Goal: Task Accomplishment & Management: Manage account settings

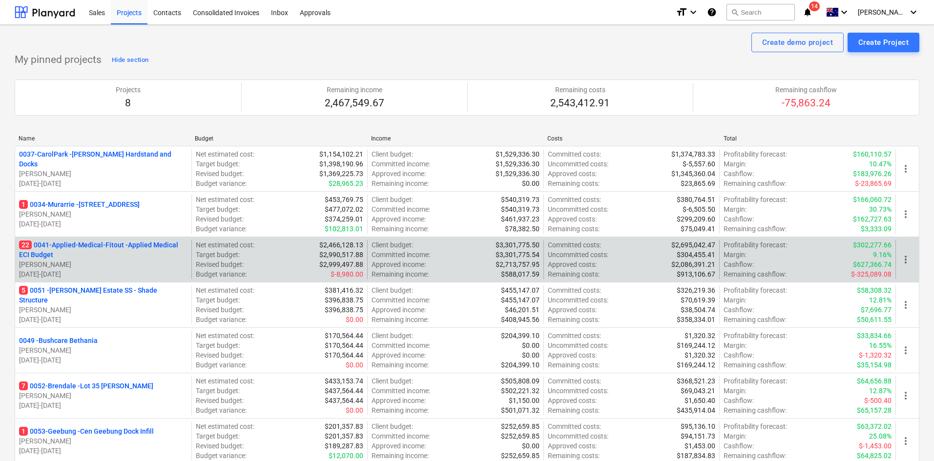
click at [113, 248] on p "22 0041-Applied-Medical-Fitout - Applied Medical ECI Budget" at bounding box center [103, 250] width 168 height 20
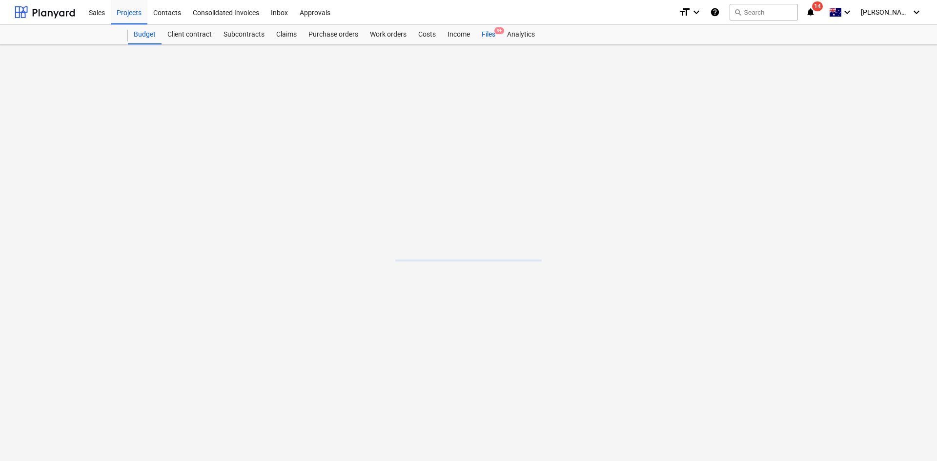
click at [492, 30] on div "Files 9+" at bounding box center [488, 35] width 25 height 20
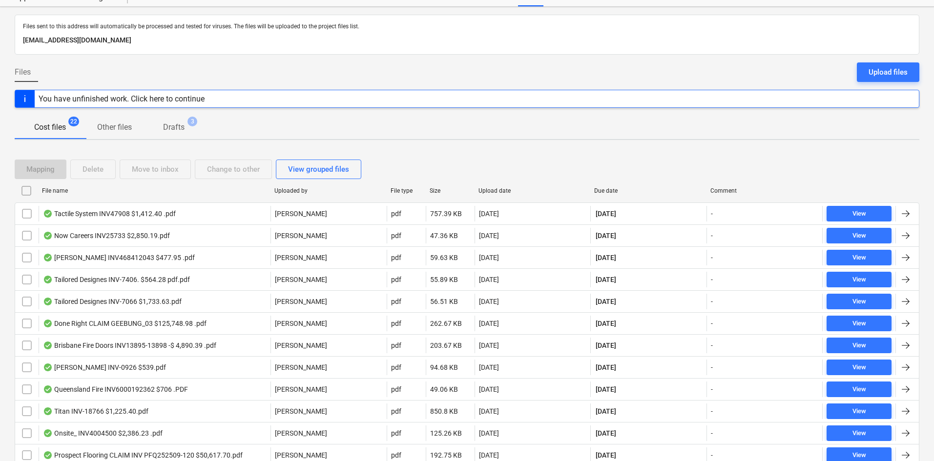
scroll to position [98, 0]
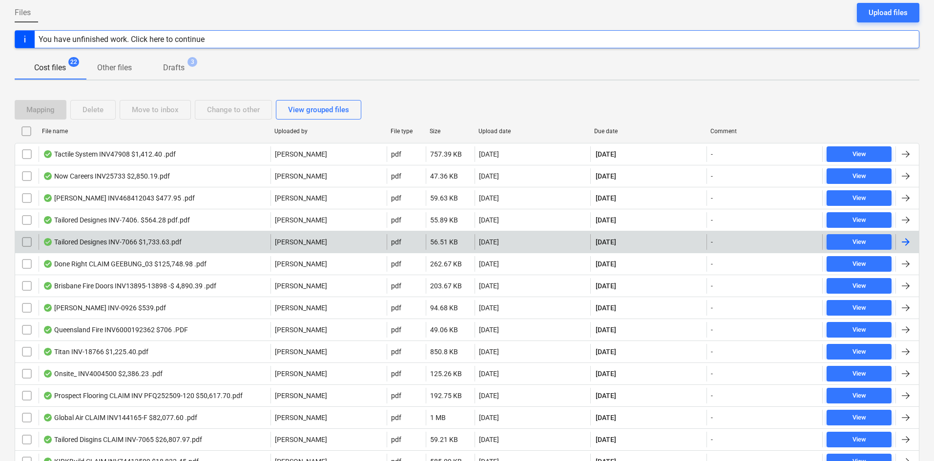
click at [220, 240] on div "Tailored Designes INV-7066 $1,733.63.pdf" at bounding box center [155, 242] width 232 height 16
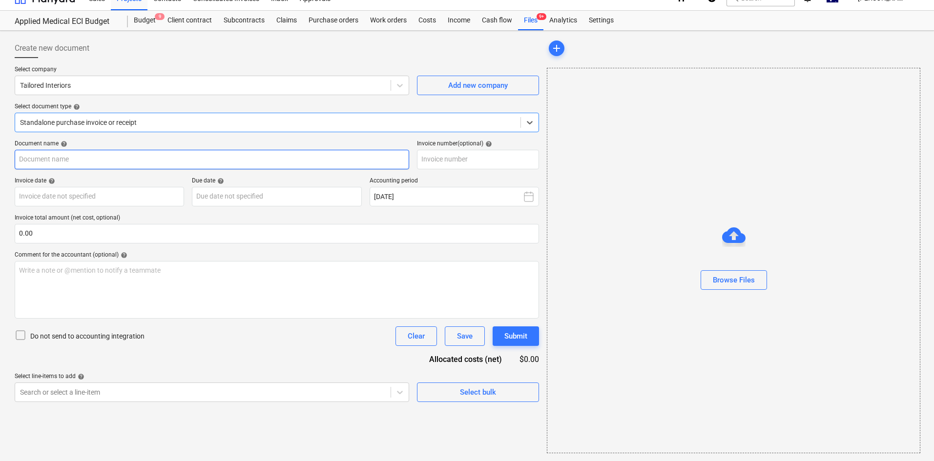
type input "INV-7066"
type input "[DATE]"
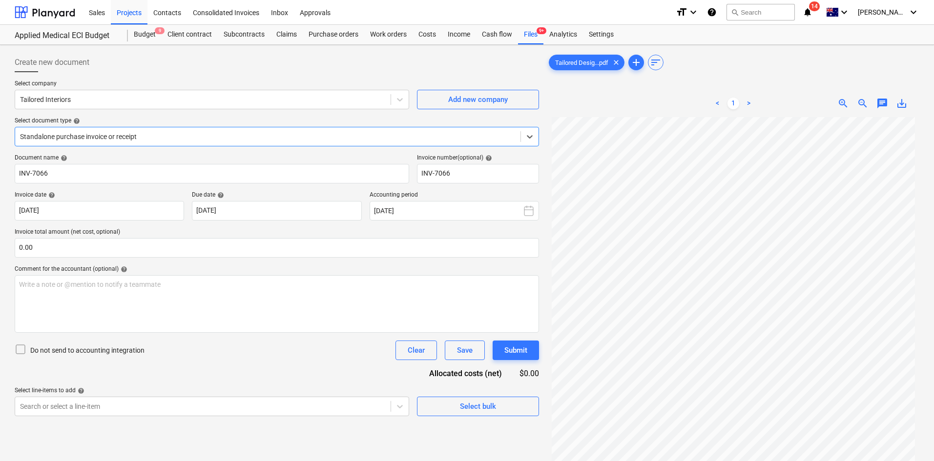
scroll to position [0, 0]
click at [130, 15] on div "Projects" at bounding box center [129, 12] width 37 height 25
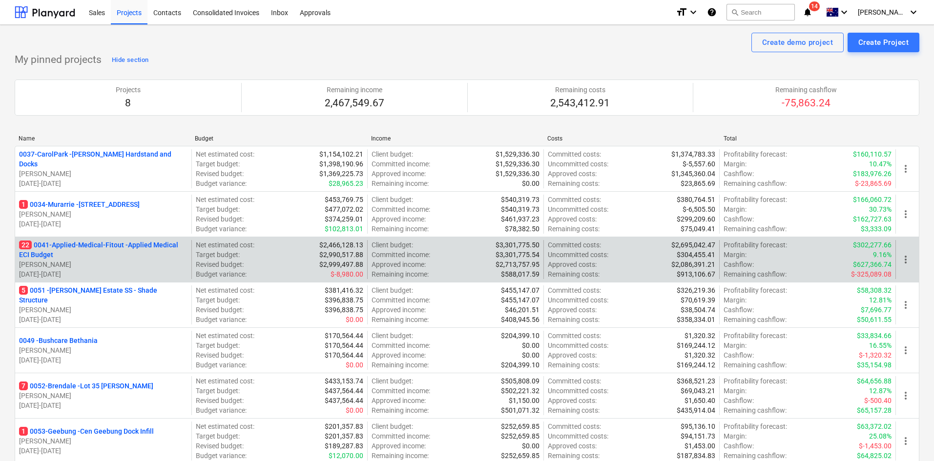
click at [65, 243] on p "22 0041-Applied-Medical-Fitout - Applied Medical ECI Budget" at bounding box center [103, 250] width 168 height 20
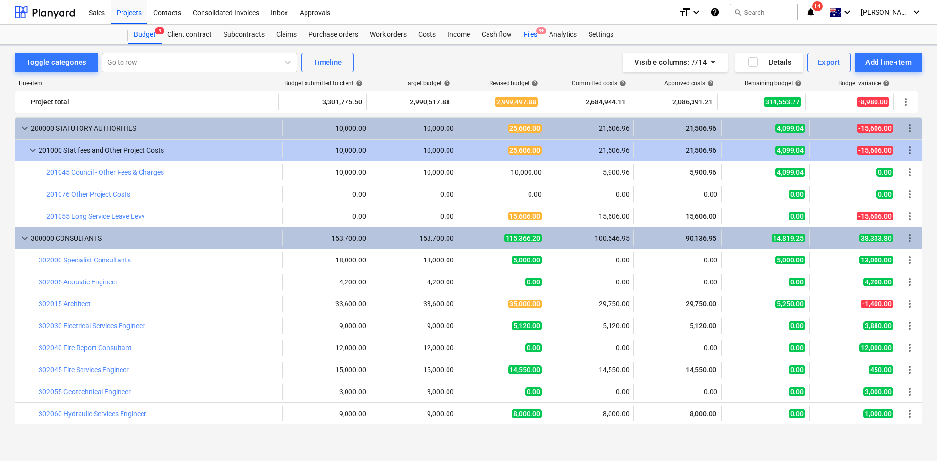
click at [537, 34] on div "Files 9+" at bounding box center [530, 35] width 25 height 20
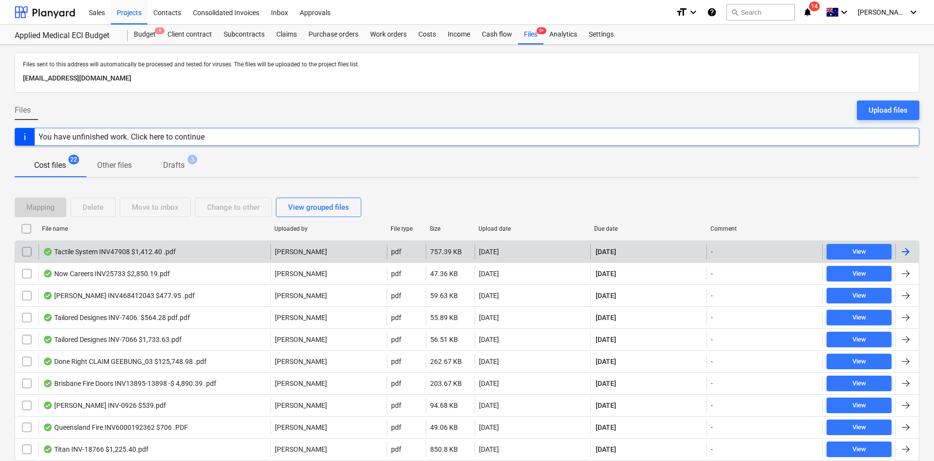
click at [131, 253] on div "Tactile System INV47908 $1,412.40 .pdf" at bounding box center [109, 252] width 133 height 8
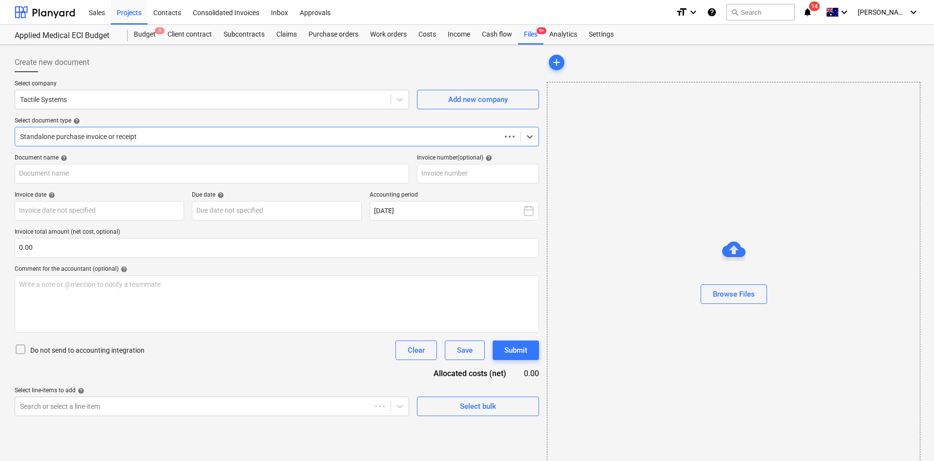
type input "47908"
type input "30 Sep 2025"
type input "30 Oct 2025"
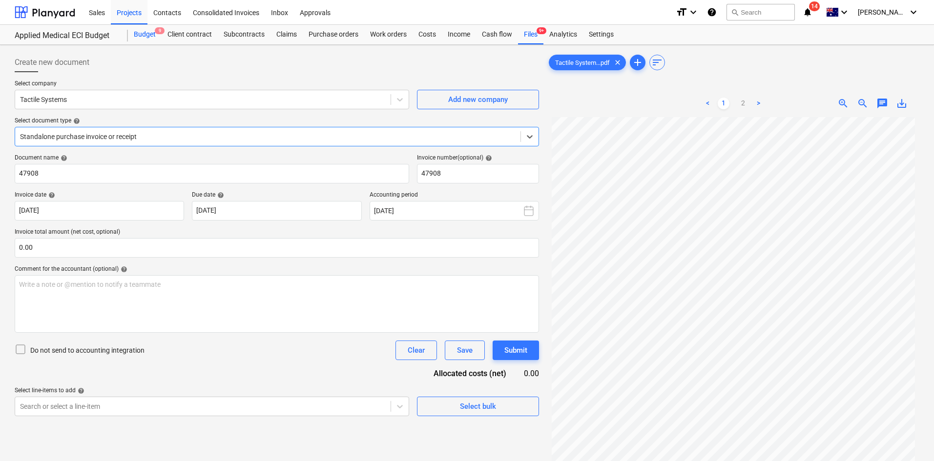
click at [151, 27] on div "Budget 9" at bounding box center [145, 35] width 34 height 20
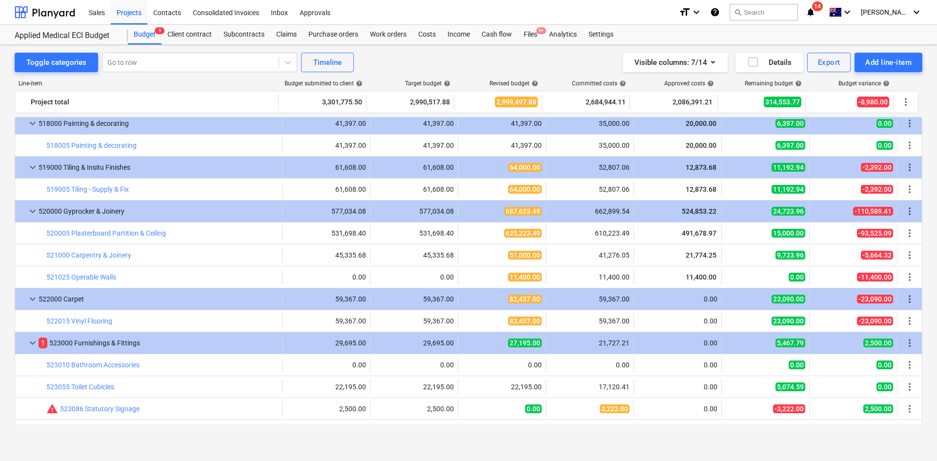
scroll to position [1464, 0]
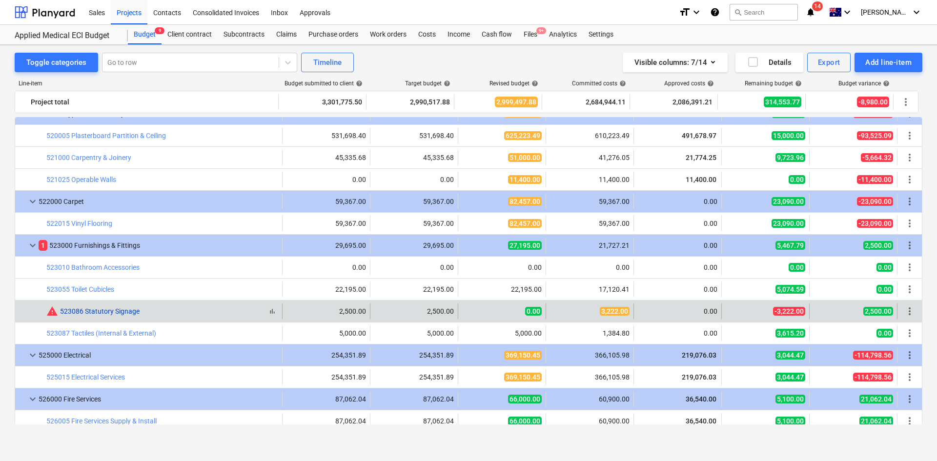
click at [87, 313] on link "523086 Statutory Signage" at bounding box center [100, 311] width 80 height 8
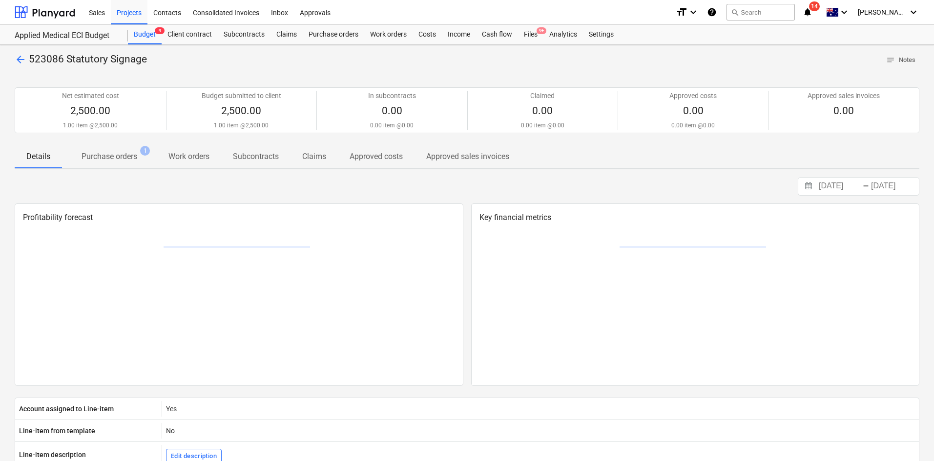
click at [128, 158] on p "Purchase orders" at bounding box center [109, 157] width 56 height 12
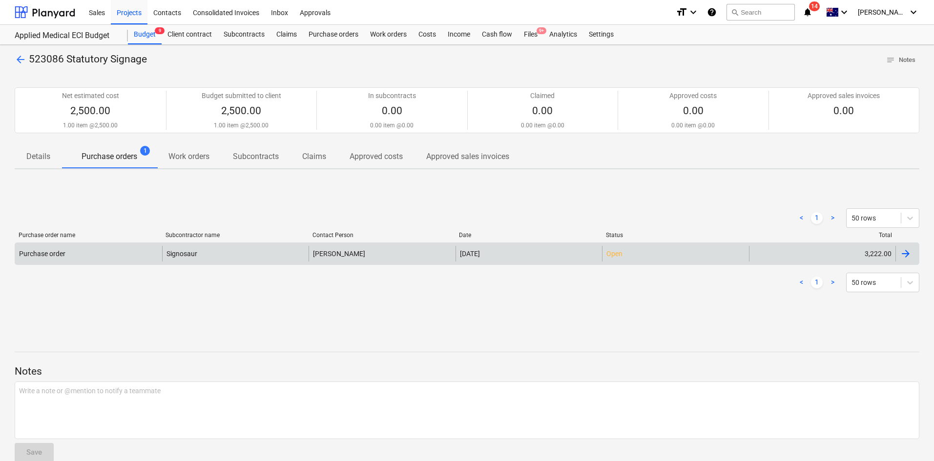
click at [139, 248] on div "Purchase order" at bounding box center [88, 254] width 147 height 16
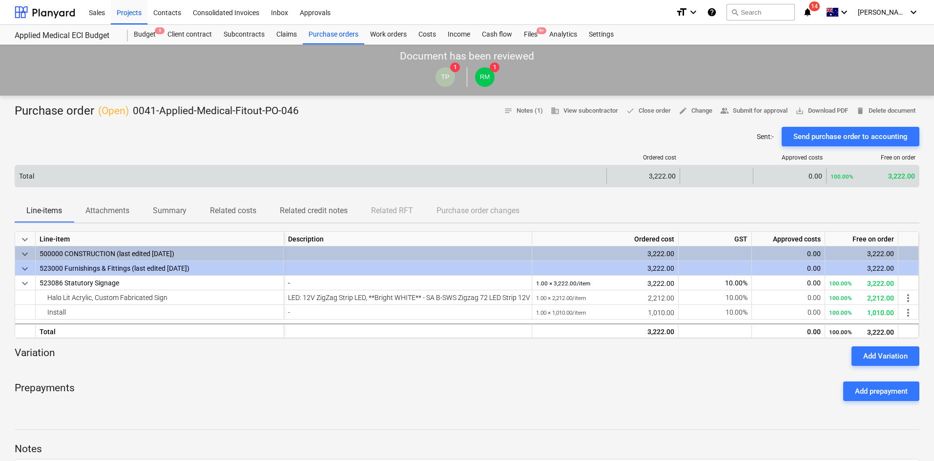
click at [101, 167] on div "Total 3,222.00 0.00 100.00% 3,222.00" at bounding box center [467, 176] width 904 height 22
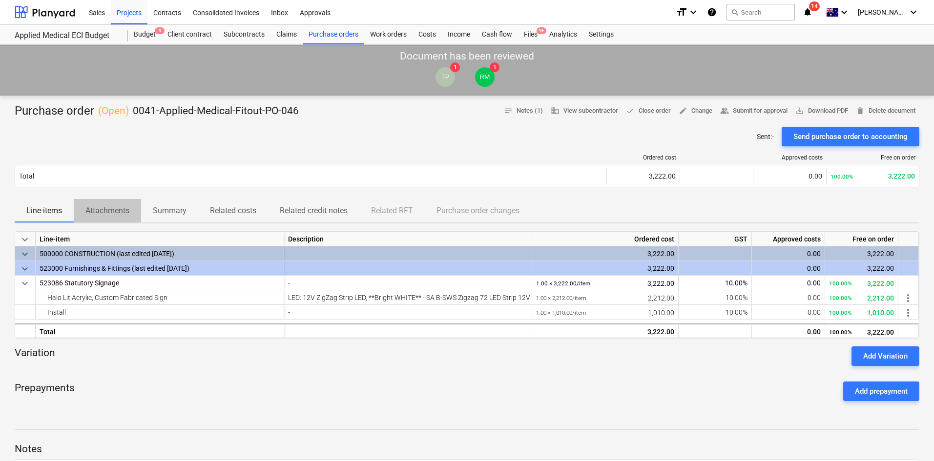
click at [102, 209] on p "Attachments" at bounding box center [107, 211] width 44 height 12
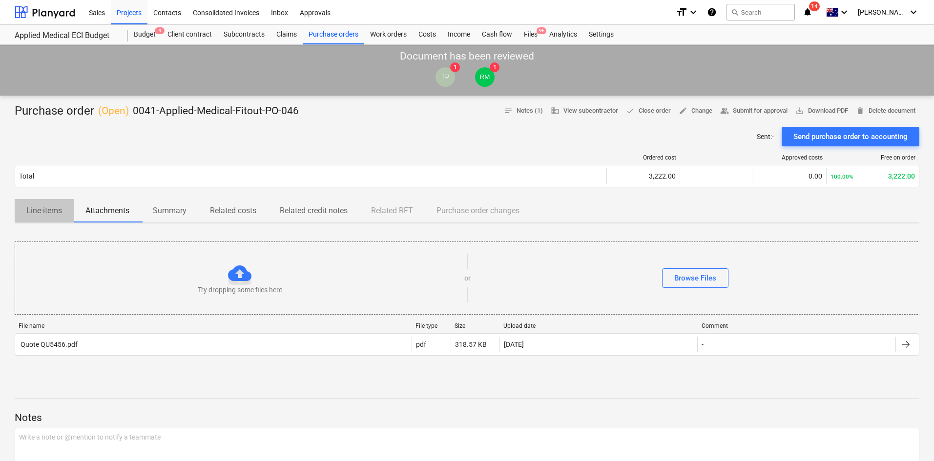
click at [43, 205] on p "Line-items" at bounding box center [44, 211] width 36 height 12
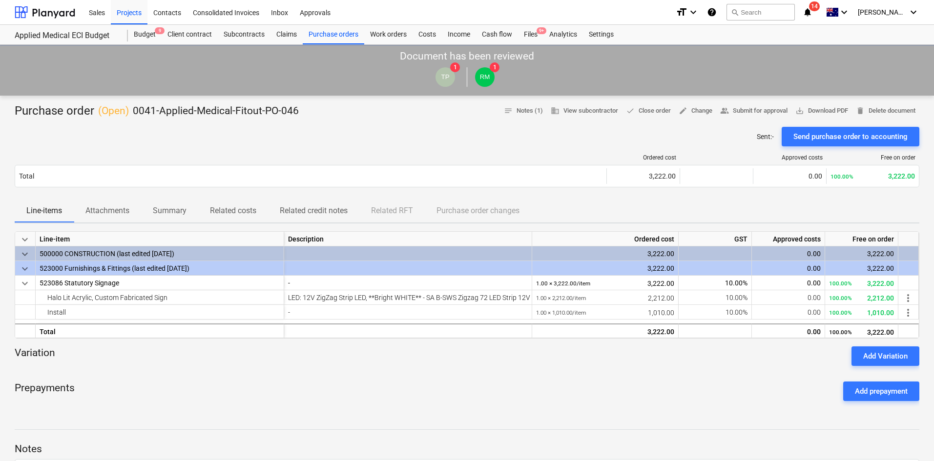
click at [220, 137] on div "Sent : - Send purchase order to accounting" at bounding box center [467, 137] width 904 height 20
click at [147, 35] on div "Budget 9" at bounding box center [145, 35] width 34 height 20
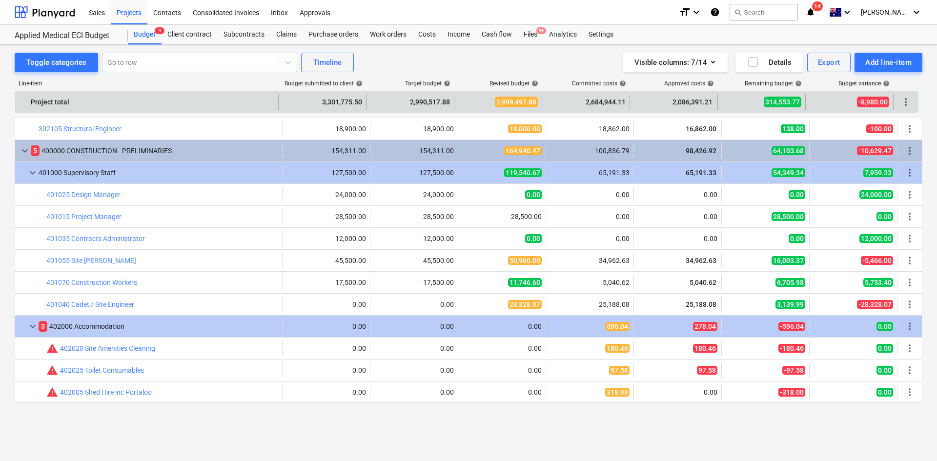
scroll to position [342, 0]
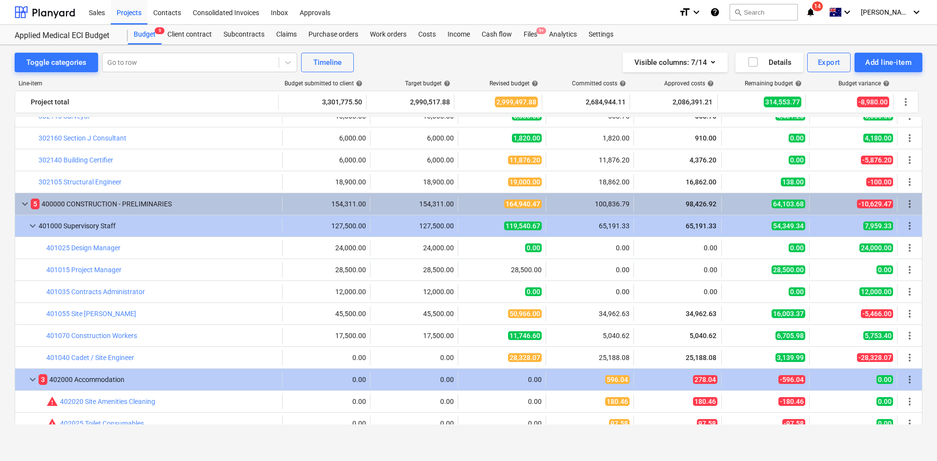
click at [817, 12] on span "notifications 14" at bounding box center [812, 12] width 12 height 12
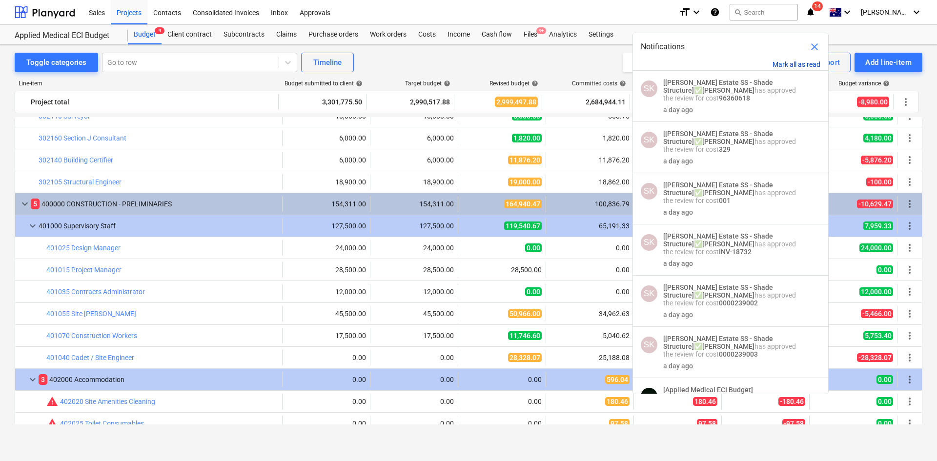
click at [797, 63] on button "Mark all as read" at bounding box center [797, 65] width 48 height 8
click at [835, 2] on div "format_size keyboard_arrow_down help search Search notifications 14 keyboard_ar…" at bounding box center [801, 12] width 244 height 24
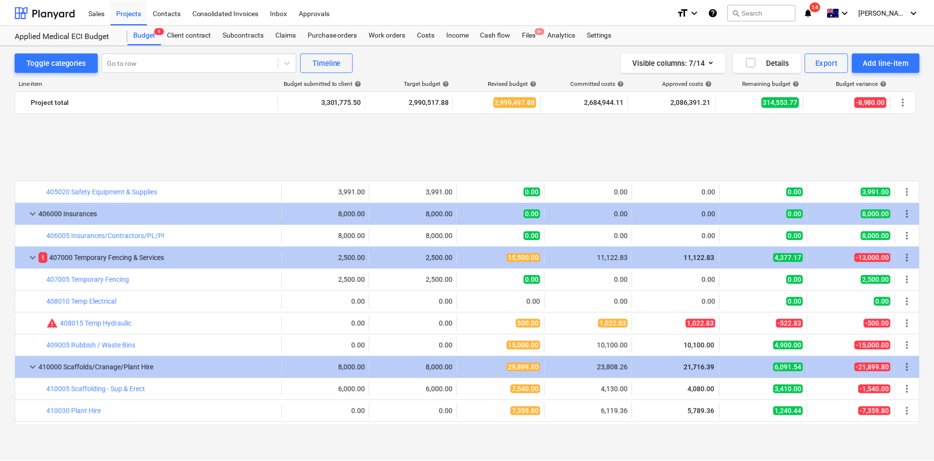
scroll to position [781, 0]
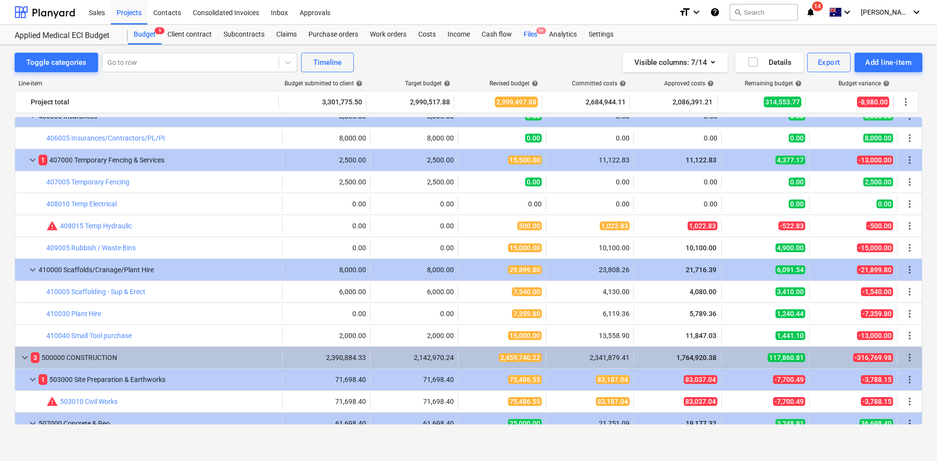
click at [535, 40] on div "Files 9+" at bounding box center [530, 35] width 25 height 20
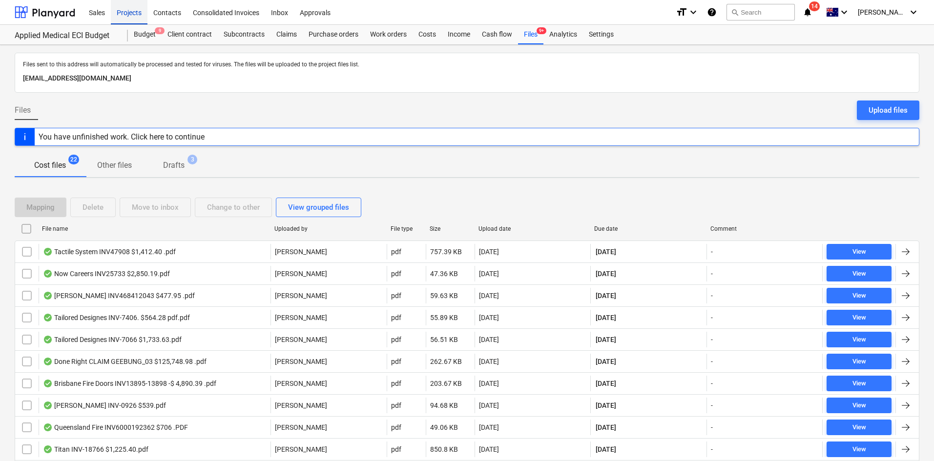
click at [143, 10] on div "Projects" at bounding box center [129, 12] width 37 height 25
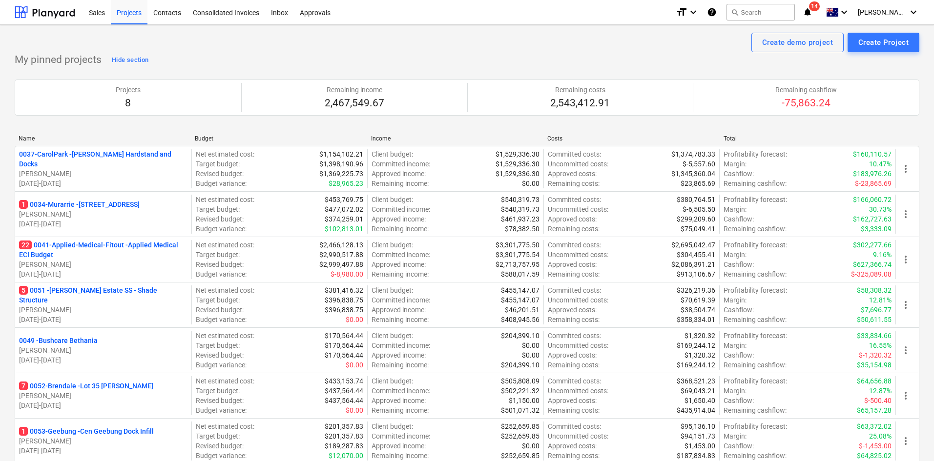
click at [123, 298] on p "5 0051 - Patrick Estate SS - Shade Structure" at bounding box center [103, 295] width 168 height 20
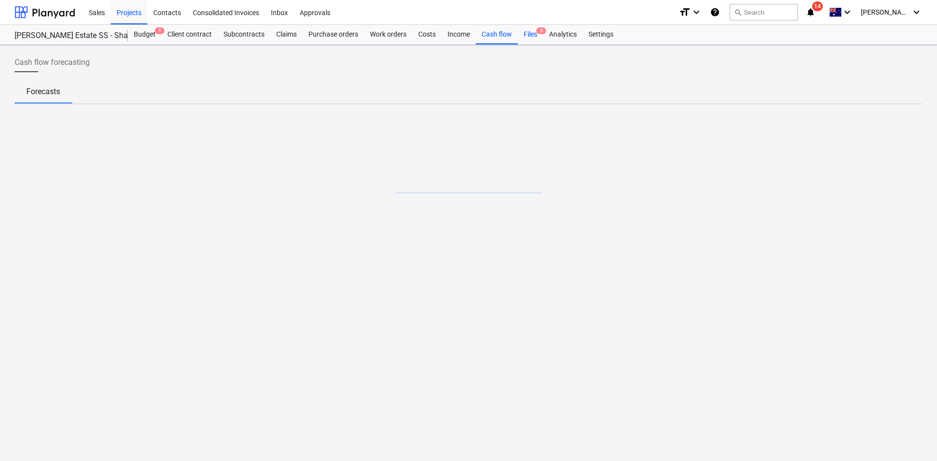
click at [530, 34] on div "Files 5" at bounding box center [530, 35] width 25 height 20
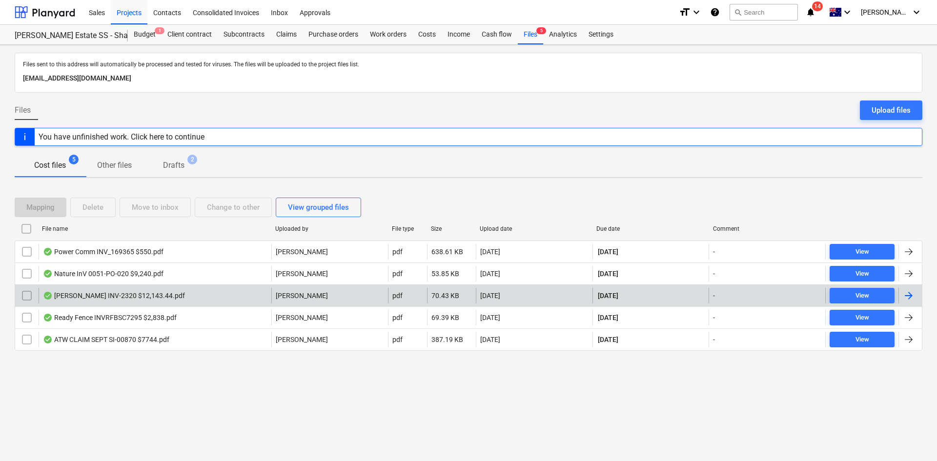
click at [154, 287] on div "Beckett INV-2320 $12,143.44.pdf J. Keane pdf 70.43 KB 16.09.2025 30.10.2025 - V…" at bounding box center [469, 296] width 908 height 22
click at [175, 290] on div "Beckett INV-2320 $12,143.44.pdf" at bounding box center [155, 296] width 233 height 16
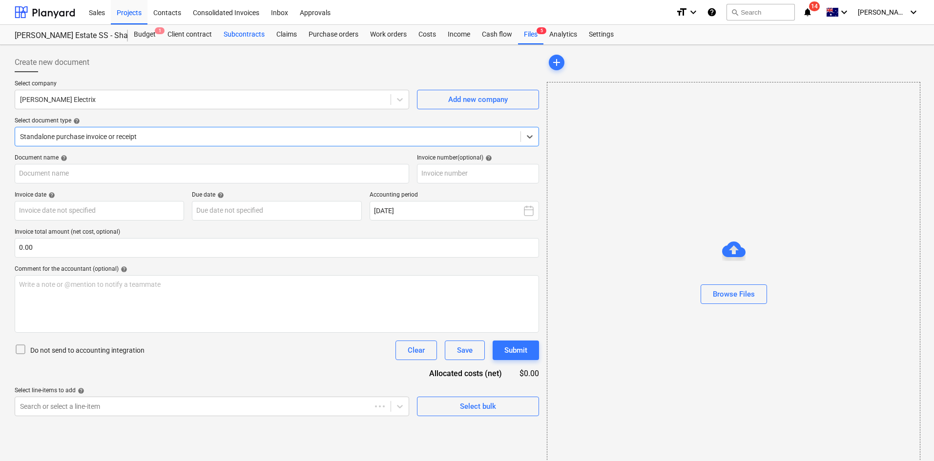
type input "INV-2320"
type input "10 Sep 2025"
type input "30 Oct 2025"
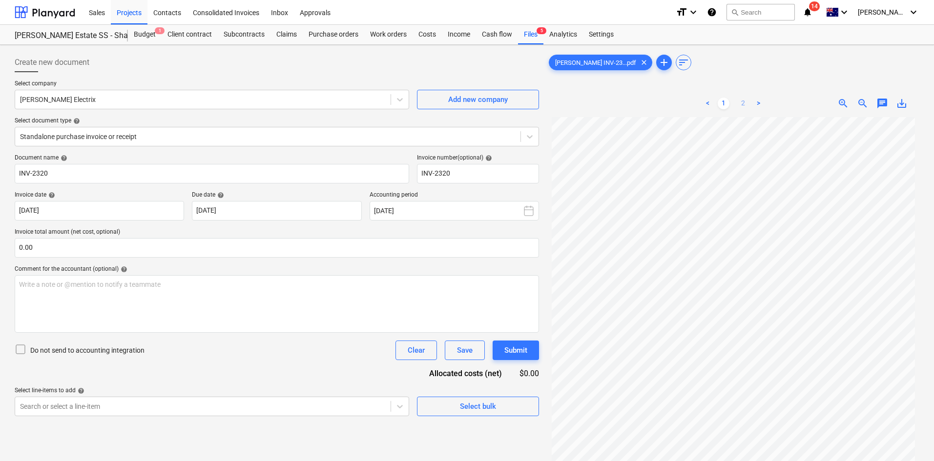
click at [743, 100] on link "2" at bounding box center [743, 104] width 12 height 12
click at [241, 39] on div "Subcontracts" at bounding box center [244, 35] width 53 height 20
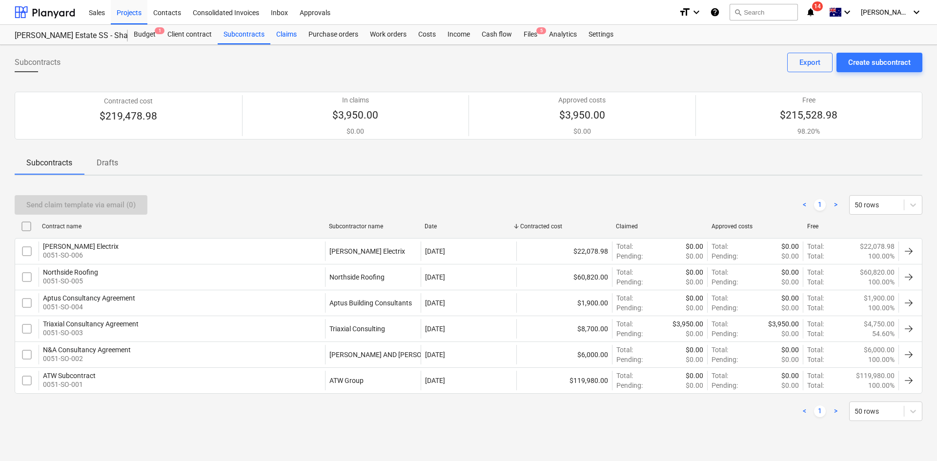
drag, startPoint x: 286, startPoint y: 37, endPoint x: 279, endPoint y: 35, distance: 7.0
click at [286, 37] on div "Claims" at bounding box center [286, 35] width 32 height 20
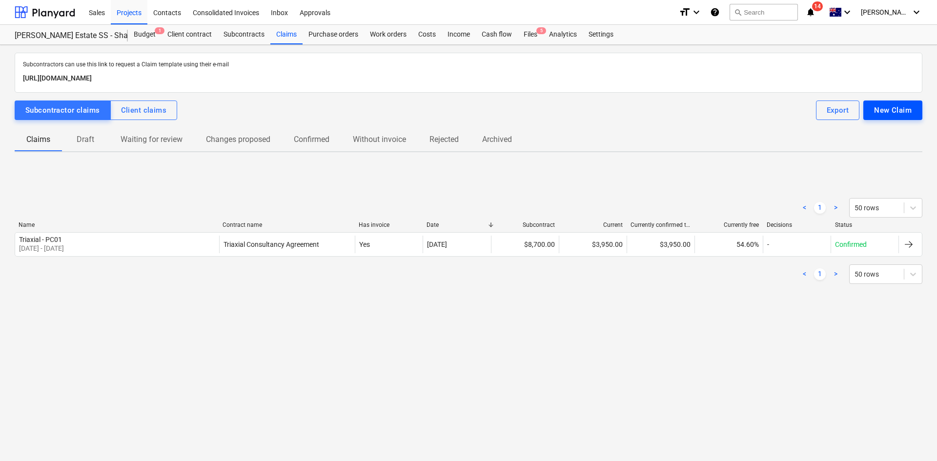
click at [896, 115] on div "New Claim" at bounding box center [893, 110] width 38 height 13
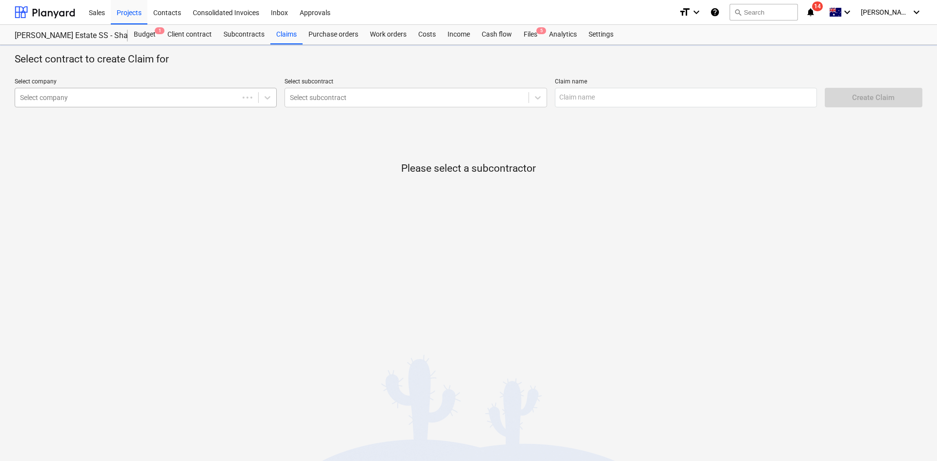
click at [156, 104] on div "Select company" at bounding box center [127, 98] width 224 height 14
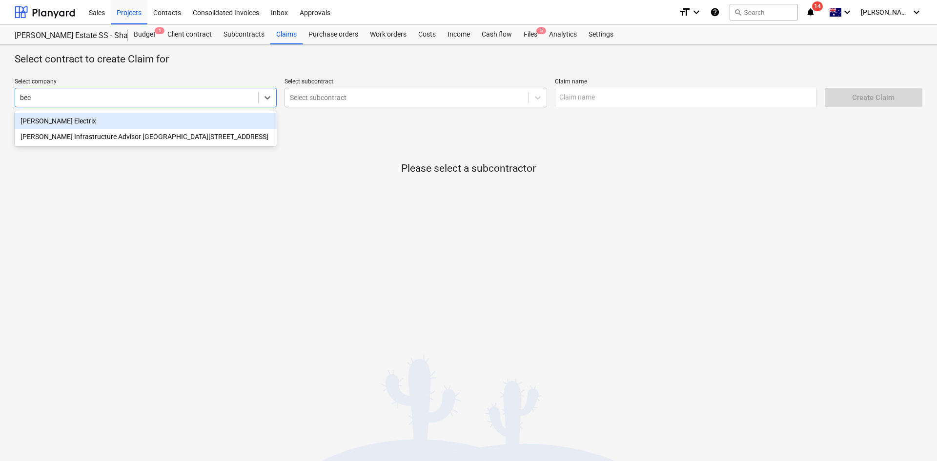
type input "beck"
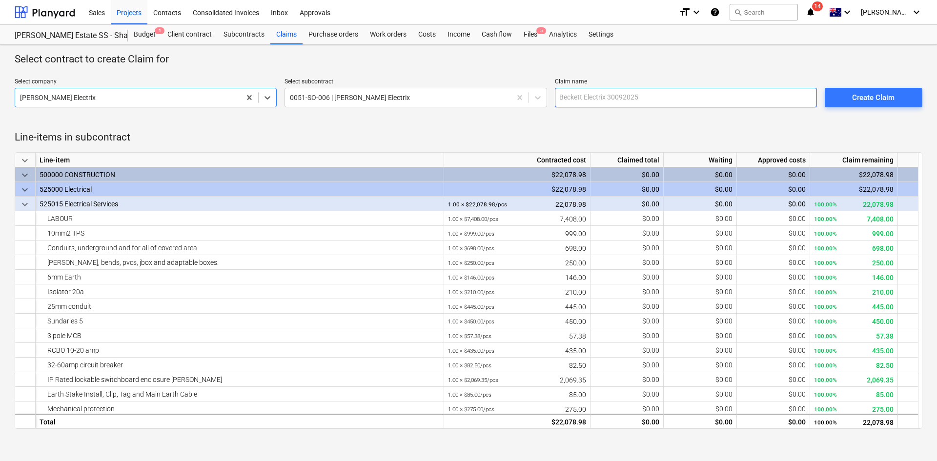
click at [586, 97] on input "text" at bounding box center [686, 98] width 262 height 20
type input "Beckett Electrix - PC01"
click at [860, 98] on div "Create Claim" at bounding box center [873, 97] width 42 height 13
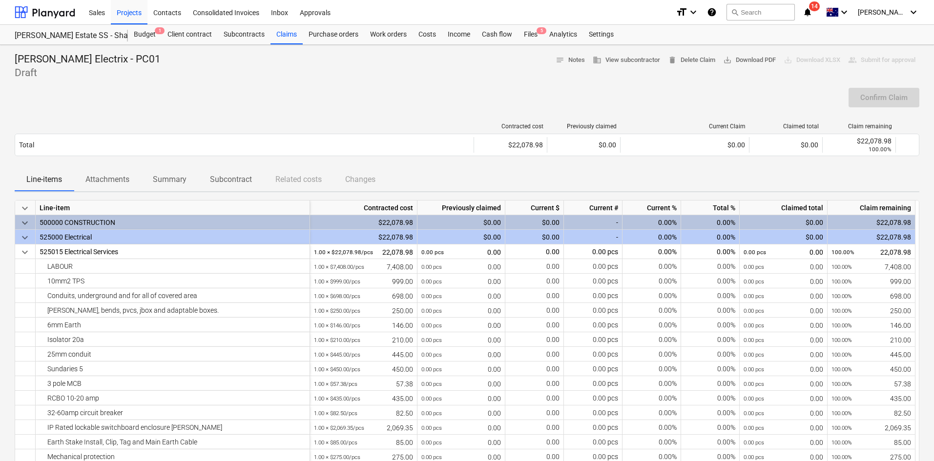
drag, startPoint x: 295, startPoint y: 111, endPoint x: 298, endPoint y: 93, distance: 17.7
click at [298, 108] on div "Confirm Claim" at bounding box center [467, 101] width 904 height 27
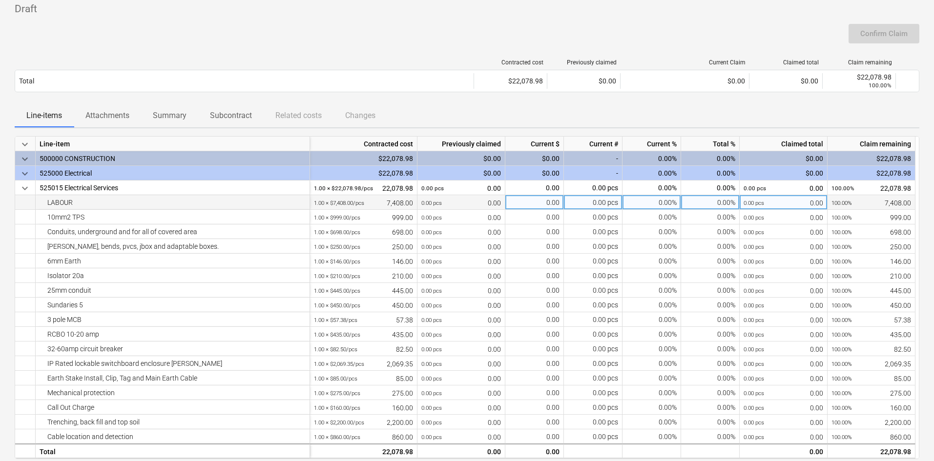
scroll to position [49, 0]
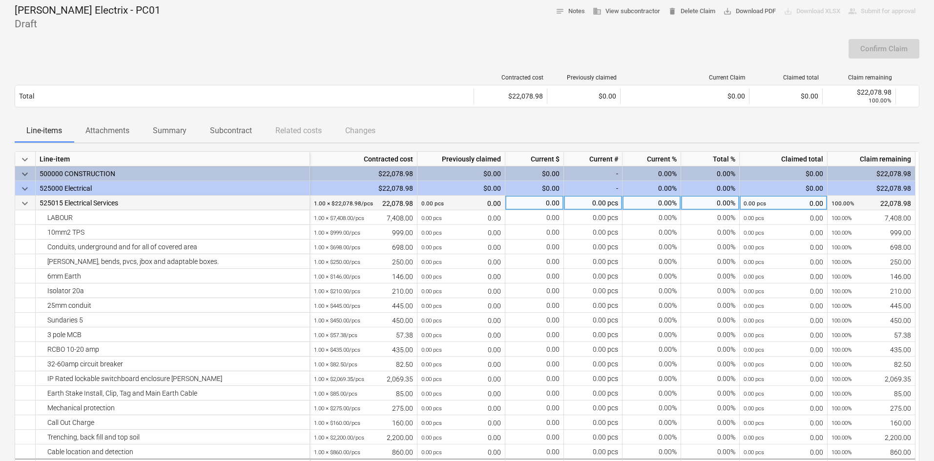
click at [660, 206] on div "0.00%" at bounding box center [651, 203] width 59 height 15
type input "50"
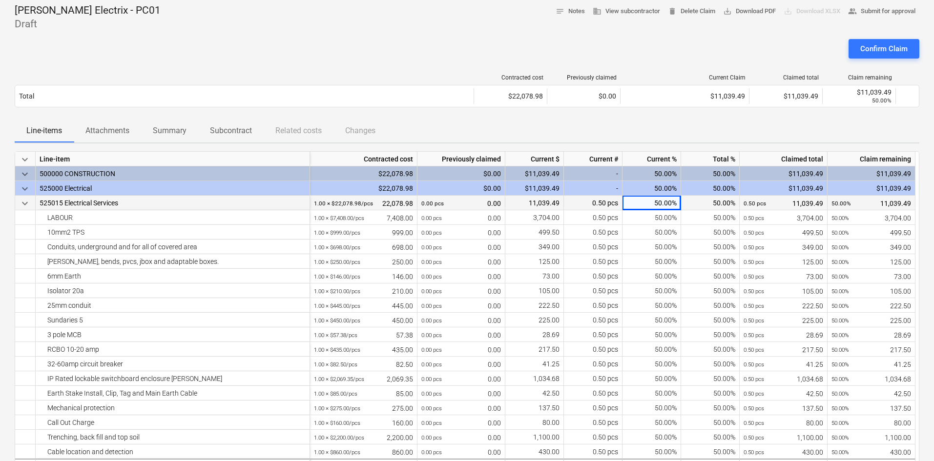
click at [620, 118] on div "Contracted cost Previously claimed Current Claim Claimed total Claim remaining …" at bounding box center [467, 92] width 904 height 53
click at [370, 40] on div "Confirm Claim" at bounding box center [467, 52] width 904 height 27
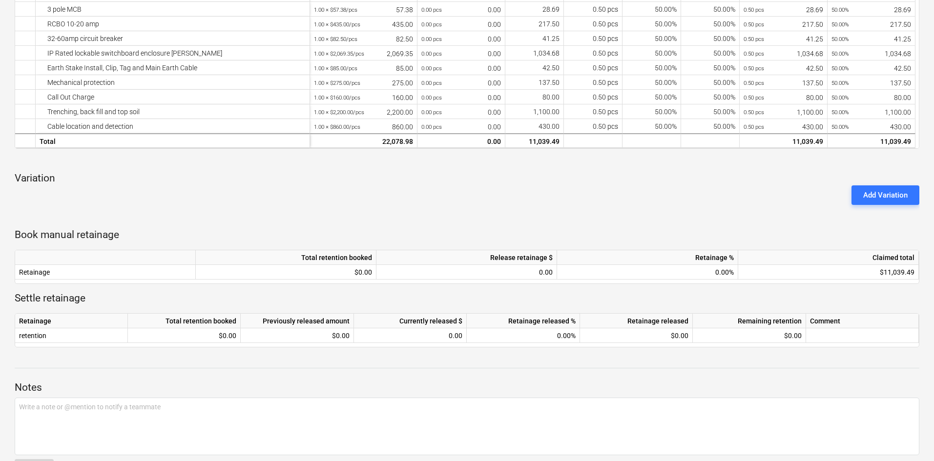
scroll to position [408, 0]
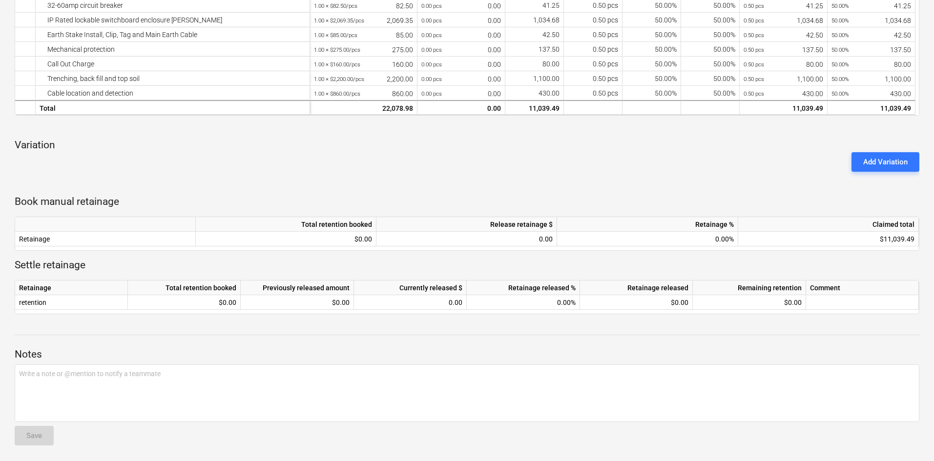
click at [440, 177] on div "keyboard_arrow_down Line-item Contracted cost Previously claimed Current $ Curr…" at bounding box center [467, 54] width 904 height 522
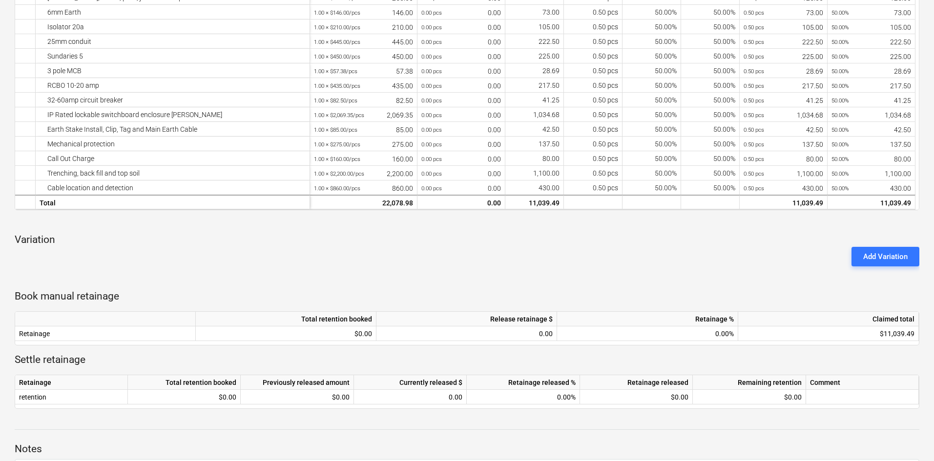
scroll to position [311, 0]
click at [499, 255] on div "Add Variation" at bounding box center [467, 258] width 912 height 27
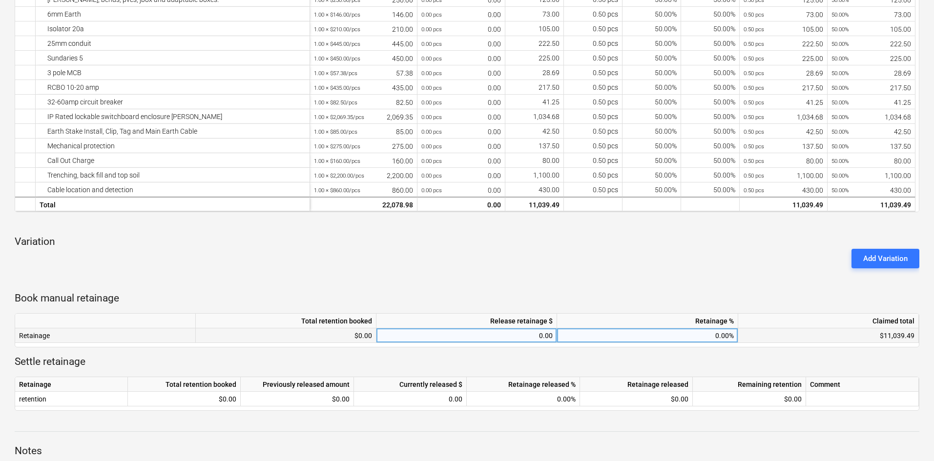
click at [608, 332] on div "0.00%" at bounding box center [647, 335] width 181 height 15
type input "10"
click at [590, 276] on div "keyboard_arrow_down Line-item Contracted cost Previously claimed Current $ Curr…" at bounding box center [467, 150] width 904 height 522
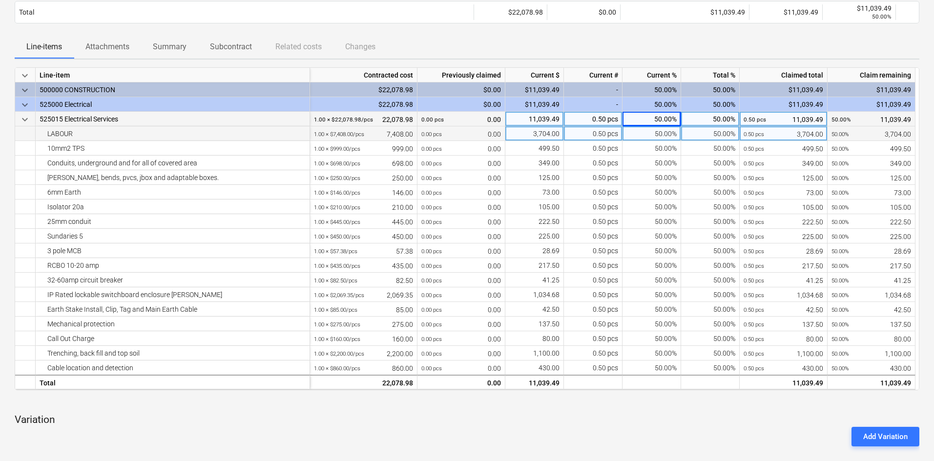
scroll to position [0, 0]
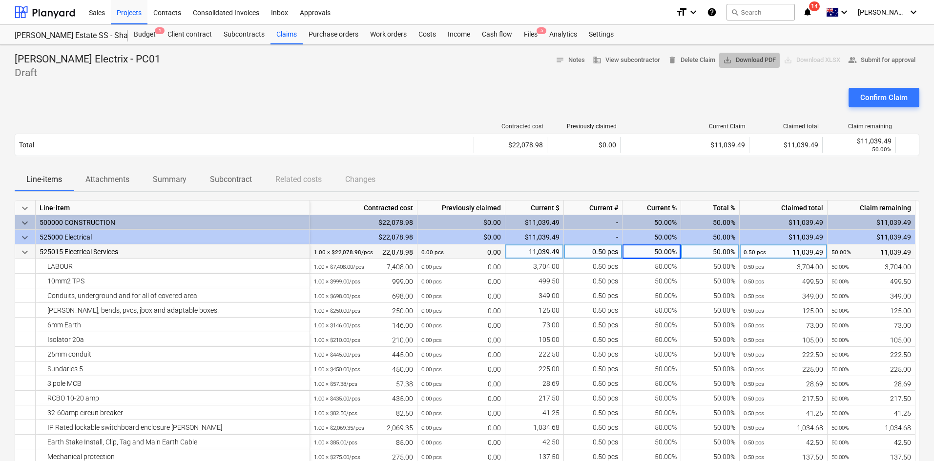
click at [731, 61] on span "save_alt Download PDF" at bounding box center [749, 60] width 53 height 11
click at [713, 113] on div "Confirm Claim" at bounding box center [467, 101] width 904 height 27
click at [538, 34] on span "5" at bounding box center [541, 30] width 10 height 7
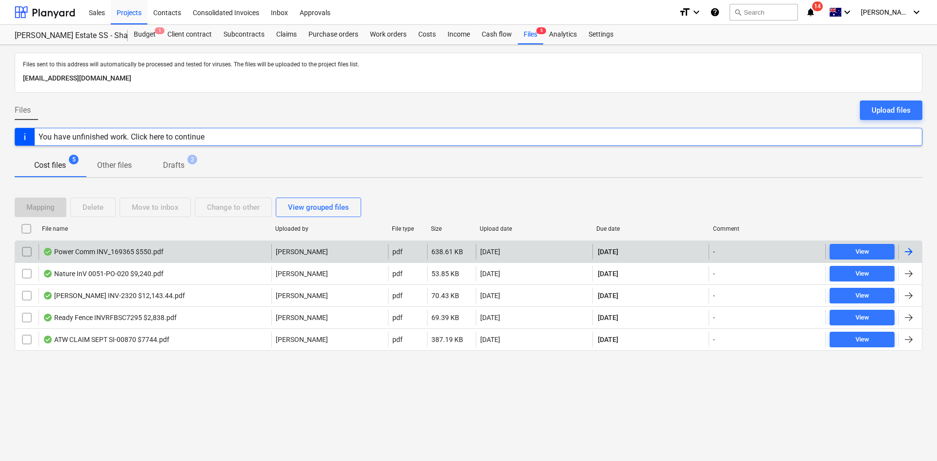
click at [213, 253] on div "Power Comm INV_169365 $550.pdf" at bounding box center [155, 252] width 233 height 16
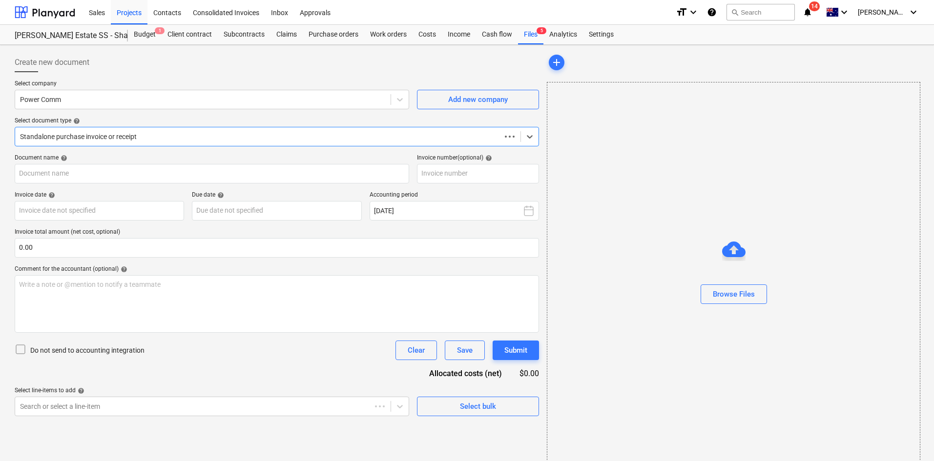
type input "169365"
type input "30 Sep 2025"
type input "30 Oct 2025"
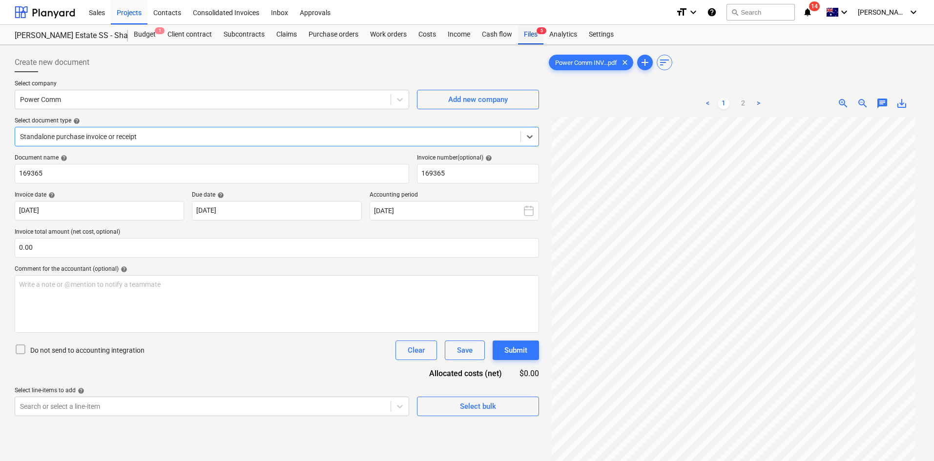
click at [533, 36] on div "Files 5" at bounding box center [530, 35] width 25 height 20
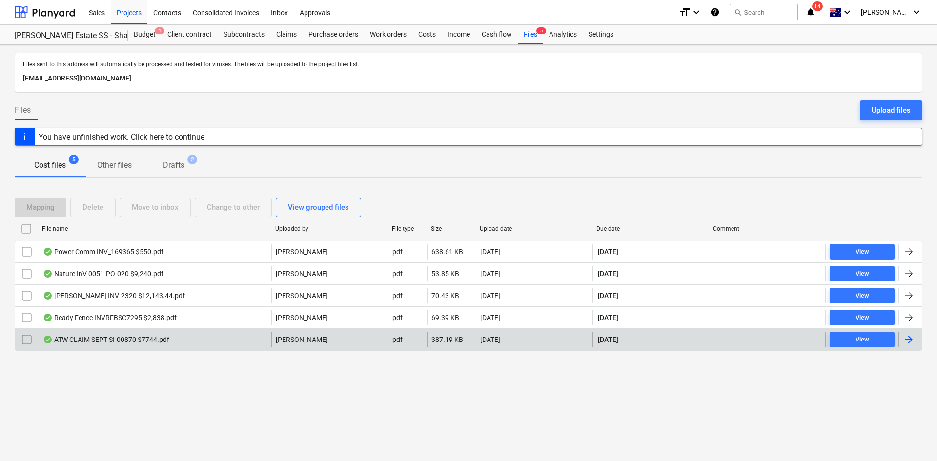
click at [203, 341] on div "ATW CLAIM SEPT SI-00870 $7744.pdf" at bounding box center [155, 340] width 233 height 16
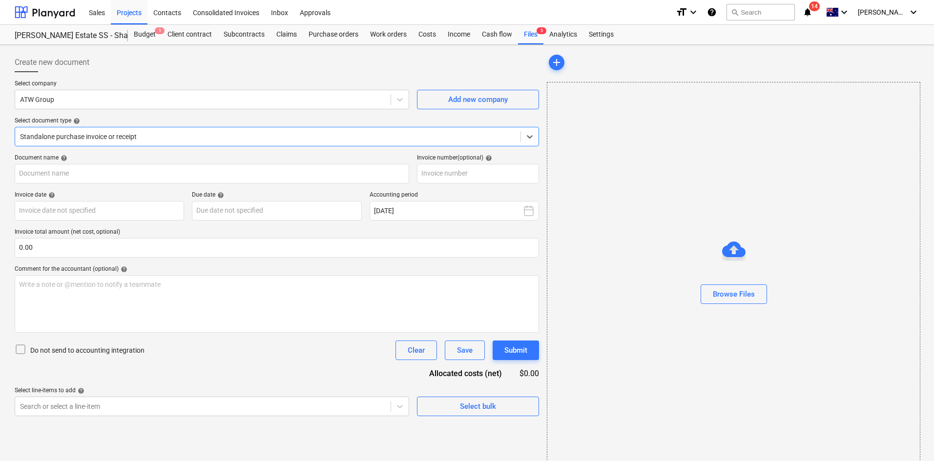
type input "SI-00870"
type input "18 Sep 2025"
type input "10 Oct 2025"
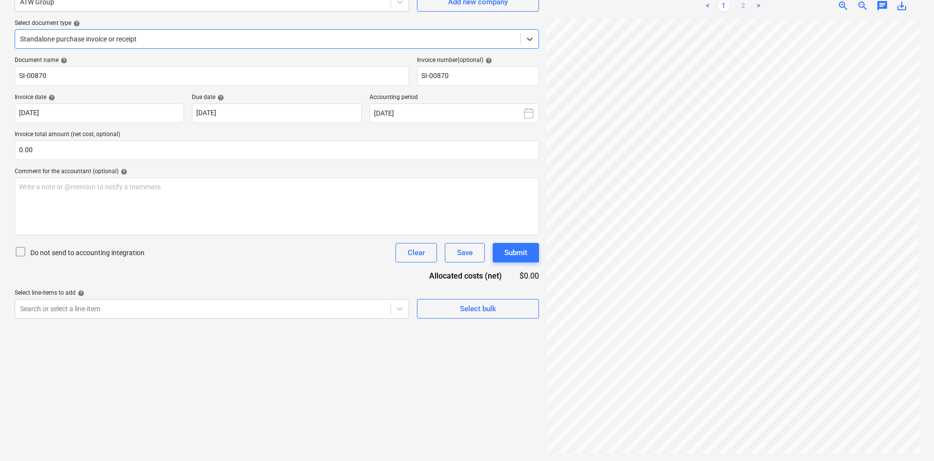
click at [743, 2] on link "2" at bounding box center [743, 6] width 12 height 12
click at [721, 10] on link "1" at bounding box center [723, 6] width 12 height 12
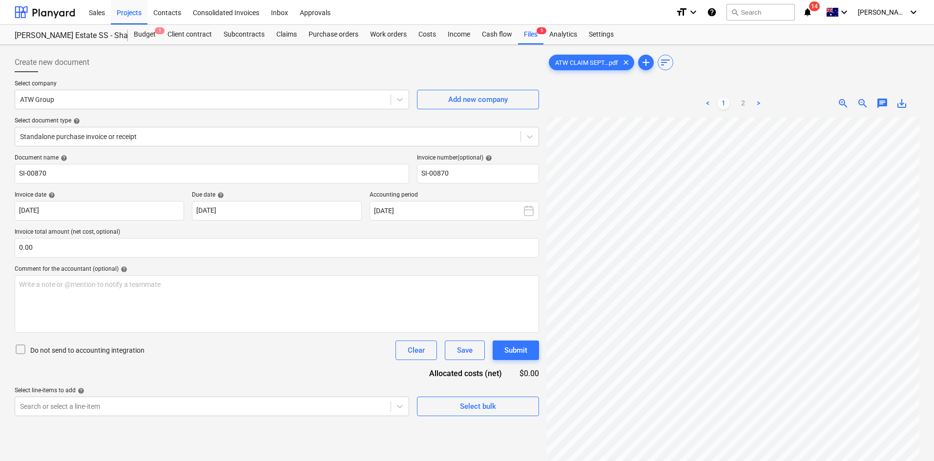
click at [241, 50] on div "Create new document Select company ATW Group Add new company Select document ty…" at bounding box center [277, 302] width 532 height 506
click at [741, 99] on link "2" at bounding box center [743, 104] width 12 height 12
click at [531, 38] on div "Files 5" at bounding box center [530, 35] width 25 height 20
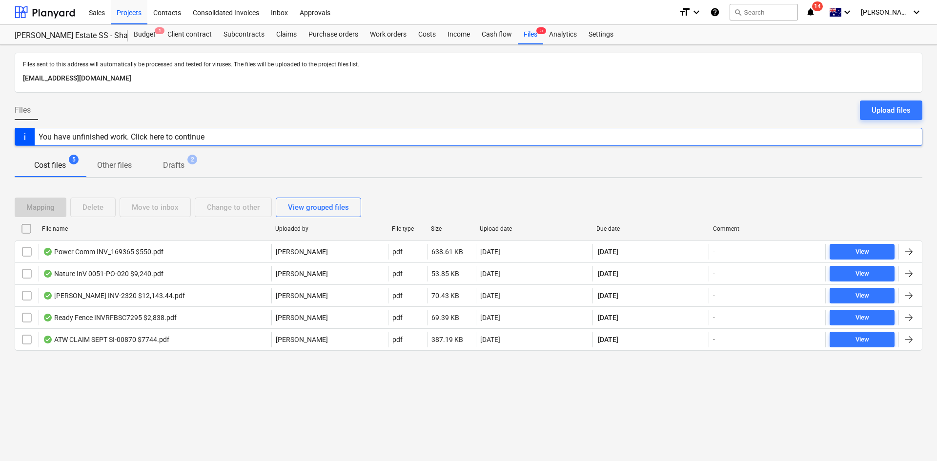
click at [155, 381] on div "Files sent to this address will automatically be processed and tested for virus…" at bounding box center [468, 253] width 937 height 416
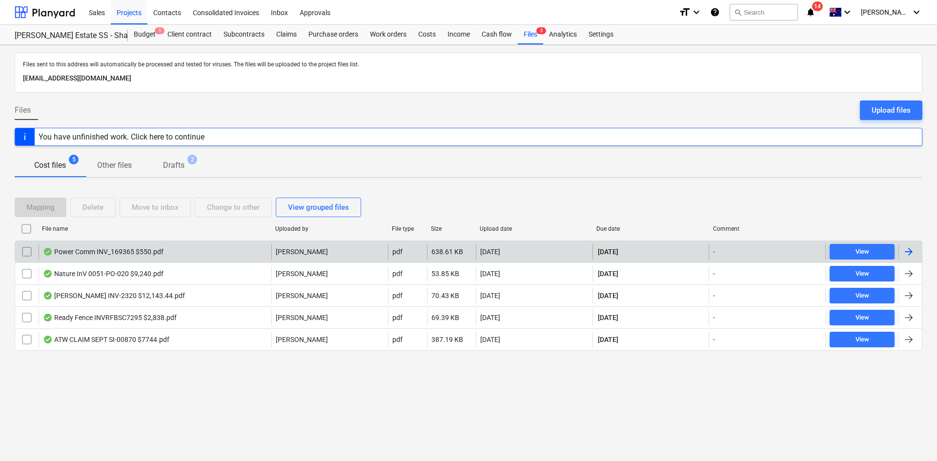
click at [118, 258] on div "Power Comm INV_169365 $550.pdf" at bounding box center [155, 252] width 233 height 16
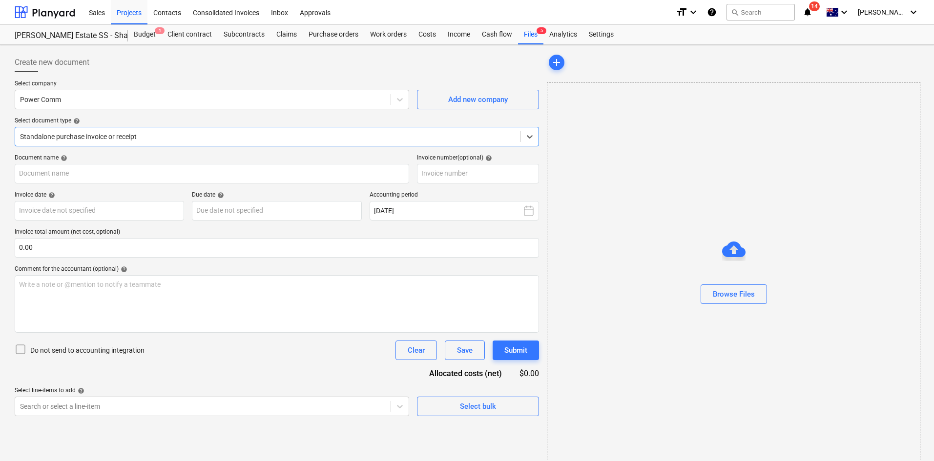
type input "169365"
type input "30 Sep 2025"
type input "30 Oct 2025"
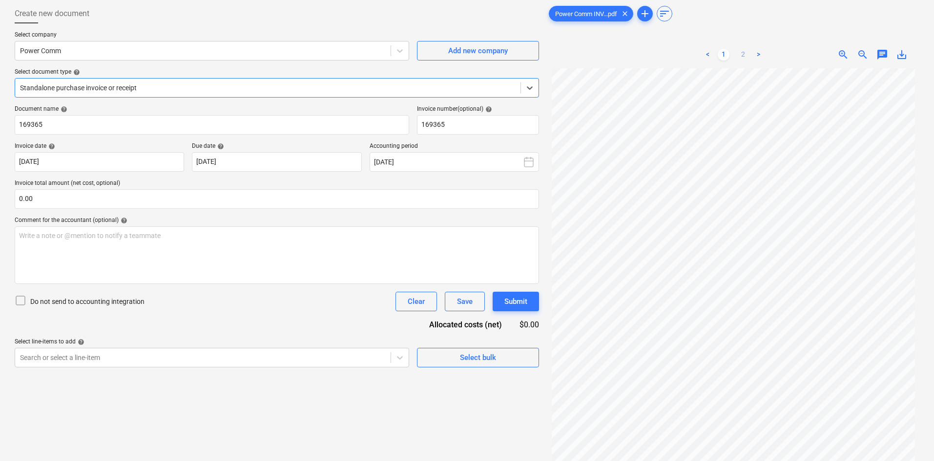
click at [738, 57] on link "2" at bounding box center [743, 55] width 12 height 12
click at [724, 53] on link "1" at bounding box center [723, 55] width 12 height 12
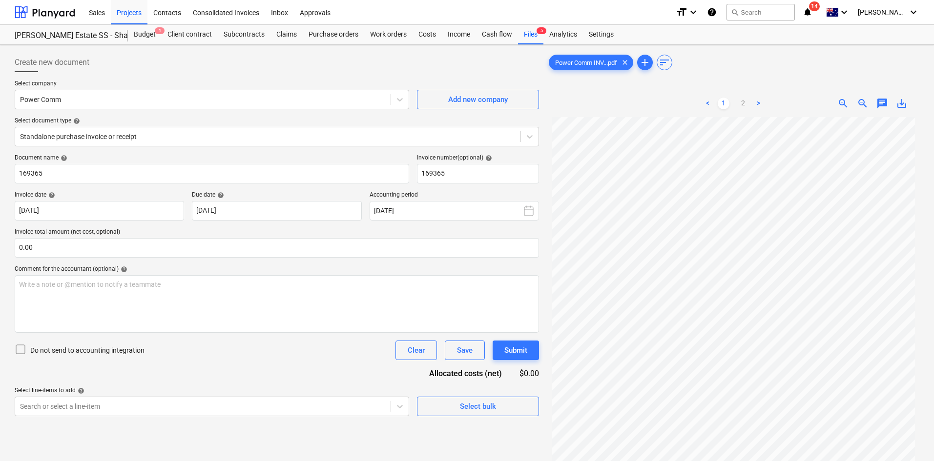
drag, startPoint x: 425, startPoint y: 62, endPoint x: 420, endPoint y: 61, distance: 5.3
click at [424, 61] on div "Create new document" at bounding box center [277, 63] width 524 height 20
click at [114, 12] on div "Projects" at bounding box center [129, 12] width 37 height 25
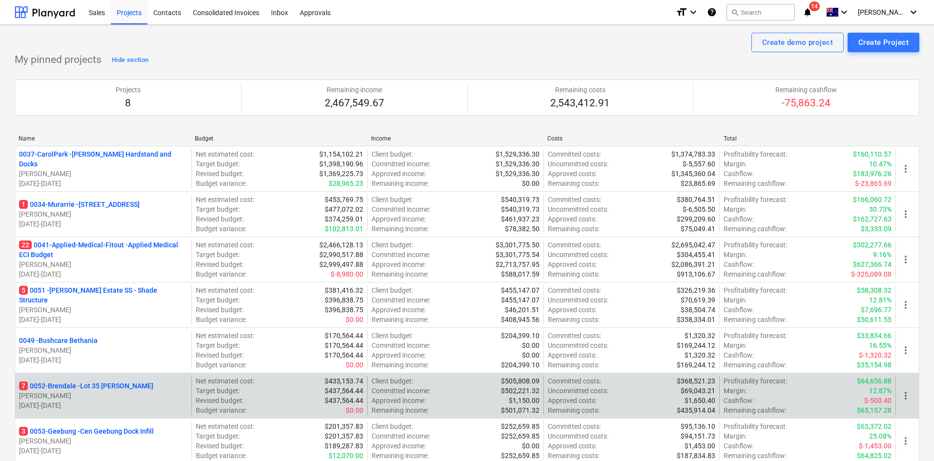
click at [93, 382] on p "7 0052-Brendale - Lot 35 Griffin, Brendale" at bounding box center [86, 386] width 134 height 10
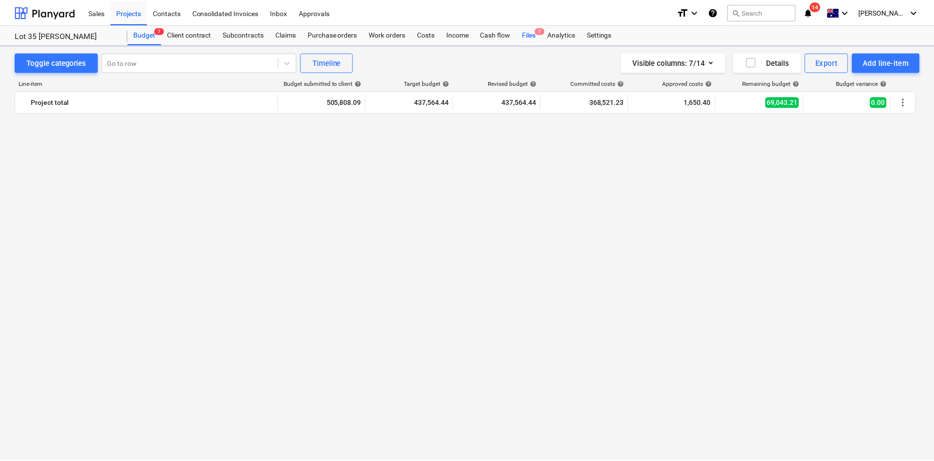
scroll to position [1074, 0]
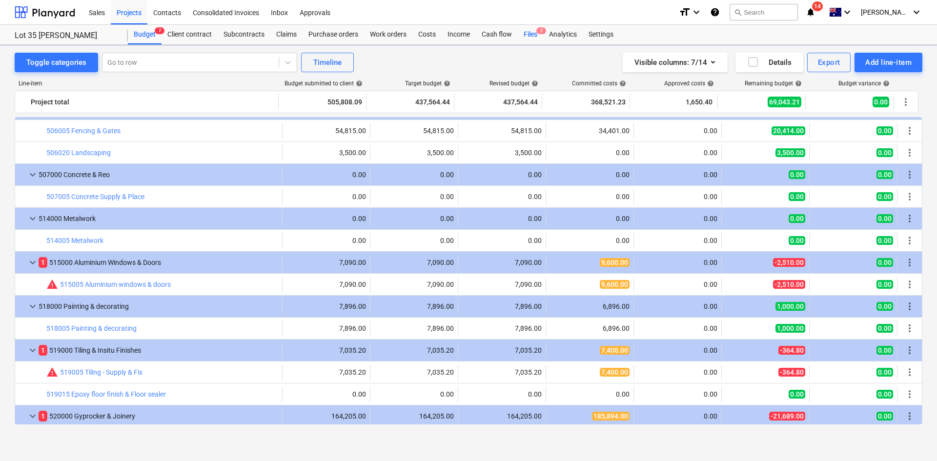
click at [536, 36] on div "Files 7" at bounding box center [530, 35] width 25 height 20
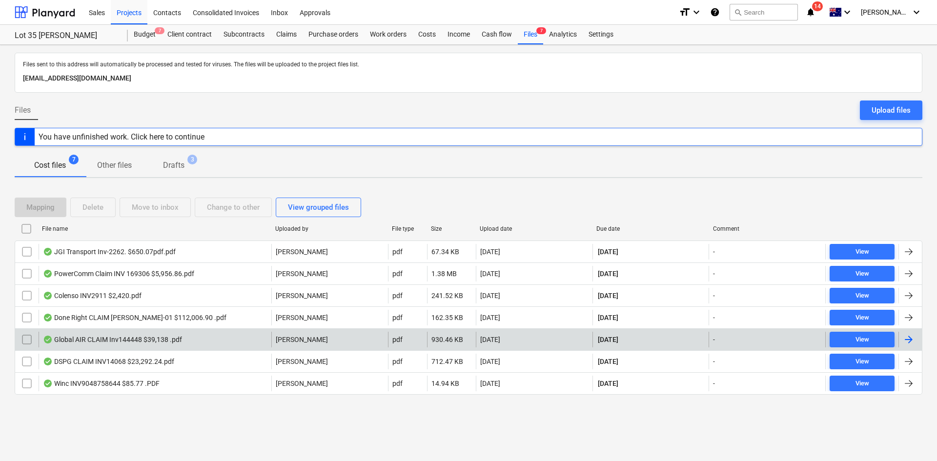
click at [146, 341] on div "Global AIR CLAIM Inv144448 $39,138 .pdf" at bounding box center [112, 340] width 139 height 8
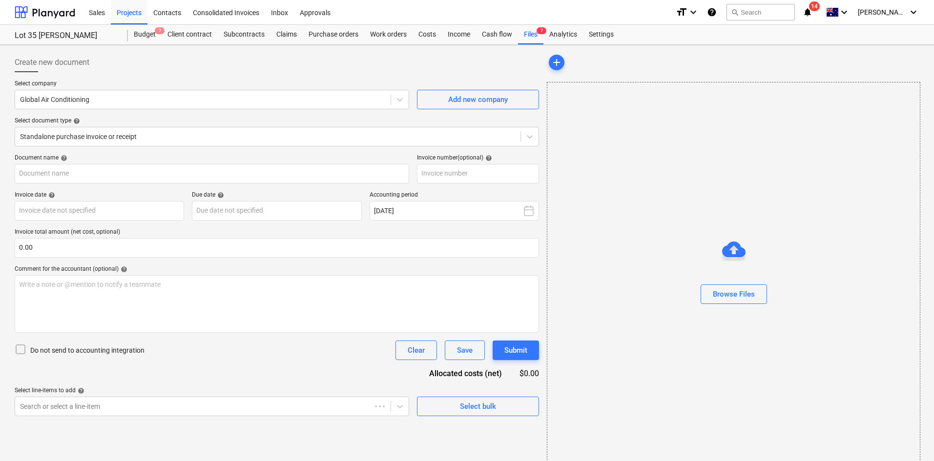
type input "144448"
type input "25 Sep 2025"
type input "10 Oct 2025"
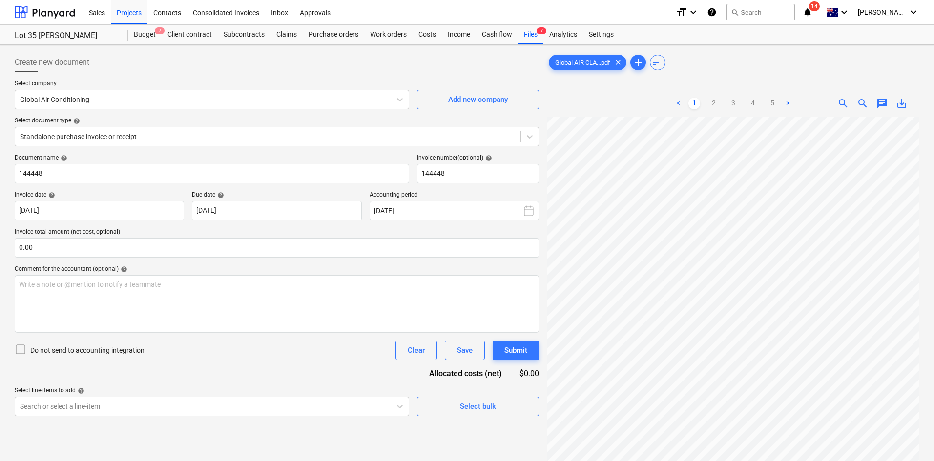
scroll to position [57, 0]
click at [713, 100] on link "2" at bounding box center [714, 104] width 12 height 12
click at [733, 104] on link "3" at bounding box center [733, 104] width 12 height 12
click at [714, 100] on link "2" at bounding box center [714, 104] width 12 height 12
click at [697, 105] on link "1" at bounding box center [694, 104] width 12 height 12
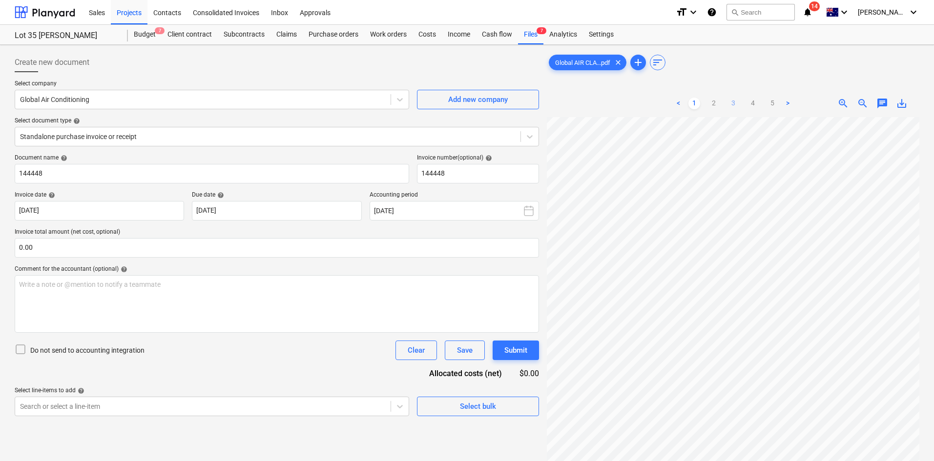
click at [734, 106] on link "3" at bounding box center [733, 104] width 12 height 12
click at [753, 103] on link "4" at bounding box center [753, 104] width 12 height 12
click at [739, 104] on ul "< 1 2 3 4 5 >" at bounding box center [732, 104] width 121 height 12
click at [727, 102] on link "3" at bounding box center [733, 104] width 12 height 12
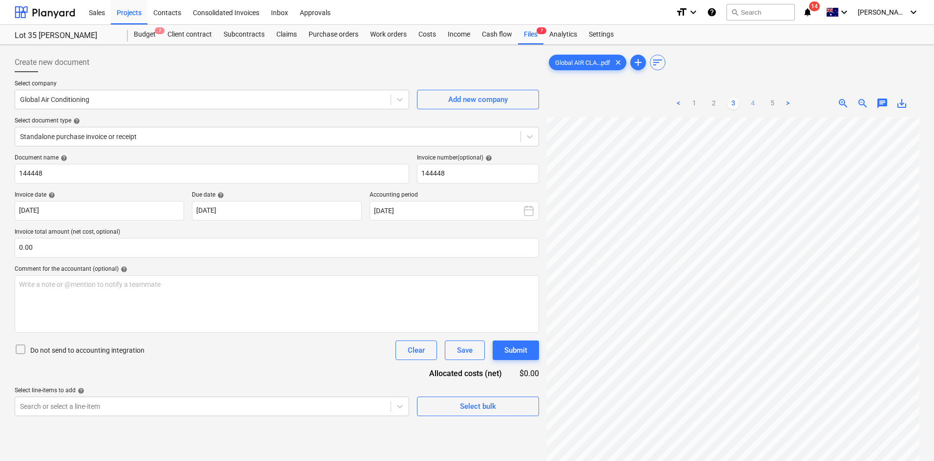
click at [754, 104] on link "4" at bounding box center [753, 104] width 12 height 12
click at [770, 100] on link "5" at bounding box center [772, 104] width 12 height 12
click at [753, 102] on link "4" at bounding box center [753, 104] width 12 height 12
click at [728, 100] on link "3" at bounding box center [733, 104] width 12 height 12
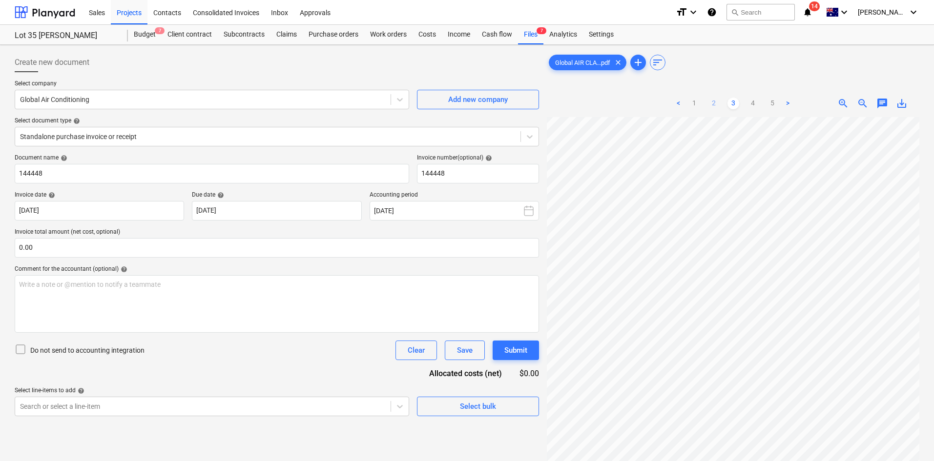
click at [710, 102] on link "2" at bounding box center [714, 104] width 12 height 12
click at [690, 101] on link "1" at bounding box center [694, 104] width 12 height 12
click at [718, 106] on link "2" at bounding box center [714, 104] width 12 height 12
click at [733, 101] on link "3" at bounding box center [733, 104] width 12 height 12
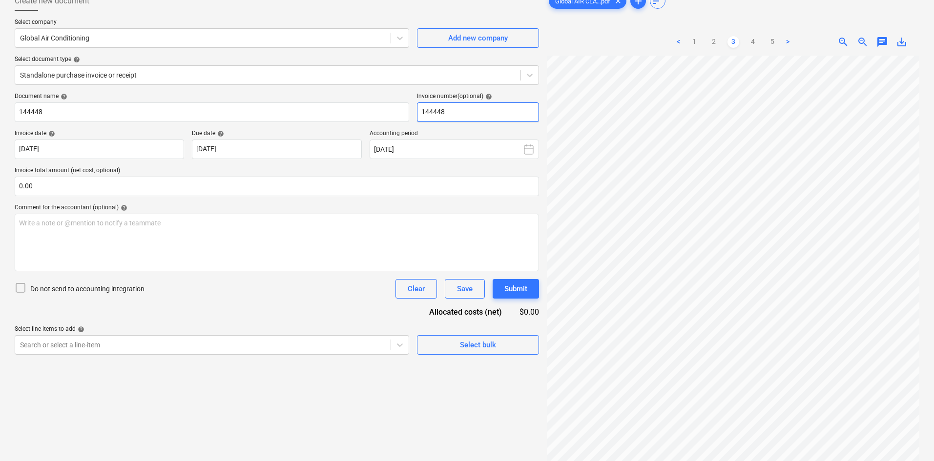
scroll to position [98, 0]
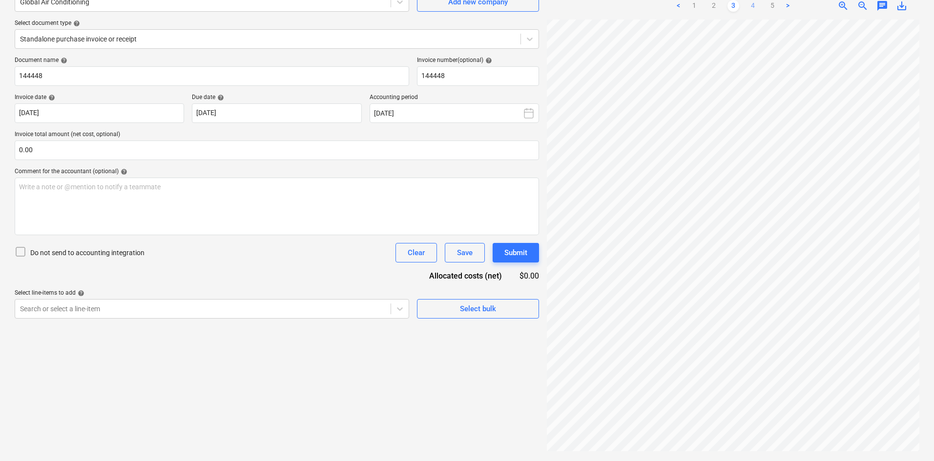
click at [748, 5] on link "4" at bounding box center [753, 6] width 12 height 12
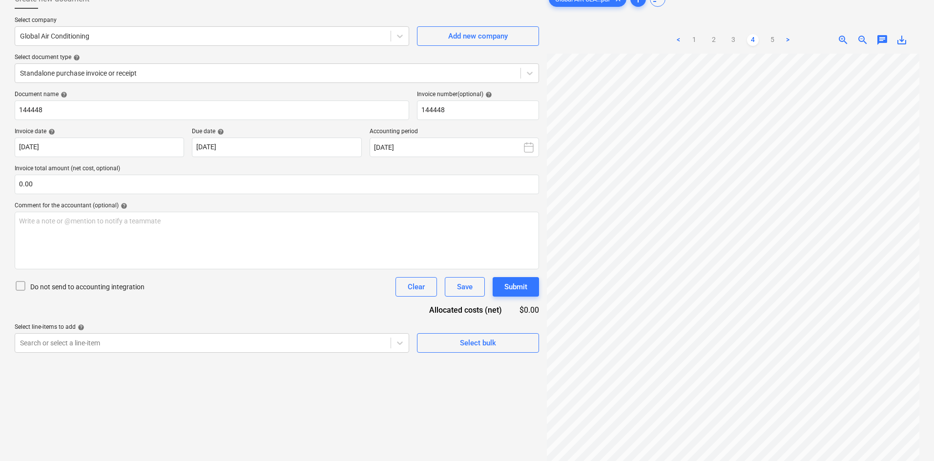
scroll to position [49, 0]
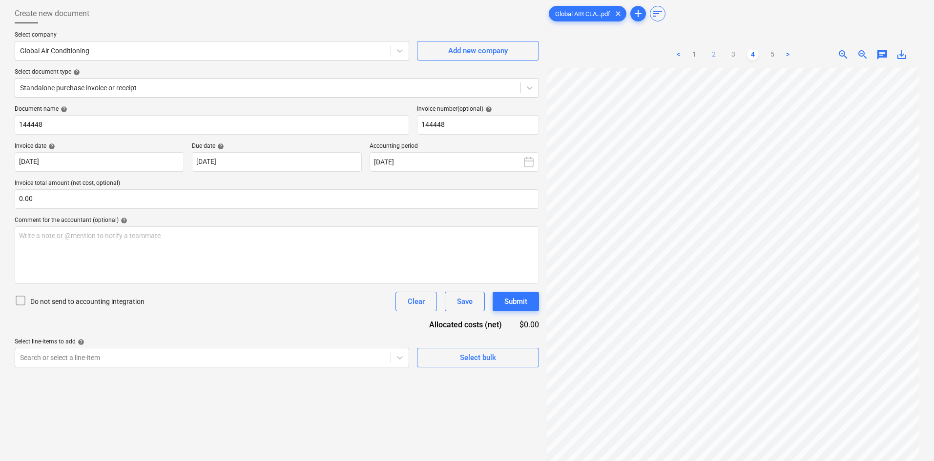
click at [713, 54] on link "2" at bounding box center [714, 55] width 12 height 12
click at [732, 55] on link "3" at bounding box center [733, 55] width 12 height 12
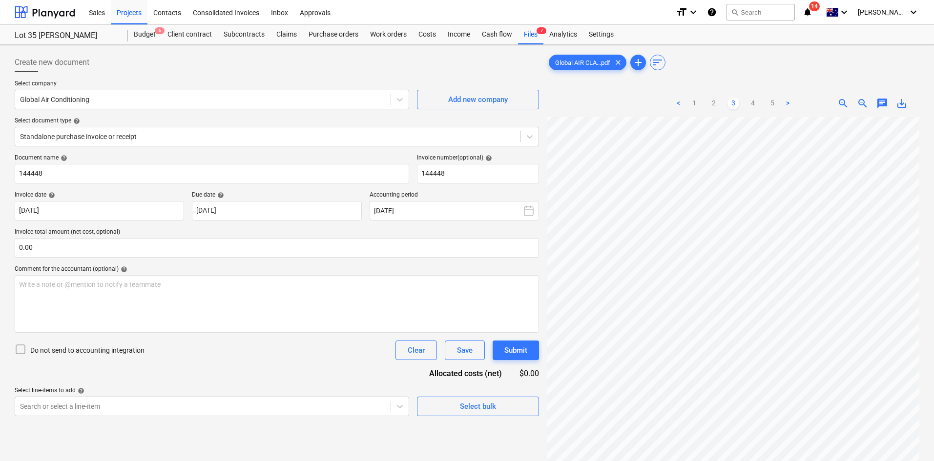
scroll to position [0, 0]
click at [752, 103] on link "4" at bounding box center [753, 104] width 12 height 12
click at [687, 86] on div at bounding box center [733, 88] width 372 height 4
click at [768, 103] on link "5" at bounding box center [772, 104] width 12 height 12
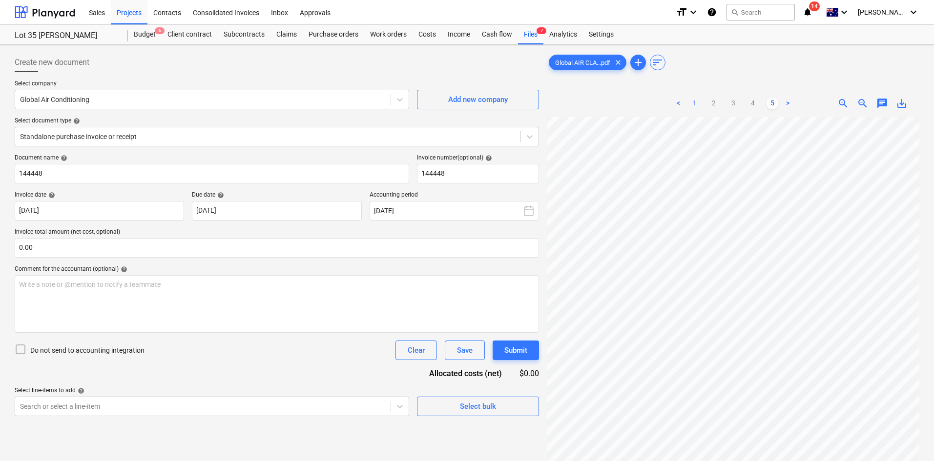
click at [696, 103] on link "1" at bounding box center [694, 104] width 12 height 12
click at [288, 361] on div "Document name help 144448 Invoice number (optional) help 144448 Invoice date he…" at bounding box center [277, 285] width 524 height 262
click at [304, 356] on div "Do not send to accounting integration Clear Save Submit" at bounding box center [277, 351] width 524 height 20
click at [330, 348] on div "Do not send to accounting integration Clear Save Submit" at bounding box center [277, 351] width 524 height 20
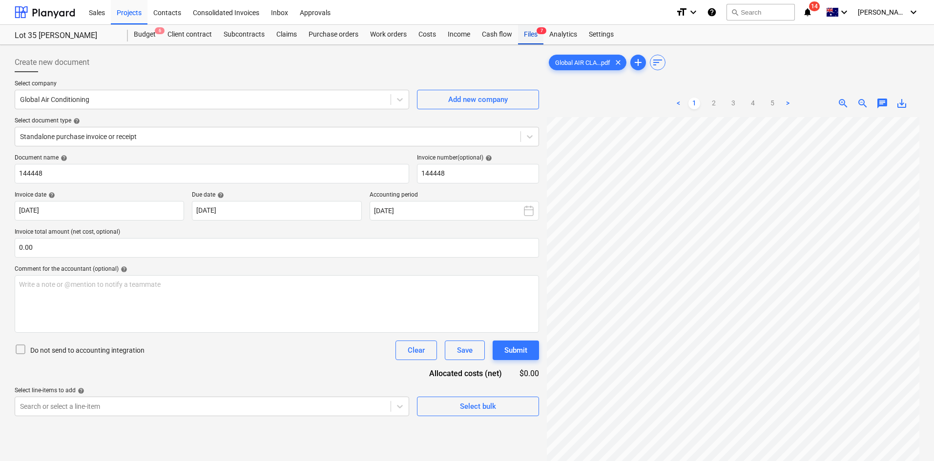
click at [533, 38] on div "Files 7" at bounding box center [530, 35] width 25 height 20
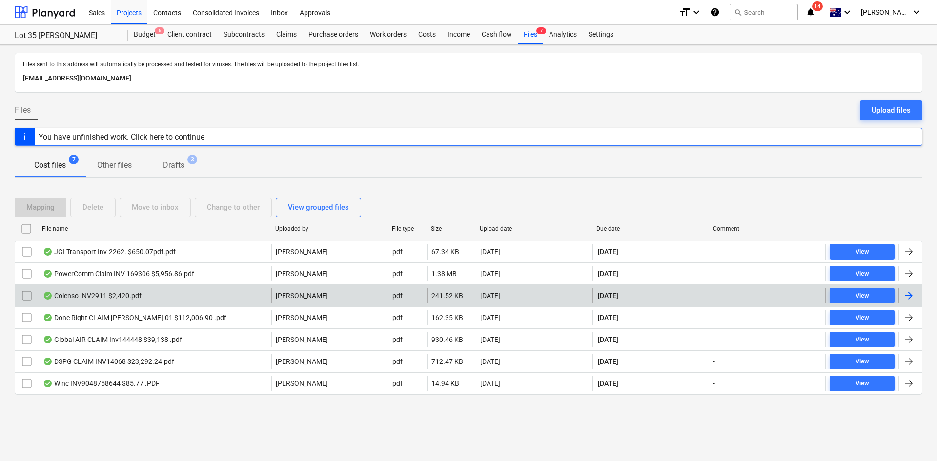
click at [185, 294] on div "Colenso INV2911 $2,420.pdf" at bounding box center [155, 296] width 233 height 16
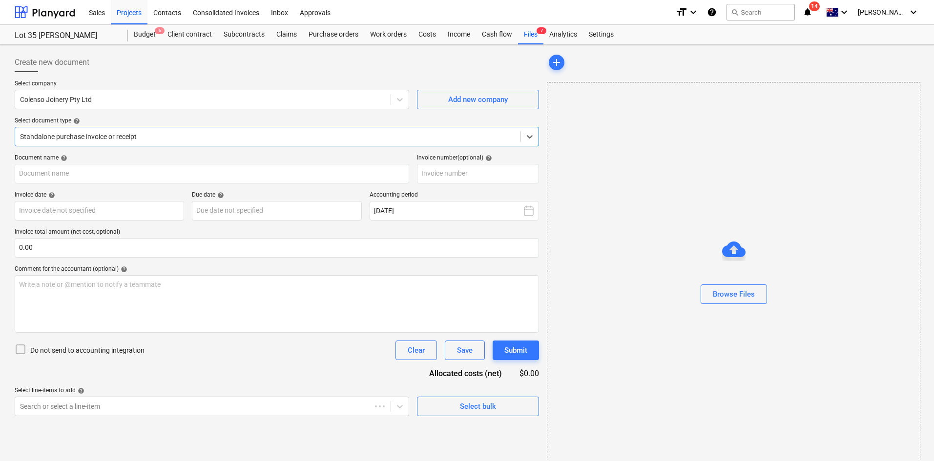
type input "2911"
type input "29 Sep 2025"
type input "30 Oct 2025"
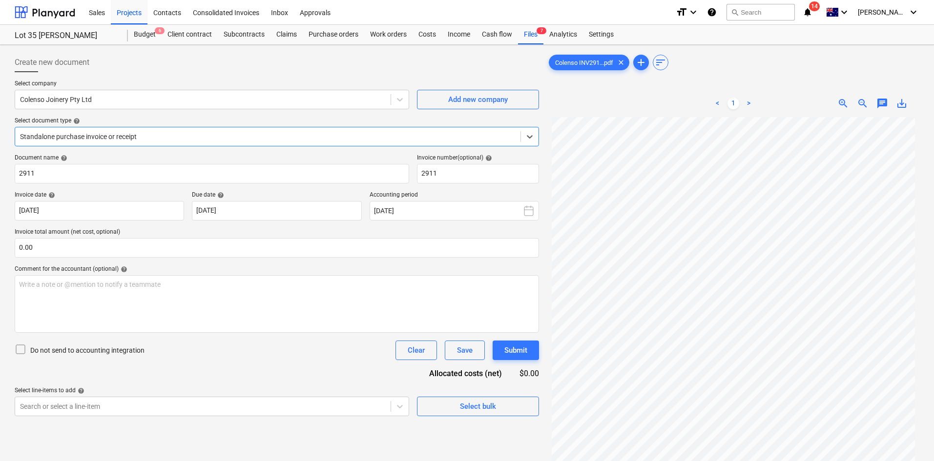
click at [179, 141] on div at bounding box center [267, 137] width 495 height 10
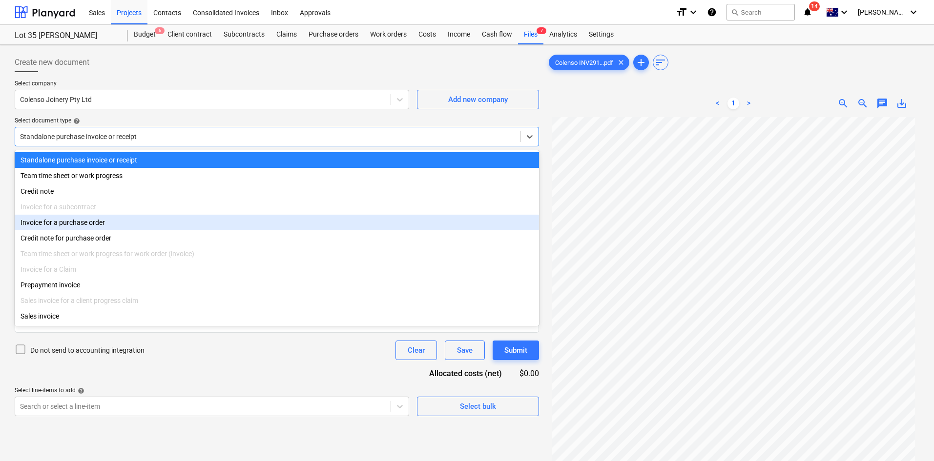
click at [85, 230] on div "Invoice for a purchase order" at bounding box center [277, 223] width 524 height 16
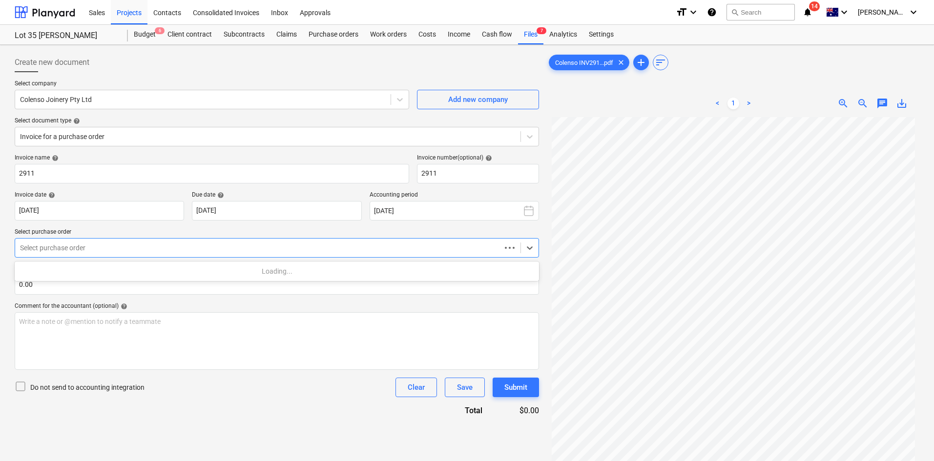
click at [90, 250] on div at bounding box center [258, 248] width 476 height 10
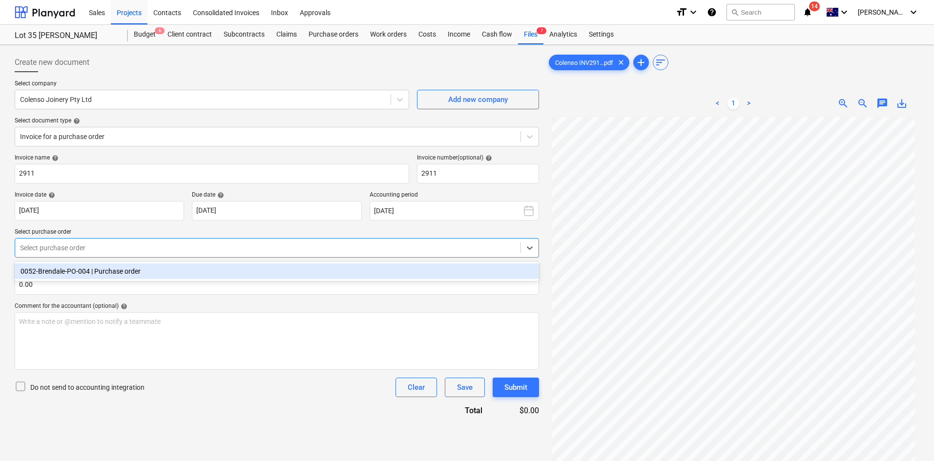
click at [86, 274] on div "0052-Brendale-PO-004 | Purchase order" at bounding box center [277, 272] width 524 height 16
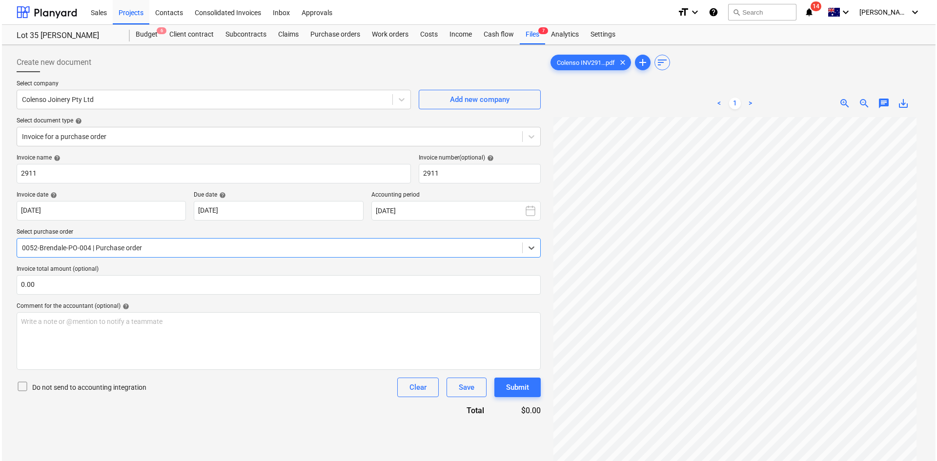
scroll to position [98, 0]
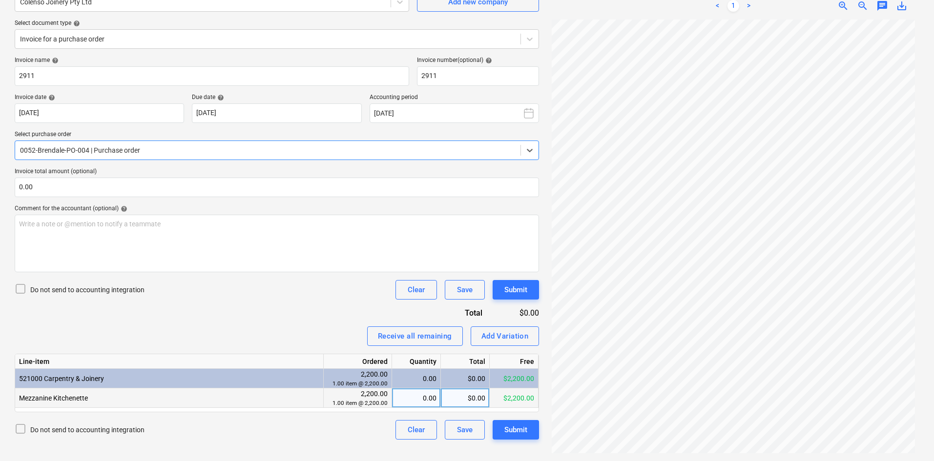
click at [420, 399] on div "0.00" at bounding box center [416, 398] width 41 height 20
type input "1"
click at [326, 309] on div "Invoice name help 2911 Invoice number (optional) help 2911 Invoice date help 29…" at bounding box center [277, 248] width 524 height 383
click at [397, 292] on button "Clear" at bounding box center [415, 290] width 41 height 20
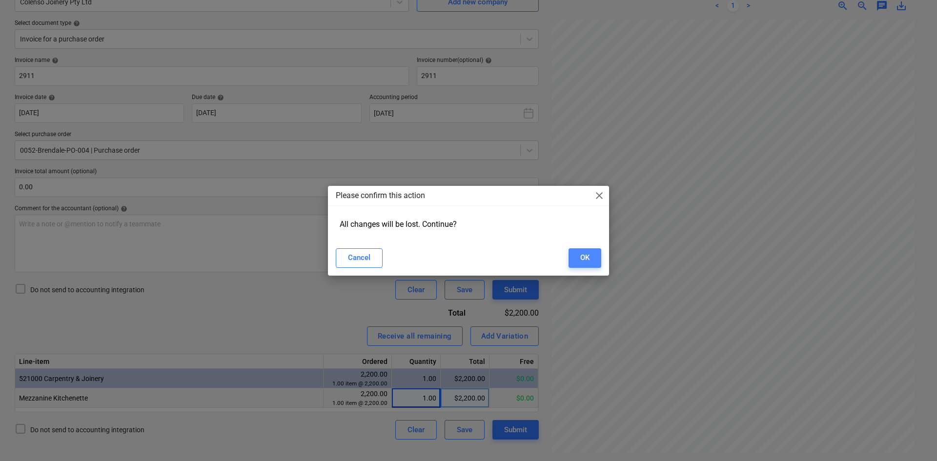
click at [583, 258] on div "OK" at bounding box center [584, 257] width 9 height 13
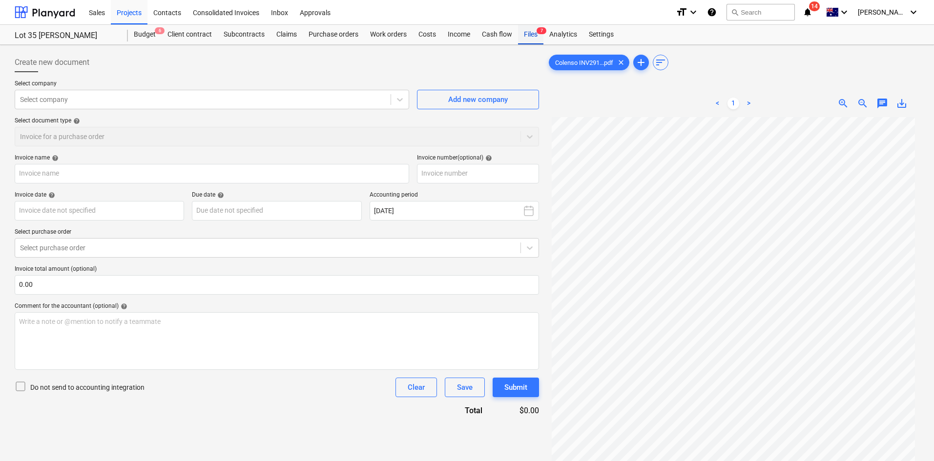
click at [530, 34] on div "Files 7" at bounding box center [530, 35] width 25 height 20
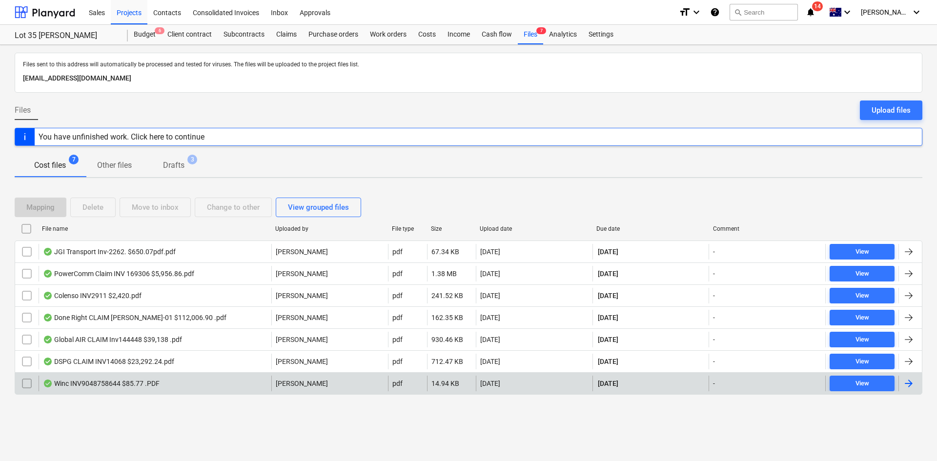
click at [165, 379] on div "Winc INV9048758644 $85.77 .PDF" at bounding box center [155, 384] width 233 height 16
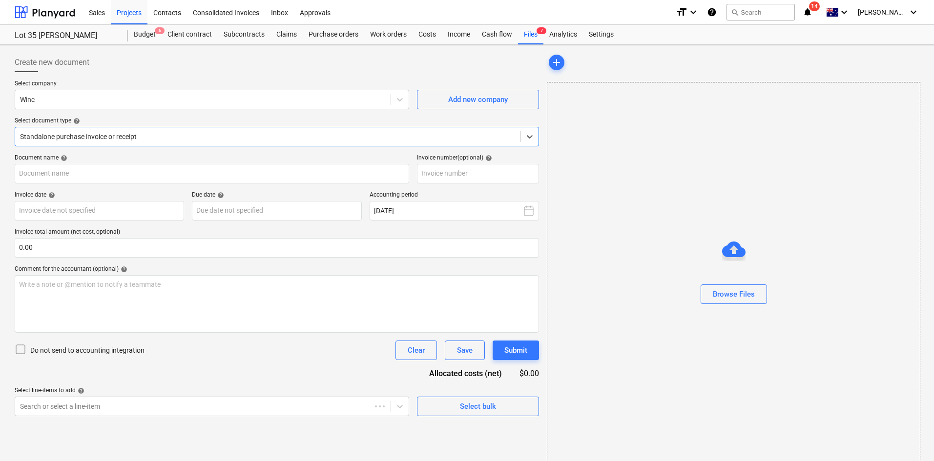
type input "9048758644"
type input "16 Sep 2025"
type input "31 Oct 2025"
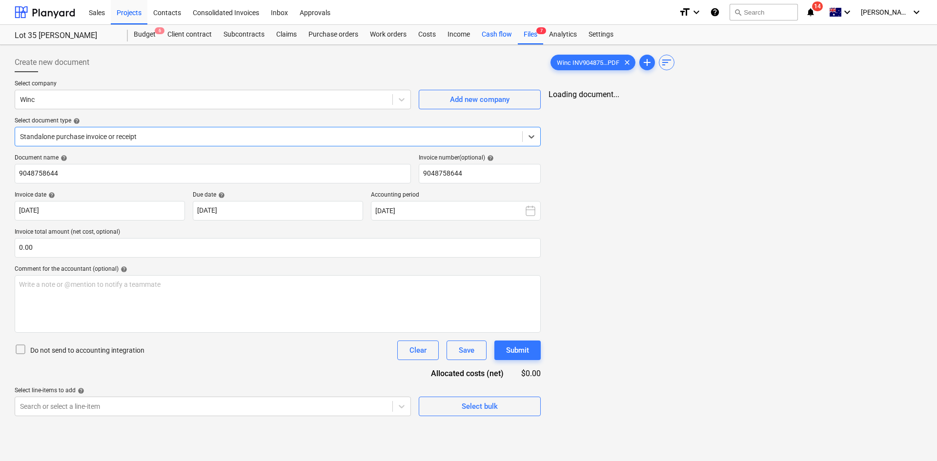
click at [520, 37] on div "Files 7" at bounding box center [530, 35] width 25 height 20
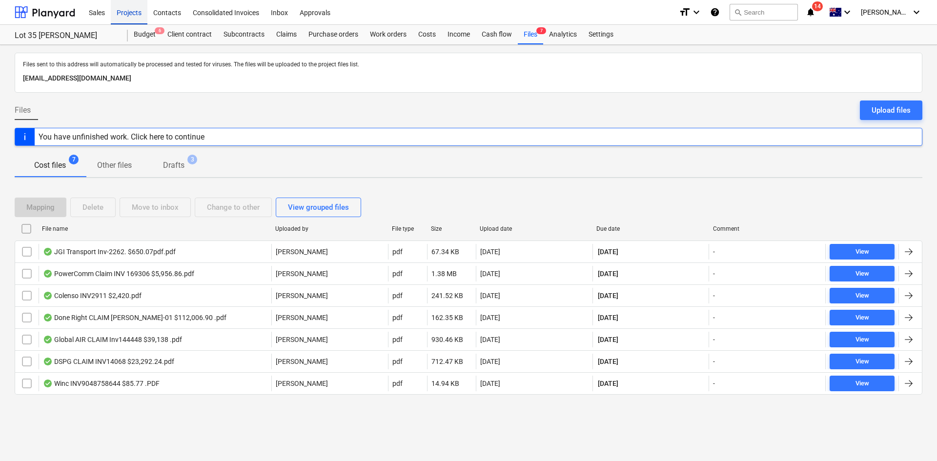
click at [120, 10] on div "Projects" at bounding box center [129, 12] width 37 height 25
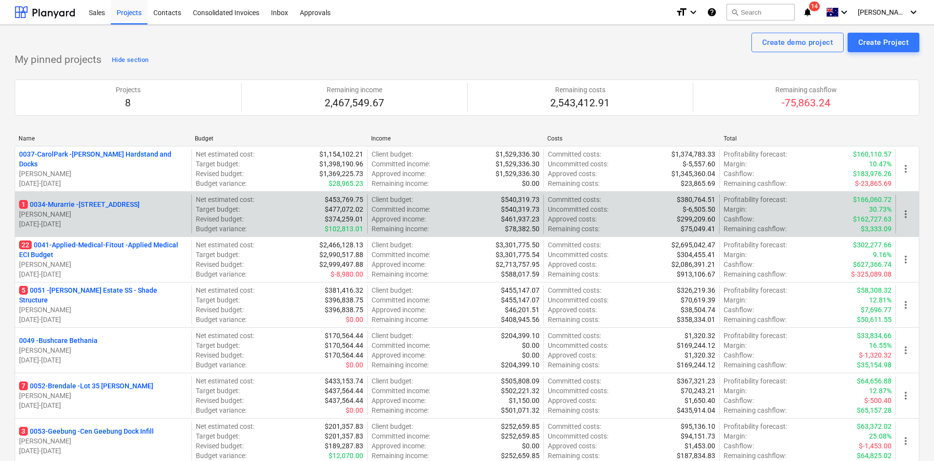
click at [121, 203] on p "1 0034-Murarrie - 286 Queensport rd Murrarie" at bounding box center [79, 205] width 121 height 10
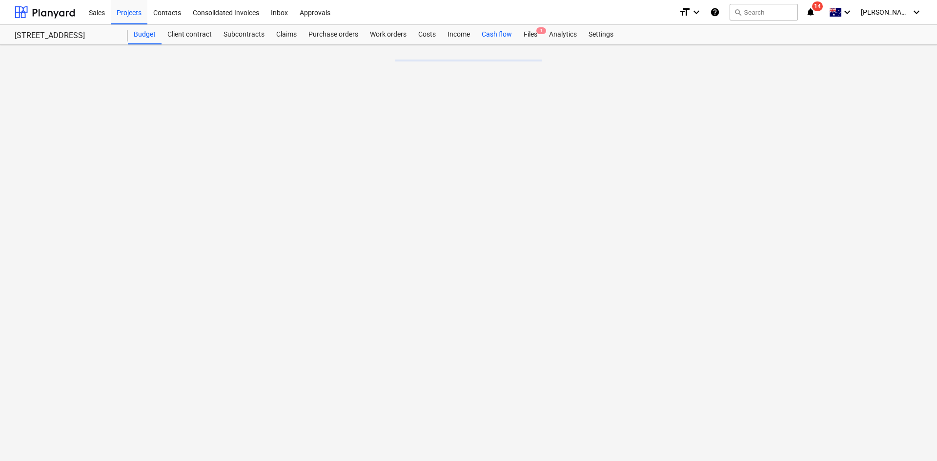
click at [513, 30] on div "Cash flow" at bounding box center [497, 35] width 42 height 20
click at [533, 32] on div "Files 1" at bounding box center [530, 35] width 25 height 20
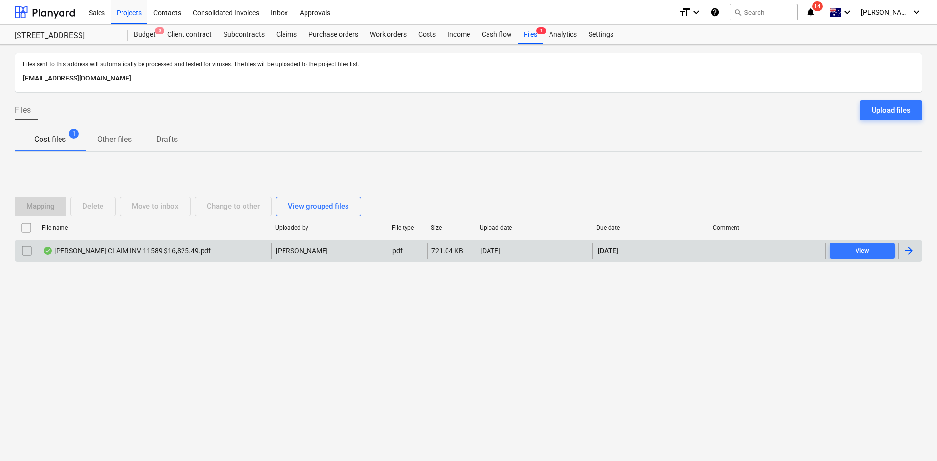
click at [236, 249] on div "Martin Brothers CLAIM INV-11589 $16,825.49.pdf" at bounding box center [155, 251] width 233 height 16
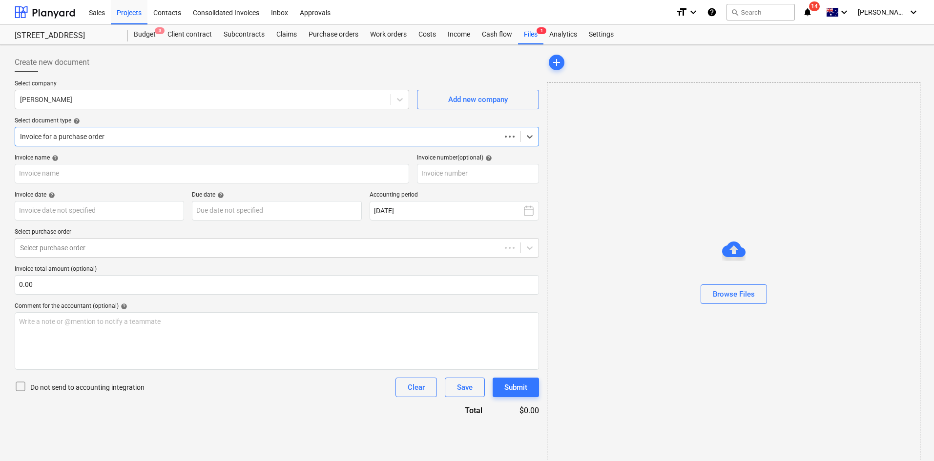
type input "INV-11589"
type input "25 Sep 2025"
type input "10 Oct 2025"
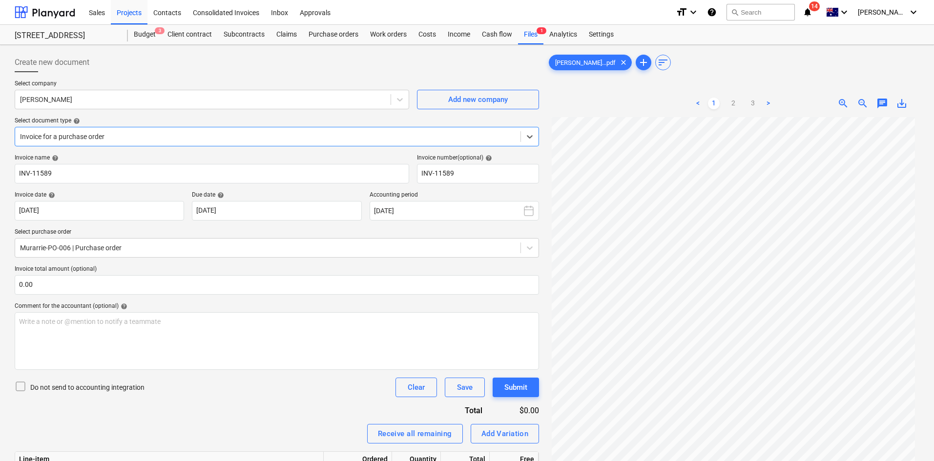
scroll to position [81, 0]
click at [316, 131] on div "Invoice for a purchase order" at bounding box center [267, 137] width 505 height 14
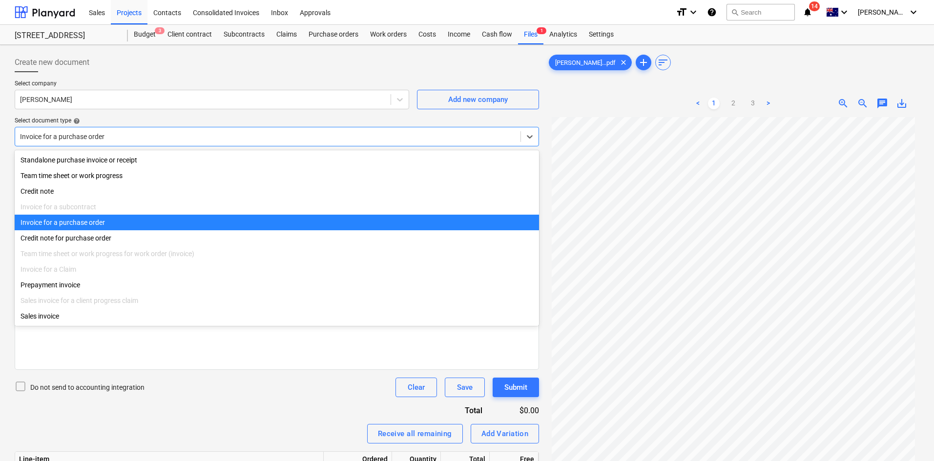
click at [128, 223] on div "Invoice for a purchase order" at bounding box center [277, 223] width 524 height 16
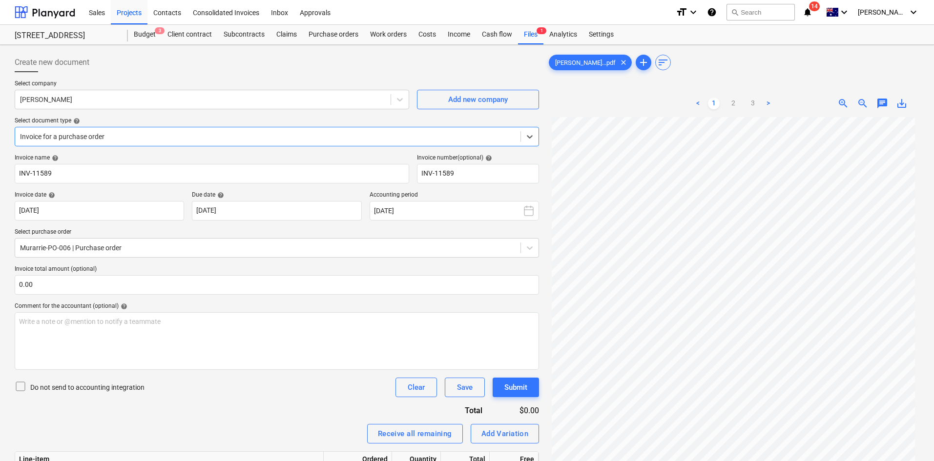
scroll to position [0, 0]
drag, startPoint x: 329, startPoint y: 35, endPoint x: 346, endPoint y: 20, distance: 22.4
click at [131, 16] on div "Projects" at bounding box center [129, 12] width 37 height 25
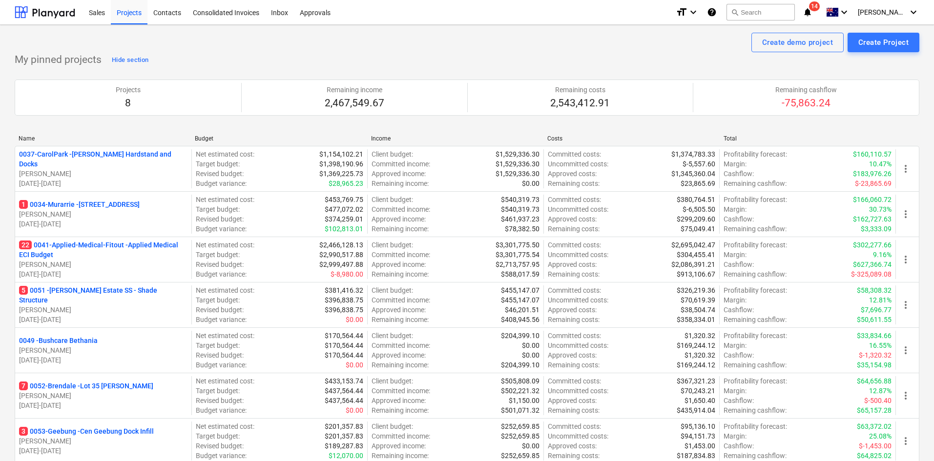
click at [819, 6] on span "14" at bounding box center [814, 6] width 11 height 10
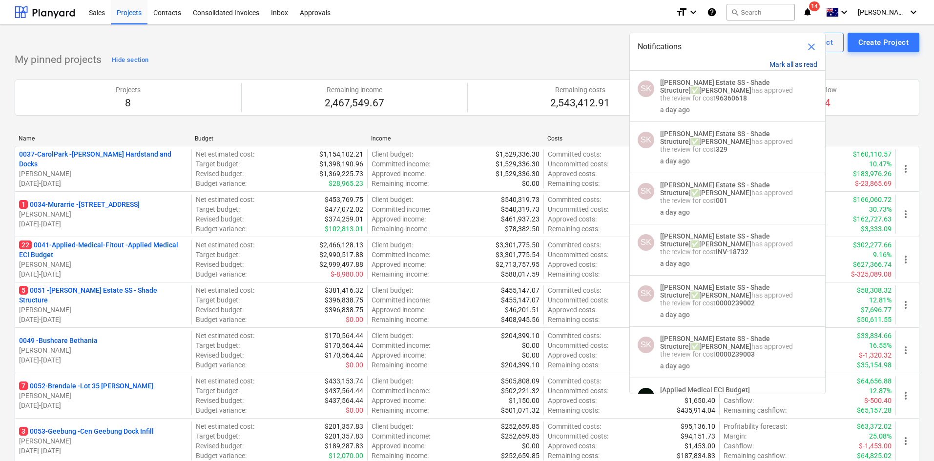
click at [789, 62] on button "Mark all as read" at bounding box center [793, 65] width 48 height 8
click at [788, 63] on button "Mark all as read" at bounding box center [793, 65] width 48 height 8
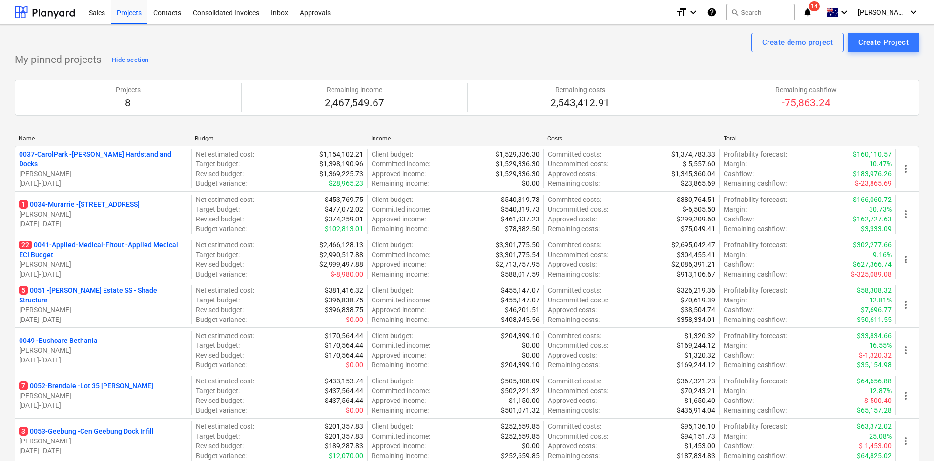
click at [470, 36] on div "Create demo project Create Project" at bounding box center [467, 43] width 904 height 20
drag, startPoint x: 67, startPoint y: 241, endPoint x: 266, endPoint y: 220, distance: 199.7
click at [67, 241] on p "22 0041-Applied-Medical-Fitout - Applied Medical ECI Budget" at bounding box center [103, 250] width 168 height 20
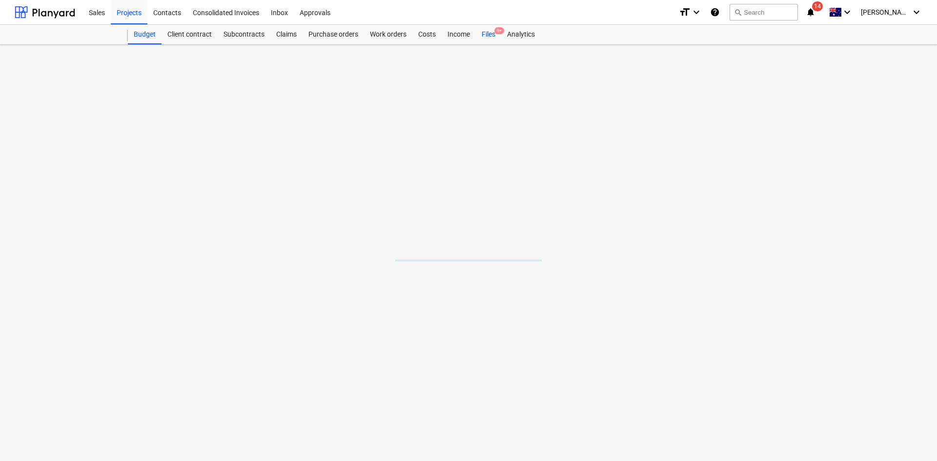
click at [541, 38] on div "Analytics" at bounding box center [521, 35] width 40 height 20
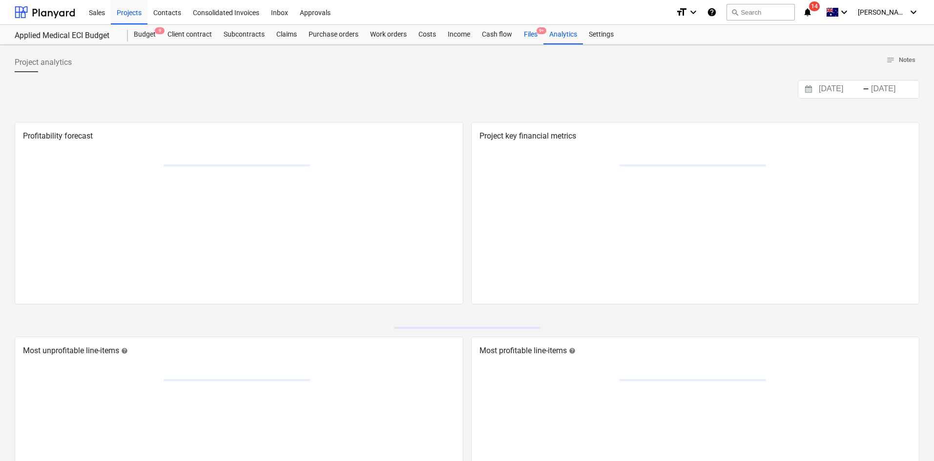
click at [541, 34] on span "9+" at bounding box center [541, 30] width 10 height 7
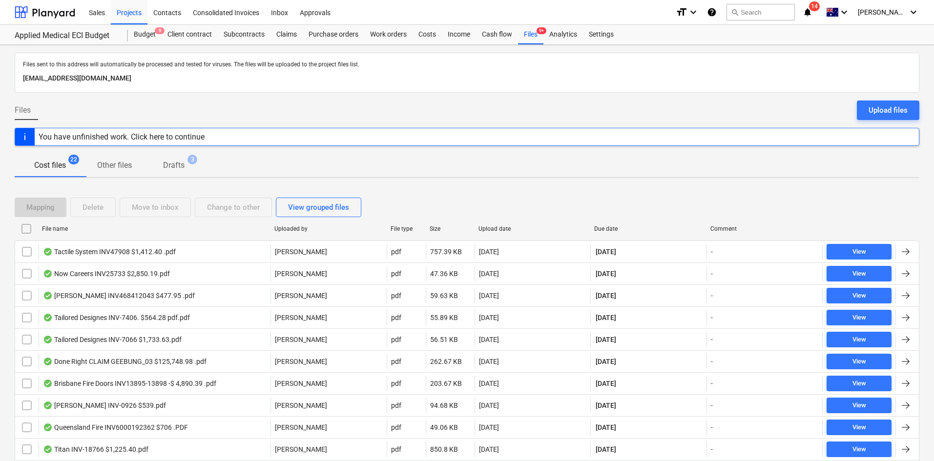
click at [55, 230] on div "File name" at bounding box center [154, 228] width 224 height 7
checkbox input "false"
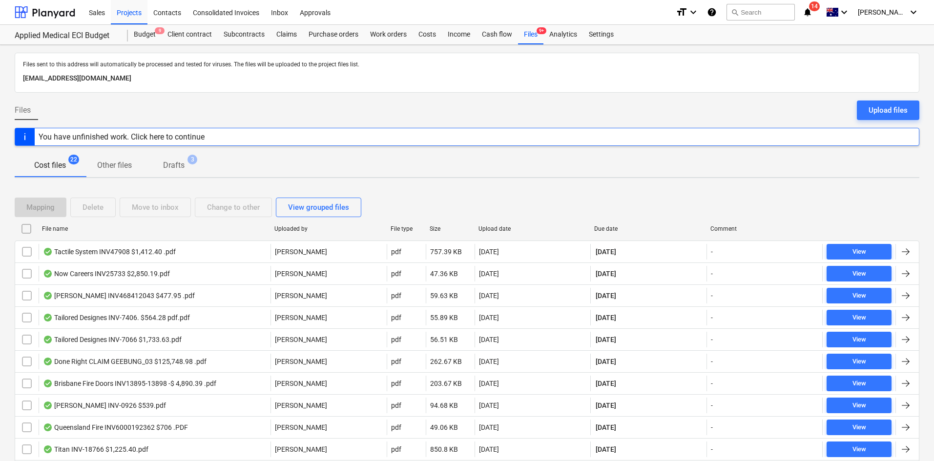
checkbox input "false"
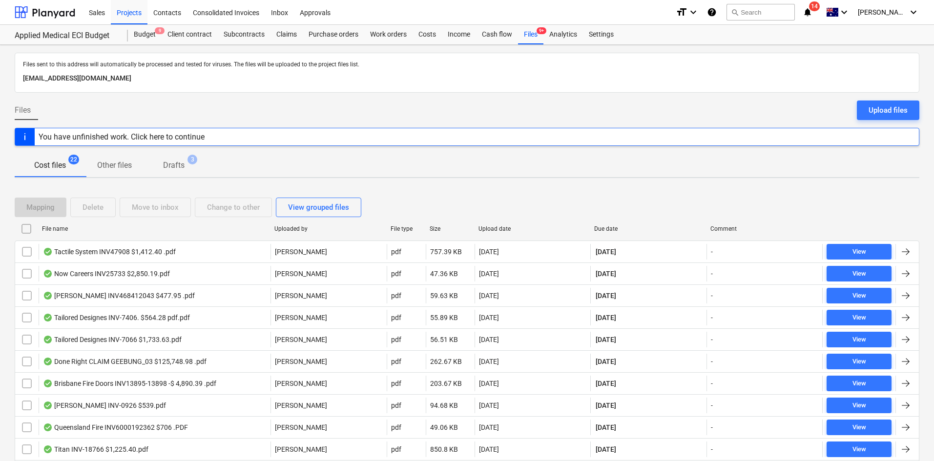
checkbox input "false"
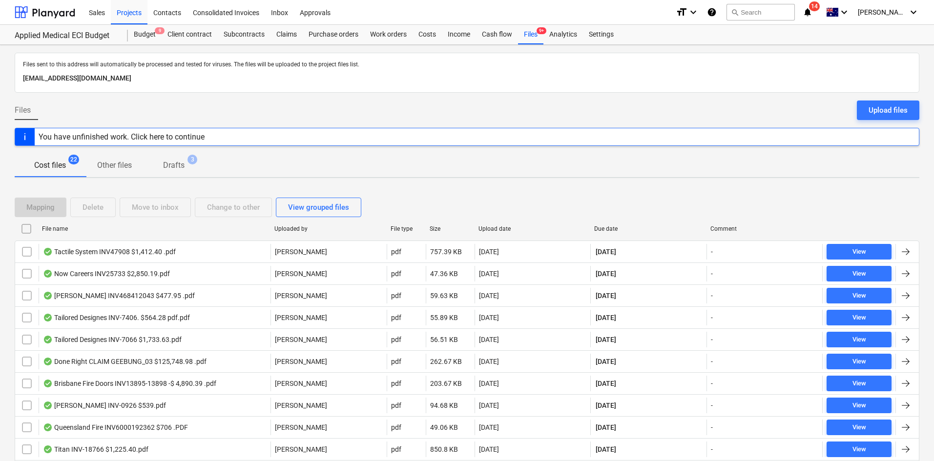
checkbox input "false"
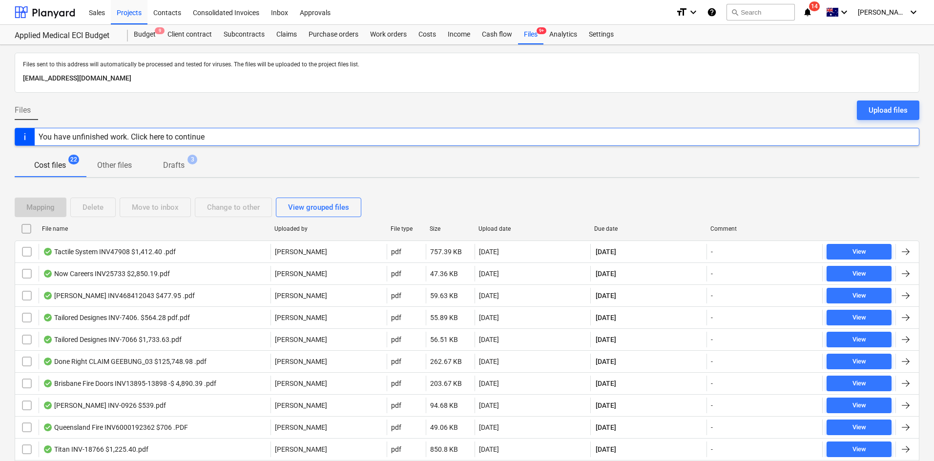
checkbox input "false"
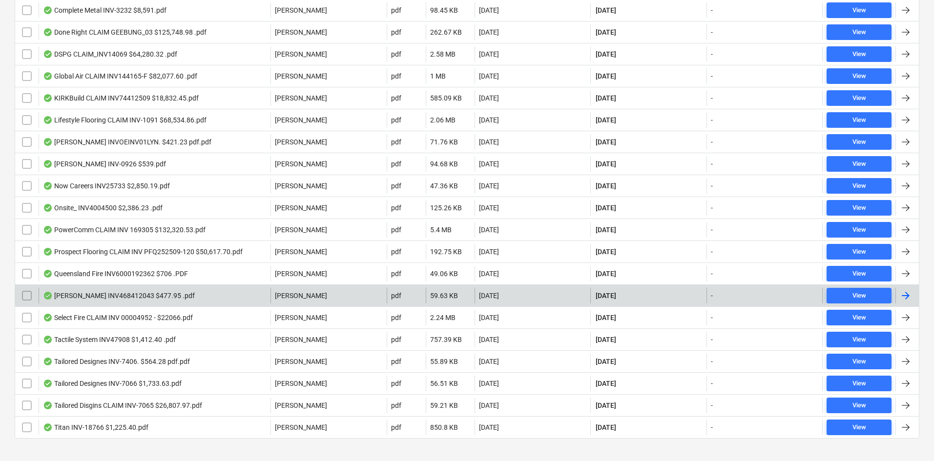
scroll to position [293, 0]
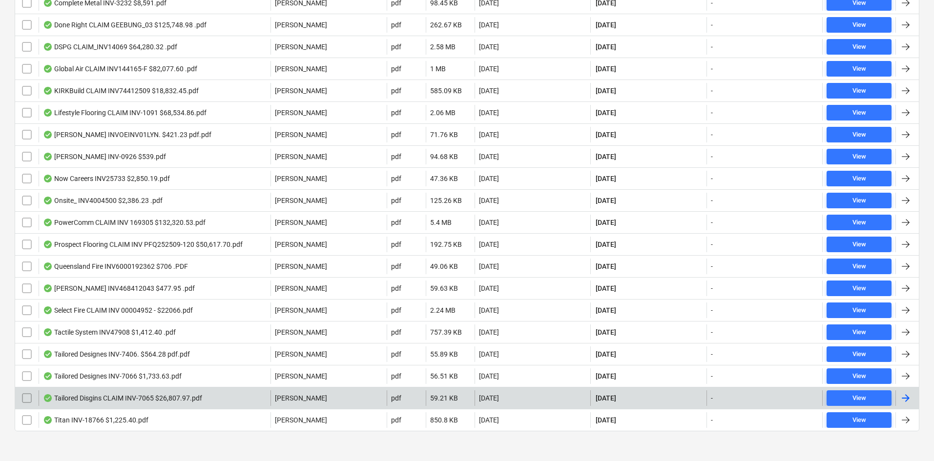
click at [194, 399] on div "Tailored Disgins CLAIM INV-7065 $26,807.97.pdf" at bounding box center [122, 398] width 159 height 8
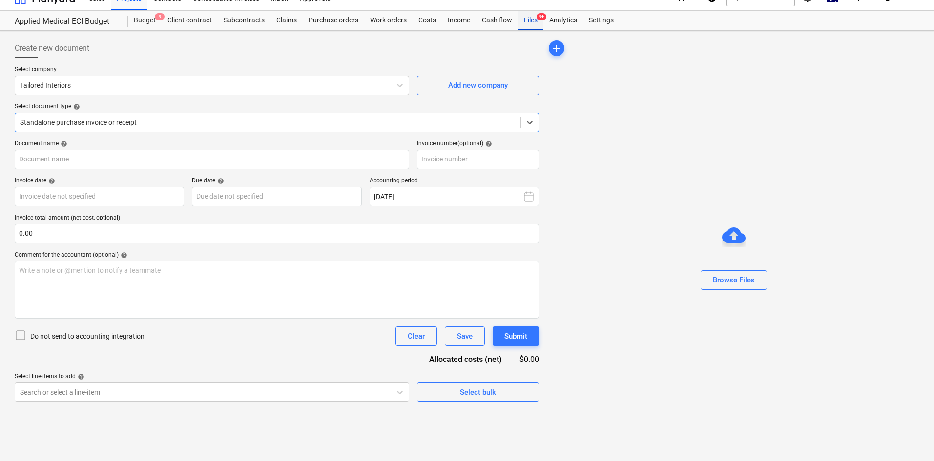
type input "INV-7065"
type input "25 Sep 2025"
type input "10 Oct 2025"
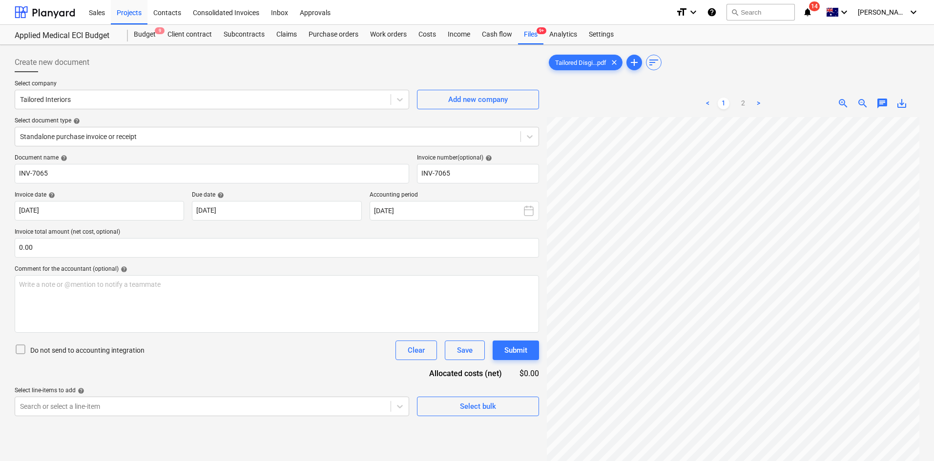
click at [859, 101] on span "zoom_out" at bounding box center [862, 104] width 12 height 12
click at [862, 104] on span "zoom_out" at bounding box center [862, 104] width 12 height 12
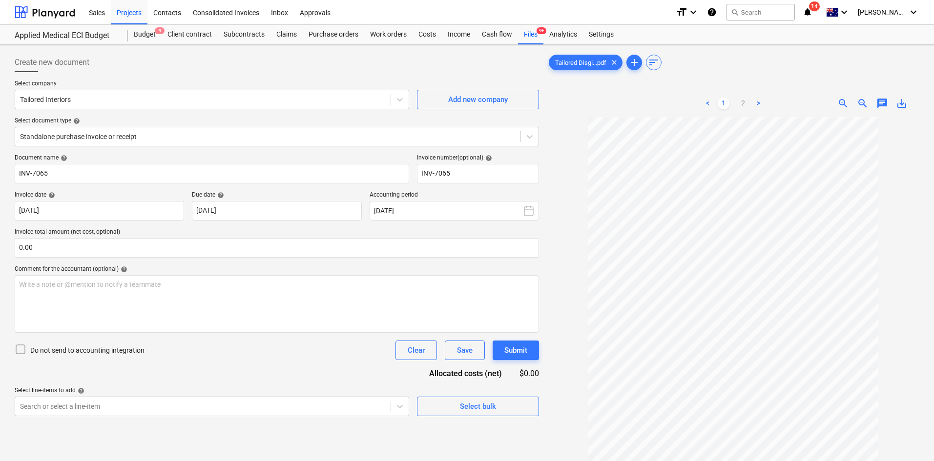
click at [844, 106] on span "zoom_in" at bounding box center [843, 104] width 12 height 12
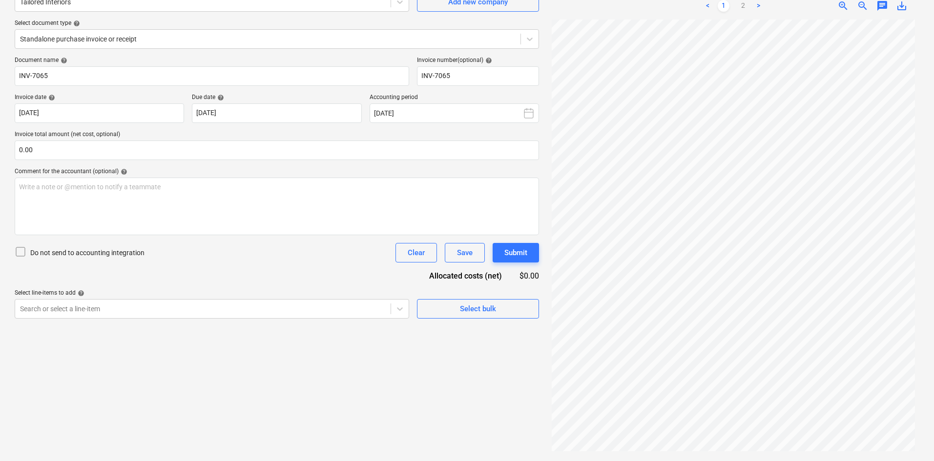
click at [314, 387] on div "Create new document Select company Tailored Interiors Add new company Select do…" at bounding box center [277, 204] width 532 height 506
click at [737, 5] on link "2" at bounding box center [743, 6] width 12 height 12
click at [723, 6] on link "1" at bounding box center [723, 6] width 12 height 12
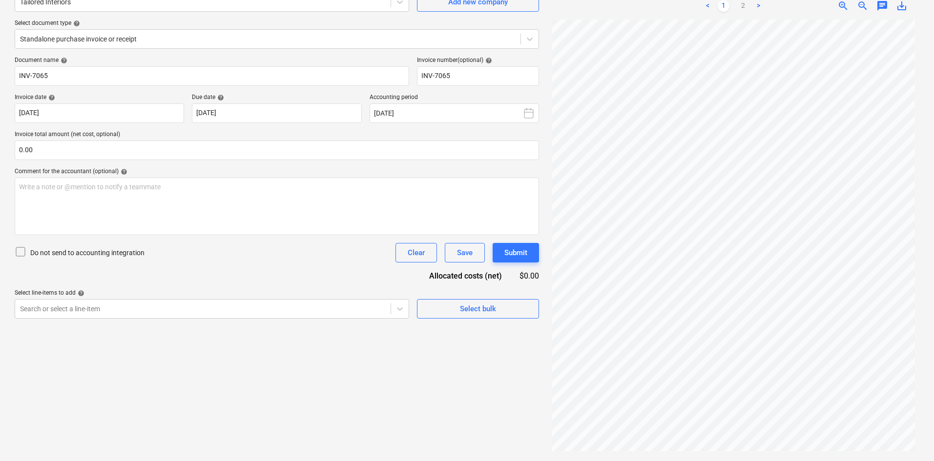
click at [258, 369] on div "Create new document Select company Tailored Interiors Add new company Select do…" at bounding box center [277, 204] width 532 height 506
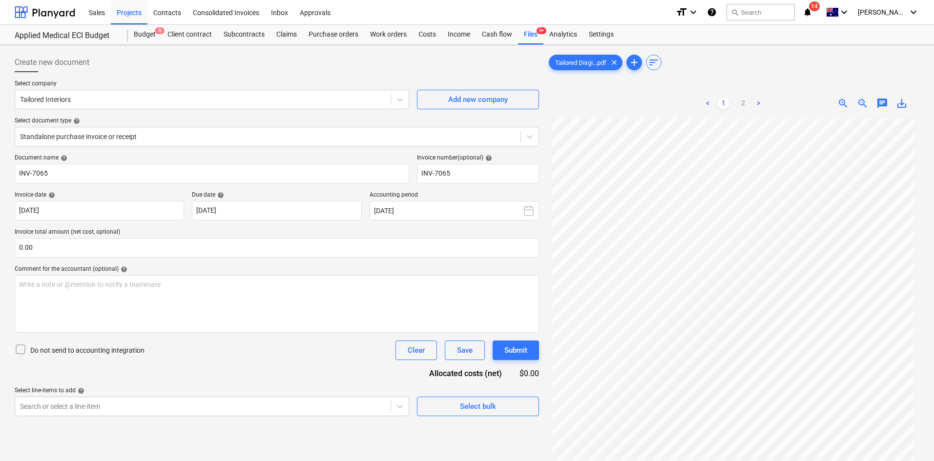
scroll to position [0, 0]
click at [527, 43] on div "Files 9+" at bounding box center [530, 35] width 25 height 20
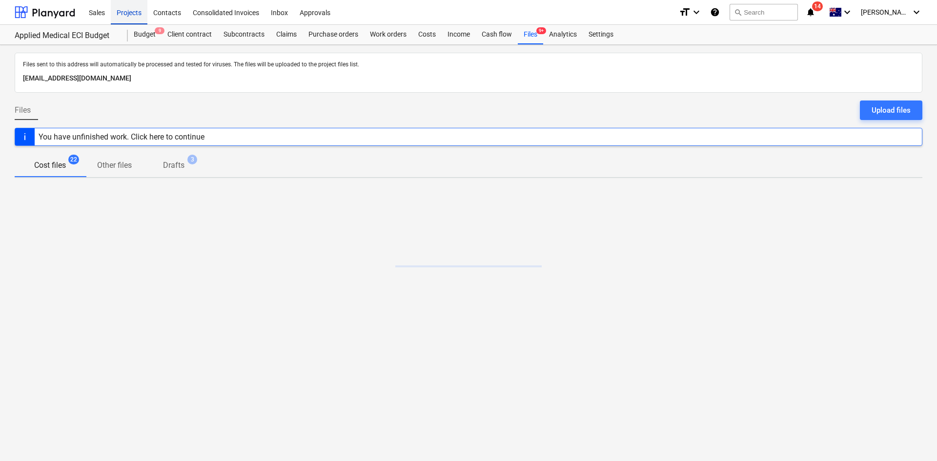
click at [143, 16] on div "Projects" at bounding box center [129, 12] width 37 height 25
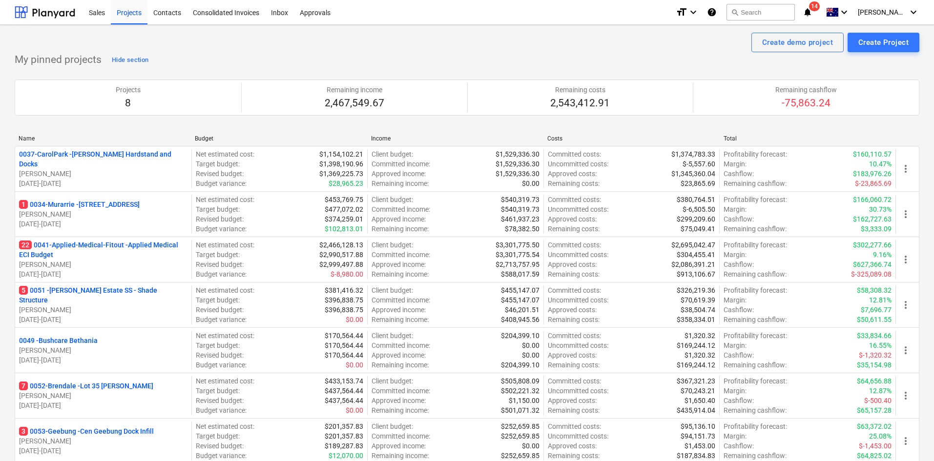
click at [47, 296] on p "5 0051 - Patrick Estate SS - Shade Structure" at bounding box center [103, 295] width 168 height 20
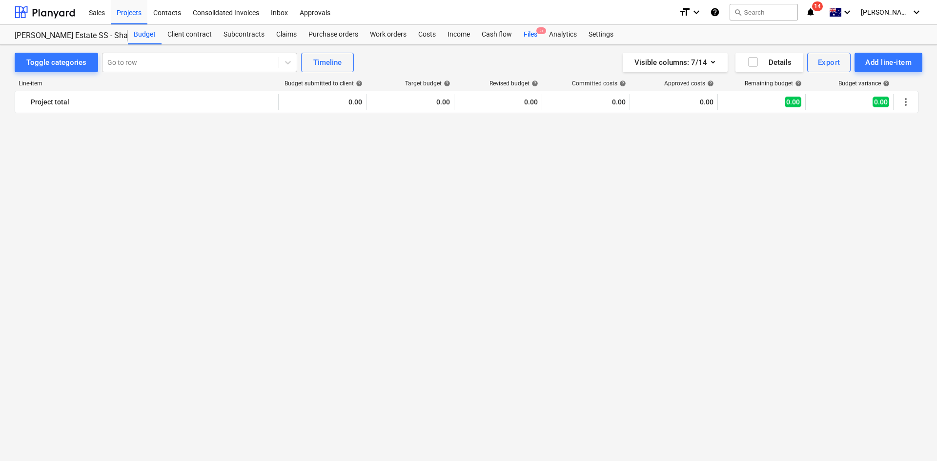
click at [501, 35] on div "Cash flow" at bounding box center [497, 35] width 42 height 20
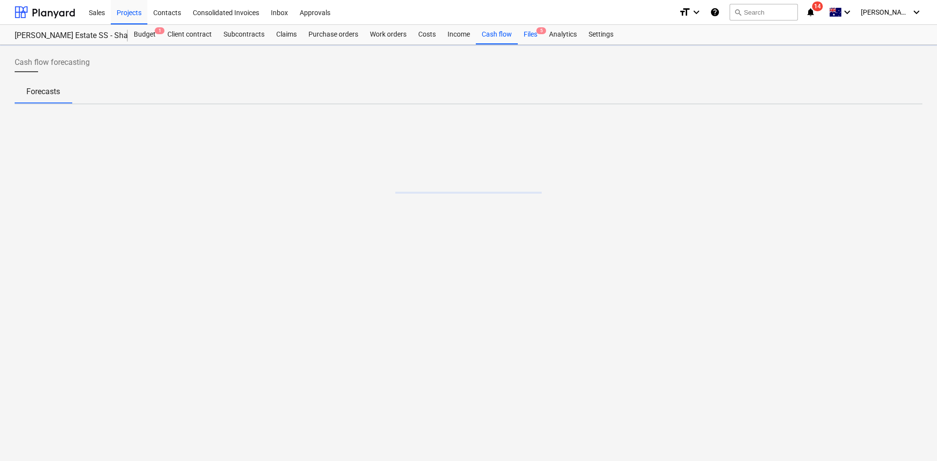
click at [536, 33] on div "Files 5" at bounding box center [530, 35] width 25 height 20
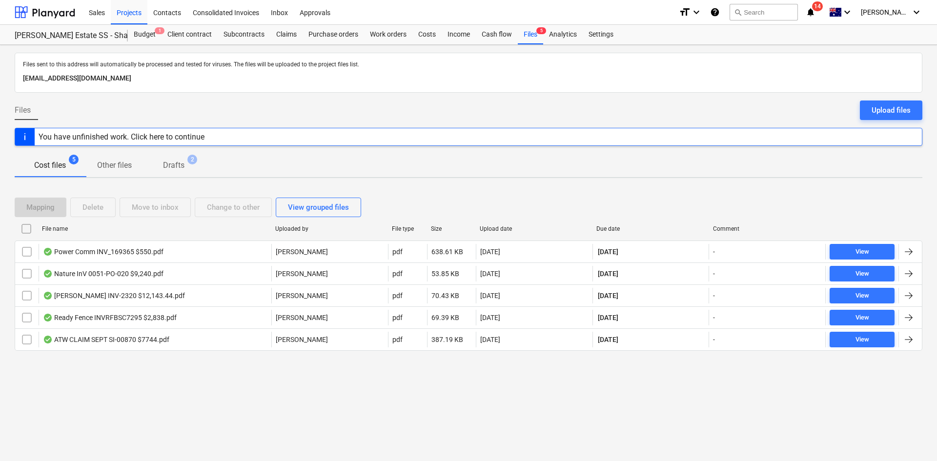
click at [326, 378] on div "Files sent to this address will automatically be processed and tested for virus…" at bounding box center [468, 253] width 937 height 416
click at [192, 167] on span "Drafts 2" at bounding box center [173, 166] width 37 height 12
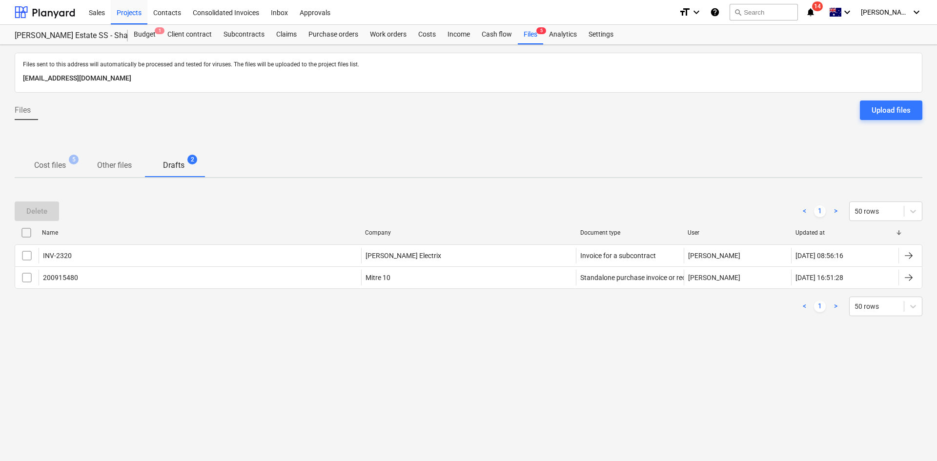
click at [52, 167] on p "Cost files" at bounding box center [50, 166] width 32 height 12
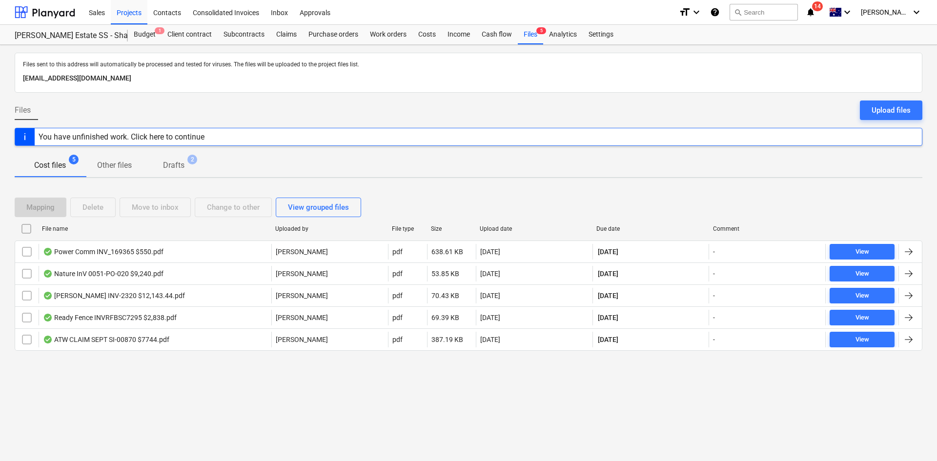
click at [27, 137] on div at bounding box center [25, 136] width 20 height 17
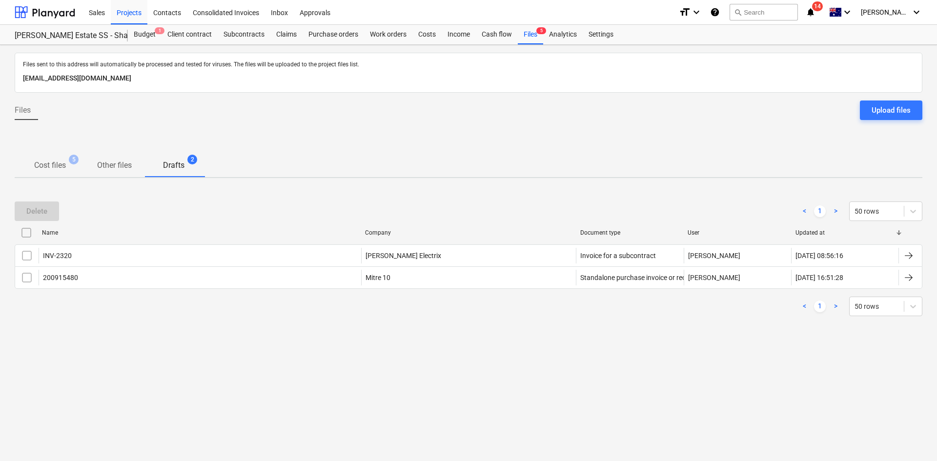
click at [73, 169] on span "Cost files 5" at bounding box center [49, 166] width 47 height 12
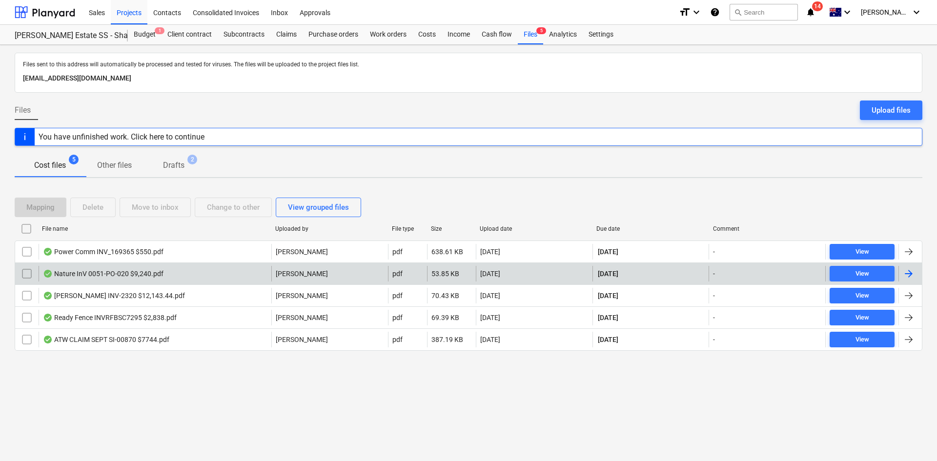
click at [130, 270] on div "Nature InV 0051-PO-020 $9,240.pdf" at bounding box center [103, 274] width 121 height 8
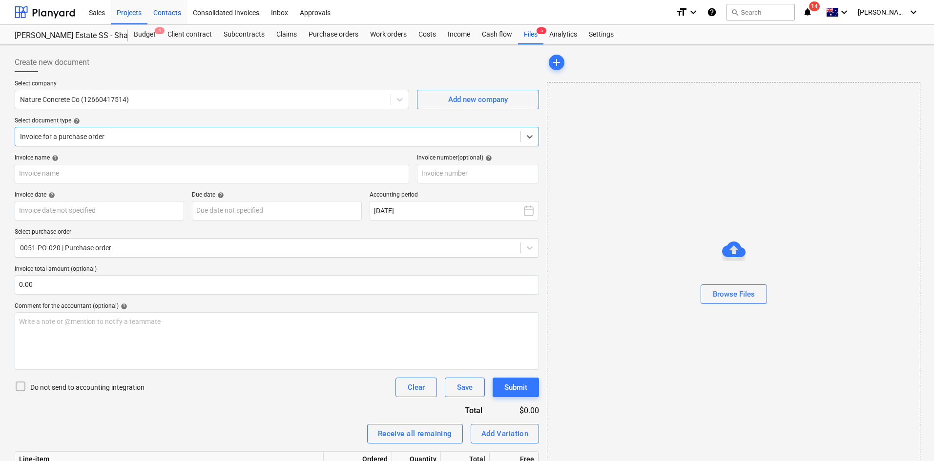
type input "0051-PO-020"
type input "24 Sep 2025"
type input "08 Oct 2025"
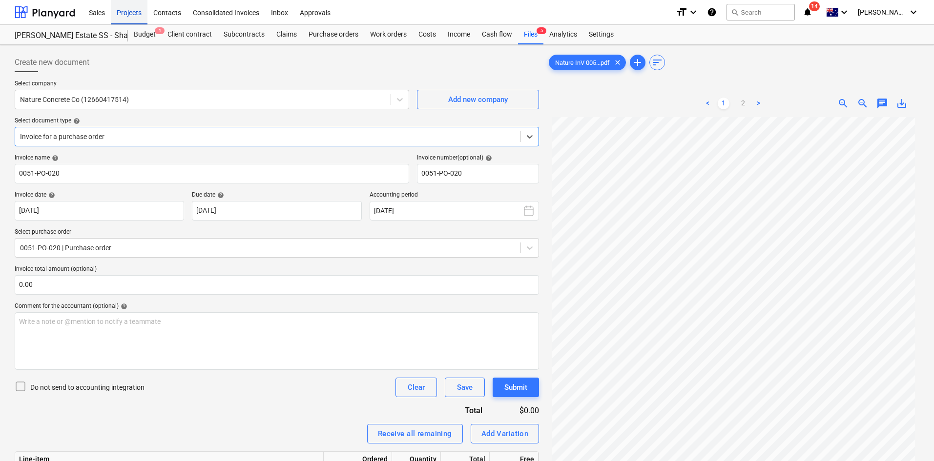
click at [126, 17] on div "Projects" at bounding box center [129, 12] width 37 height 25
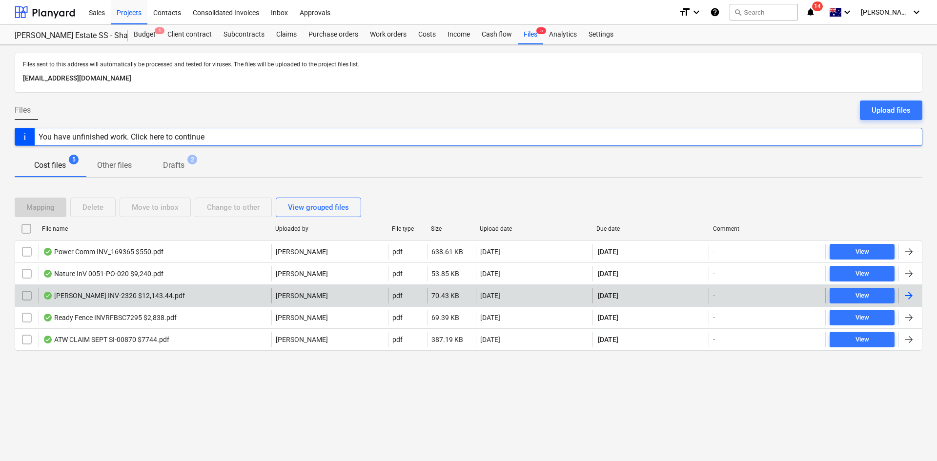
click at [151, 294] on div "Beckett INV-2320 $12,143.44.pdf" at bounding box center [114, 296] width 142 height 8
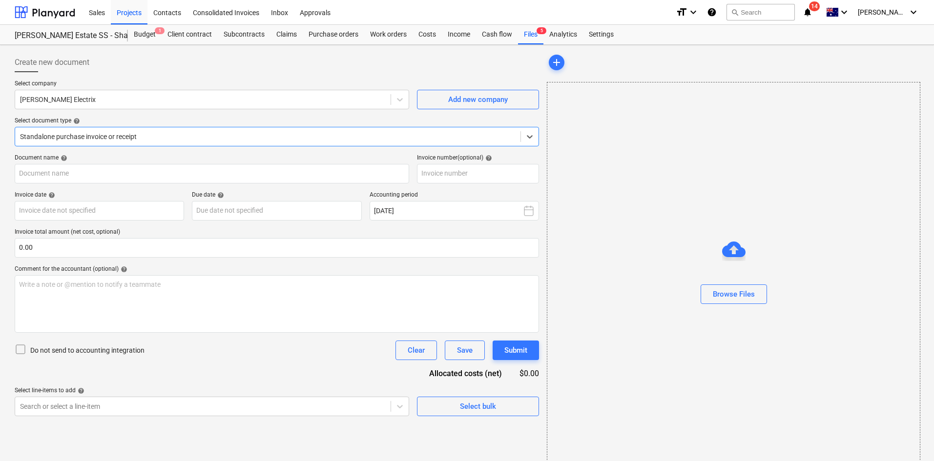
type input "INV-2320"
type input "[DATE]"
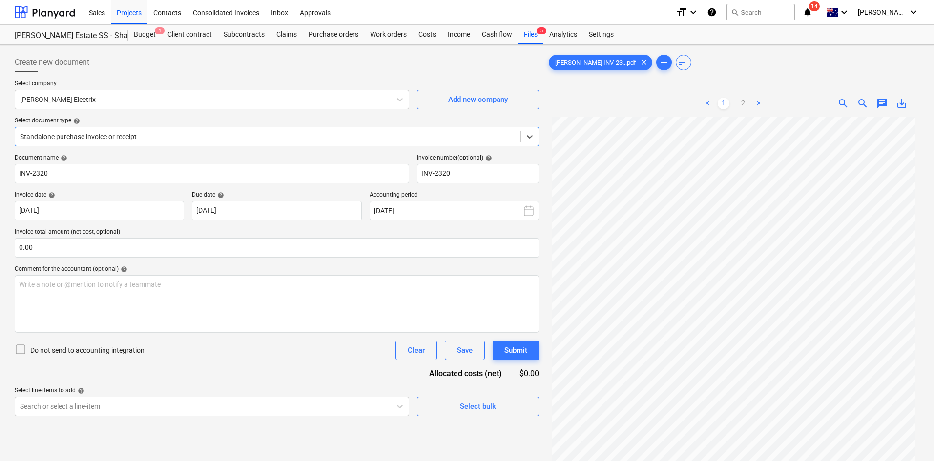
click at [901, 102] on span "save_alt" at bounding box center [902, 104] width 12 height 12
click at [740, 101] on link "2" at bounding box center [743, 104] width 12 height 12
click at [250, 35] on div "Subcontracts" at bounding box center [244, 35] width 53 height 20
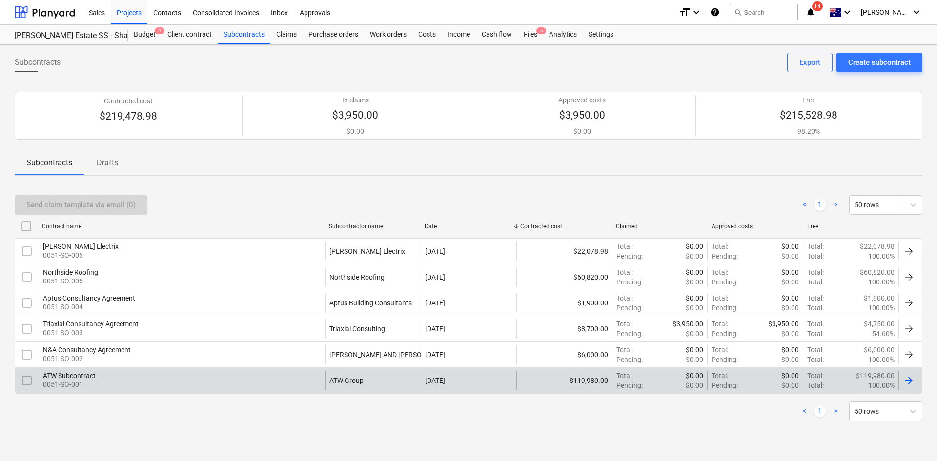
click at [132, 379] on div "ATW Subcontract 0051-SO-001" at bounding box center [182, 381] width 286 height 20
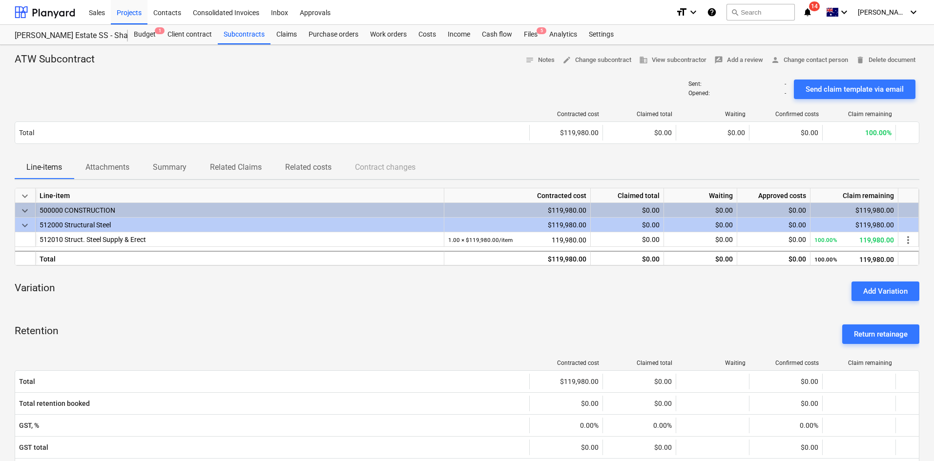
click at [104, 168] on p "Attachments" at bounding box center [107, 168] width 44 height 12
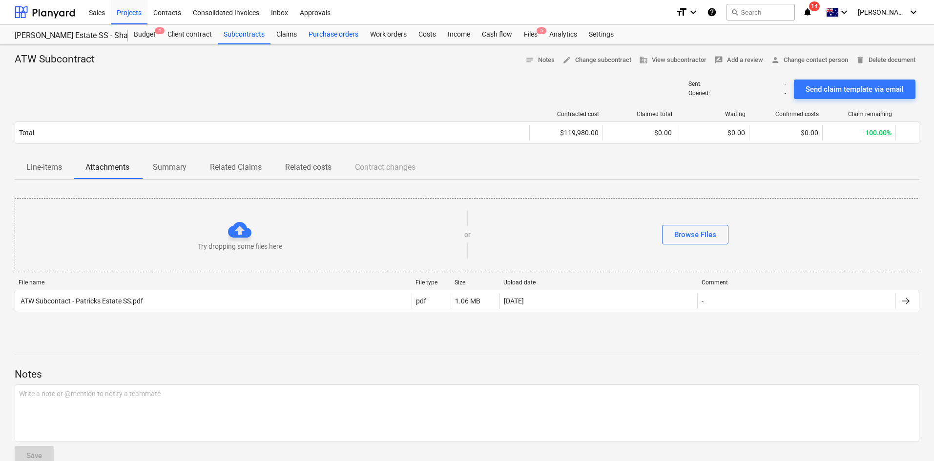
drag, startPoint x: 362, startPoint y: 37, endPoint x: 335, endPoint y: 37, distance: 26.4
click at [361, 37] on div "Purchase orders" at bounding box center [333, 35] width 61 height 20
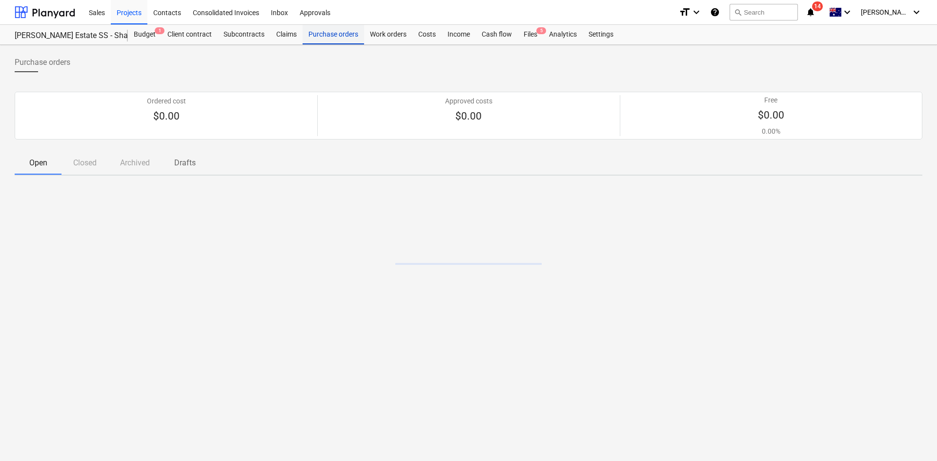
click at [325, 36] on div "Purchase orders" at bounding box center [333, 35] width 61 height 20
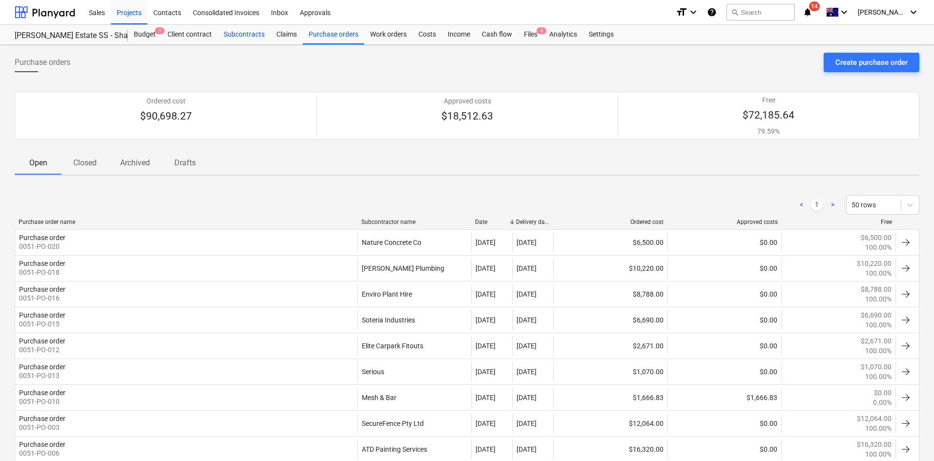
click at [245, 38] on div "Subcontracts" at bounding box center [244, 35] width 53 height 20
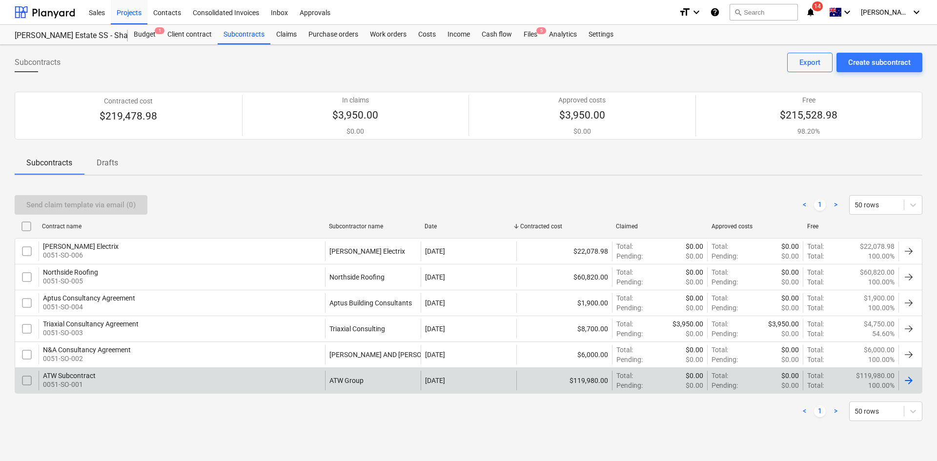
click at [174, 376] on div "ATW Subcontract 0051-SO-001" at bounding box center [182, 381] width 286 height 20
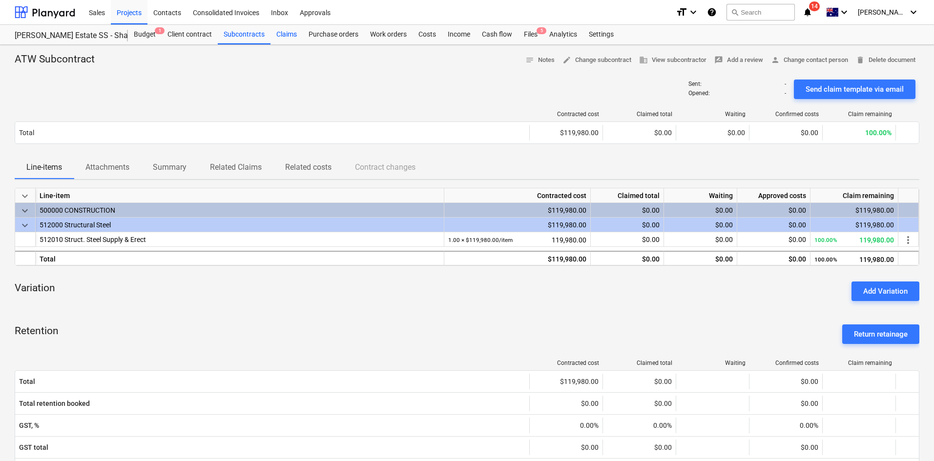
click at [296, 35] on div "Claims" at bounding box center [286, 35] width 32 height 20
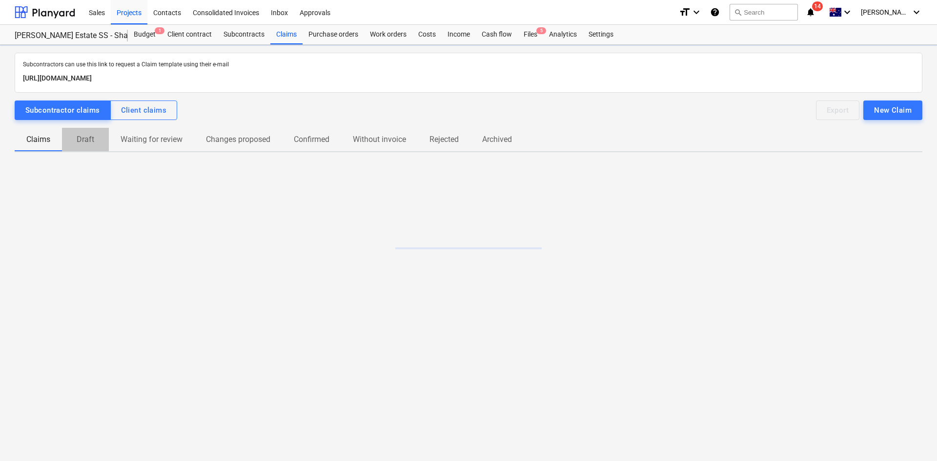
click at [94, 142] on p "Draft" at bounding box center [85, 140] width 23 height 12
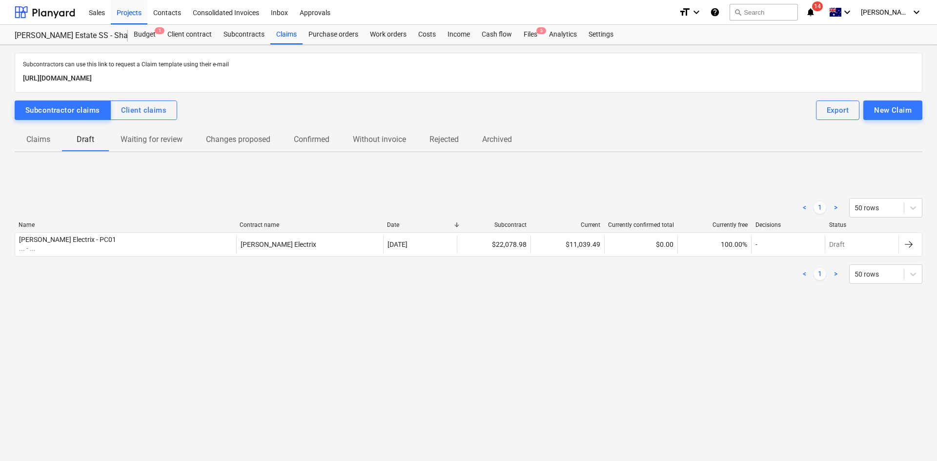
click at [36, 138] on p "Claims" at bounding box center [38, 140] width 24 height 12
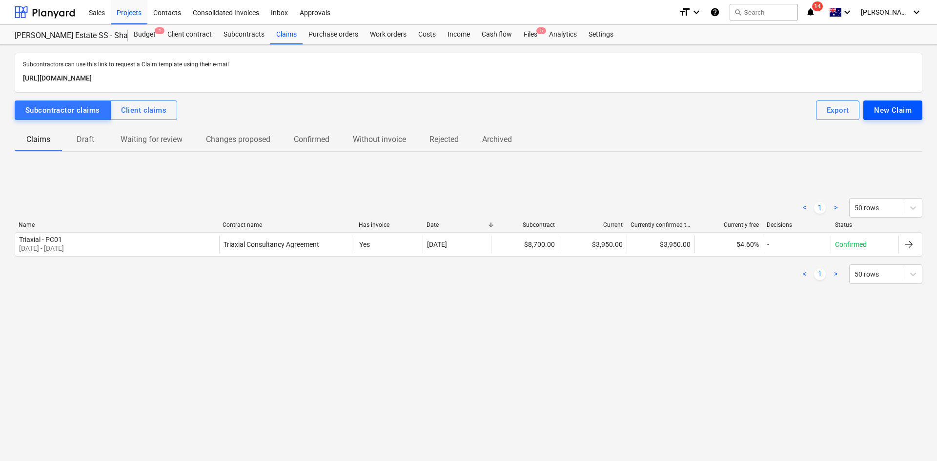
click at [881, 102] on button "New Claim" at bounding box center [892, 111] width 59 height 20
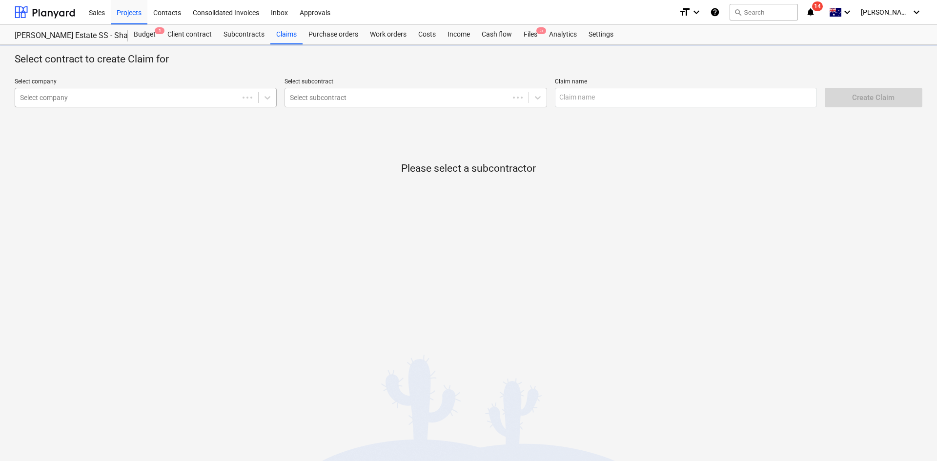
click at [166, 101] on div at bounding box center [127, 98] width 214 height 10
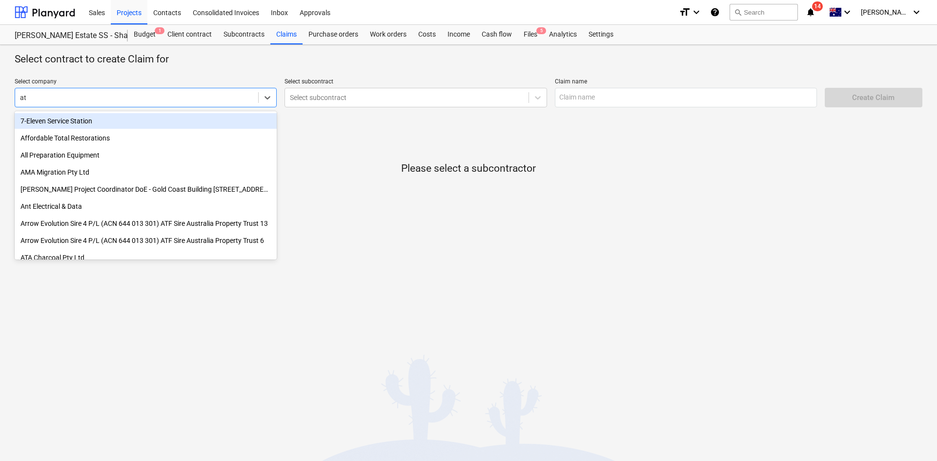
type input "atw"
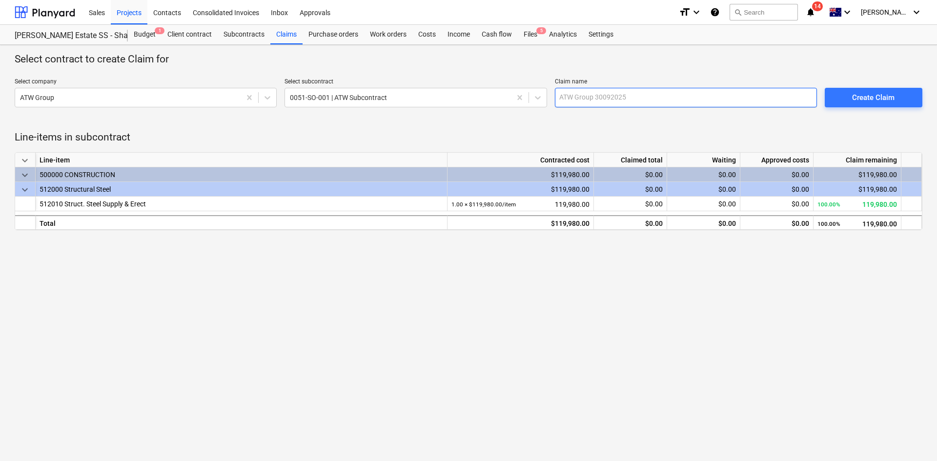
click at [576, 90] on input "text" at bounding box center [686, 98] width 262 height 20
type input "ATW - PC01"
click at [861, 93] on div "Create Claim" at bounding box center [873, 97] width 42 height 13
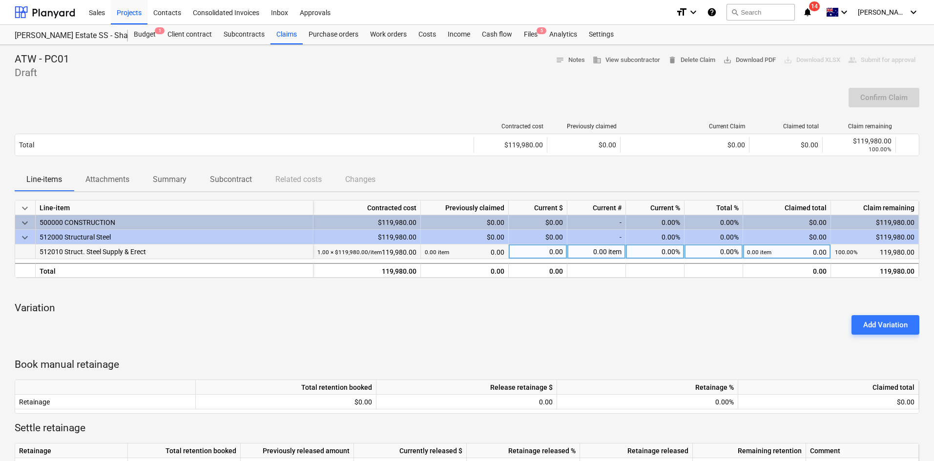
click at [545, 252] on div "0.00" at bounding box center [538, 251] width 59 height 15
type input "7040"
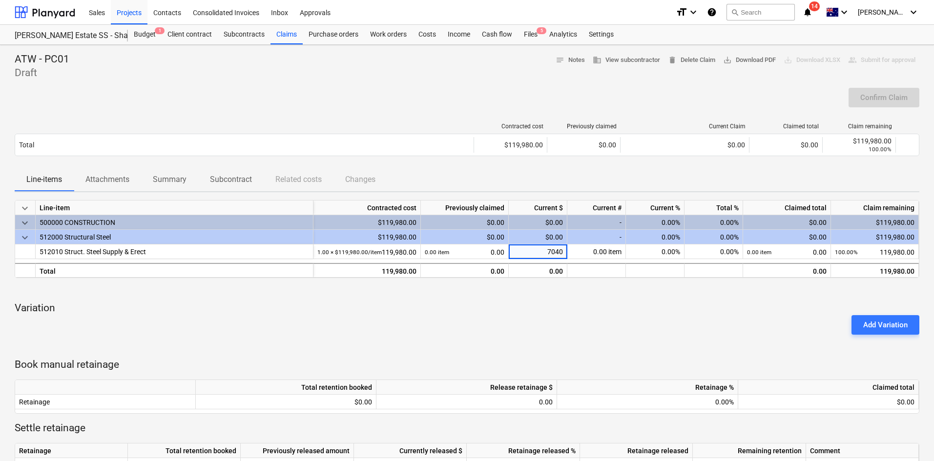
click at [537, 319] on div "Add Variation" at bounding box center [467, 324] width 912 height 27
click at [438, 330] on div "Add Variation" at bounding box center [467, 324] width 912 height 27
click at [605, 299] on div "keyboard_arrow_down Line-item Contracted cost Previously claimed Current $ Curr…" at bounding box center [467, 338] width 904 height 277
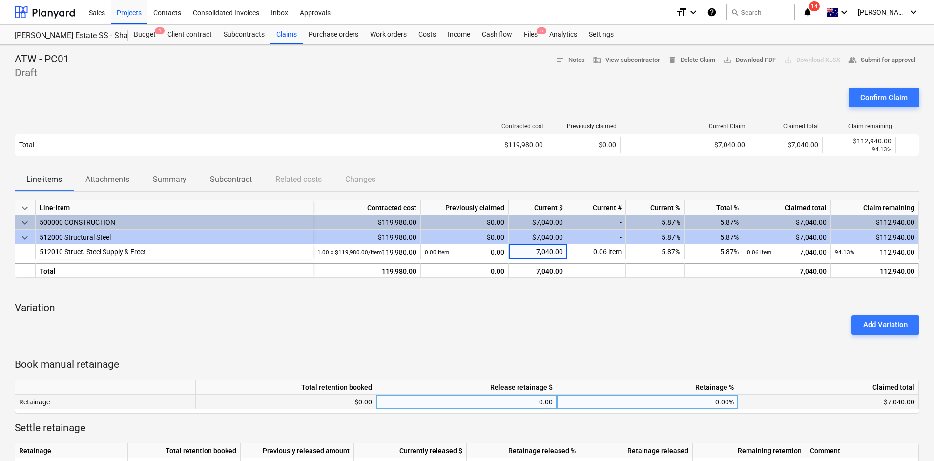
click at [686, 406] on div "0.00%" at bounding box center [647, 402] width 181 height 15
type input "10"
click at [682, 335] on div "Add Variation" at bounding box center [467, 324] width 912 height 27
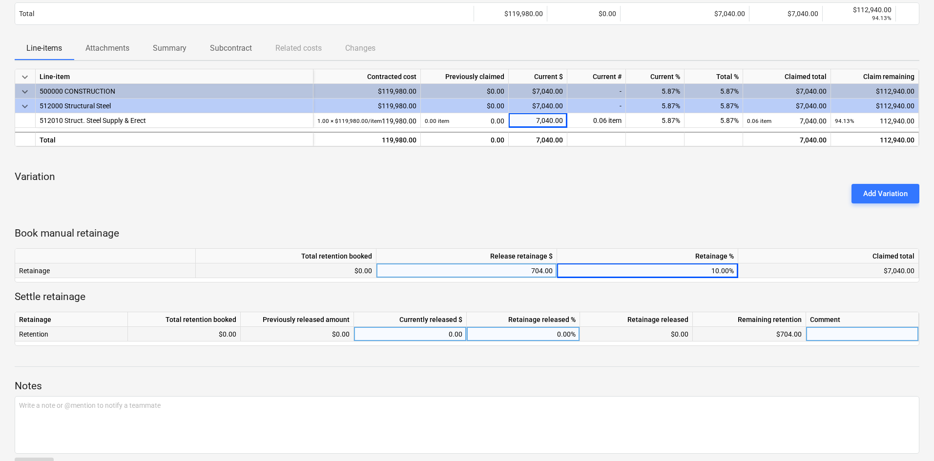
scroll to position [164, 0]
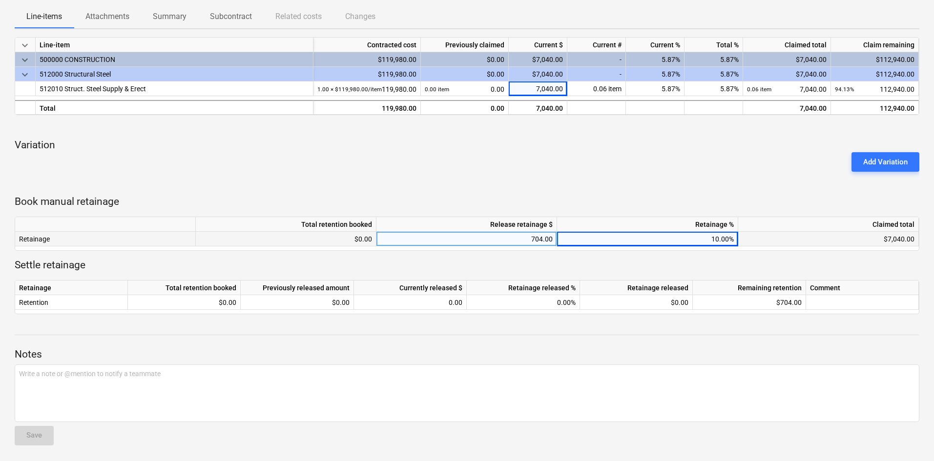
click at [457, 146] on p "Variation" at bounding box center [467, 146] width 904 height 14
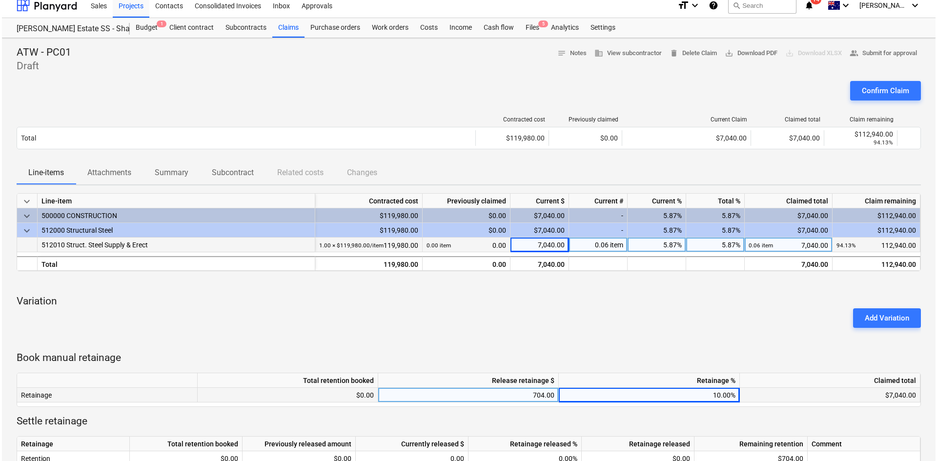
scroll to position [0, 0]
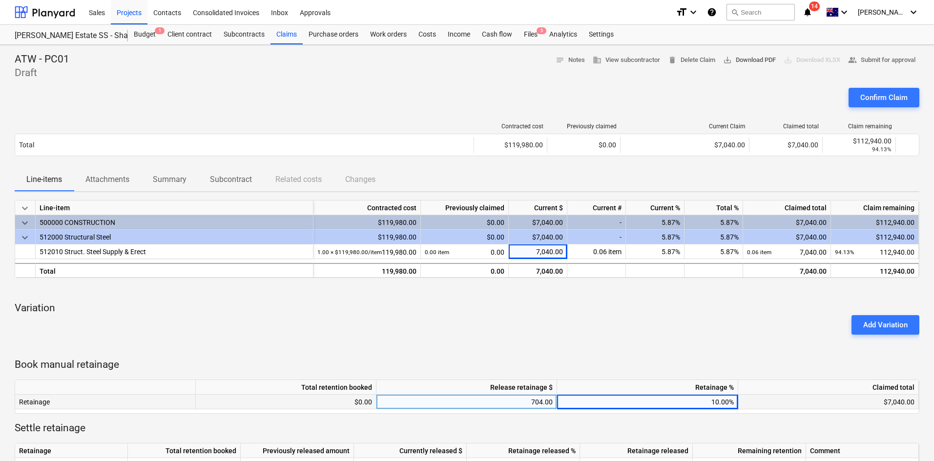
click at [735, 63] on span "save_alt Download PDF" at bounding box center [749, 60] width 53 height 11
click at [133, 13] on div "Projects" at bounding box center [129, 12] width 37 height 25
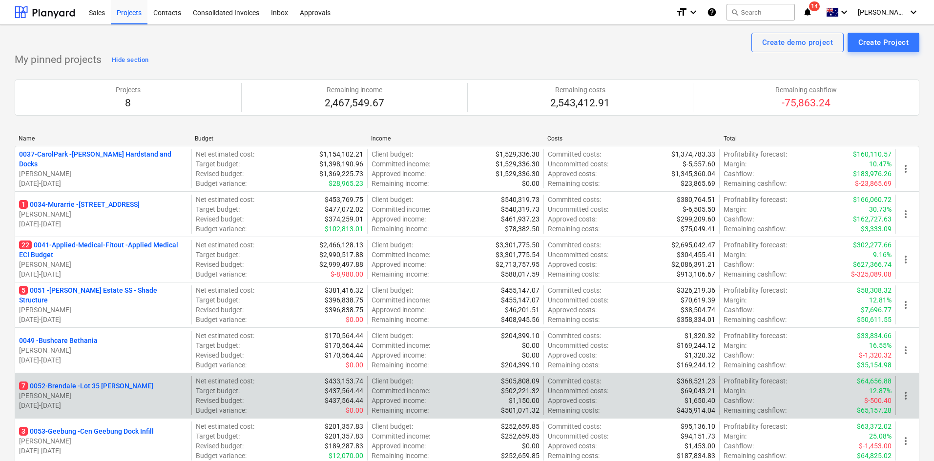
click at [108, 387] on p "7 0052-Brendale - Lot 35 Griffin, Brendale" at bounding box center [86, 386] width 134 height 10
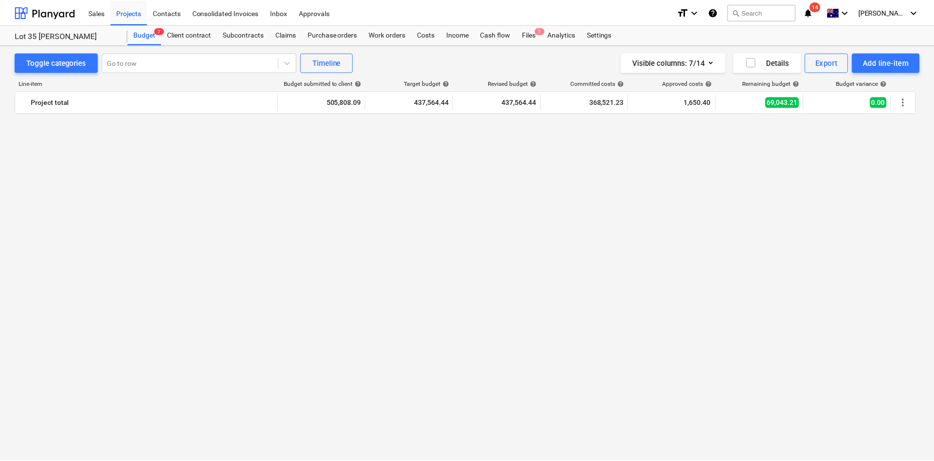
scroll to position [1074, 0]
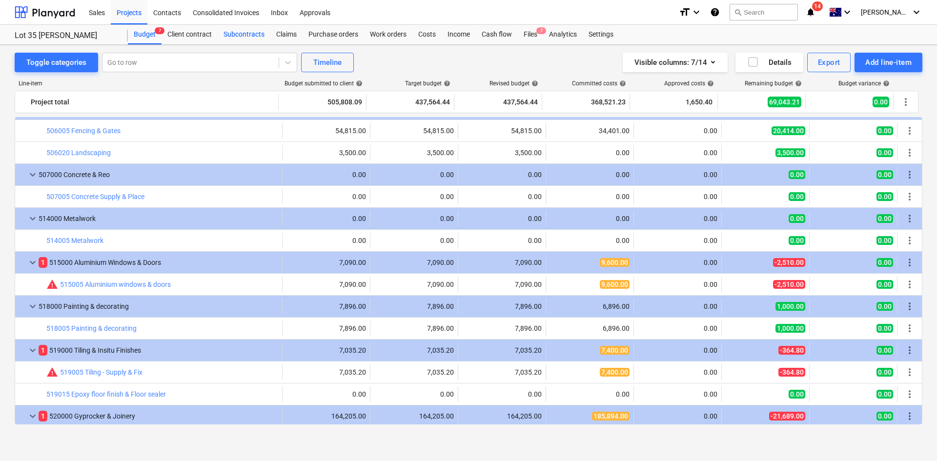
click at [224, 35] on div "Subcontracts" at bounding box center [244, 35] width 53 height 20
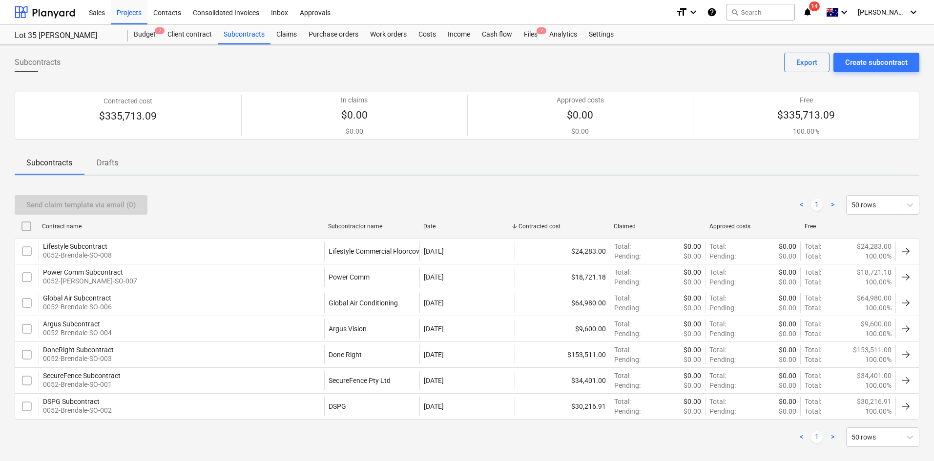
click at [116, 160] on p "Drafts" at bounding box center [107, 163] width 23 height 12
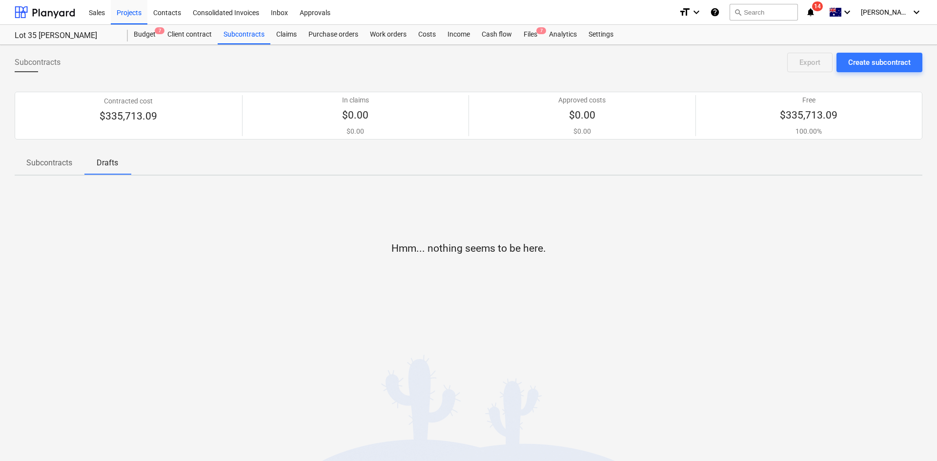
click at [52, 159] on p "Subcontracts" at bounding box center [49, 163] width 46 height 12
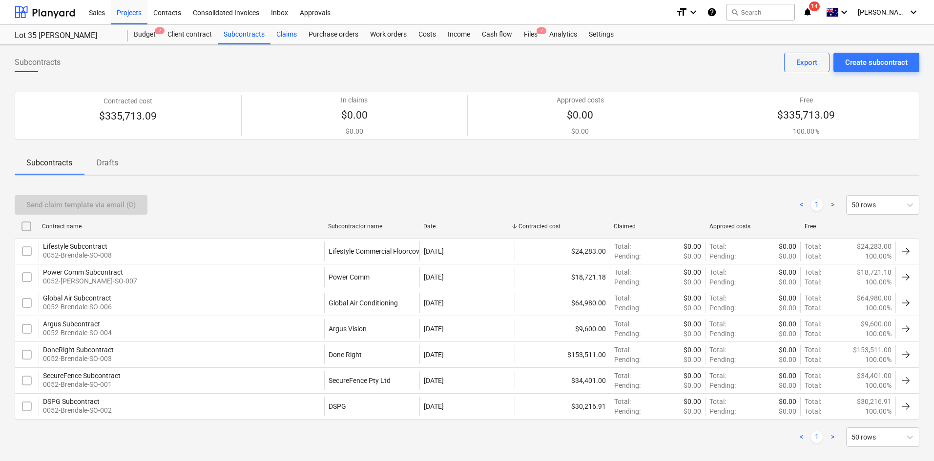
click at [291, 33] on div "Claims" at bounding box center [286, 35] width 32 height 20
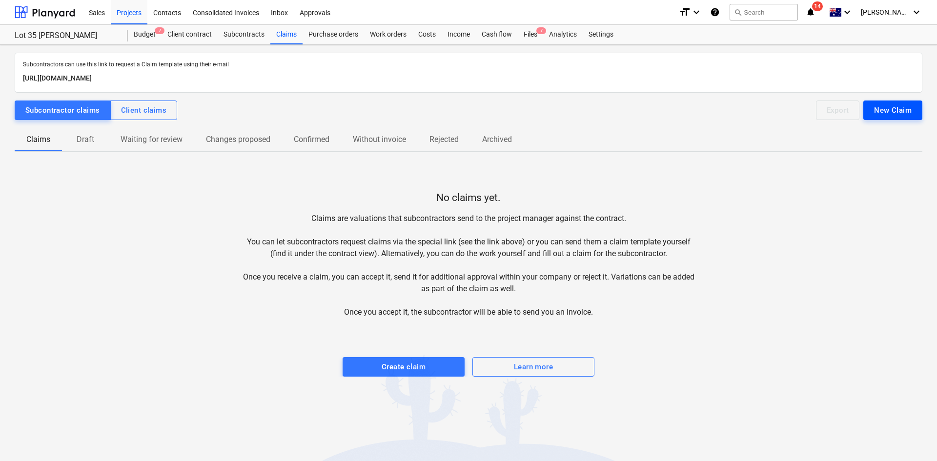
click at [882, 104] on div "New Claim" at bounding box center [893, 110] width 38 height 13
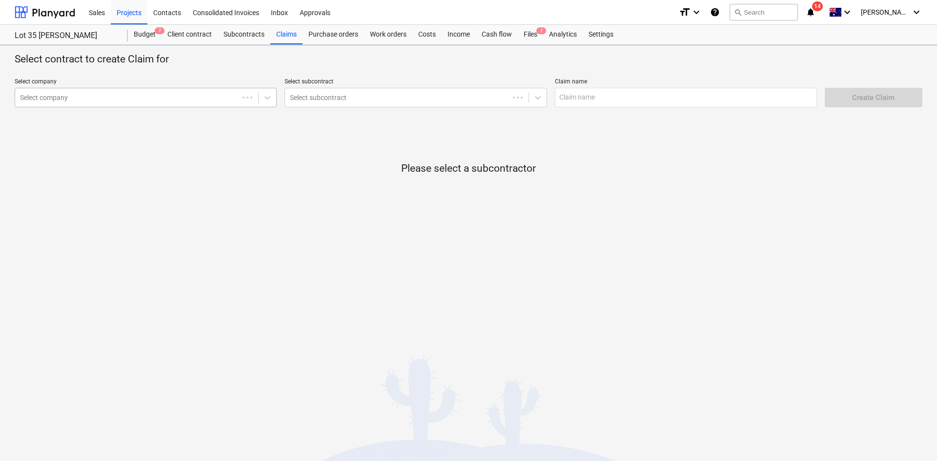
click at [199, 98] on div at bounding box center [127, 98] width 214 height 10
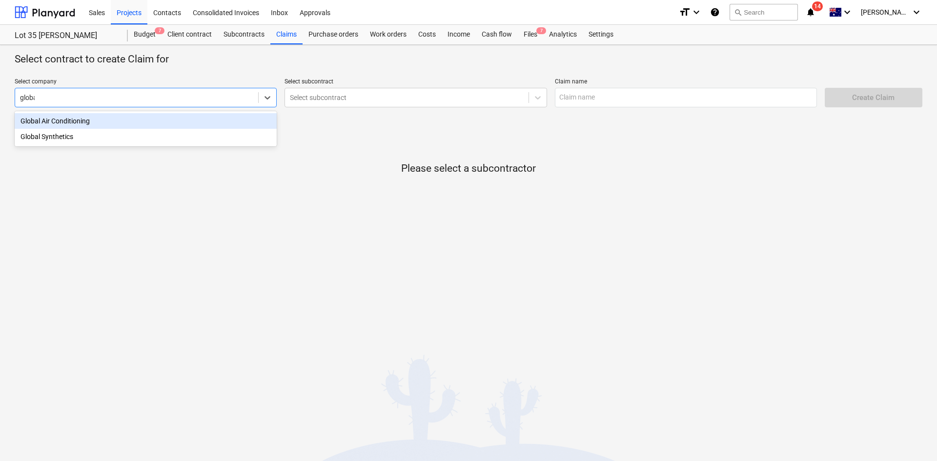
type input "global"
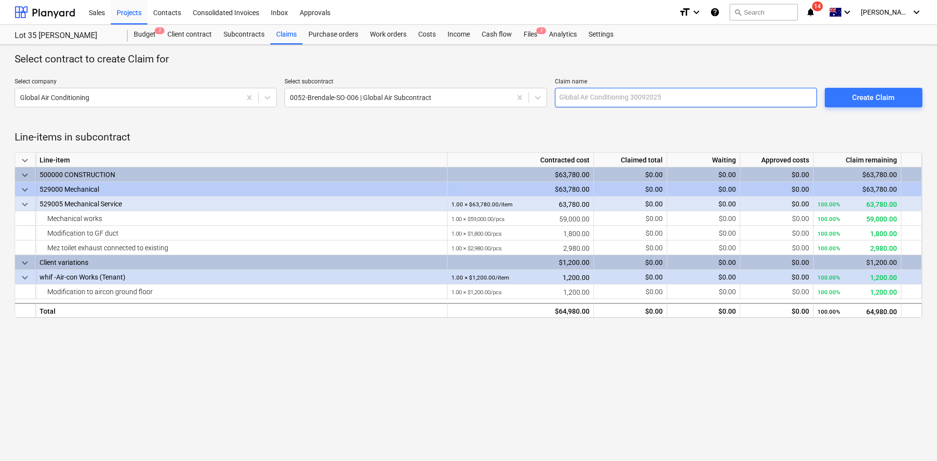
click at [630, 102] on input "text" at bounding box center [686, 98] width 262 height 20
type input "Global Air - PC01"
click at [275, 369] on div "Select contract to create Claim for Select company Global Air Conditioning Sele…" at bounding box center [468, 253] width 937 height 416
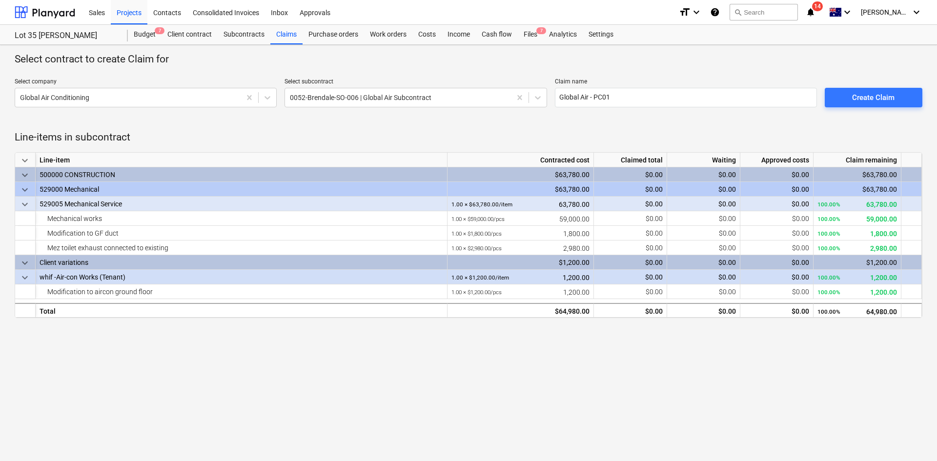
click at [381, 121] on div "Line-items in subcontract keyboard_arrow_down Line-item Contracted cost Claimed…" at bounding box center [469, 218] width 908 height 215
click at [283, 34] on div "Claims" at bounding box center [286, 35] width 32 height 20
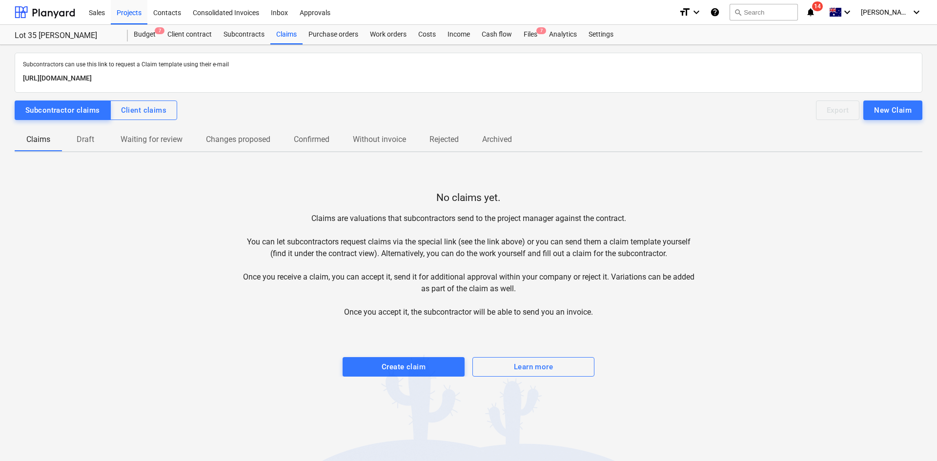
click at [81, 142] on p "Draft" at bounding box center [85, 140] width 23 height 12
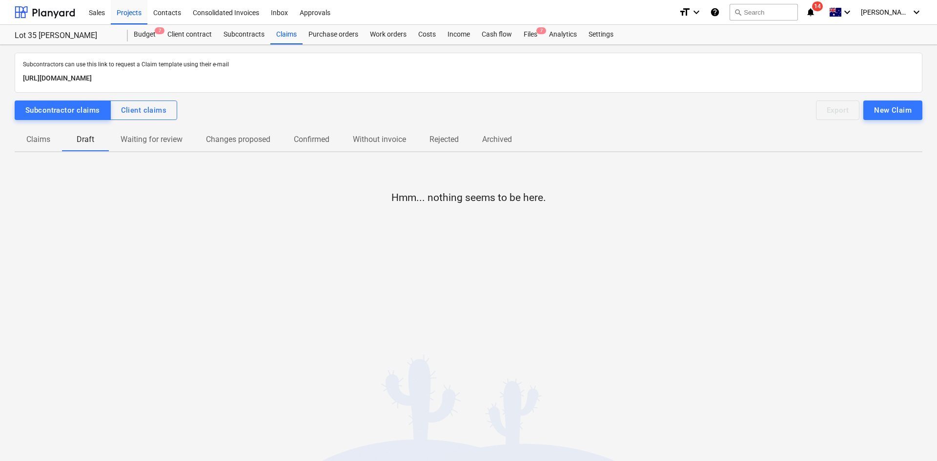
click at [51, 140] on span "Claims" at bounding box center [38, 140] width 47 height 18
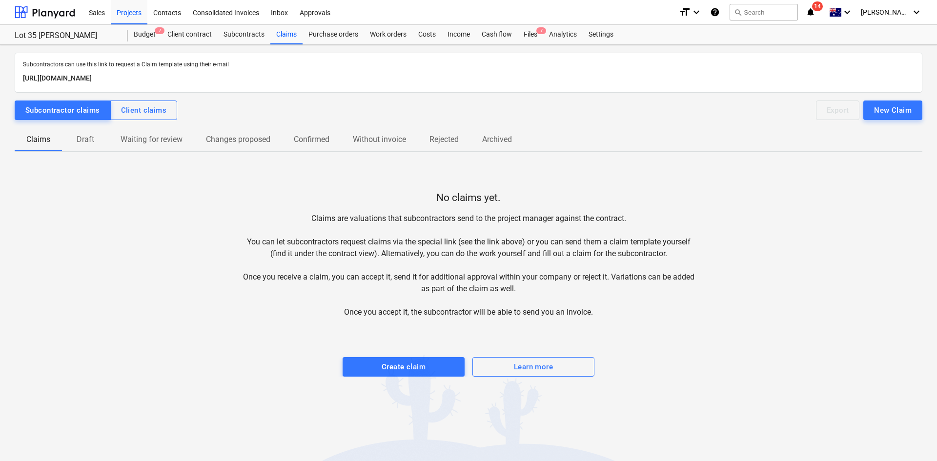
click at [93, 142] on p "Draft" at bounding box center [85, 140] width 23 height 12
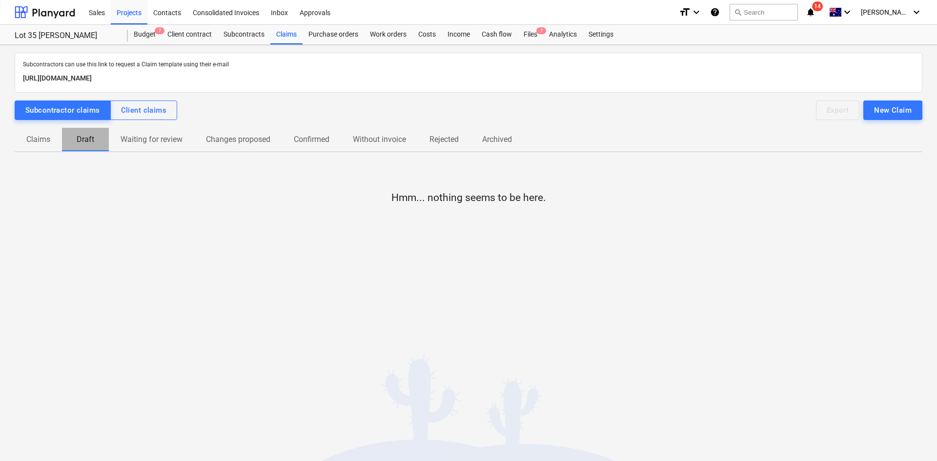
drag, startPoint x: 64, startPoint y: 129, endPoint x: 79, endPoint y: 125, distance: 15.3
click at [65, 129] on button "Draft" at bounding box center [85, 139] width 47 height 23
click at [248, 30] on div "Subcontracts" at bounding box center [244, 35] width 53 height 20
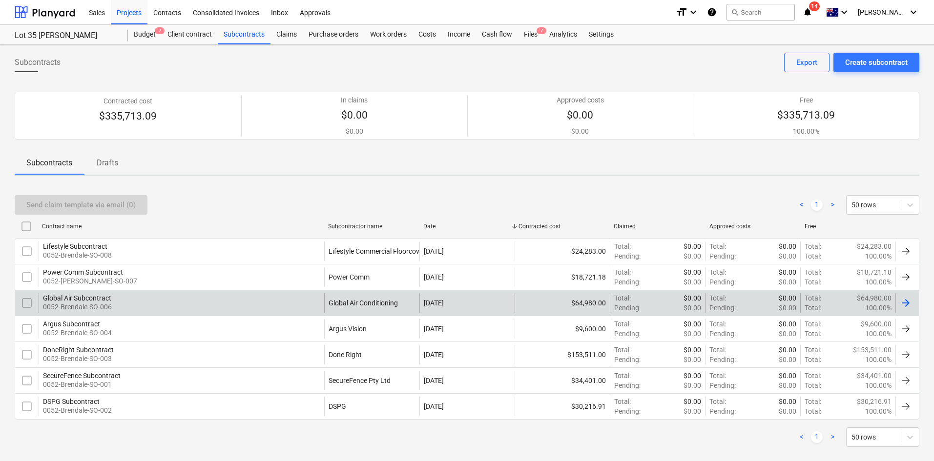
click at [139, 306] on div "Global Air Subcontract 0052-Brendale-SO-006" at bounding box center [181, 303] width 285 height 20
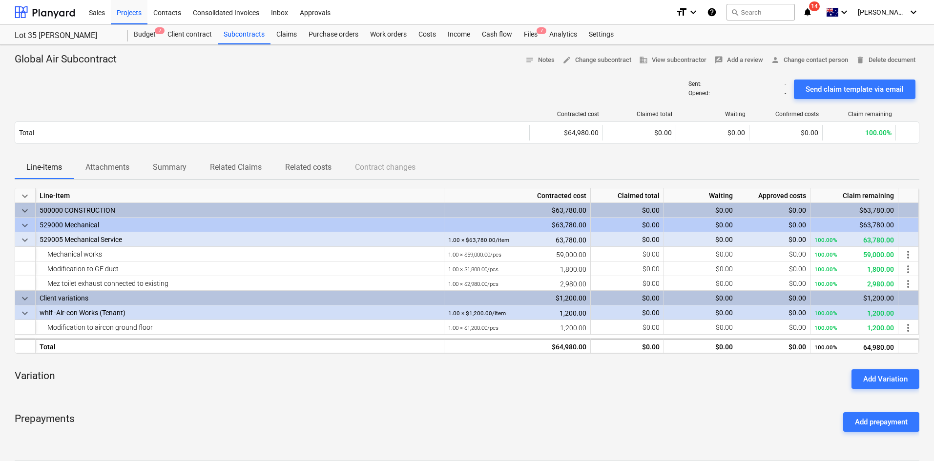
click at [111, 170] on p "Attachments" at bounding box center [107, 168] width 44 height 12
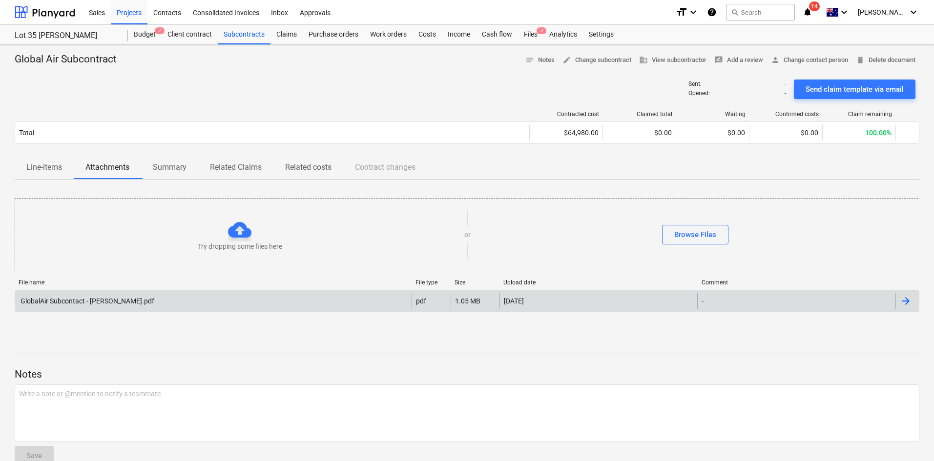
click at [248, 299] on div "GlobalAir Subcontact - Griffin Brendale.pdf" at bounding box center [213, 301] width 396 height 16
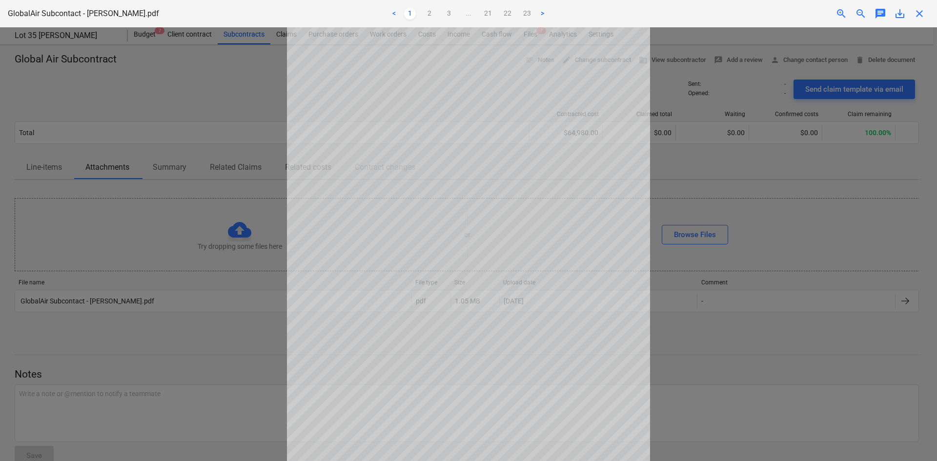
click at [899, 14] on span "save_alt" at bounding box center [900, 14] width 12 height 12
click at [921, 11] on span "close" at bounding box center [920, 14] width 12 height 12
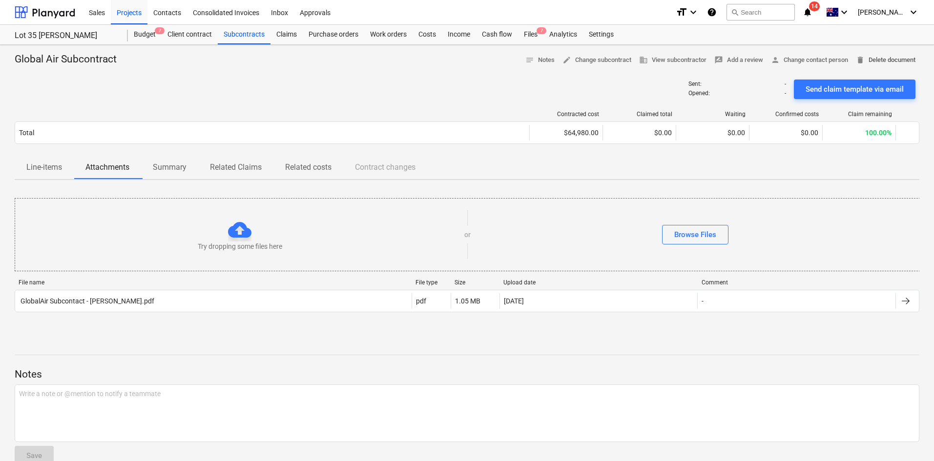
click at [881, 60] on span "delete Delete document" at bounding box center [886, 60] width 60 height 11
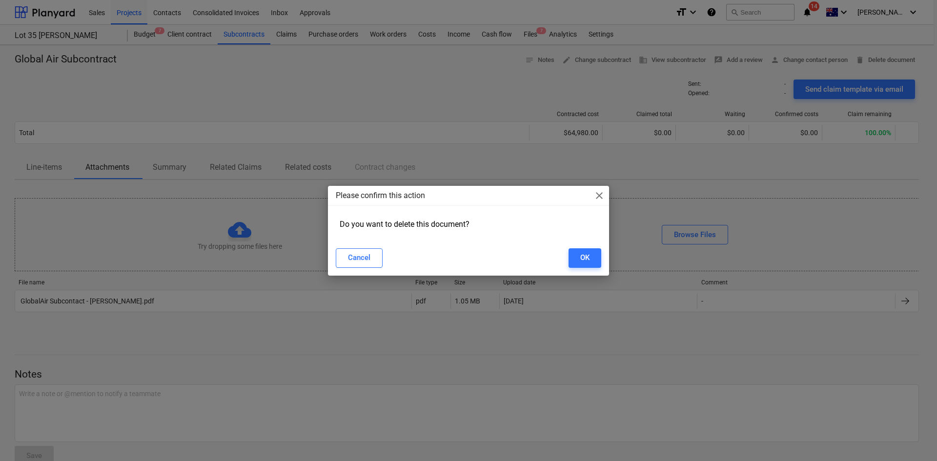
click at [595, 196] on span "close" at bounding box center [599, 196] width 12 height 12
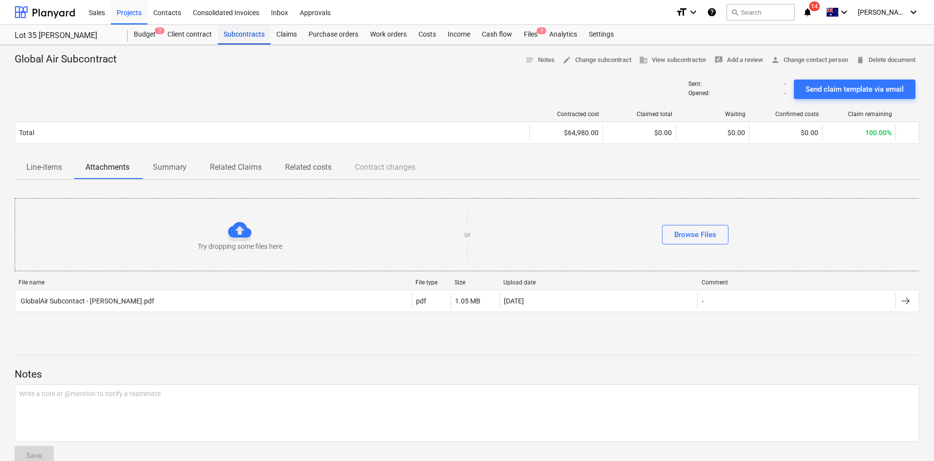
click at [248, 39] on div "Subcontracts" at bounding box center [244, 35] width 53 height 20
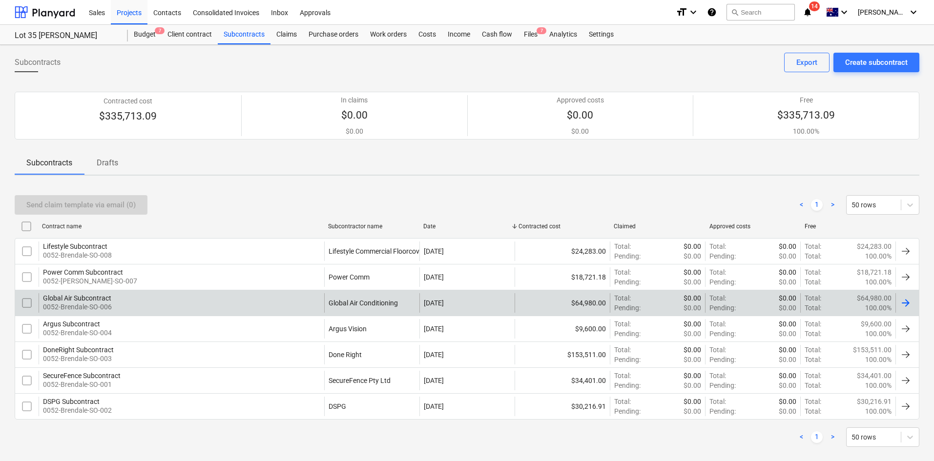
click at [148, 300] on div "Global Air Subcontract 0052-Brendale-SO-006" at bounding box center [181, 303] width 285 height 20
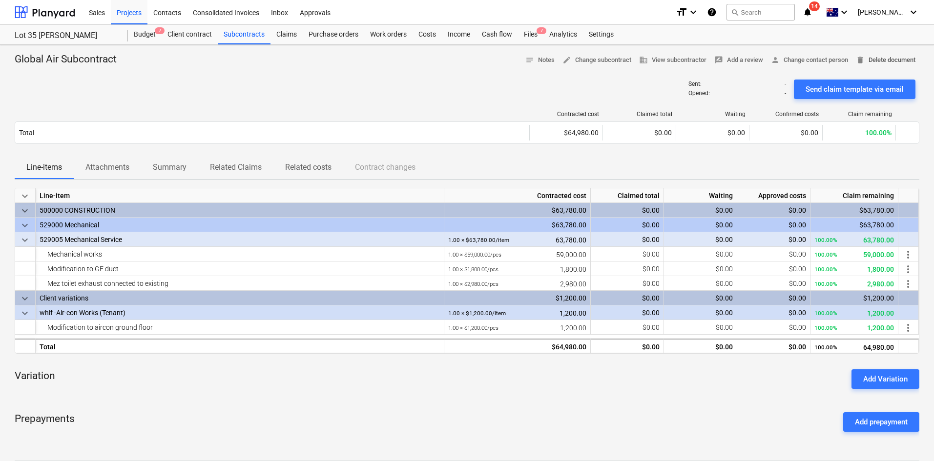
click at [885, 59] on span "delete Delete document" at bounding box center [886, 60] width 60 height 11
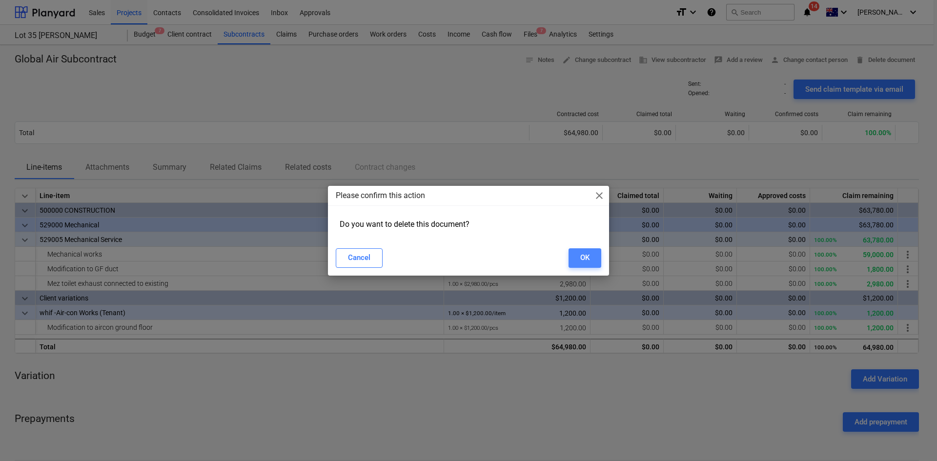
click at [582, 260] on div "OK" at bounding box center [584, 257] width 9 height 13
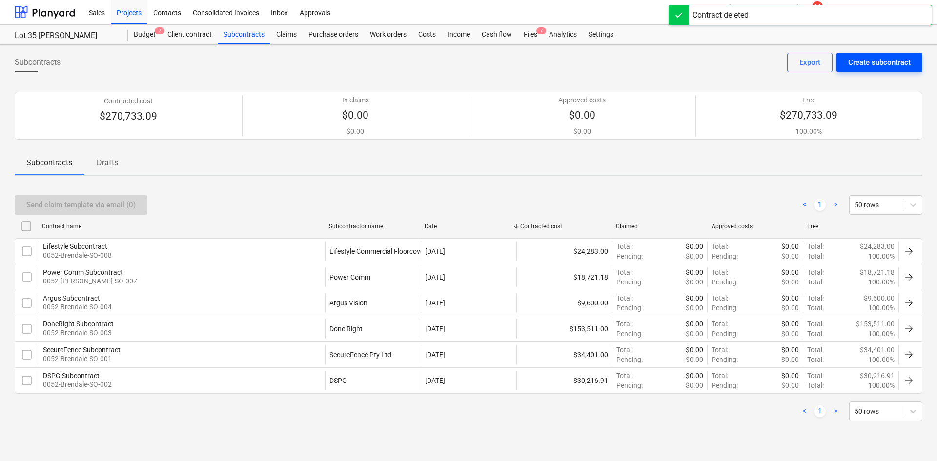
click at [904, 66] on div "Create subcontract" at bounding box center [879, 62] width 62 height 13
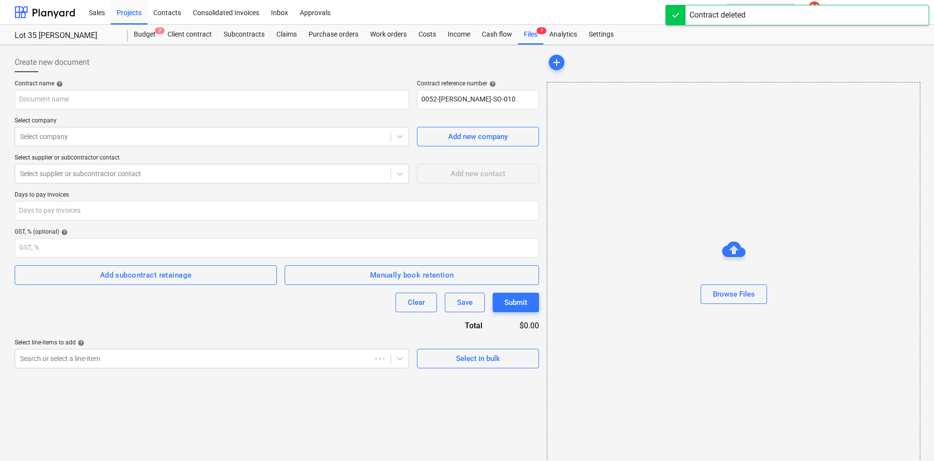
type input "0052-Brendale-SO-010"
click at [111, 102] on input "text" at bounding box center [212, 100] width 394 height 20
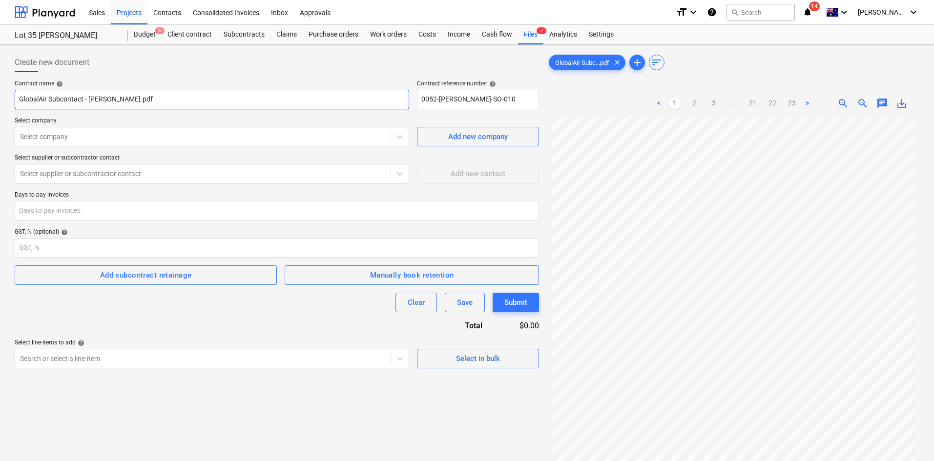
drag, startPoint x: 158, startPoint y: 100, endPoint x: 50, endPoint y: 100, distance: 107.9
click at [50, 100] on input "GlobalAir Subcontact - Griffin Brendale.pdf" at bounding box center [212, 100] width 394 height 20
click at [129, 101] on input "GlobalAir Subcontact - Griffin Brendale.pdf" at bounding box center [212, 100] width 394 height 20
drag, startPoint x: 157, startPoint y: 98, endPoint x: 86, endPoint y: 98, distance: 70.8
click at [86, 98] on input "GlobalAir Subcontact - Griffin Brendale.pdf" at bounding box center [212, 100] width 394 height 20
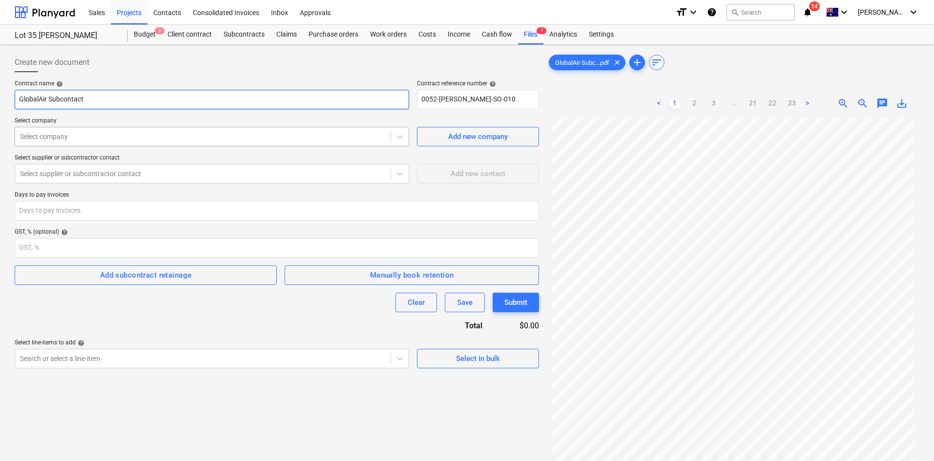
type input "GlobalAir Subcontact"
click at [283, 130] on div "Select company" at bounding box center [202, 137] width 375 height 14
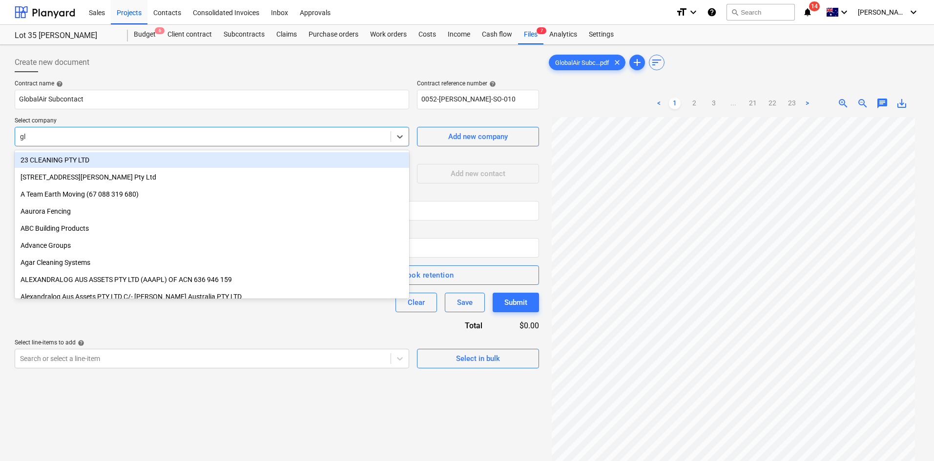
type input "glo"
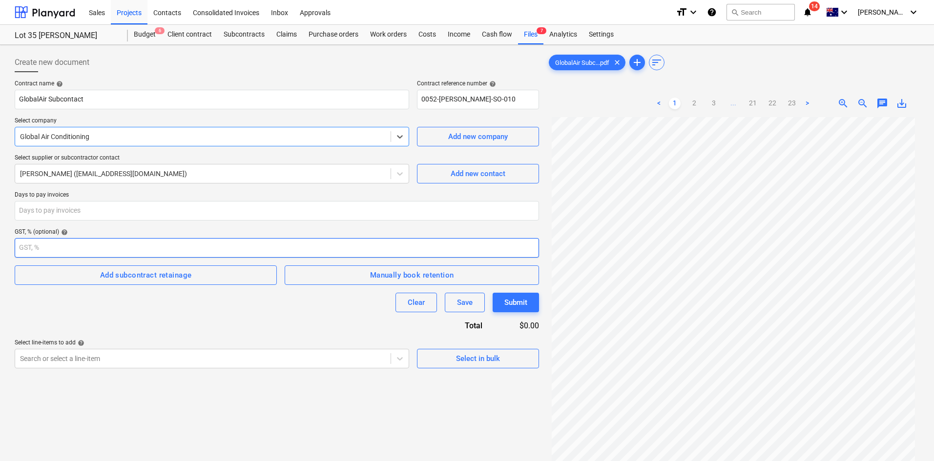
click at [191, 244] on input "number" at bounding box center [277, 248] width 524 height 20
click at [351, 269] on span "Manually book retention" at bounding box center [411, 275] width 233 height 13
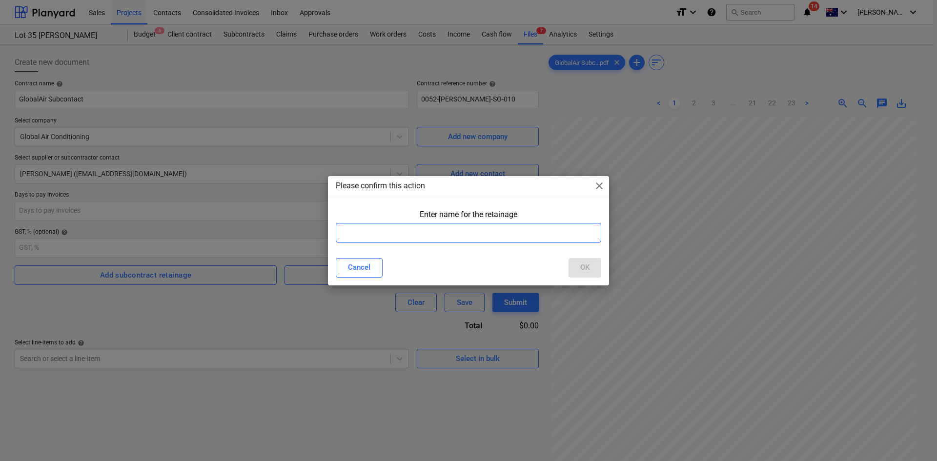
click at [367, 229] on input "text" at bounding box center [468, 233] width 265 height 20
type input "Retention"
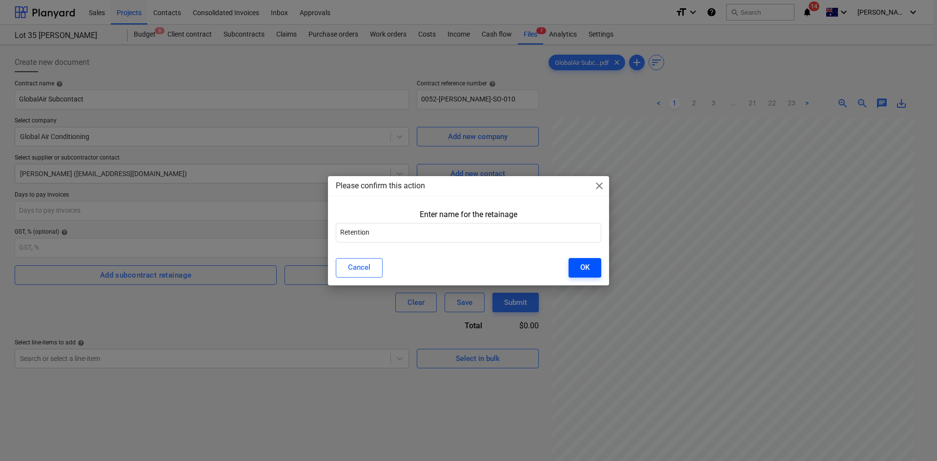
click at [575, 265] on button "OK" at bounding box center [585, 268] width 33 height 20
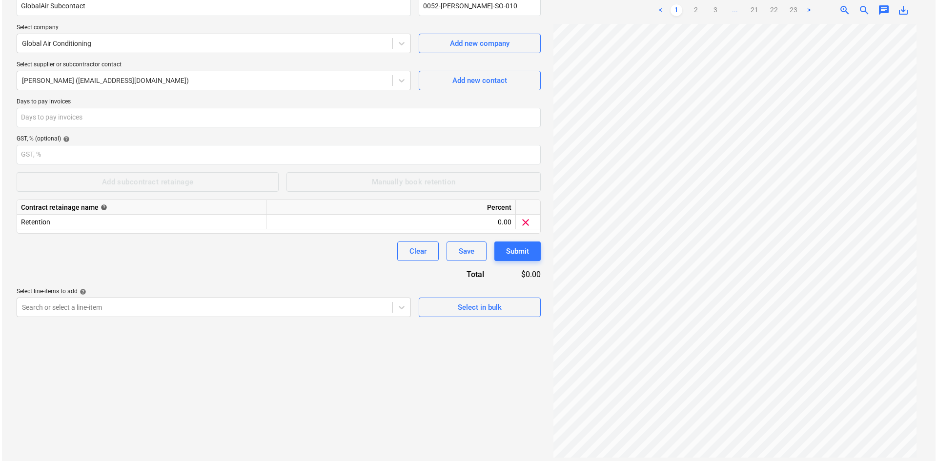
scroll to position [98, 0]
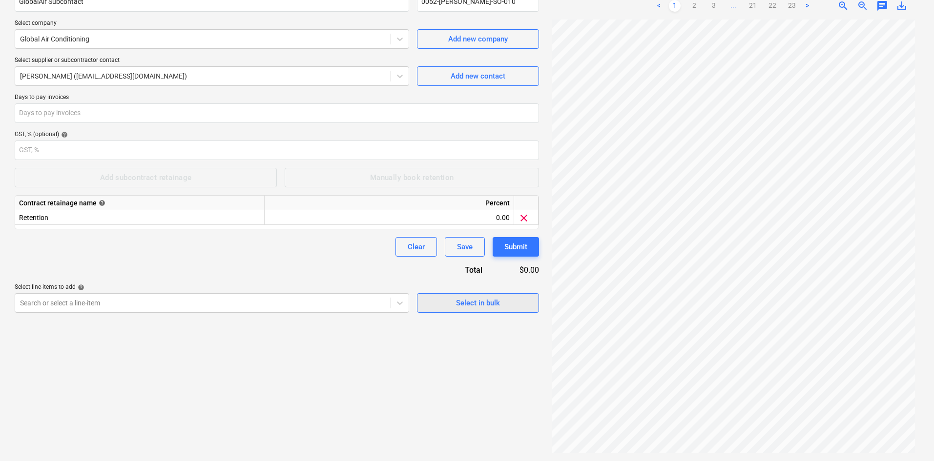
click at [469, 302] on div "Select in bulk" at bounding box center [478, 303] width 44 height 13
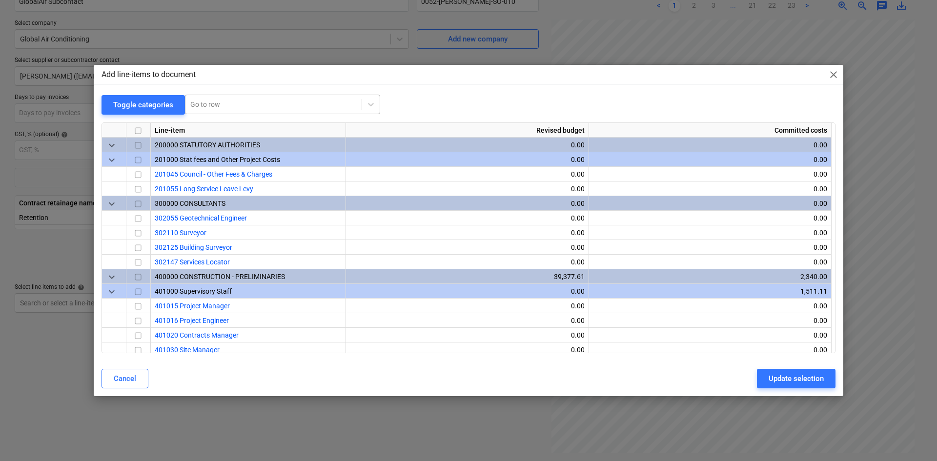
click at [221, 107] on div at bounding box center [273, 105] width 166 height 10
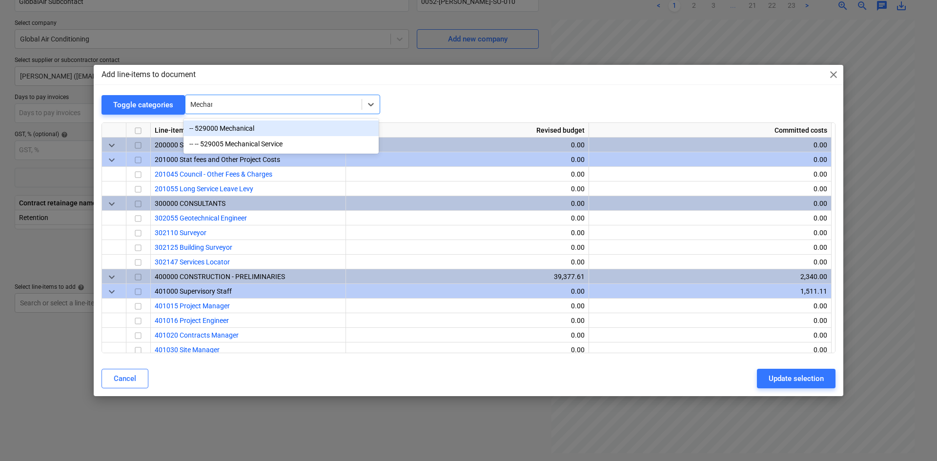
type input "Mechani"
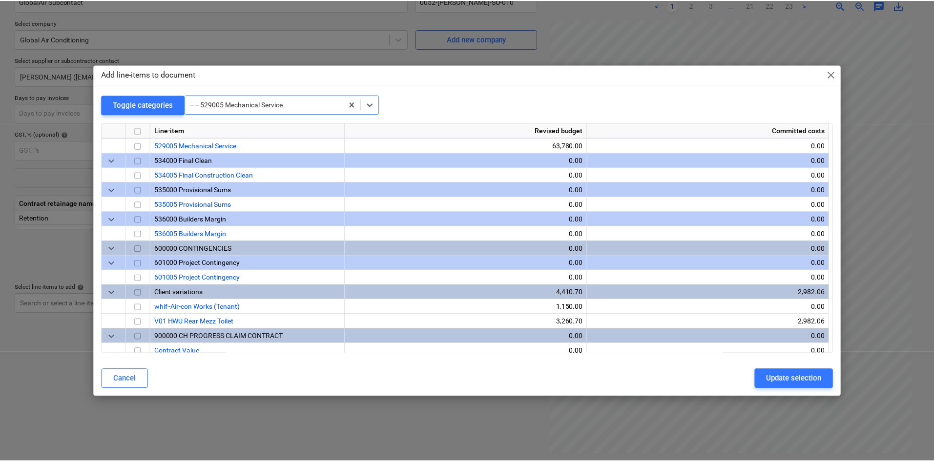
scroll to position [1142, 0]
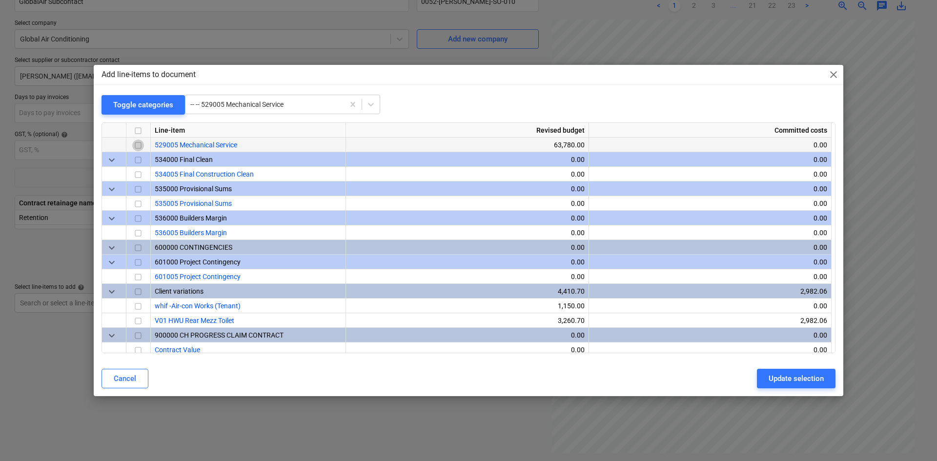
click at [137, 145] on input "checkbox" at bounding box center [138, 146] width 12 height 12
click at [783, 376] on div "Update selection" at bounding box center [796, 378] width 55 height 13
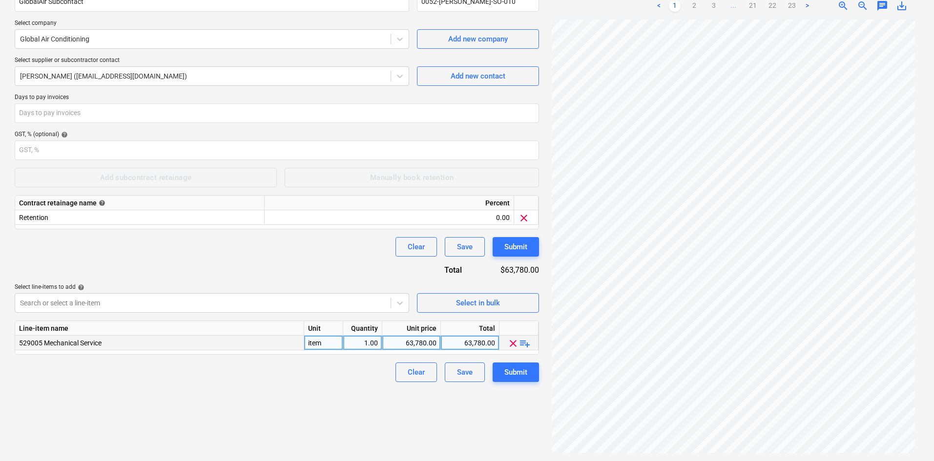
click at [525, 344] on span "playlist_add" at bounding box center [525, 344] width 12 height 12
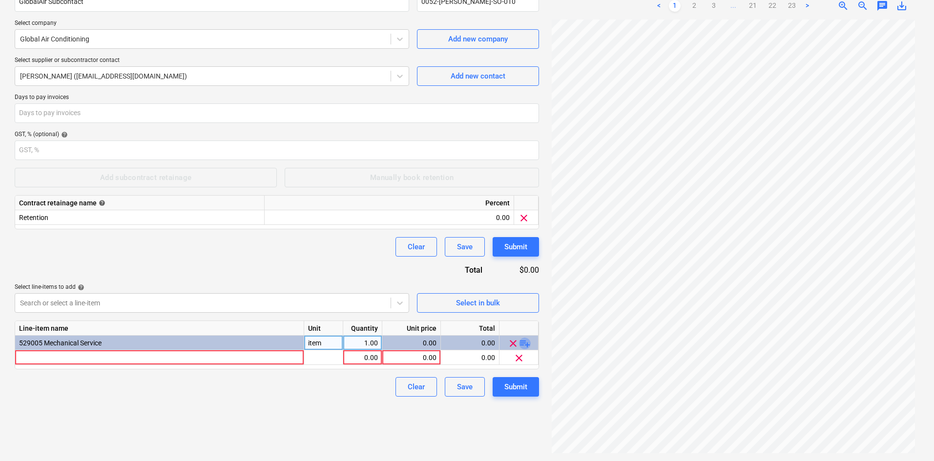
click at [525, 344] on span "playlist_add" at bounding box center [525, 344] width 12 height 12
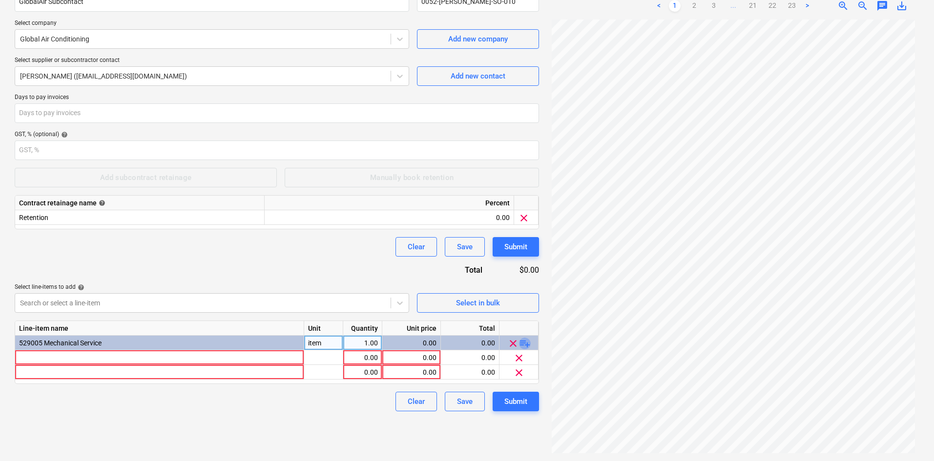
click at [525, 344] on span "playlist_add" at bounding box center [525, 344] width 12 height 12
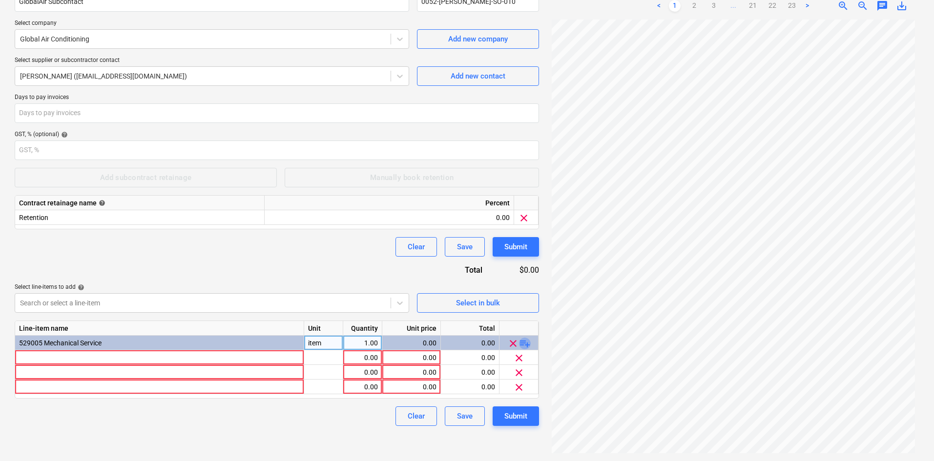
click at [525, 344] on span "playlist_add" at bounding box center [525, 344] width 12 height 12
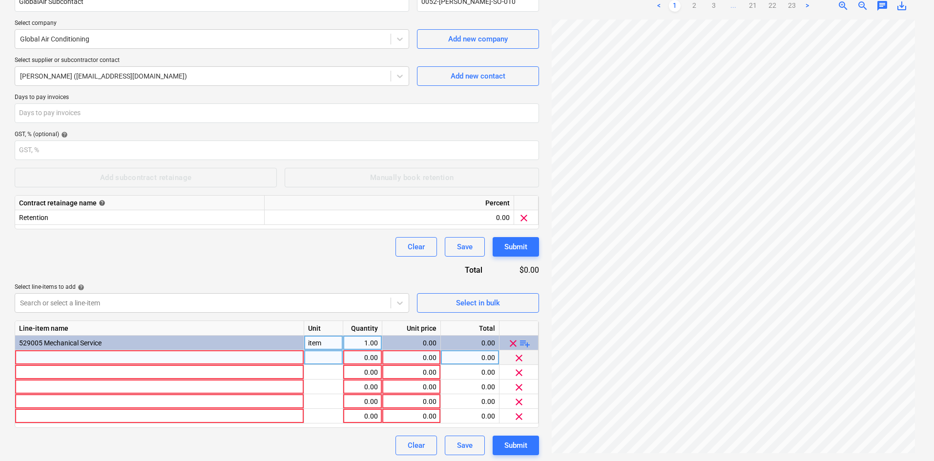
click at [107, 355] on div at bounding box center [159, 357] width 289 height 15
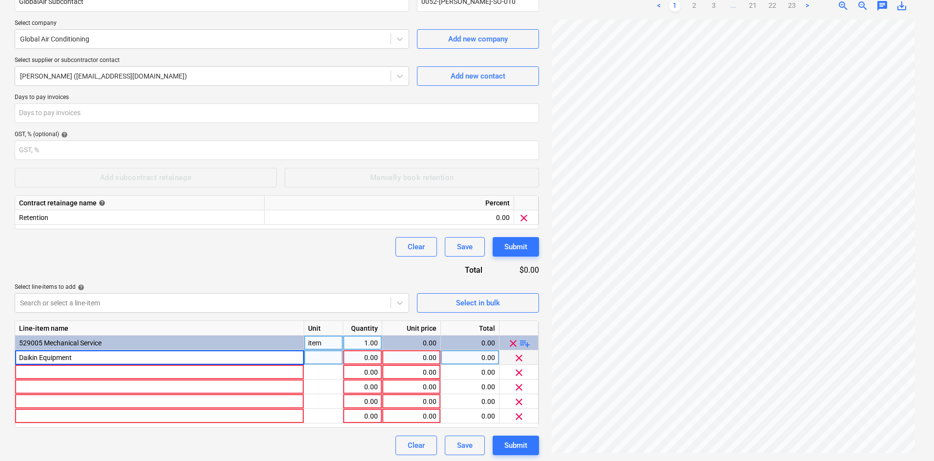
type input "Daikin Equipment"
type input "item"
type input "18800"
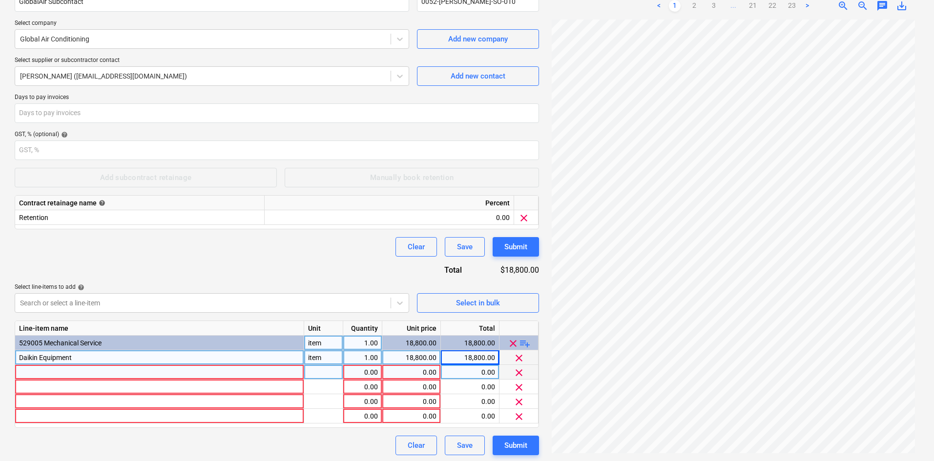
click at [41, 369] on div at bounding box center [159, 372] width 289 height 15
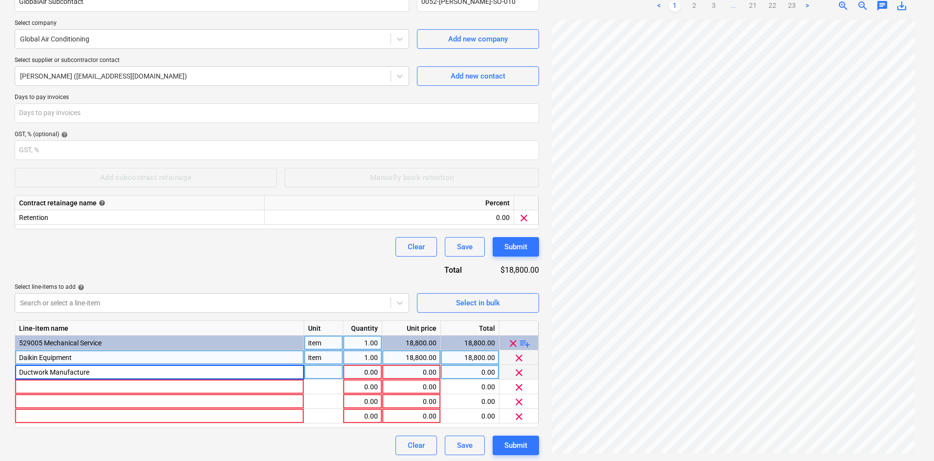
type input "Ductwork Manufacture"
click at [37, 387] on div at bounding box center [159, 387] width 289 height 15
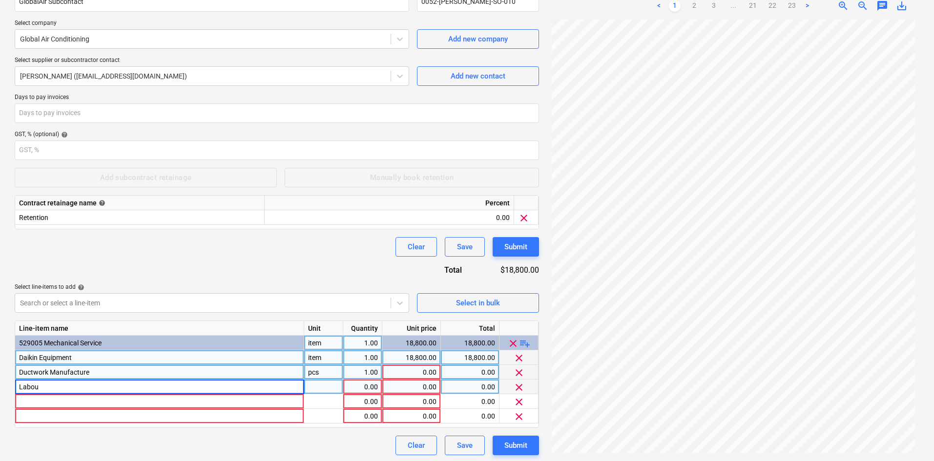
type input "Labour"
click at [42, 398] on div at bounding box center [159, 401] width 289 height 15
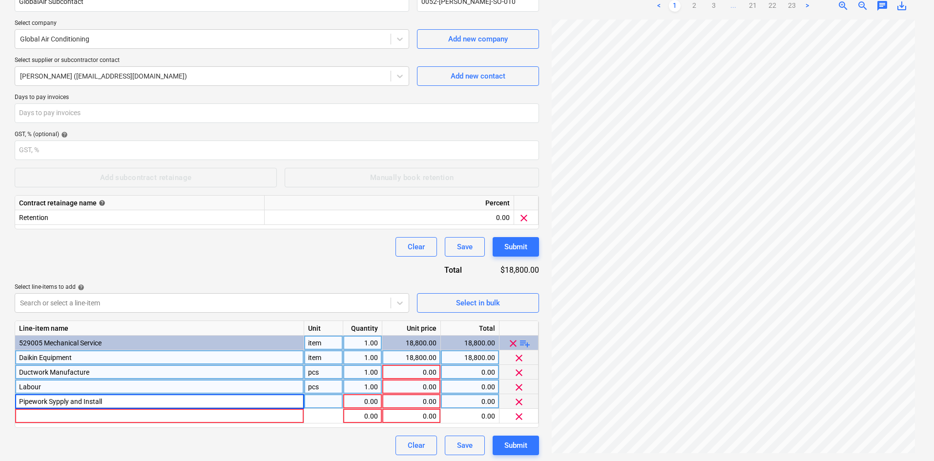
type input "Pipework Supply and Install"
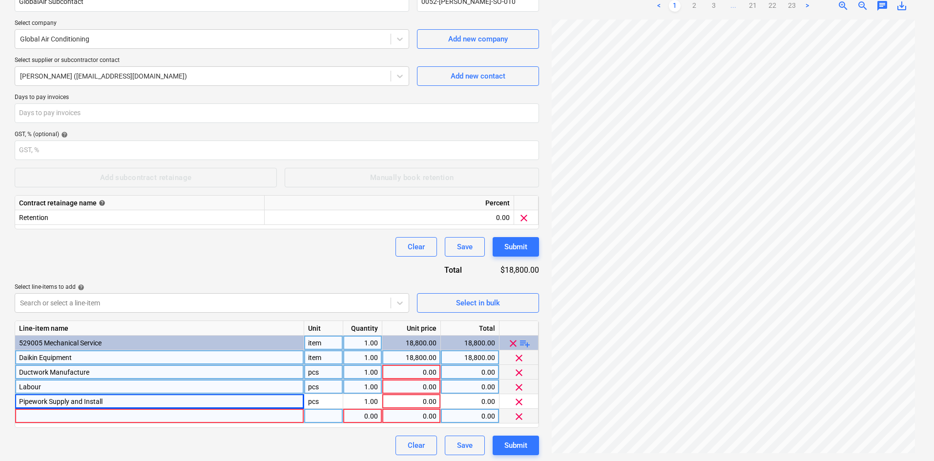
click at [64, 415] on div at bounding box center [159, 416] width 289 height 15
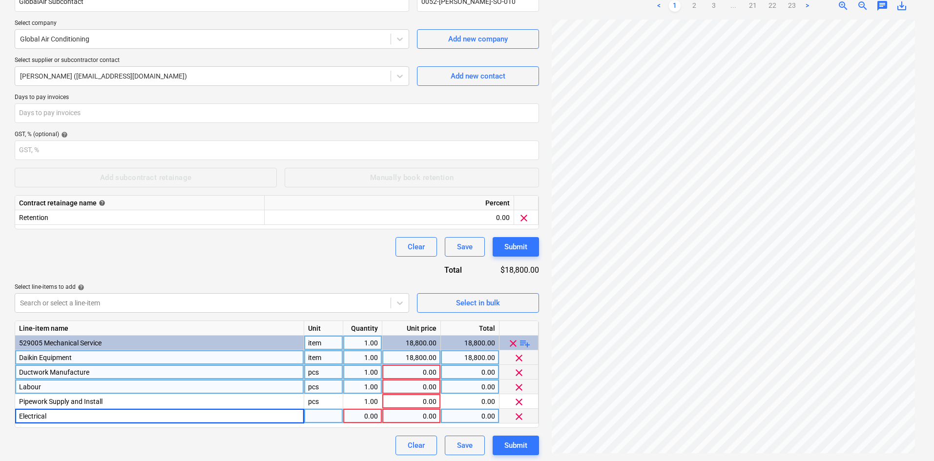
type input "Electrical"
click at [524, 342] on span "playlist_add" at bounding box center [525, 344] width 12 height 12
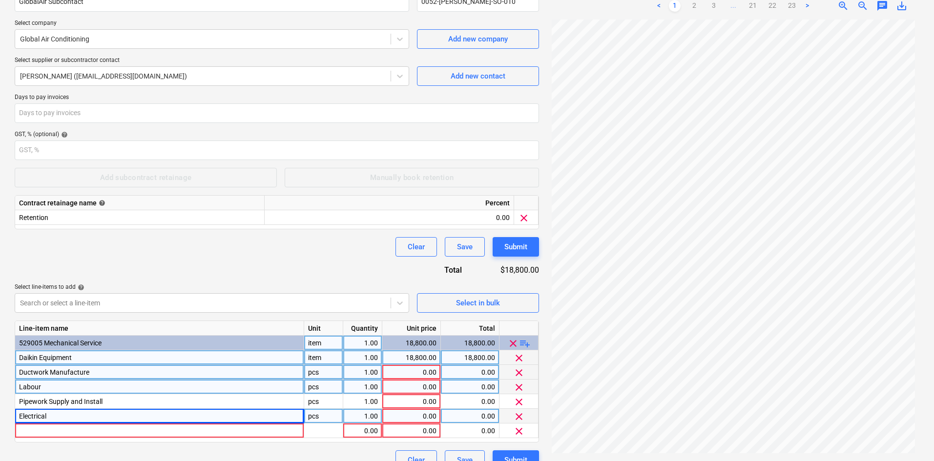
click at [524, 342] on span "playlist_add" at bounding box center [525, 344] width 12 height 12
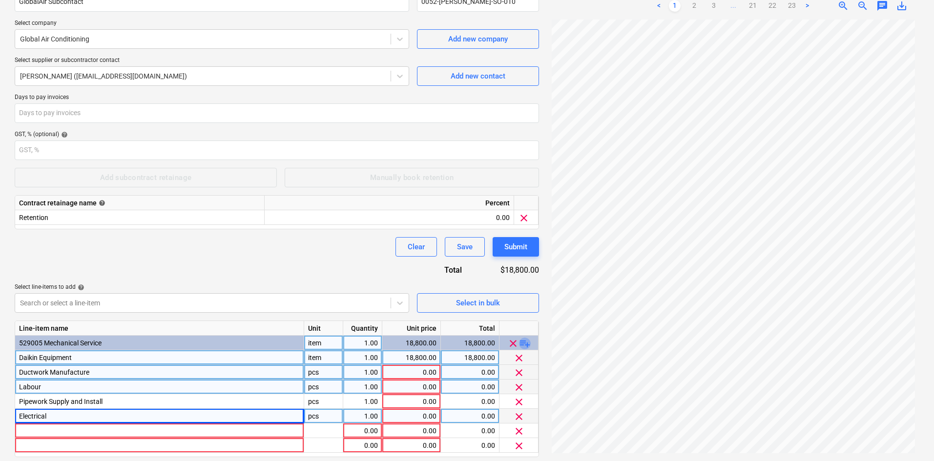
click at [524, 342] on span "playlist_add" at bounding box center [525, 344] width 12 height 12
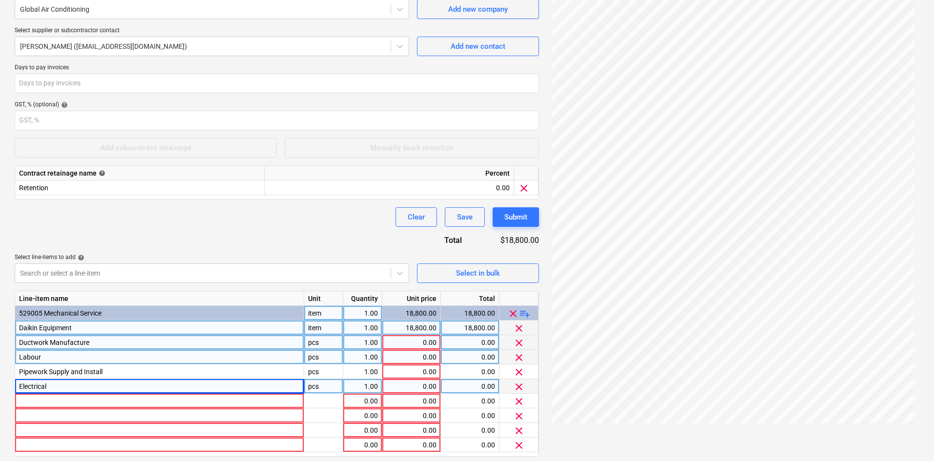
scroll to position [158, 0]
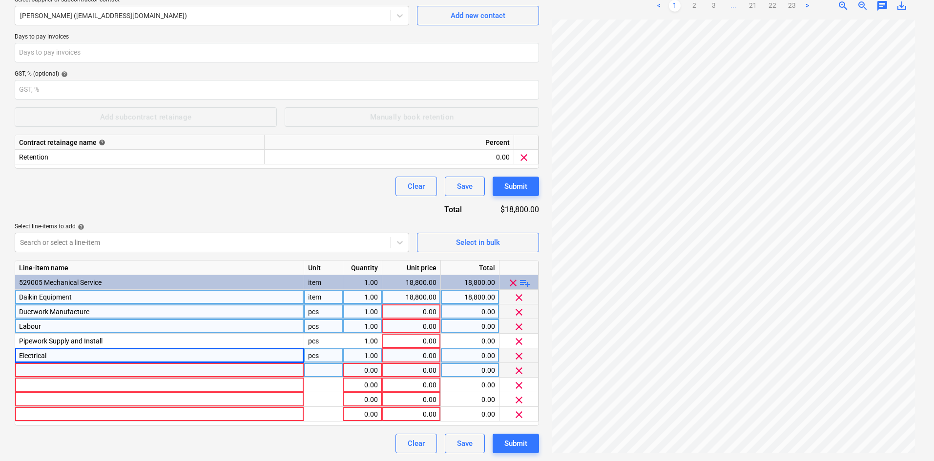
click at [48, 377] on div at bounding box center [159, 370] width 289 height 15
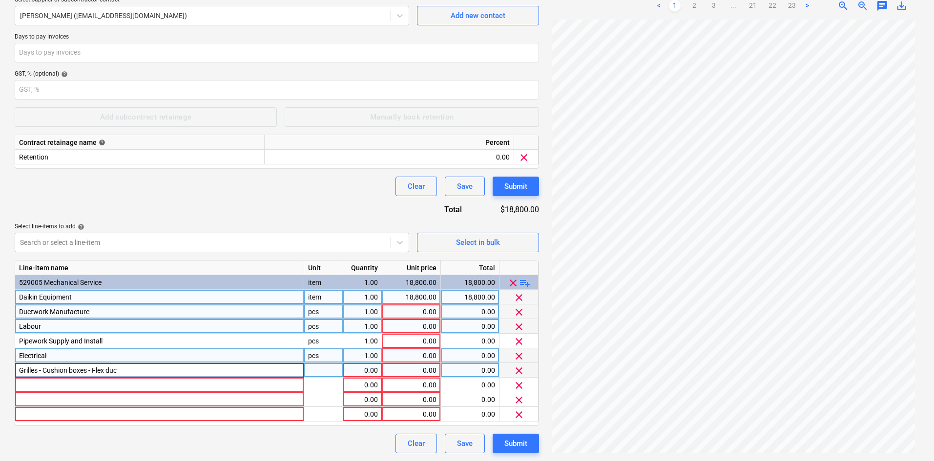
type input "Grilles - Cushion boxes - Flex duct"
click at [61, 379] on div at bounding box center [159, 385] width 289 height 15
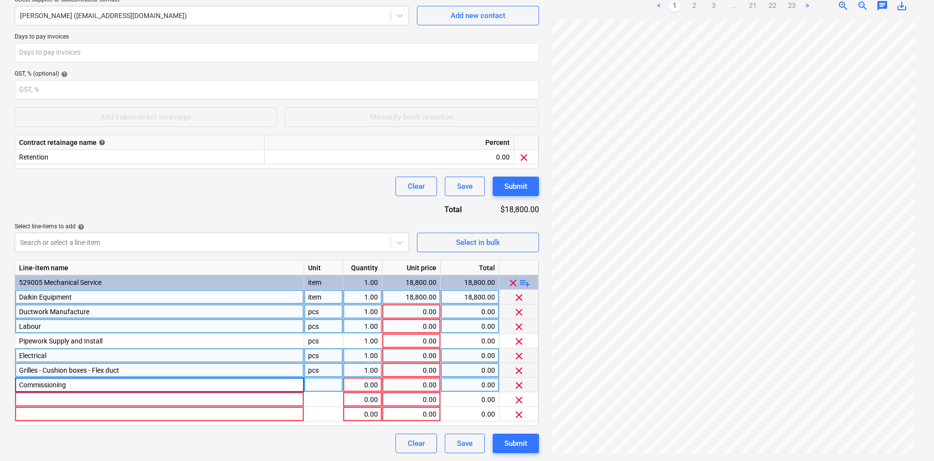
type input "Commissioning"
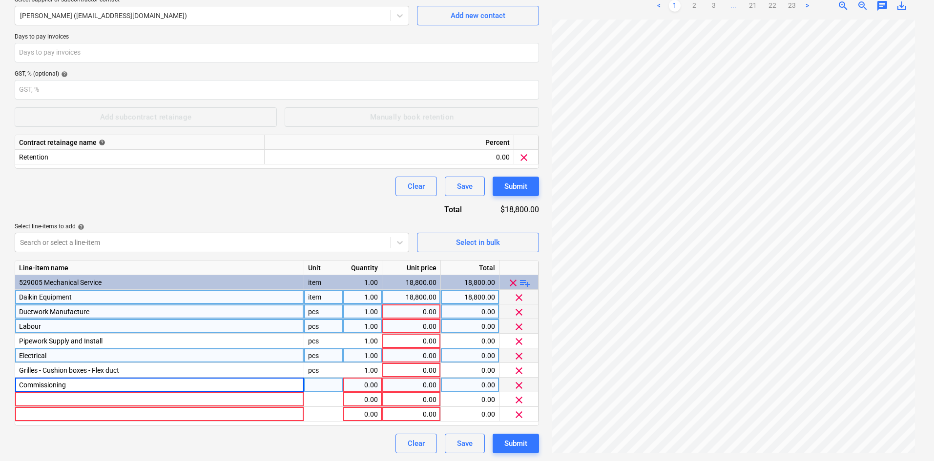
click at [312, 301] on div "item" at bounding box center [323, 297] width 39 height 15
click at [324, 321] on div "pcs" at bounding box center [323, 326] width 39 height 15
type input "item"
click at [322, 312] on div "pcs" at bounding box center [323, 312] width 39 height 15
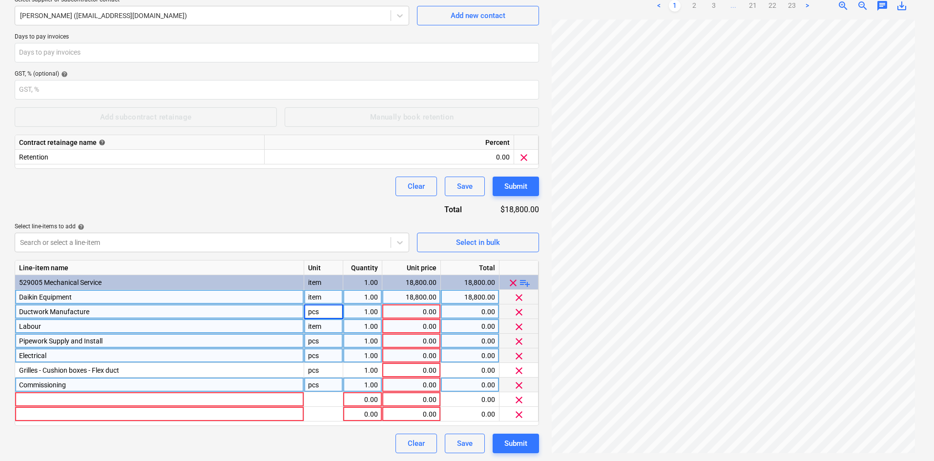
type input "item"
click at [322, 341] on div "pcs" at bounding box center [323, 341] width 39 height 15
type input "item"
click at [318, 357] on div "pcs" at bounding box center [323, 355] width 39 height 15
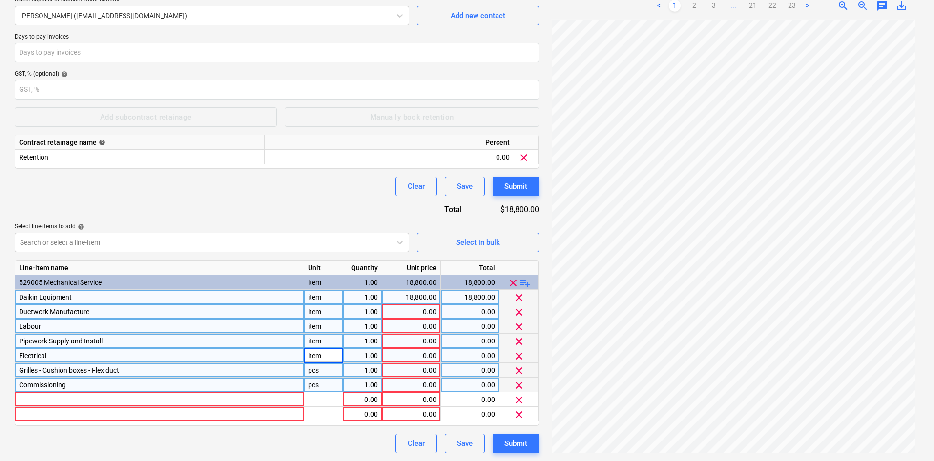
click at [320, 366] on div "pcs" at bounding box center [323, 370] width 39 height 15
type input "item"
click at [322, 383] on div "pcs" at bounding box center [323, 385] width 39 height 15
click at [416, 309] on div "0.00" at bounding box center [411, 312] width 50 height 15
type input "11810"
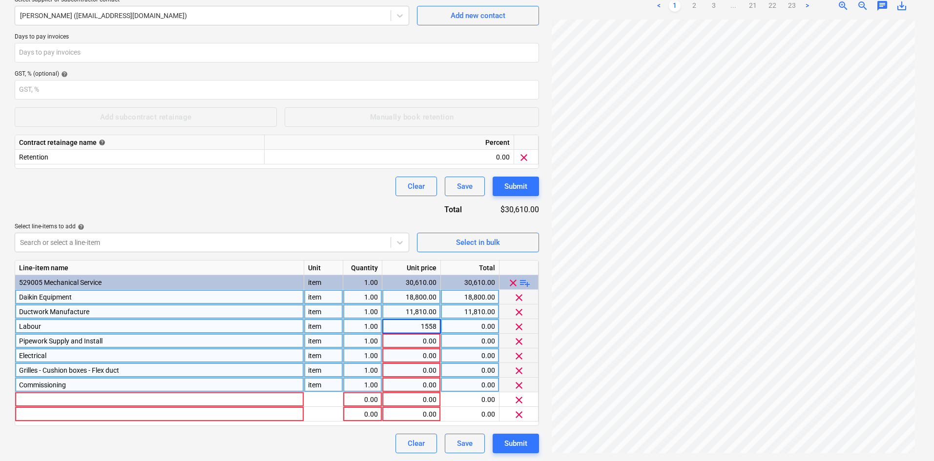
type input "15580"
type input "11550"
type input "3850"
type input "1500"
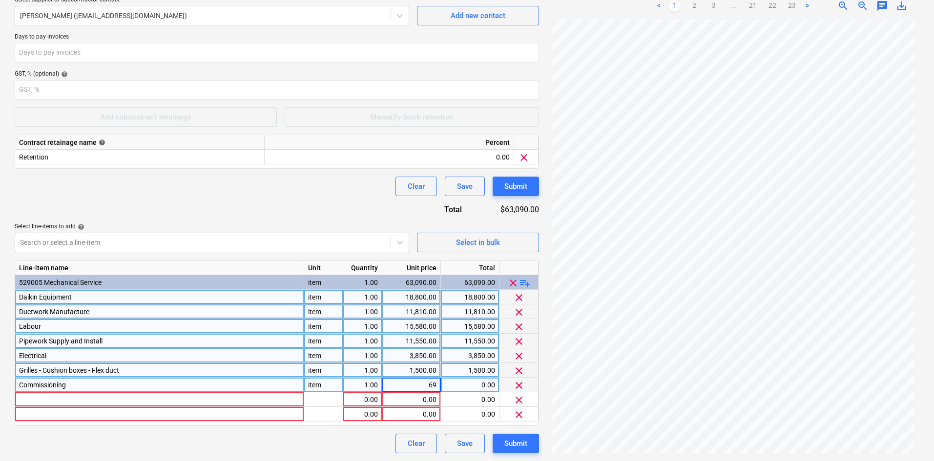
type input "690"
click at [520, 396] on span "clear" at bounding box center [519, 400] width 12 height 12
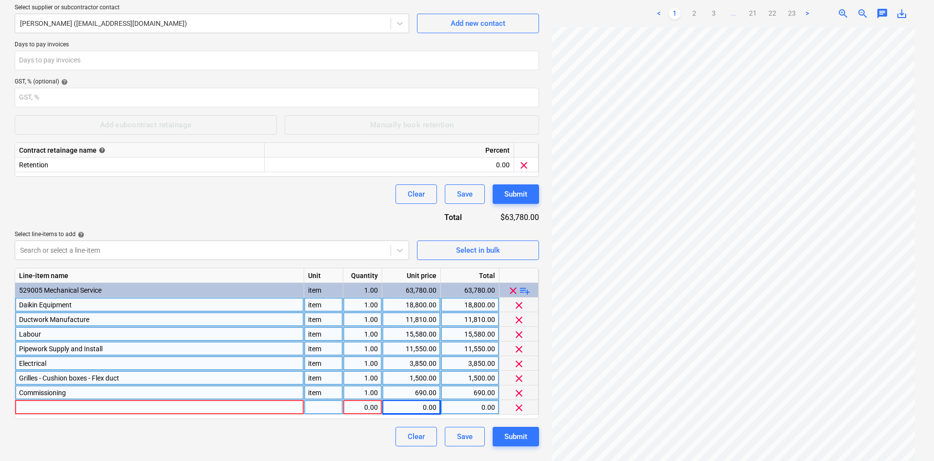
scroll to position [150, 0]
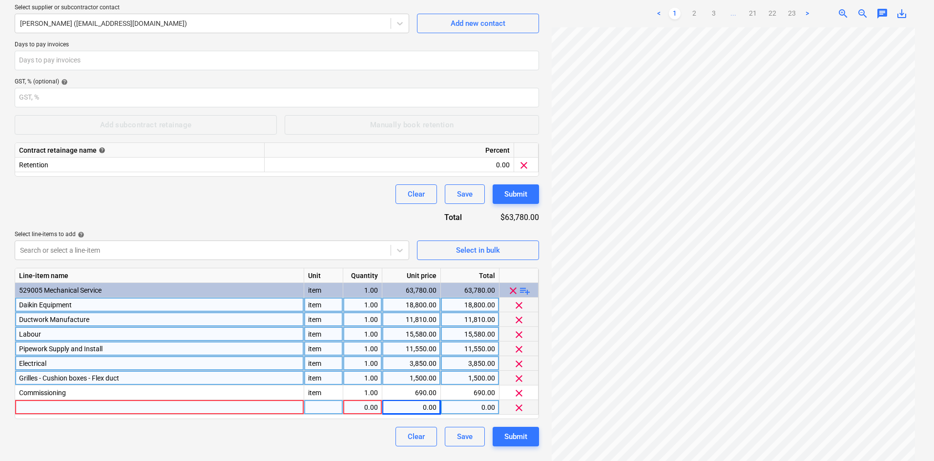
click at [519, 404] on span "clear" at bounding box center [519, 408] width 12 height 12
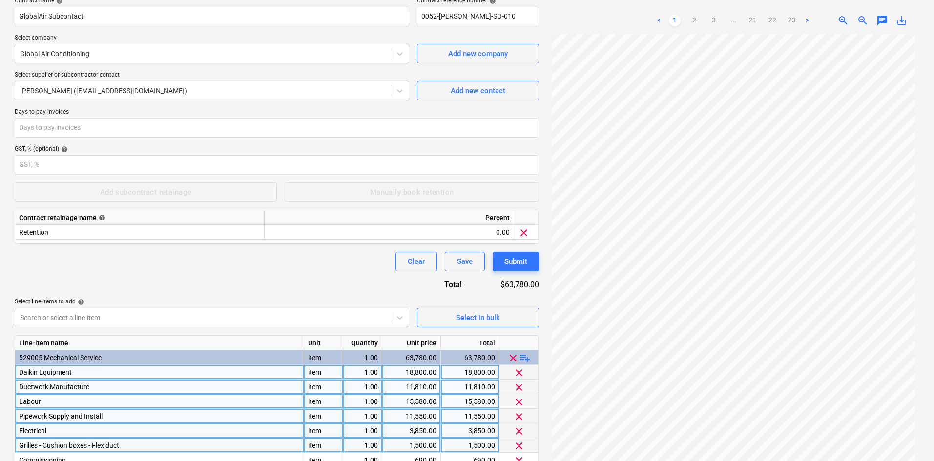
click at [301, 257] on div "Clear Save Submit" at bounding box center [277, 262] width 524 height 20
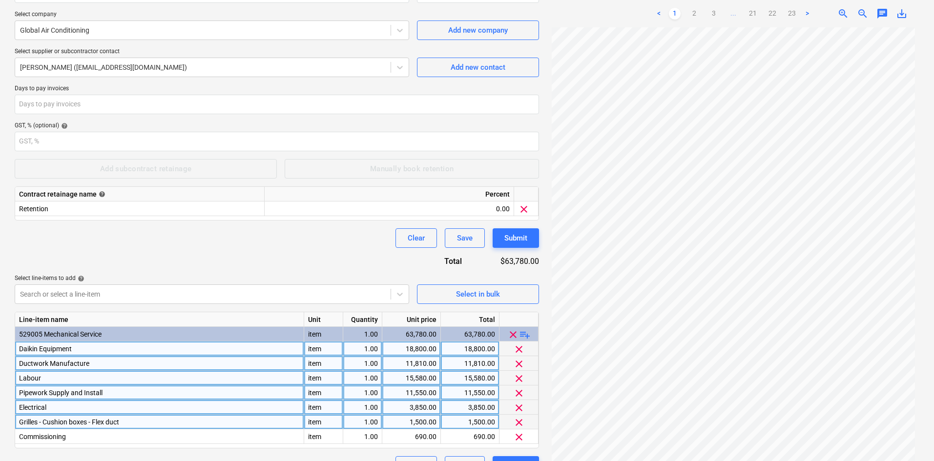
scroll to position [129, 0]
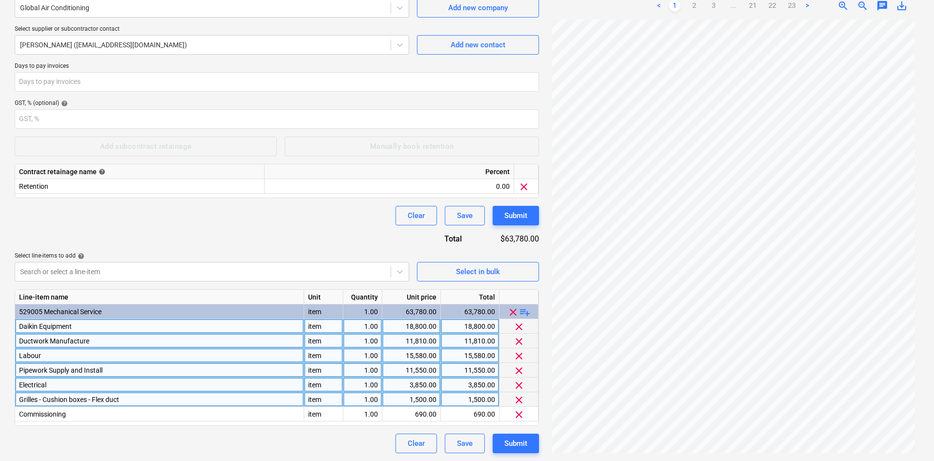
click at [314, 205] on div "Contract name help GlobalAir Subcontact Contract reference number help 0052-Bre…" at bounding box center [277, 202] width 524 height 502
click at [515, 443] on div "Submit" at bounding box center [515, 443] width 23 height 13
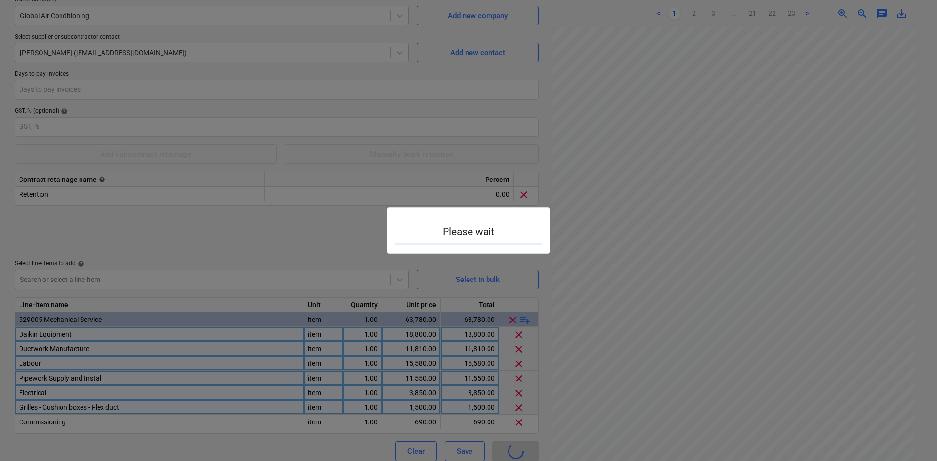
type input "0052-Brendale-SO-010"
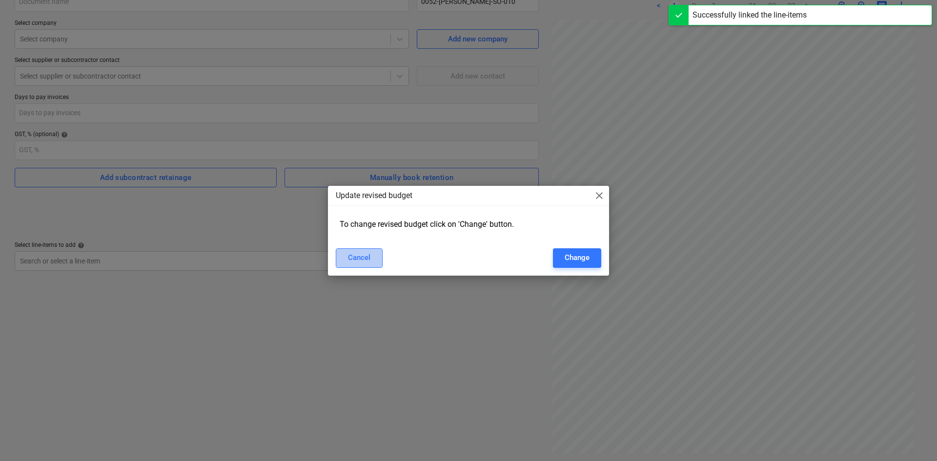
click at [352, 260] on div "Cancel" at bounding box center [359, 257] width 22 height 13
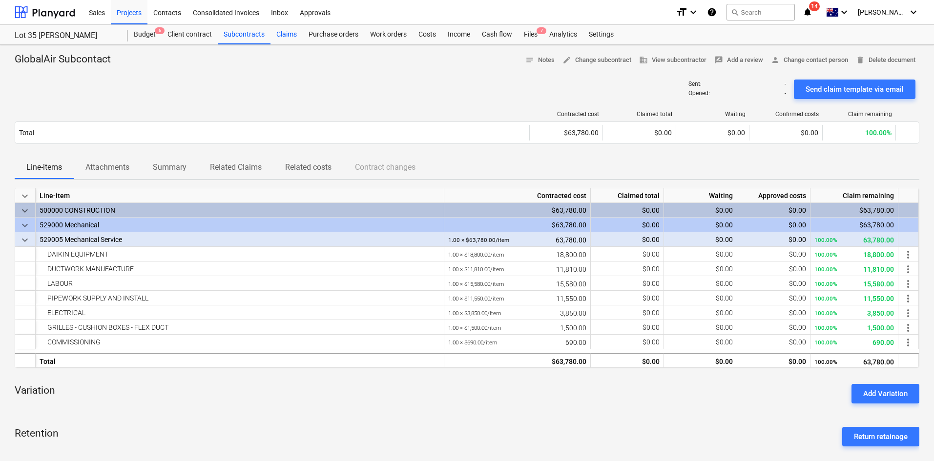
click at [284, 39] on div "Claims" at bounding box center [286, 35] width 32 height 20
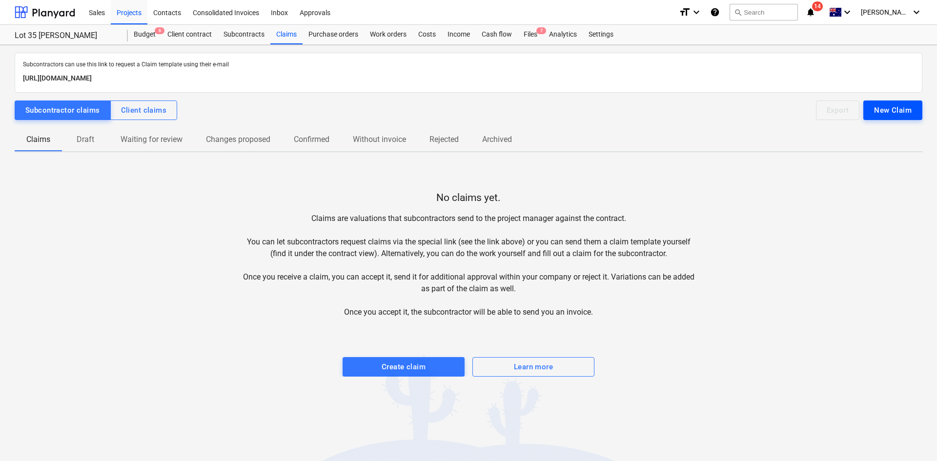
click at [890, 109] on div "New Claim" at bounding box center [893, 110] width 38 height 13
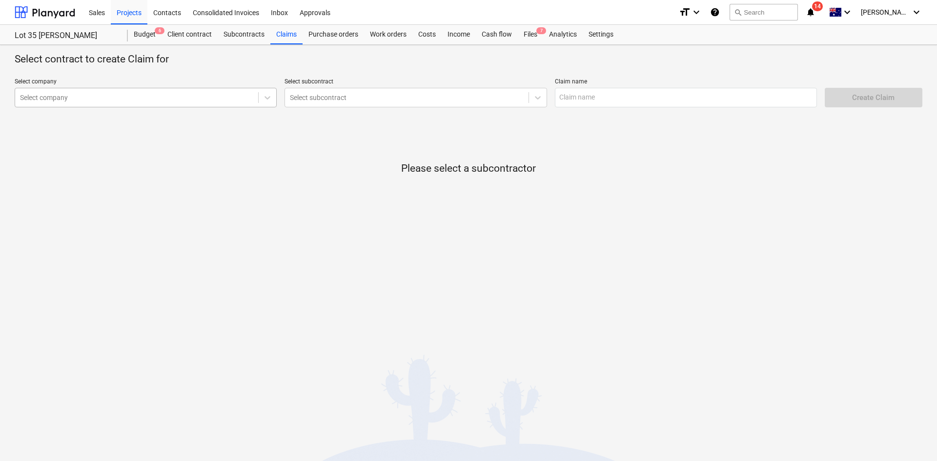
click at [131, 104] on div "Select company" at bounding box center [146, 98] width 262 height 20
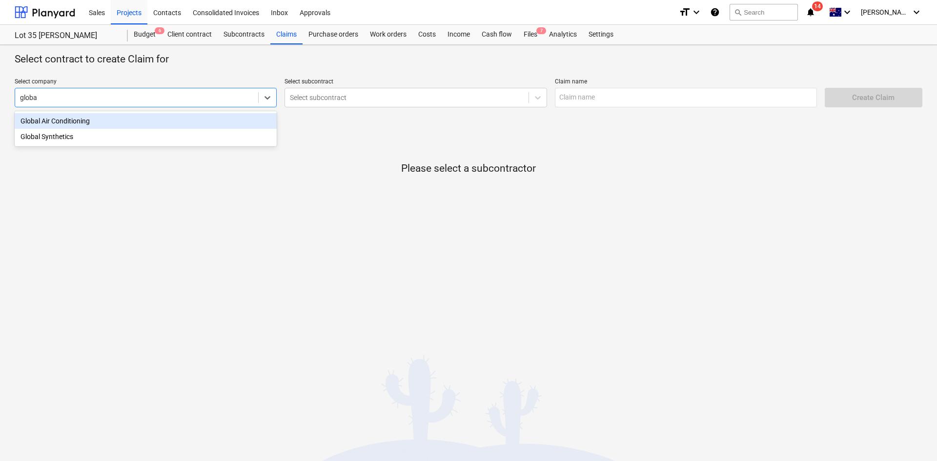
type input "global"
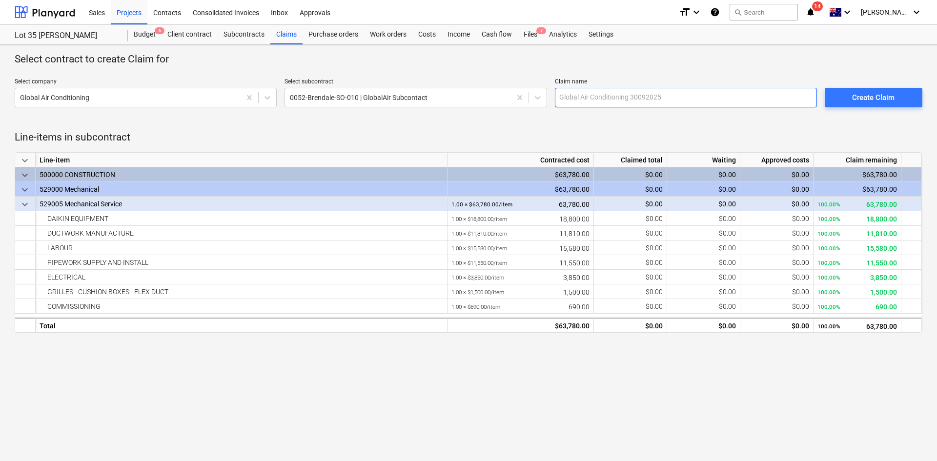
click at [620, 93] on input "text" at bounding box center [686, 98] width 262 height 20
type input "Global Air - PC01"
click at [895, 95] on div "Create Claim" at bounding box center [873, 97] width 42 height 13
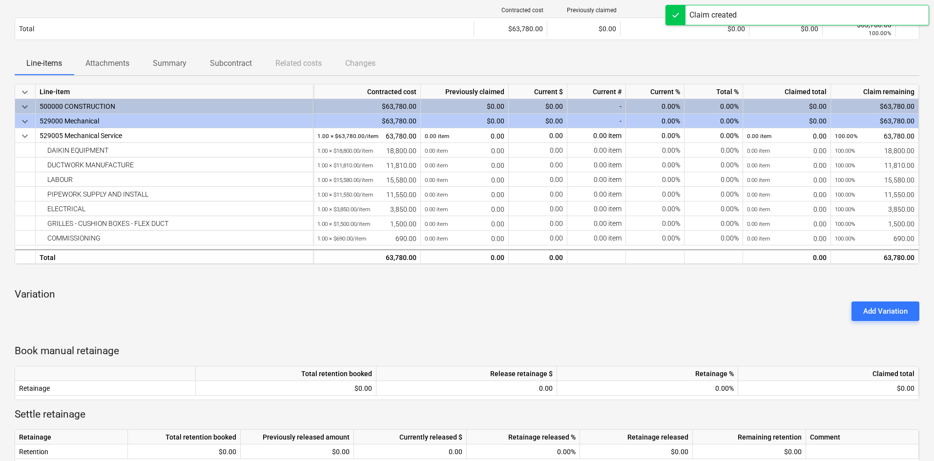
scroll to position [49, 0]
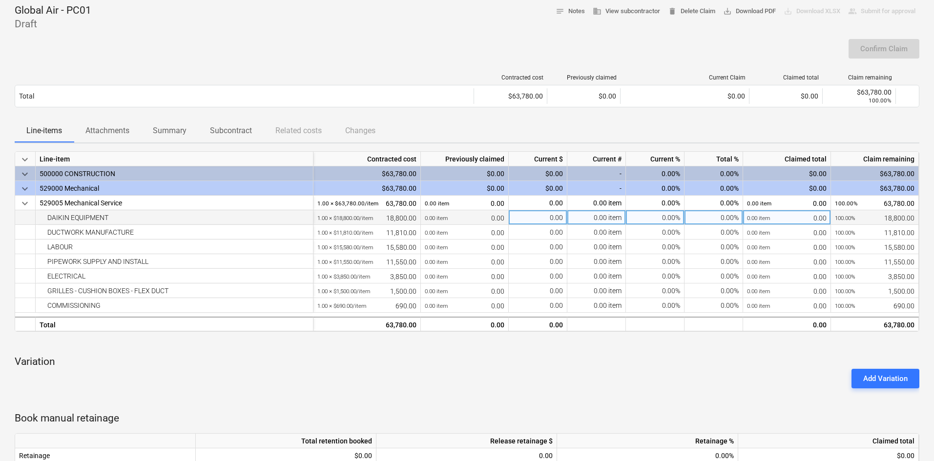
click at [532, 218] on div "0.00" at bounding box center [538, 217] width 59 height 15
type input "13880"
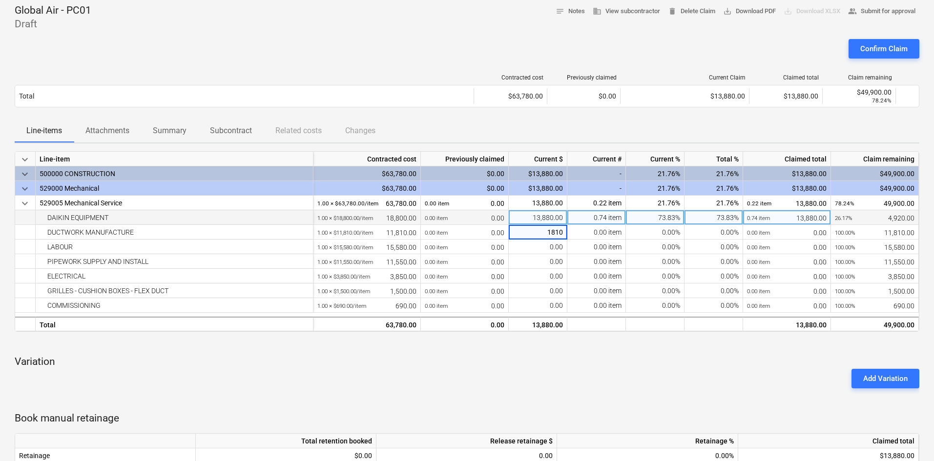
type input "11810"
type input "9890"
click at [589, 344] on div at bounding box center [467, 344] width 904 height 8
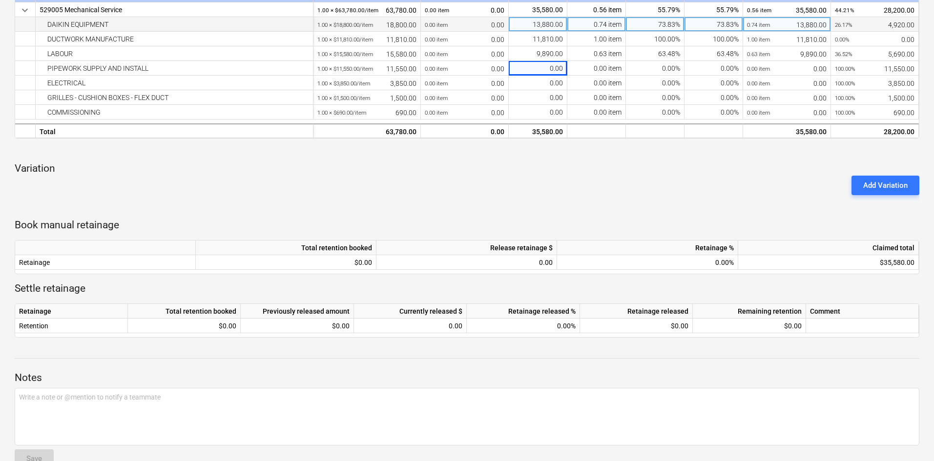
scroll to position [244, 0]
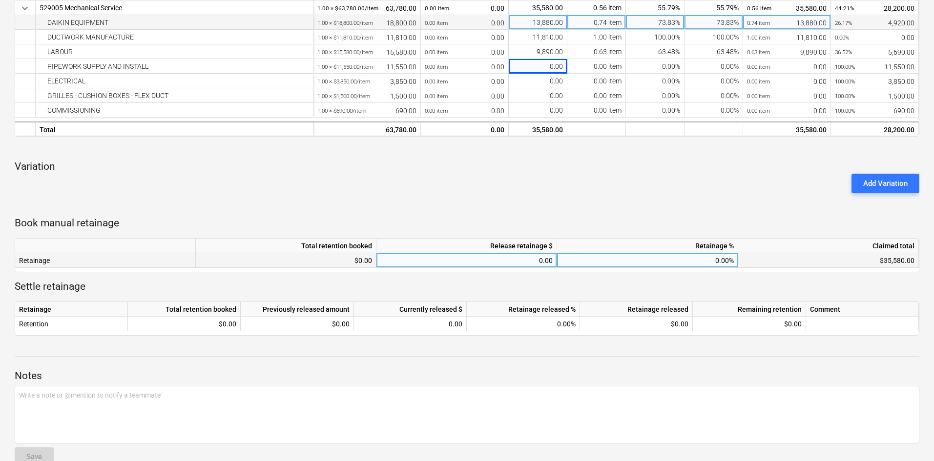
click at [694, 261] on div "0.00%" at bounding box center [647, 260] width 181 height 15
type input "10"
click at [644, 174] on div "Add Variation" at bounding box center [467, 183] width 912 height 27
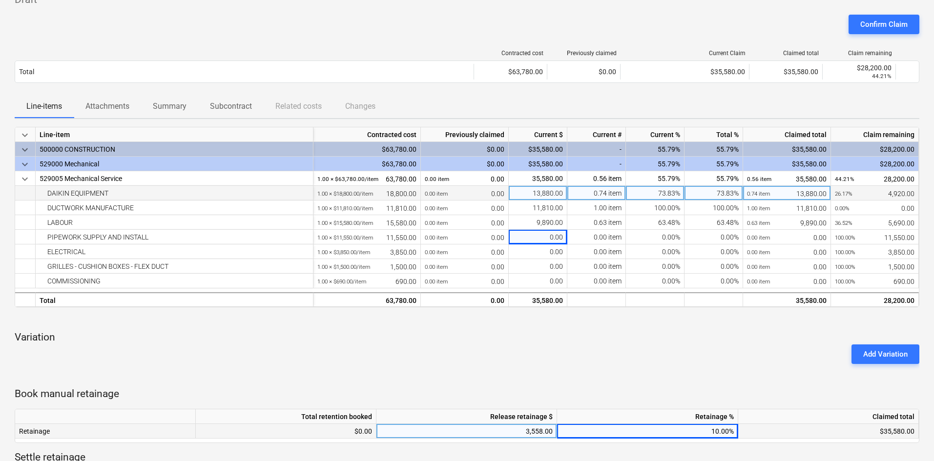
scroll to position [0, 0]
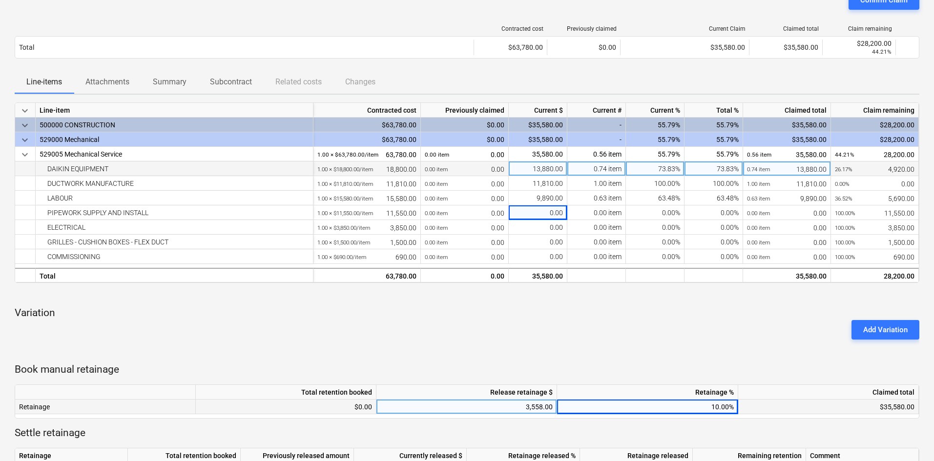
drag, startPoint x: 626, startPoint y: 317, endPoint x: 855, endPoint y: 116, distance: 304.3
click at [630, 313] on div "Variation Add Variation" at bounding box center [467, 322] width 904 height 33
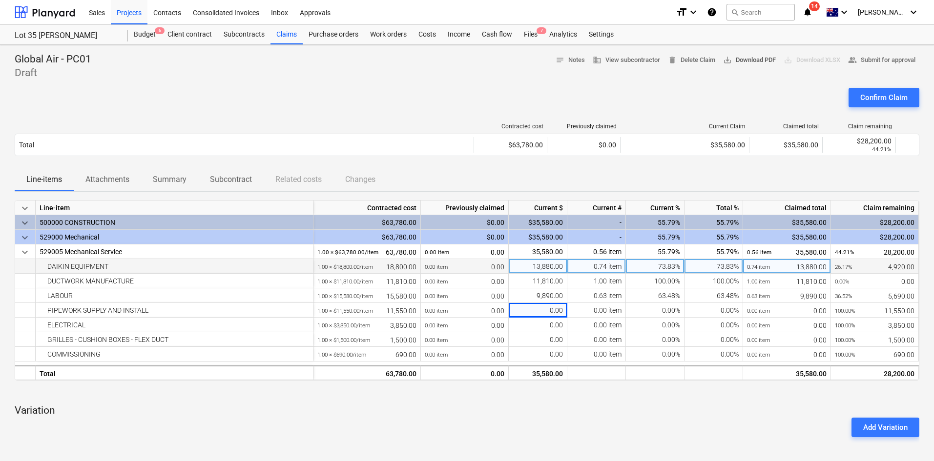
click at [747, 62] on span "save_alt Download PDF" at bounding box center [749, 60] width 53 height 11
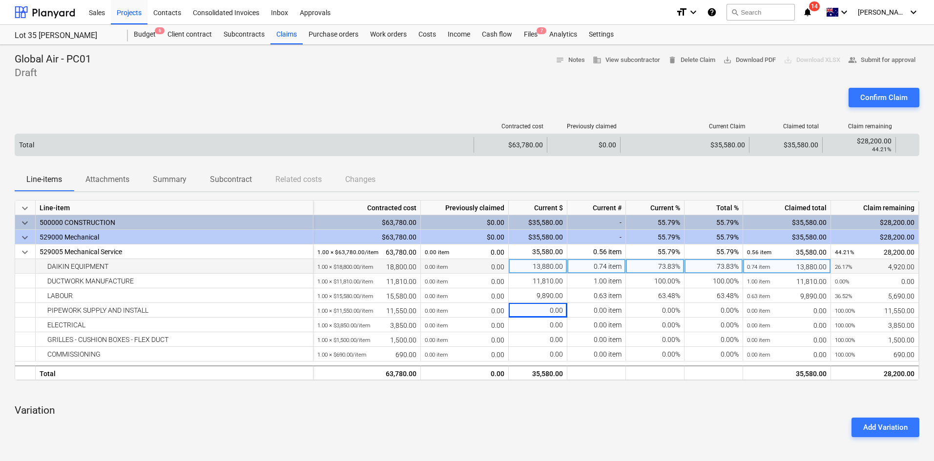
drag, startPoint x: 695, startPoint y: 107, endPoint x: 688, endPoint y: 137, distance: 30.7
click at [695, 107] on div "Confirm Claim" at bounding box center [467, 101] width 904 height 27
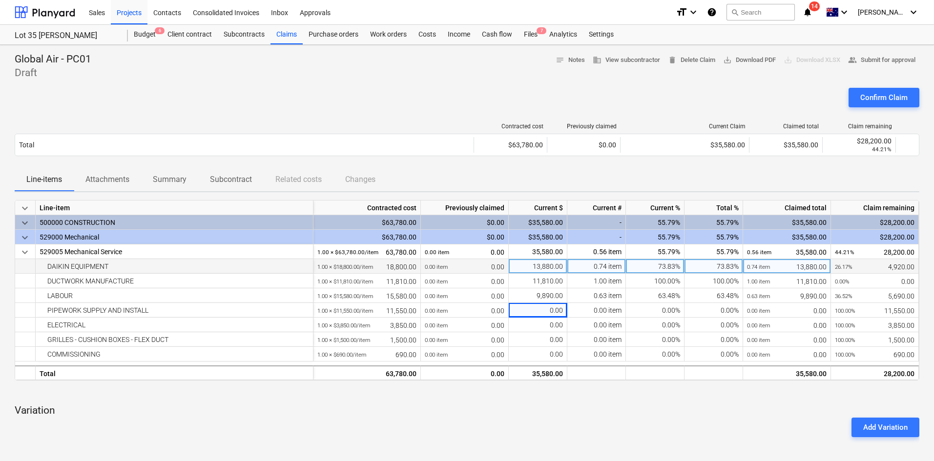
click at [442, 91] on div "Confirm Claim" at bounding box center [467, 101] width 904 height 27
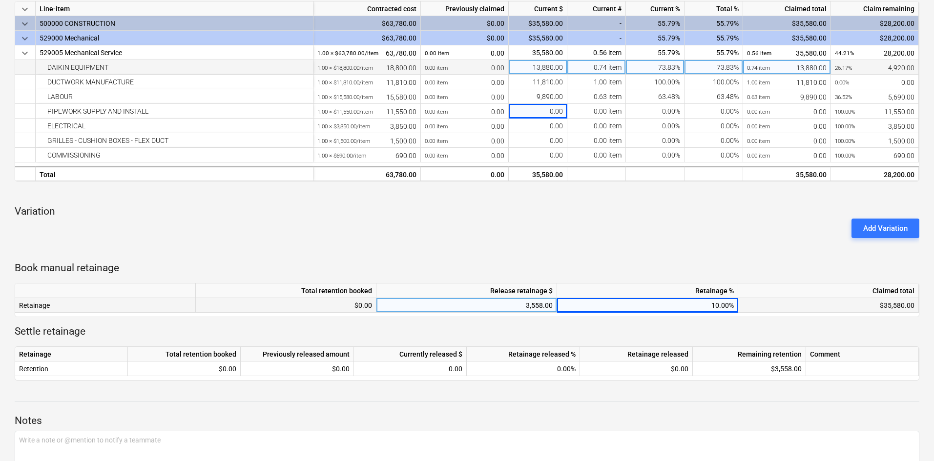
scroll to position [244, 0]
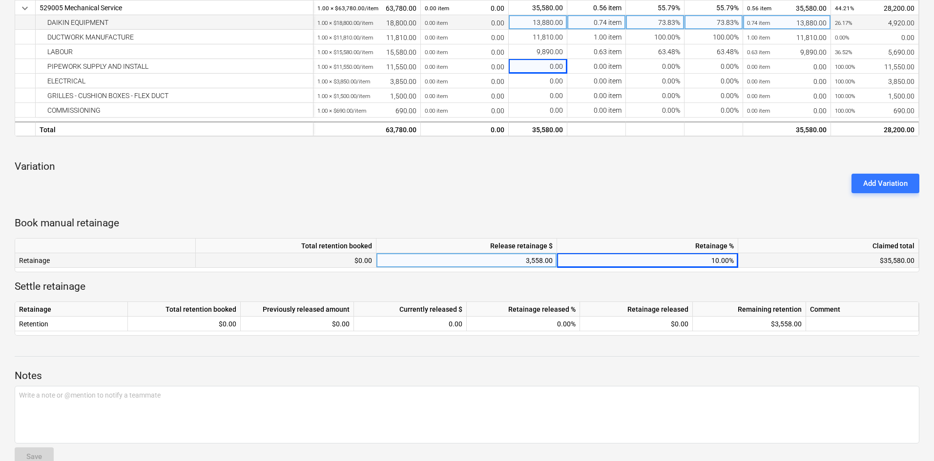
click at [520, 262] on div "3,558.00" at bounding box center [466, 260] width 172 height 15
type input "3,189"
click at [594, 171] on div "Add Variation" at bounding box center [467, 183] width 912 height 27
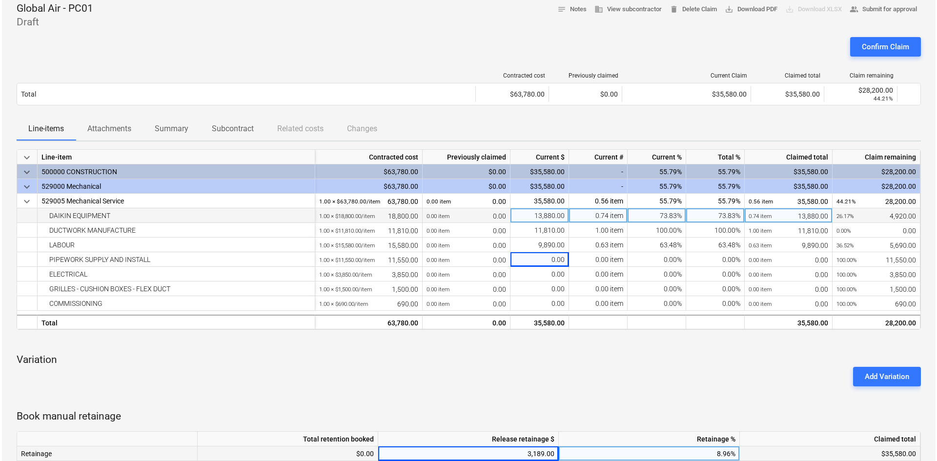
scroll to position [0, 0]
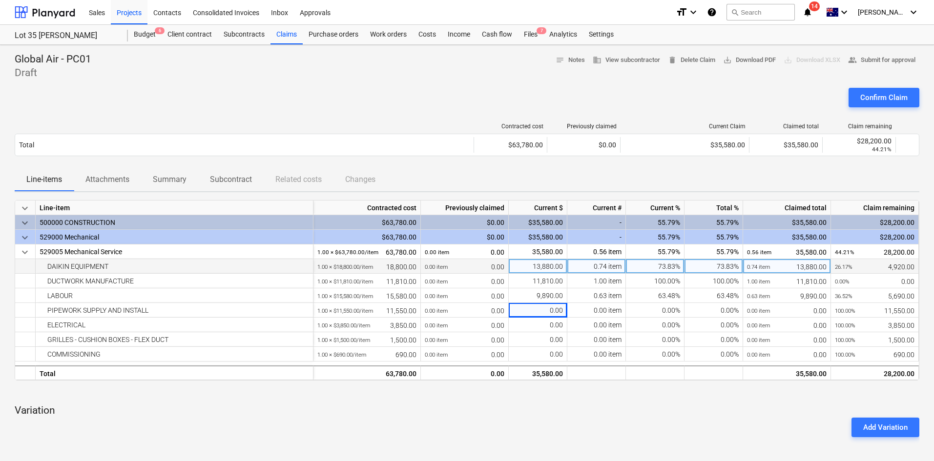
click at [740, 91] on div "Confirm Claim" at bounding box center [467, 101] width 904 height 27
click at [738, 60] on span "save_alt Download PDF" at bounding box center [749, 60] width 53 height 11
click at [509, 122] on div "Contracted cost Previously claimed Current Claim Claimed total Claim remaining …" at bounding box center [467, 141] width 904 height 53
click at [279, 34] on div "Claims" at bounding box center [286, 35] width 32 height 20
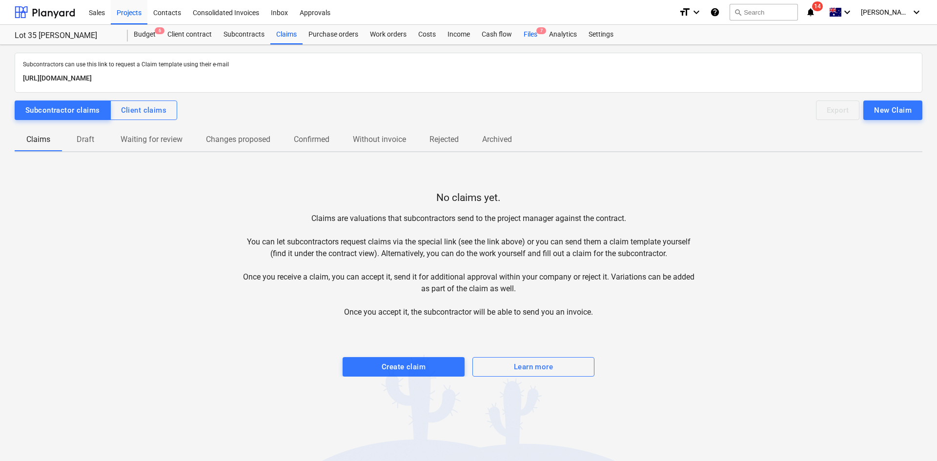
click at [529, 36] on div "Files 7" at bounding box center [530, 35] width 25 height 20
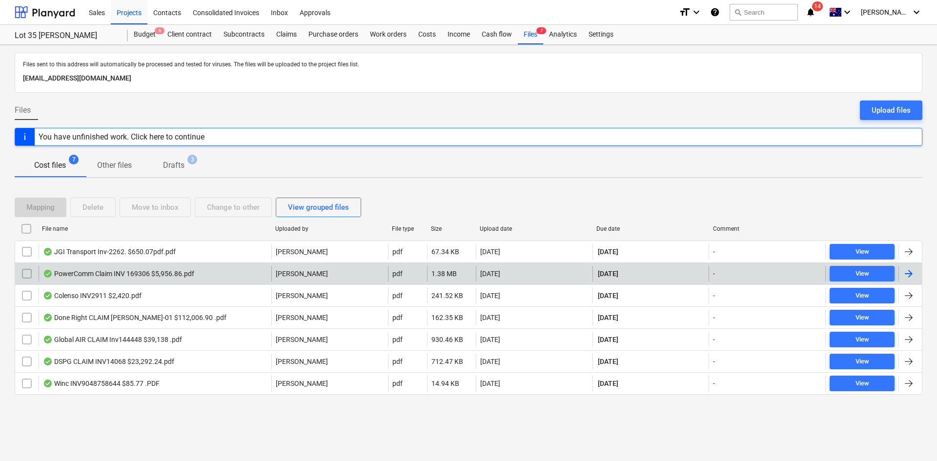
click at [213, 268] on div "PowerComm Claim INV 169306 $5,956.86.pdf" at bounding box center [155, 274] width 233 height 16
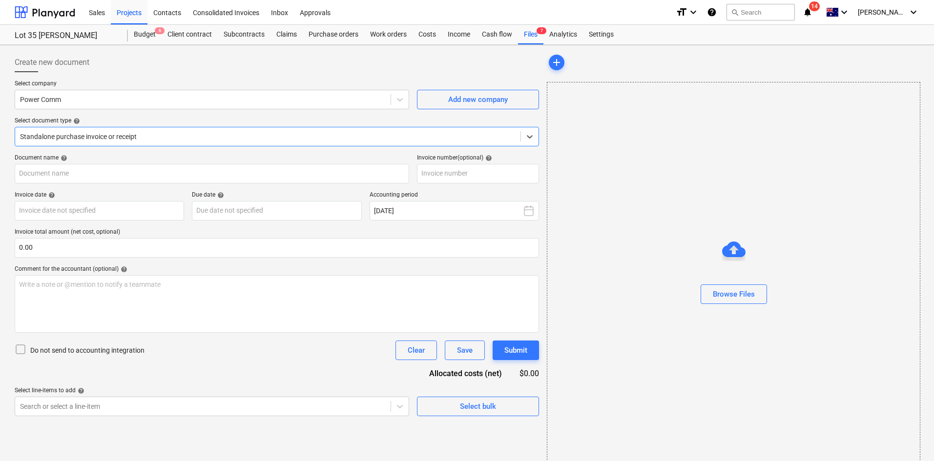
type input "169306"
type input "25 Sep 2025"
type input "10 Oct 2025"
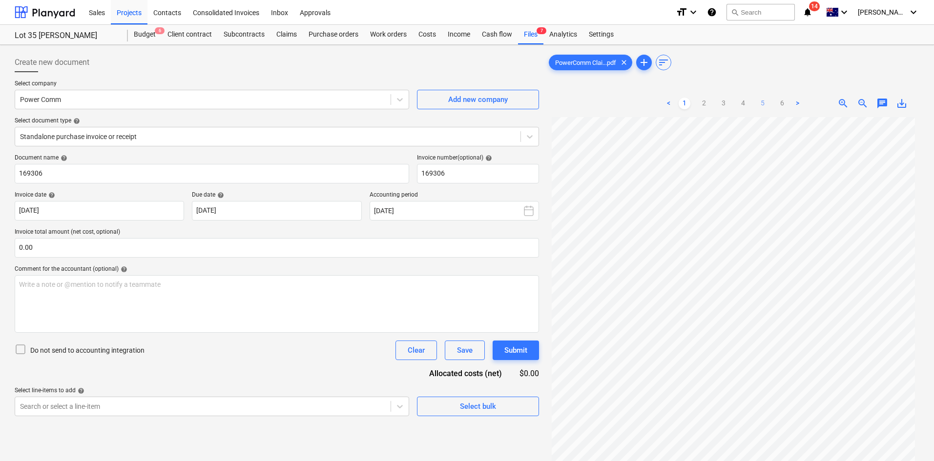
click at [760, 105] on link "5" at bounding box center [762, 104] width 12 height 12
click at [783, 104] on link "6" at bounding box center [782, 104] width 12 height 12
click at [530, 30] on div "Files 7" at bounding box center [530, 35] width 25 height 20
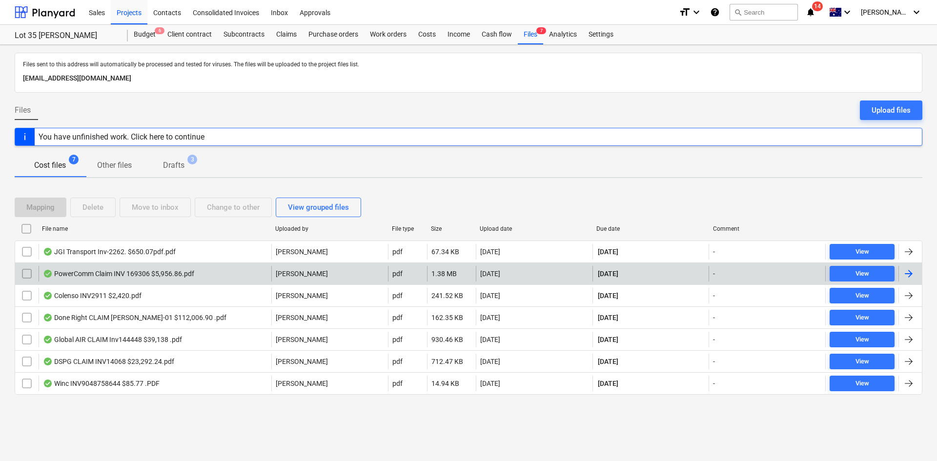
click at [27, 273] on input "checkbox" at bounding box center [27, 274] width 16 height 16
click at [240, 449] on div "Files sent to this address will automatically be processed and tested for virus…" at bounding box center [468, 253] width 937 height 416
click at [237, 424] on div "Files sent to this address will automatically be processed and tested for virus…" at bounding box center [468, 253] width 937 height 416
click at [147, 14] on div "Projects" at bounding box center [129, 12] width 37 height 25
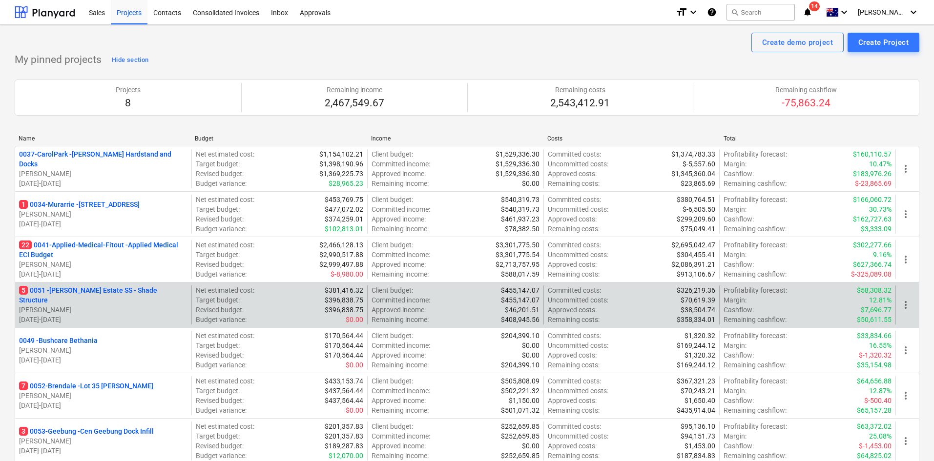
click at [99, 290] on p "5 0051 - Patrick Estate SS - Shade Structure" at bounding box center [103, 295] width 168 height 20
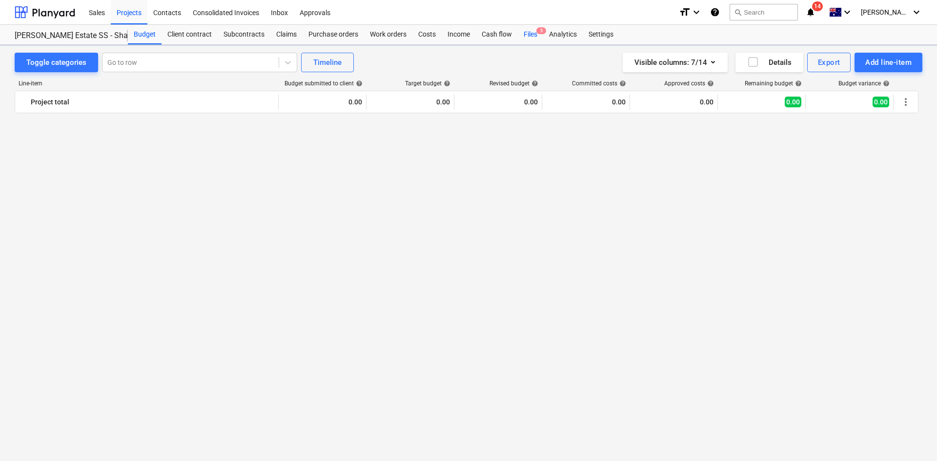
click at [534, 35] on div "Files 5" at bounding box center [530, 35] width 25 height 20
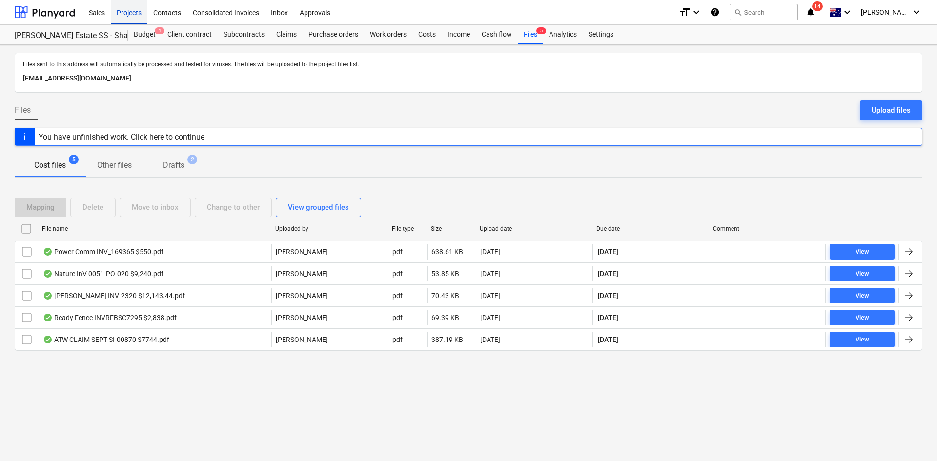
click at [127, 16] on div "Projects" at bounding box center [129, 12] width 37 height 25
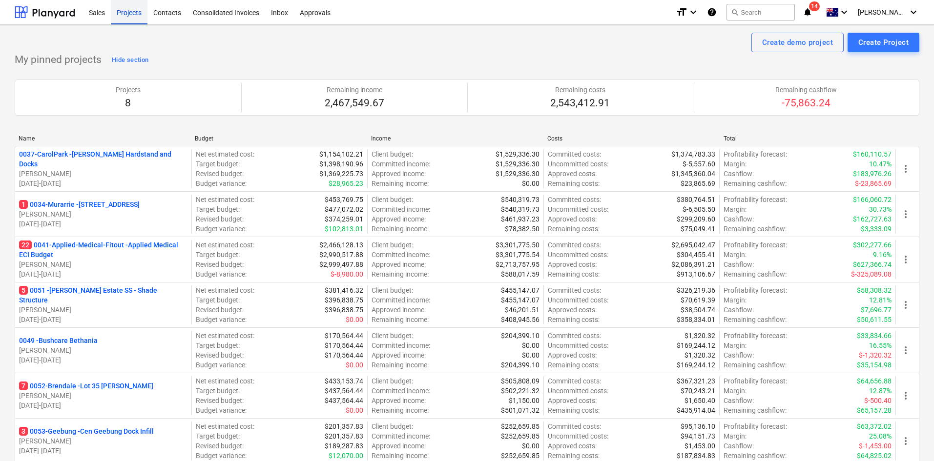
click at [135, 6] on div "Projects" at bounding box center [129, 12] width 37 height 25
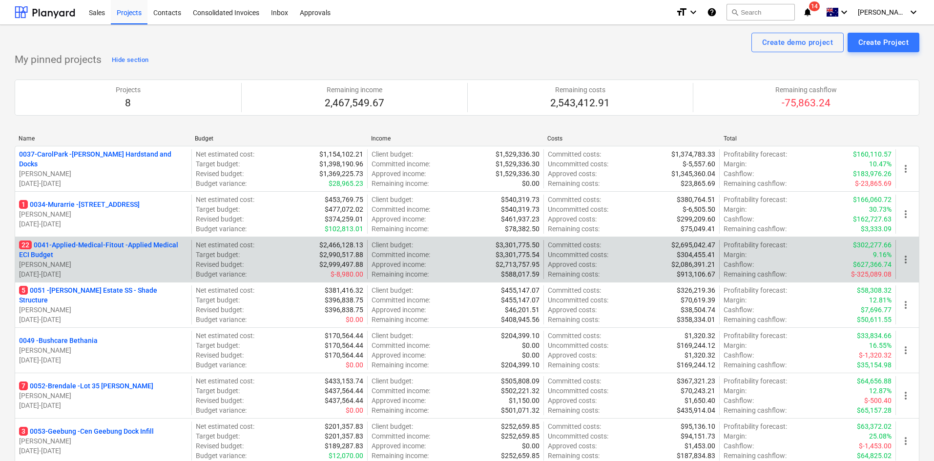
click at [87, 247] on p "22 0041-Applied-Medical-Fitout - Applied Medical ECI Budget" at bounding box center [103, 250] width 168 height 20
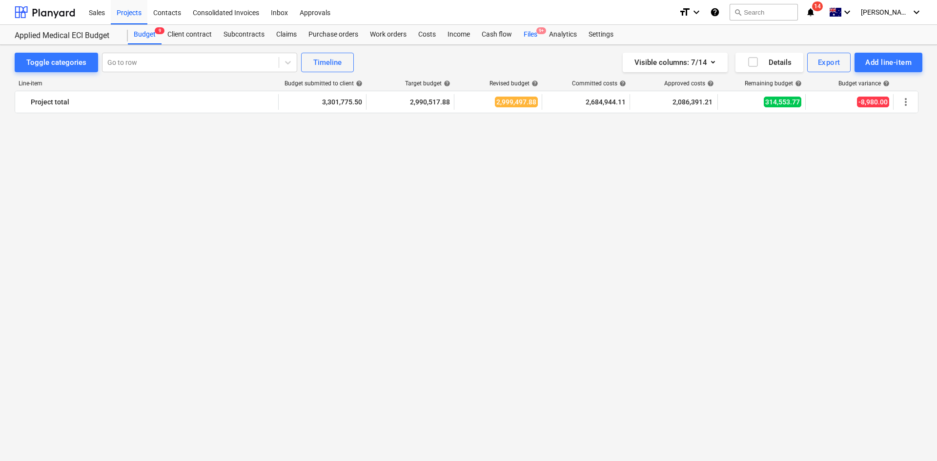
click at [538, 31] on span "9+" at bounding box center [541, 30] width 10 height 7
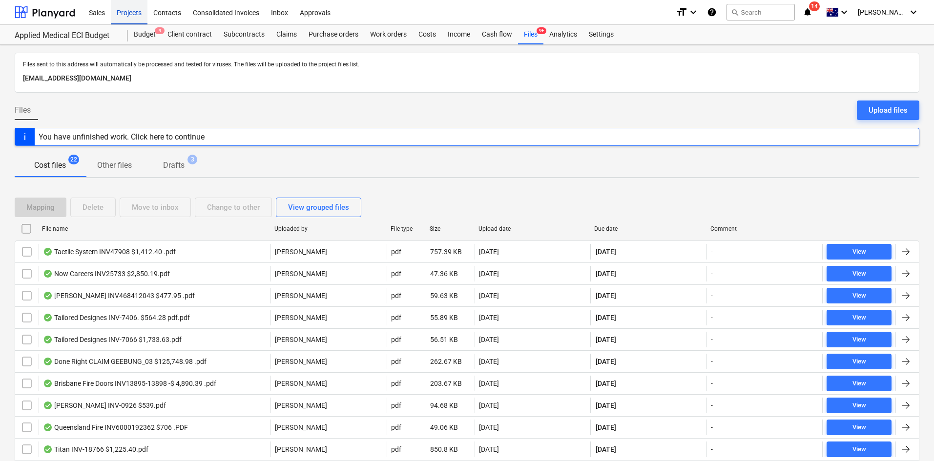
click at [126, 11] on div "Projects" at bounding box center [129, 12] width 37 height 25
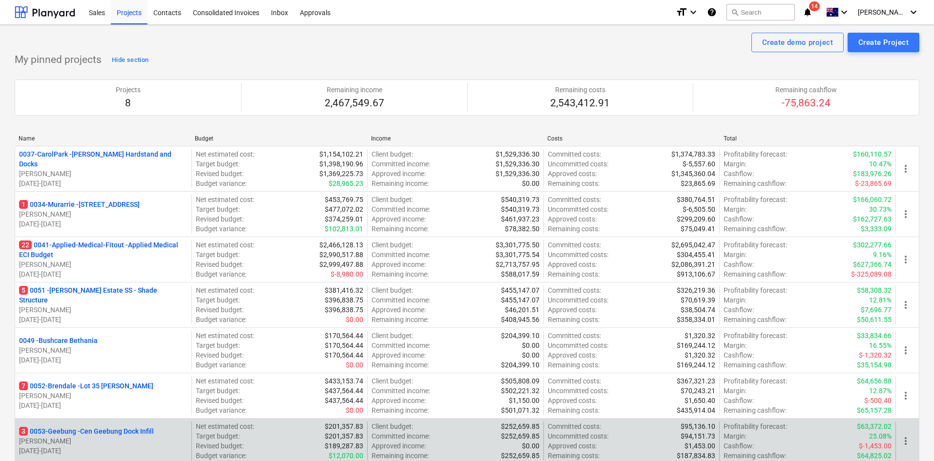
click at [90, 432] on p "3 0053-Geebung - Cen Geebung Dock Infill" at bounding box center [86, 432] width 135 height 10
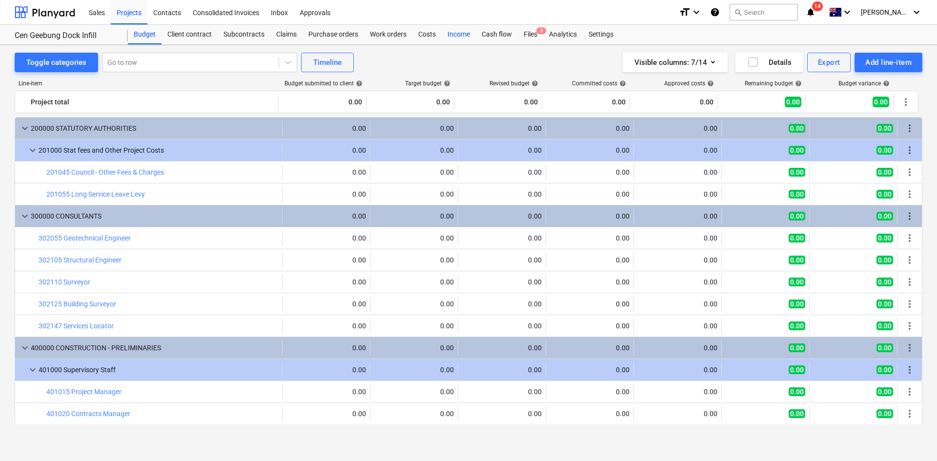
click at [500, 38] on div "Cash flow" at bounding box center [497, 35] width 42 height 20
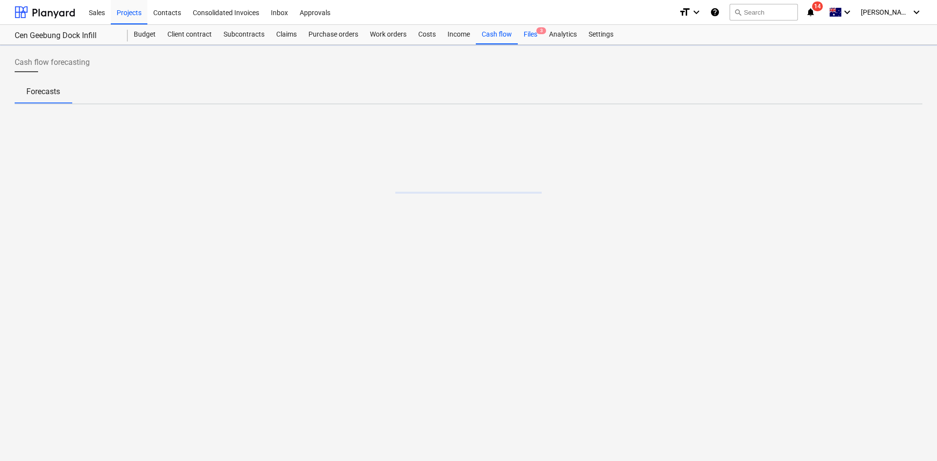
click at [531, 34] on div "Files 3" at bounding box center [530, 35] width 25 height 20
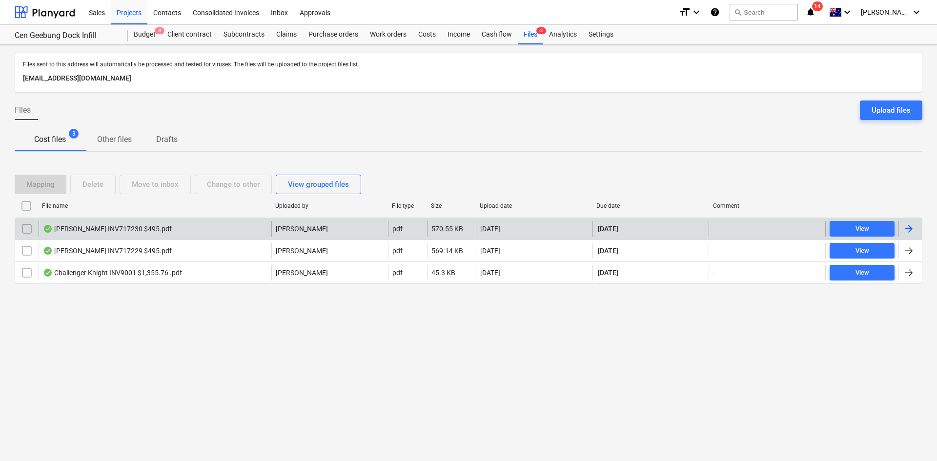
click at [130, 225] on div "Alex Fraser INV717230 $495.pdf" at bounding box center [107, 229] width 129 height 8
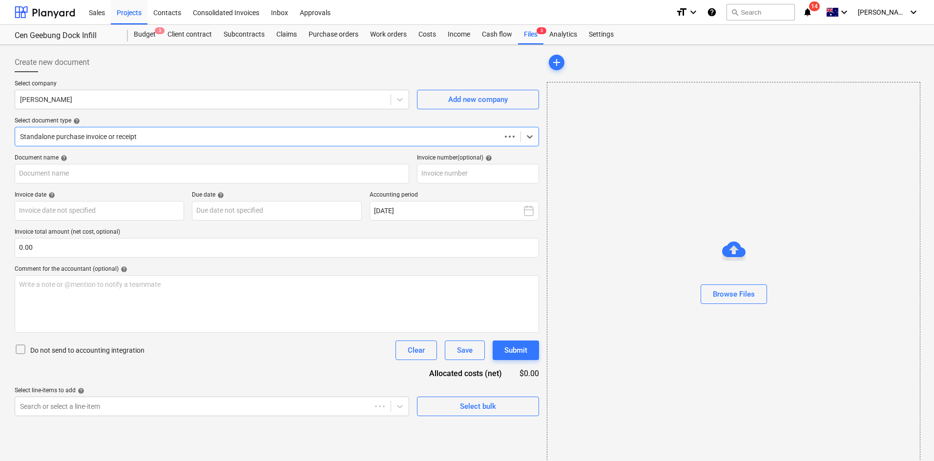
type input "717230"
type input "29 Sep 2025"
type input "31 Oct 2025"
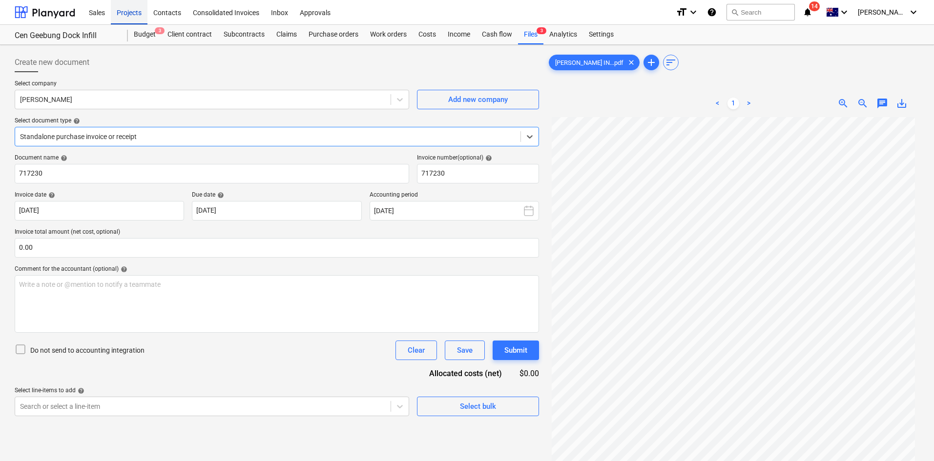
click at [132, 8] on div "Projects" at bounding box center [129, 12] width 37 height 25
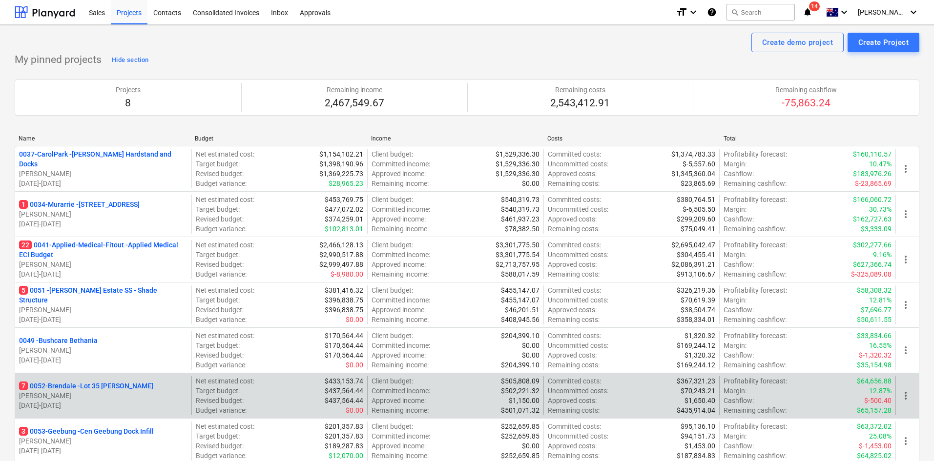
click at [87, 385] on p "7 0052-Brendale - Lot 35 Griffin, Brendale" at bounding box center [86, 386] width 134 height 10
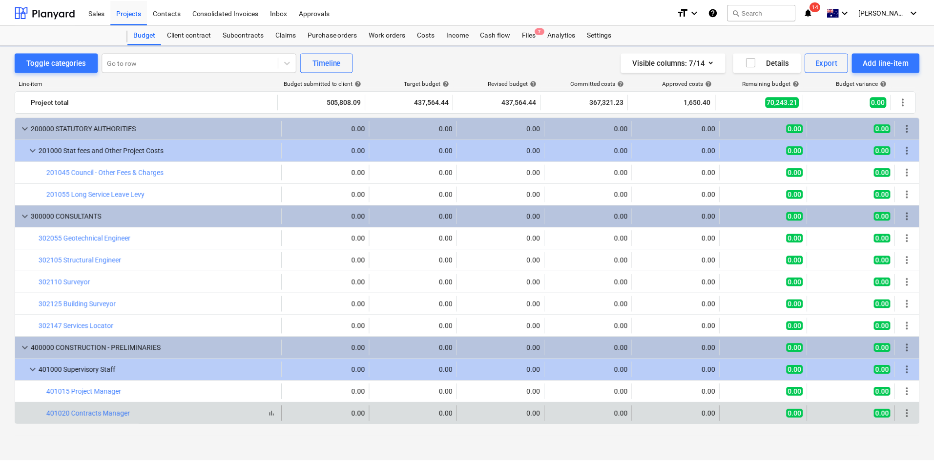
scroll to position [83, 0]
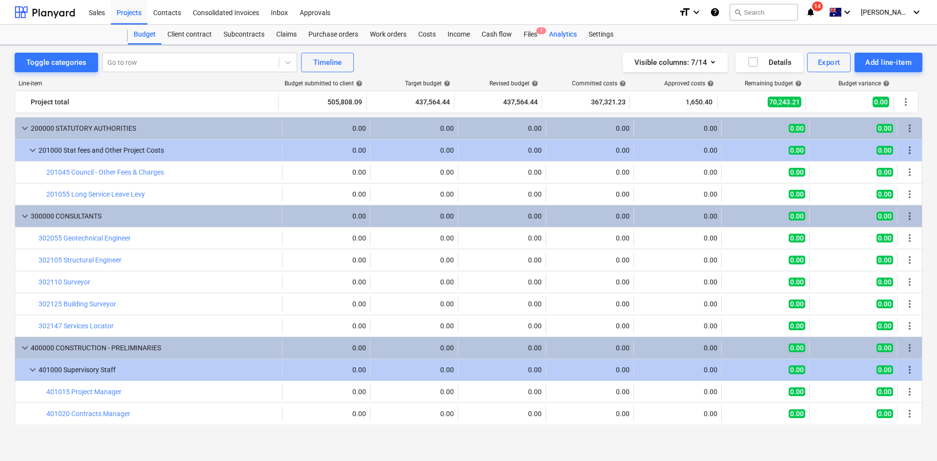
click at [554, 30] on div "Analytics" at bounding box center [563, 35] width 40 height 20
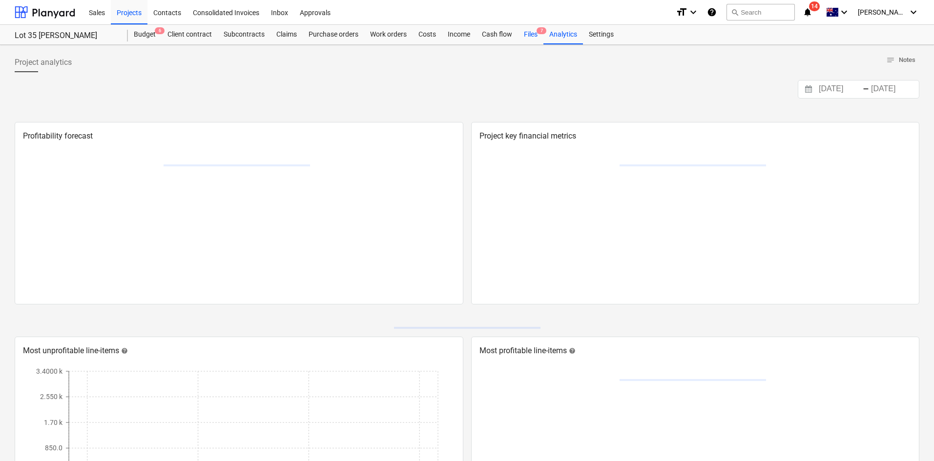
click at [543, 34] on div "Budget 6 Client contract Subcontracts Claims Purchase orders Work orders Costs …" at bounding box center [523, 35] width 791 height 20
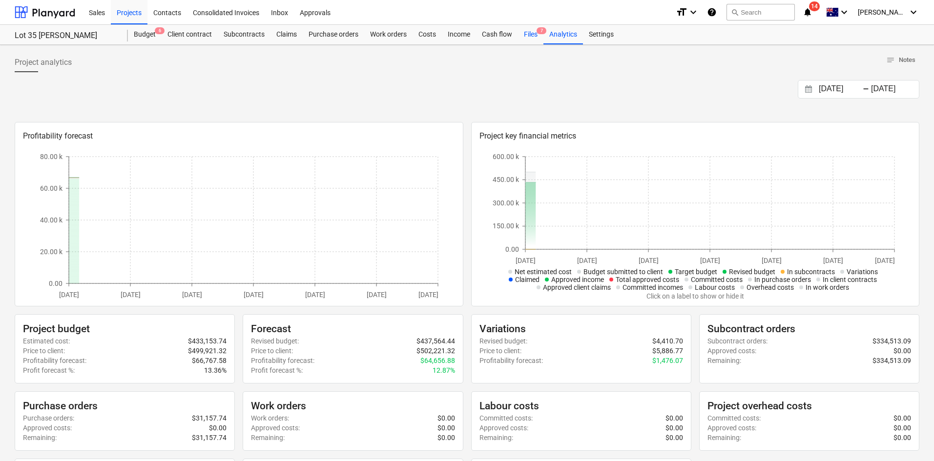
click at [535, 36] on div "Files 7" at bounding box center [530, 35] width 25 height 20
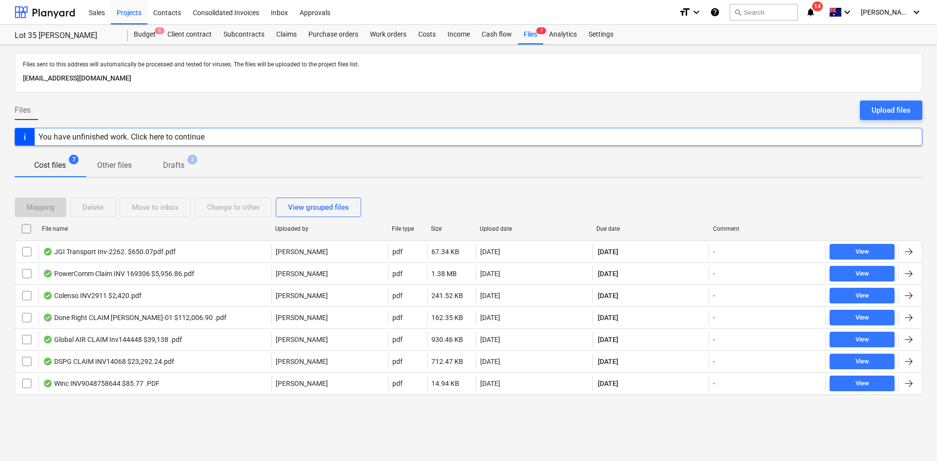
click at [351, 163] on div "Cost files 7 Other files Drafts 3" at bounding box center [469, 165] width 908 height 23
click at [130, 13] on div "Projects" at bounding box center [129, 12] width 37 height 25
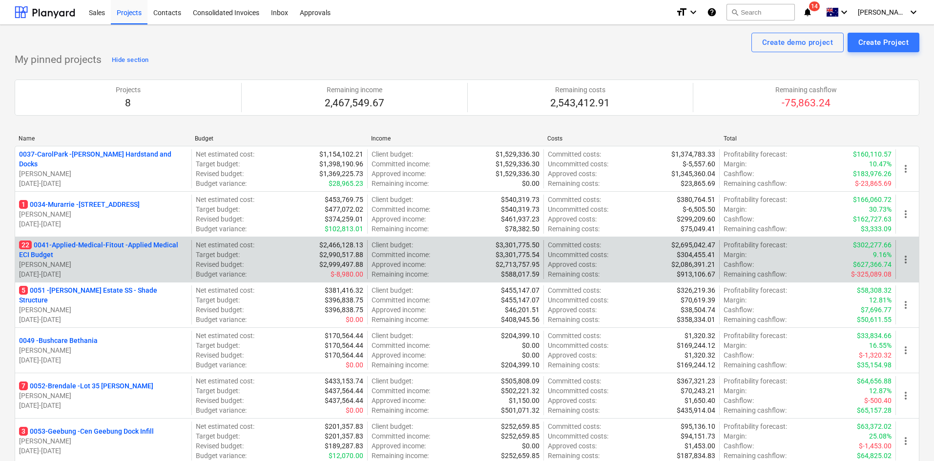
click at [139, 239] on div "22 0041-Applied-Medical-Fitout - Applied Medical ECI Budget T. Pawar 06.01.2025…" at bounding box center [467, 259] width 904 height 45
click at [136, 244] on p "22 0041-Applied-Medical-Fitout - Applied Medical ECI Budget" at bounding box center [103, 250] width 168 height 20
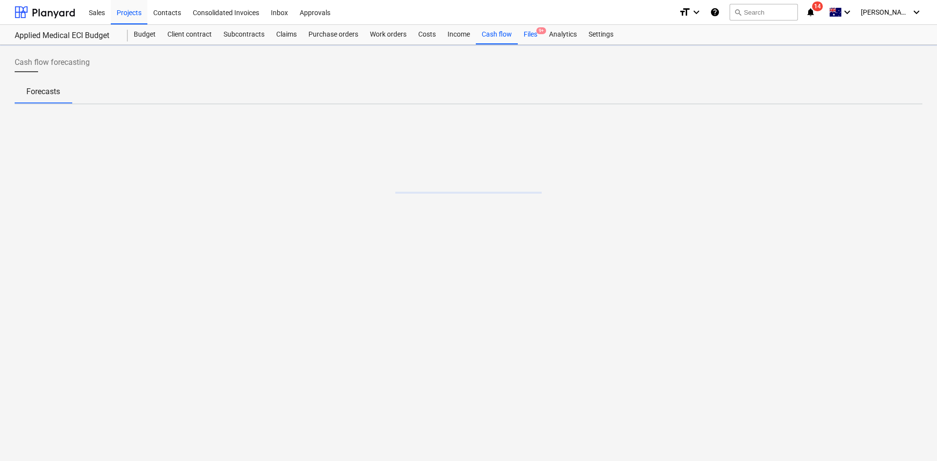
click at [522, 36] on div "Files 9+" at bounding box center [530, 35] width 25 height 20
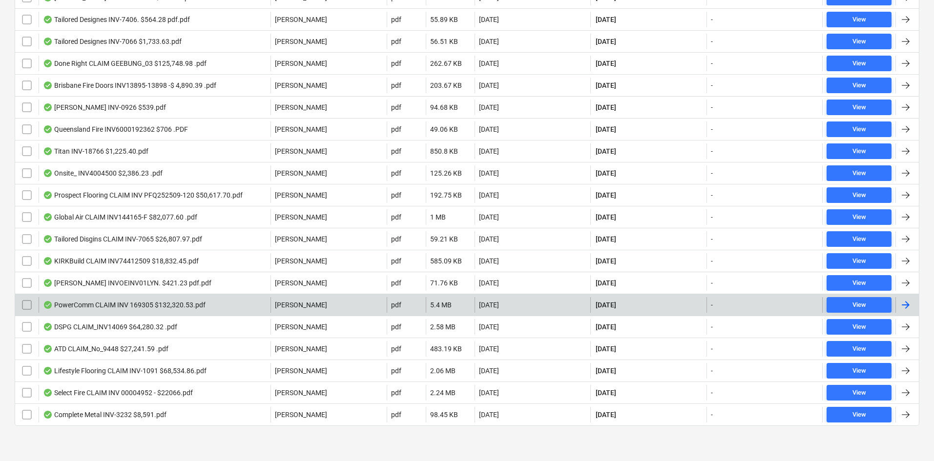
scroll to position [249, 0]
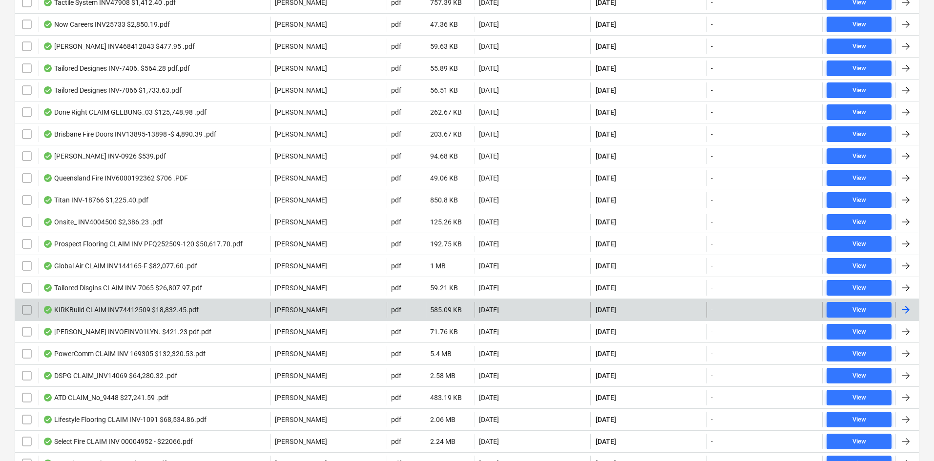
click at [171, 315] on div "KIRKBuild CLAIM INV74412509 $18,832.45.pdf" at bounding box center [155, 310] width 232 height 16
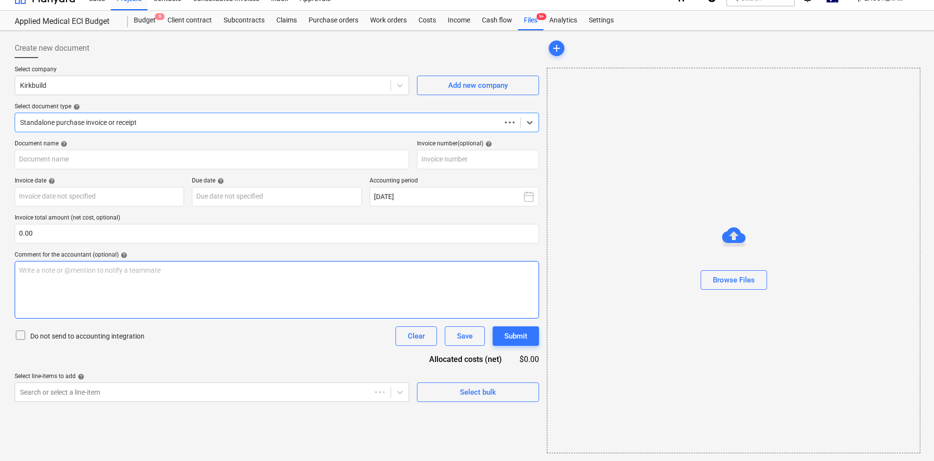
scroll to position [14, 0]
type input "74412509"
type input "25 Sep 2025"
type input "10 Oct 2025"
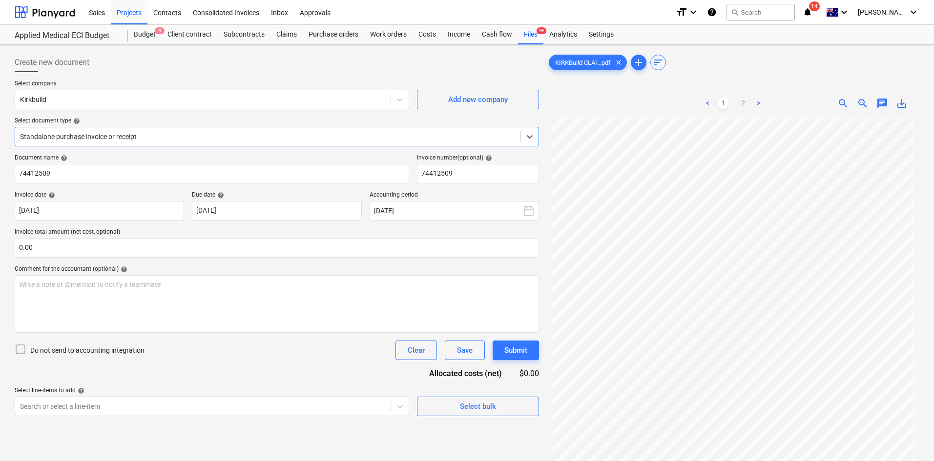
scroll to position [49, 0]
click at [740, 100] on link "2" at bounding box center [743, 104] width 12 height 12
click at [844, 98] on span "zoom_in" at bounding box center [843, 104] width 12 height 12
click at [844, 103] on span "zoom_in" at bounding box center [843, 104] width 12 height 12
click at [360, 72] on div at bounding box center [277, 76] width 524 height 8
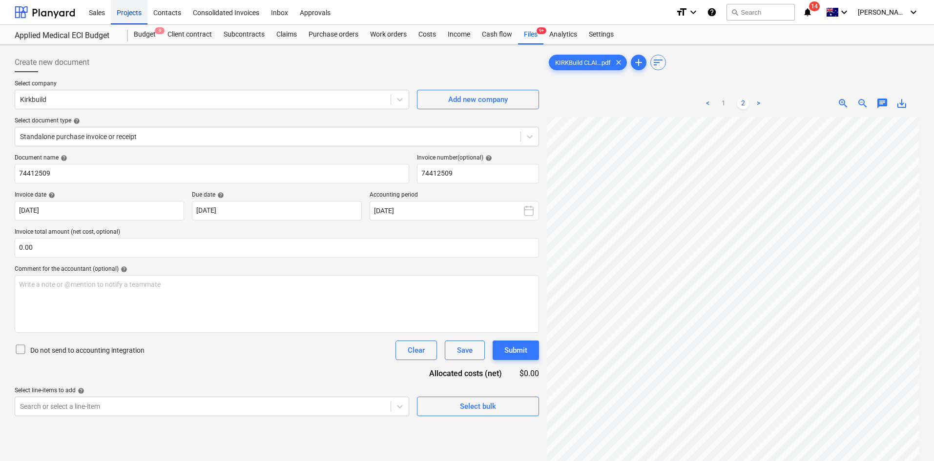
click at [143, 18] on div "Projects" at bounding box center [129, 12] width 37 height 25
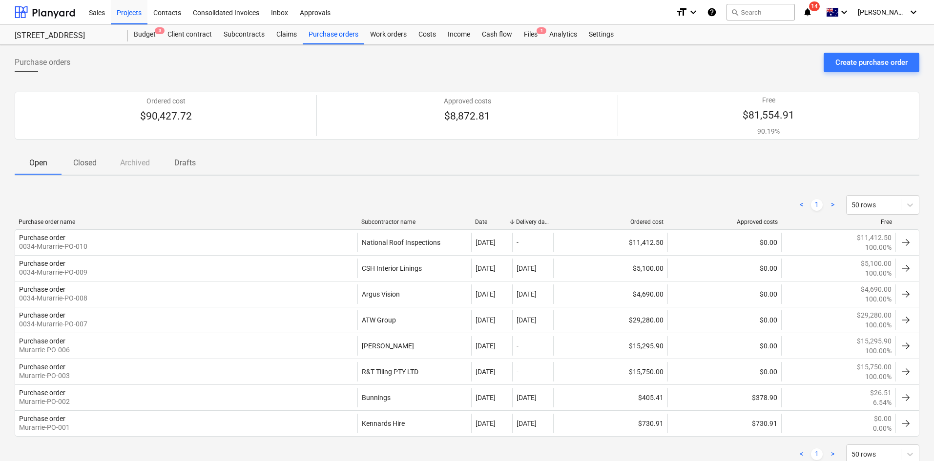
click at [81, 163] on p "Closed" at bounding box center [84, 163] width 23 height 12
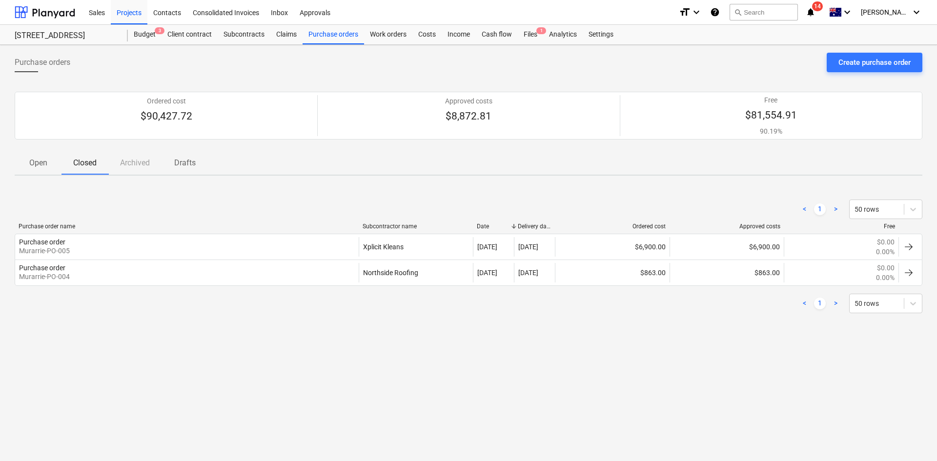
click at [48, 163] on p "Open" at bounding box center [37, 163] width 23 height 12
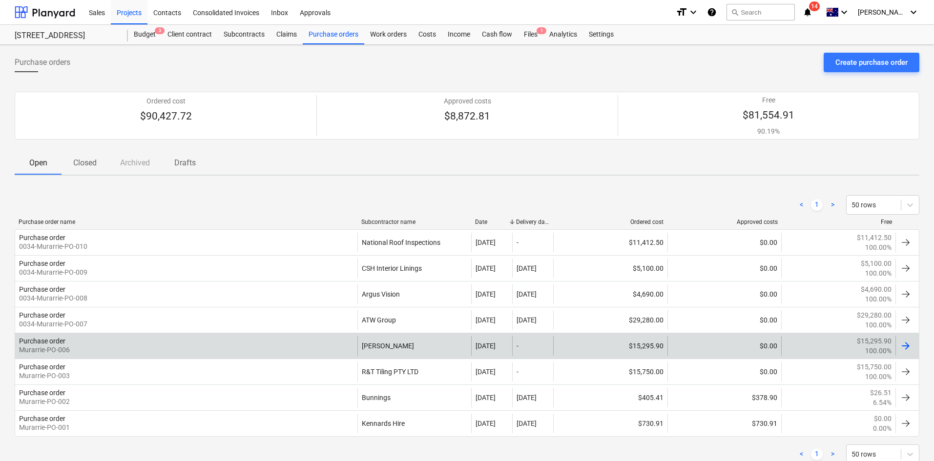
click at [251, 356] on div "Purchase order Murarrie-PO-006 Martin Brothers 03 Sep 2025 - $15,295.90 $0.00 $…" at bounding box center [467, 346] width 904 height 26
click at [264, 346] on div "Purchase order Murarrie-PO-006" at bounding box center [186, 346] width 342 height 20
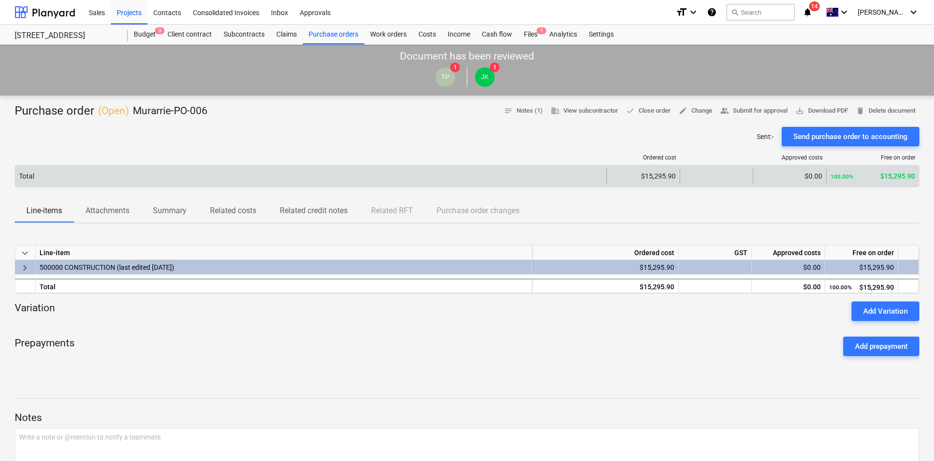
click at [103, 168] on div "Total" at bounding box center [310, 176] width 591 height 16
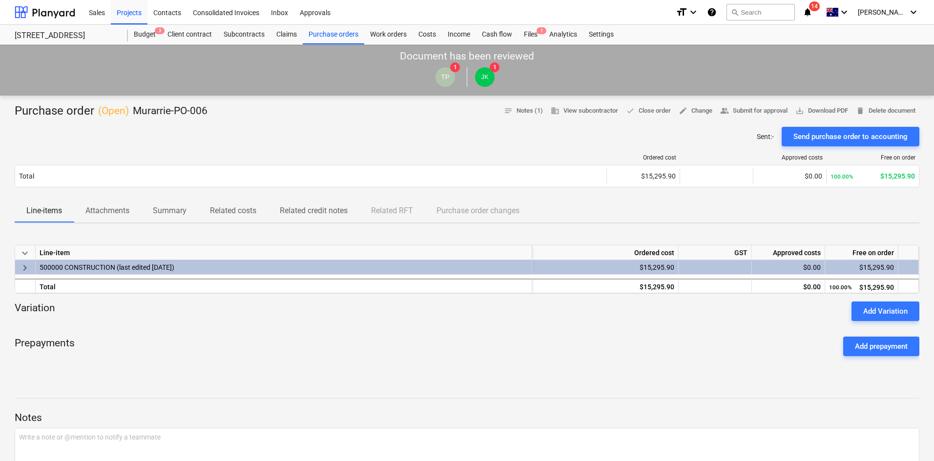
click at [104, 212] on p "Attachments" at bounding box center [107, 211] width 44 height 12
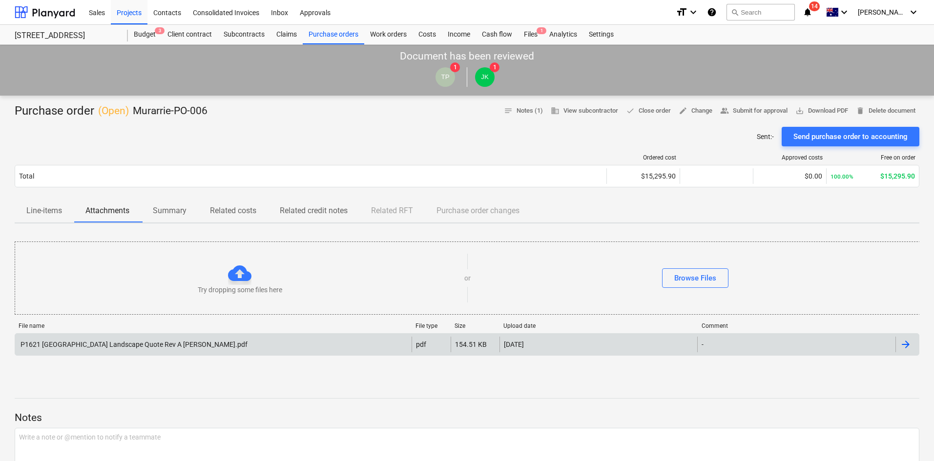
click at [147, 338] on div "P1621 Queensport Road Landscape Quote Rev A Martin Brothers.pdf" at bounding box center [213, 345] width 396 height 16
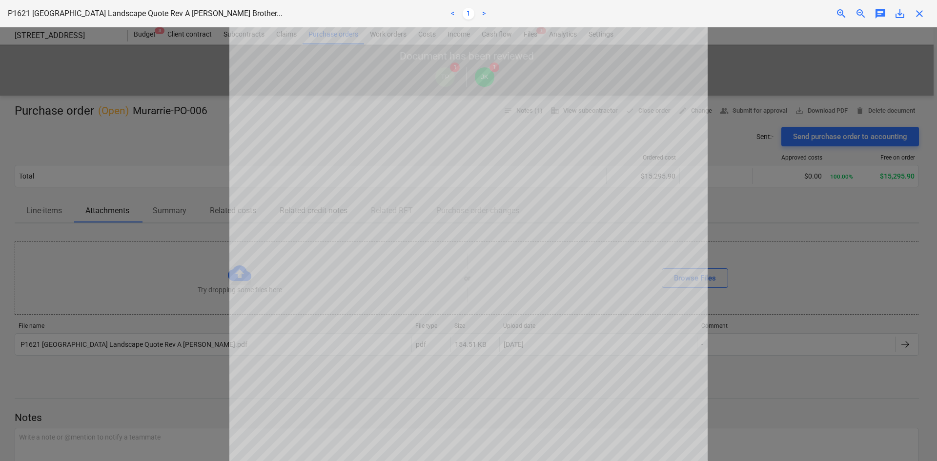
click at [753, 125] on div at bounding box center [468, 244] width 937 height 434
click at [921, 16] on span "close" at bounding box center [920, 14] width 12 height 12
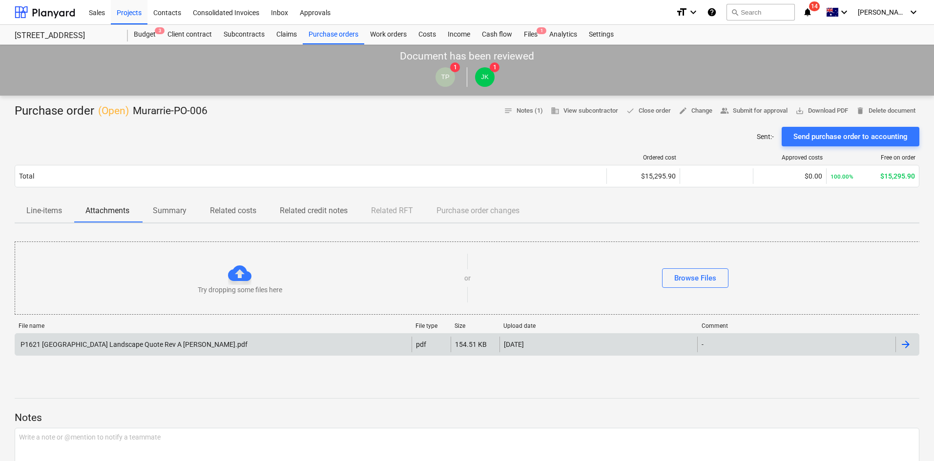
click at [143, 337] on div "P1621 Queensport Road Landscape Quote Rev A Martin Brothers.pdf" at bounding box center [213, 345] width 396 height 16
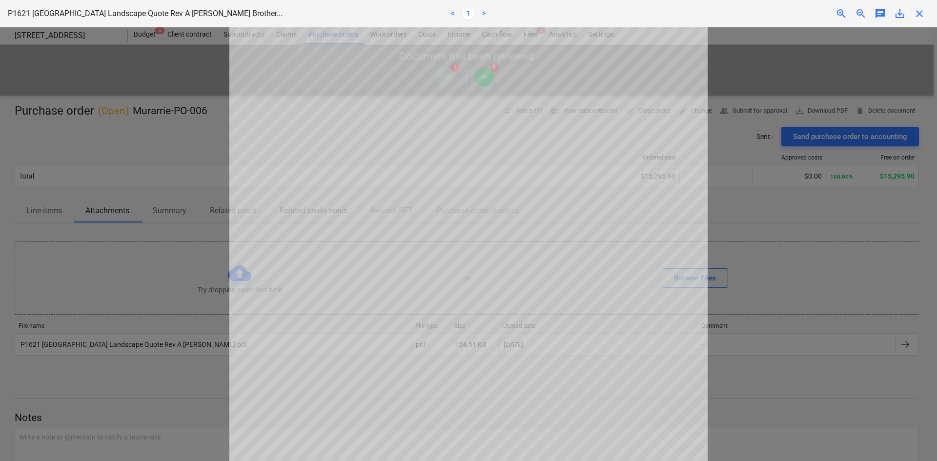
click at [736, 142] on div at bounding box center [468, 244] width 937 height 434
click at [918, 11] on span "close" at bounding box center [920, 14] width 12 height 12
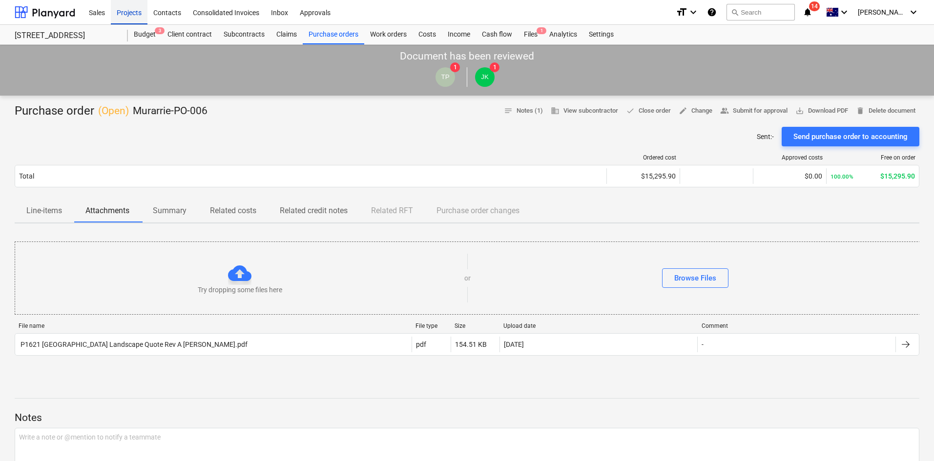
click at [139, 11] on div "Projects" at bounding box center [129, 12] width 37 height 25
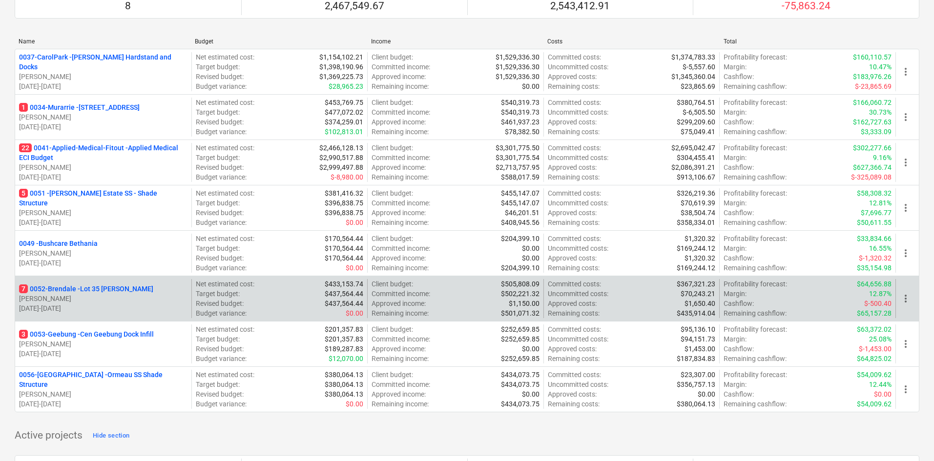
scroll to position [98, 0]
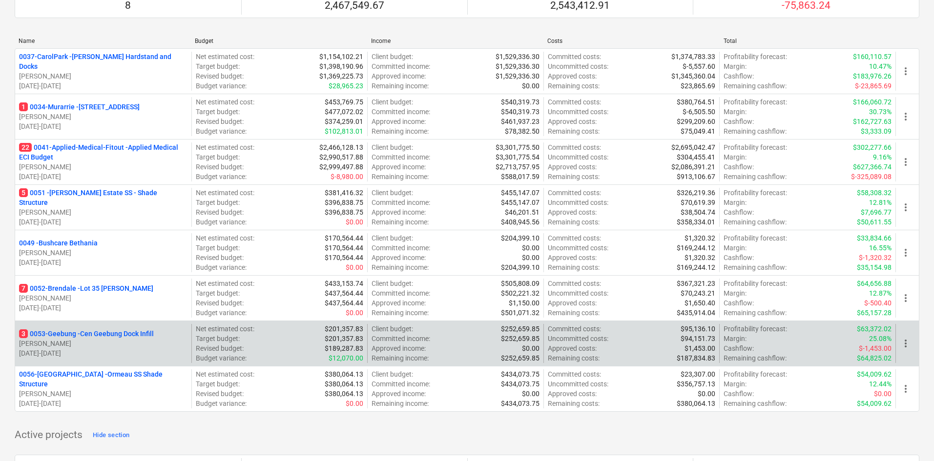
click at [114, 334] on p "3 0053-Geebung - Cen Geebung Dock Infill" at bounding box center [86, 334] width 135 height 10
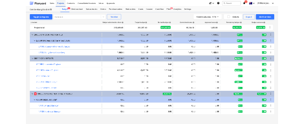
scroll to position [83, 0]
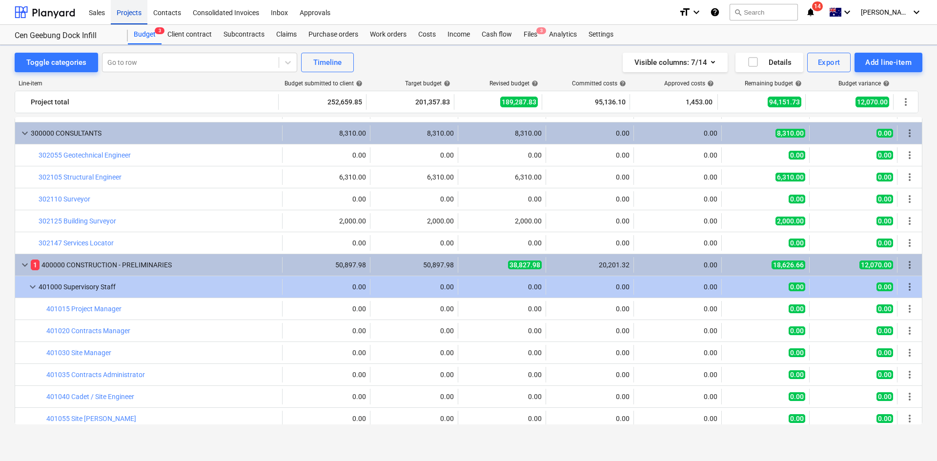
click at [129, 9] on div "Projects" at bounding box center [129, 12] width 37 height 25
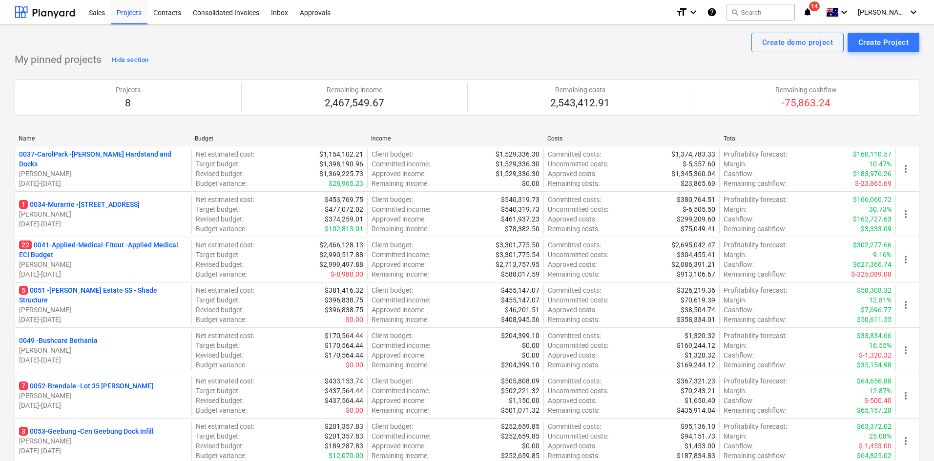
click at [371, 56] on div "My pinned projects Hide section Projects 8 Remaining income 2,467,549.67 Remain…" at bounding box center [467, 286] width 904 height 469
click at [264, 49] on div "Create demo project Create Project" at bounding box center [467, 43] width 904 height 20
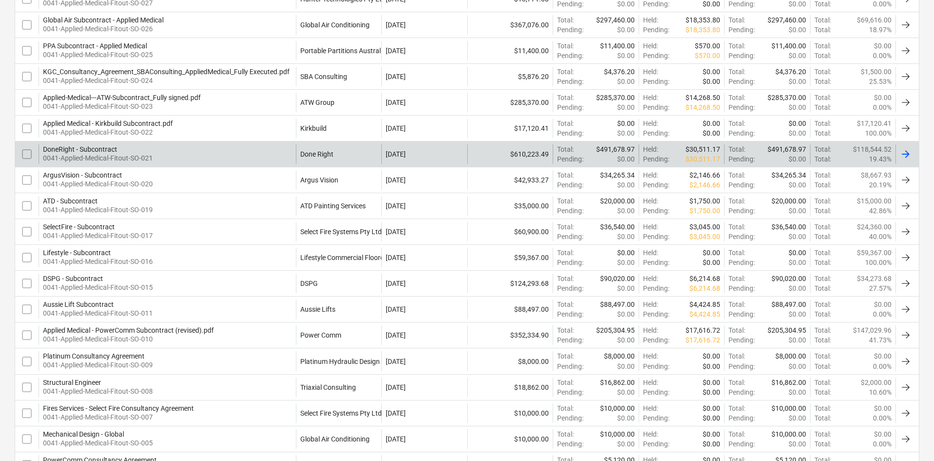
scroll to position [281, 0]
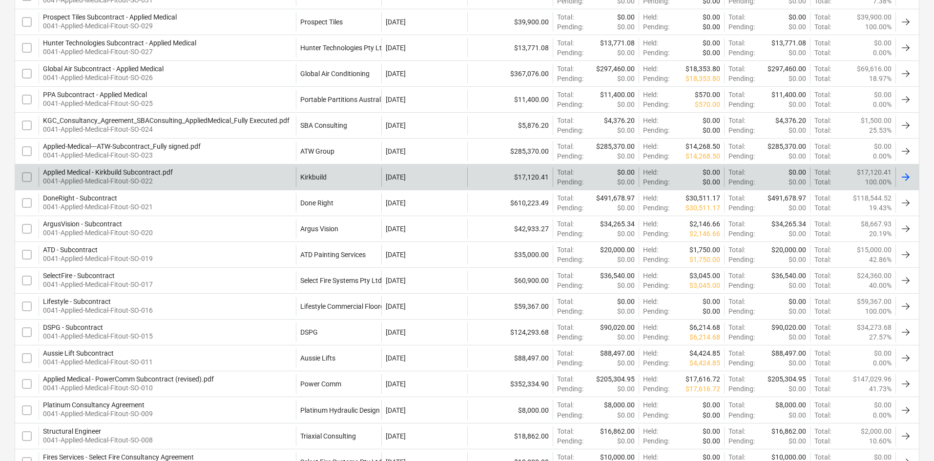
click at [250, 168] on div "Applied Medical - Kirkbuild Subcontract.pdf 0041-Applied-Medical-Fitout-SO-022" at bounding box center [167, 177] width 257 height 20
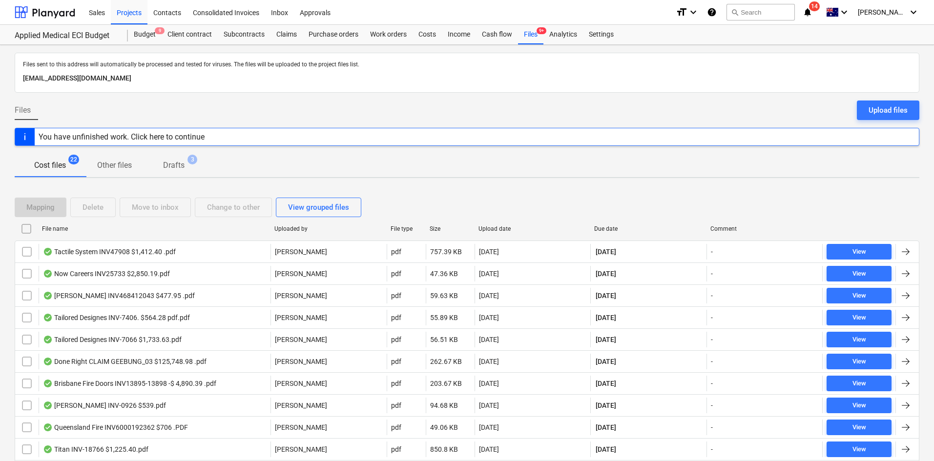
click at [51, 233] on div "File name" at bounding box center [154, 229] width 232 height 16
checkbox input "false"
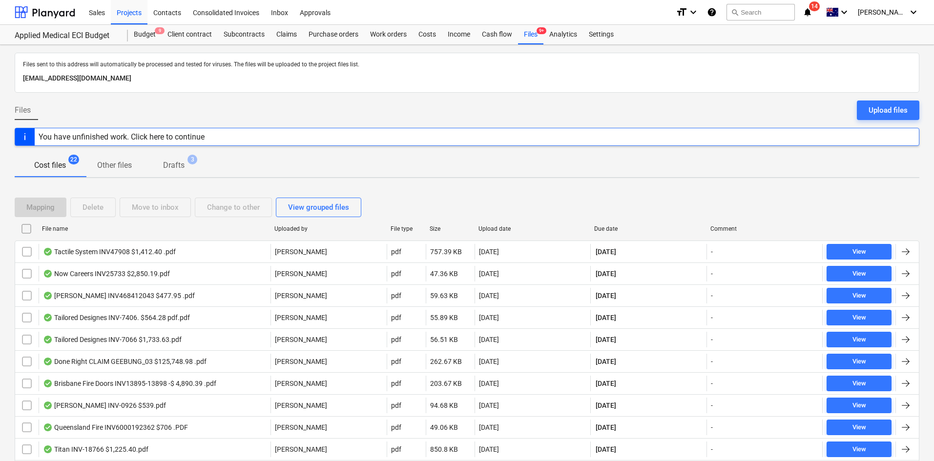
checkbox input "false"
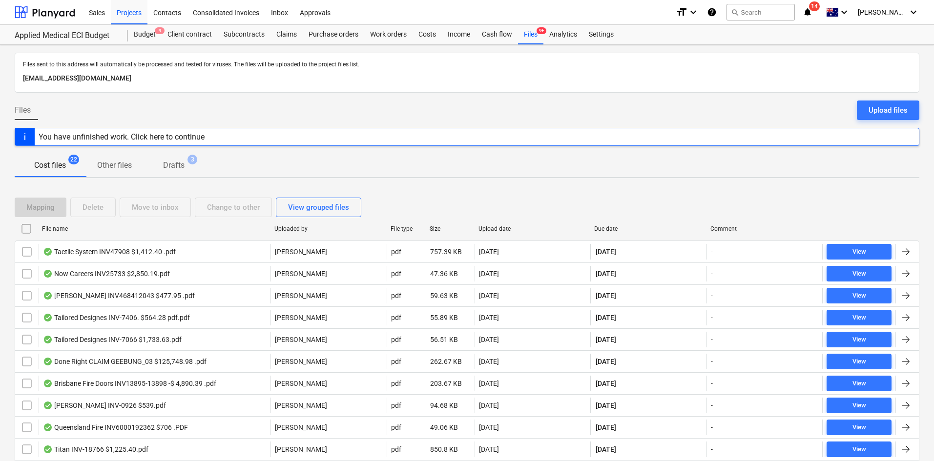
checkbox input "false"
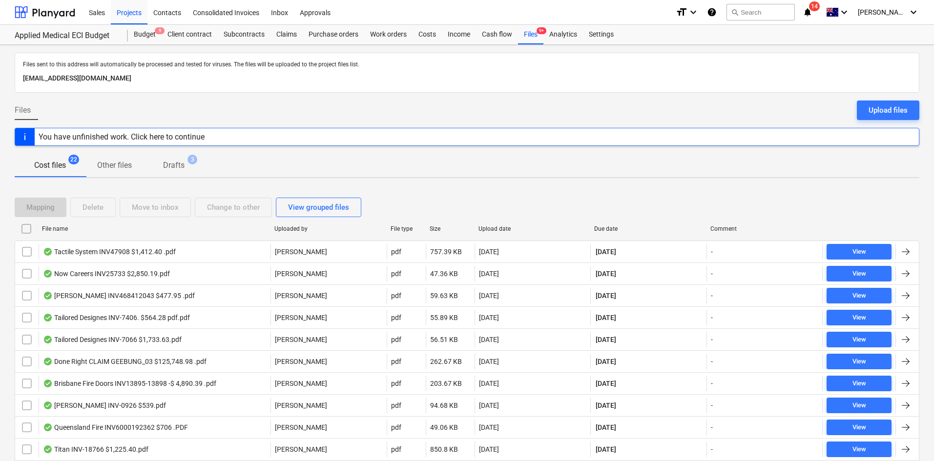
checkbox input "false"
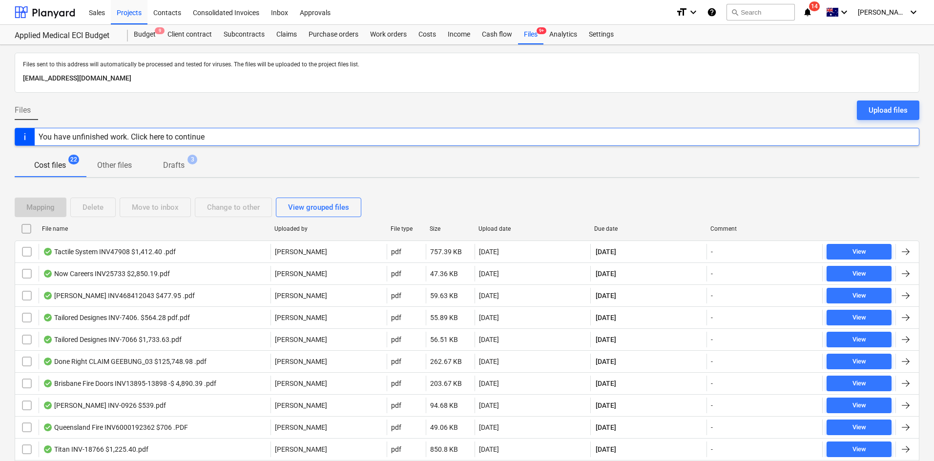
checkbox input "false"
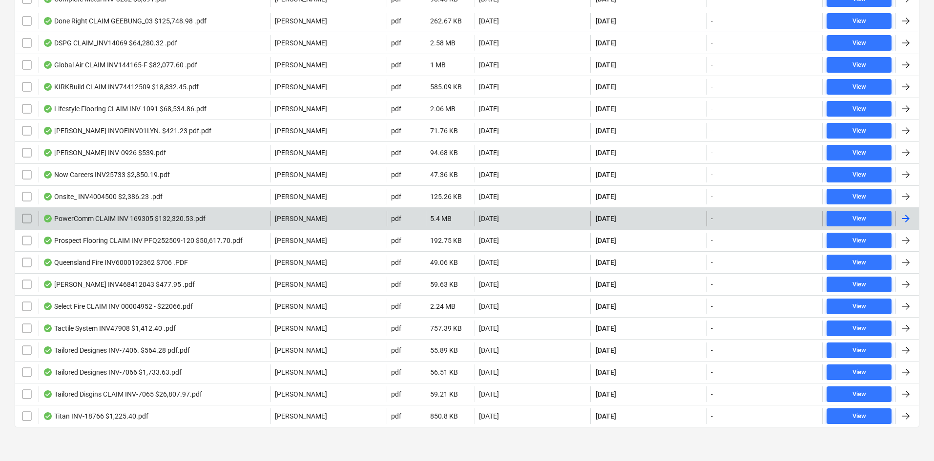
scroll to position [298, 0]
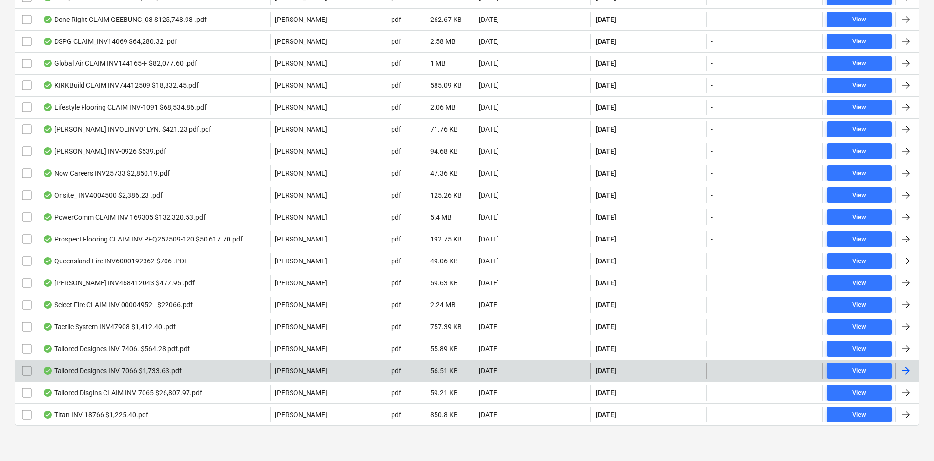
click at [165, 370] on div "Tailored Designes INV-7066 $1,733.63.pdf" at bounding box center [112, 371] width 139 height 8
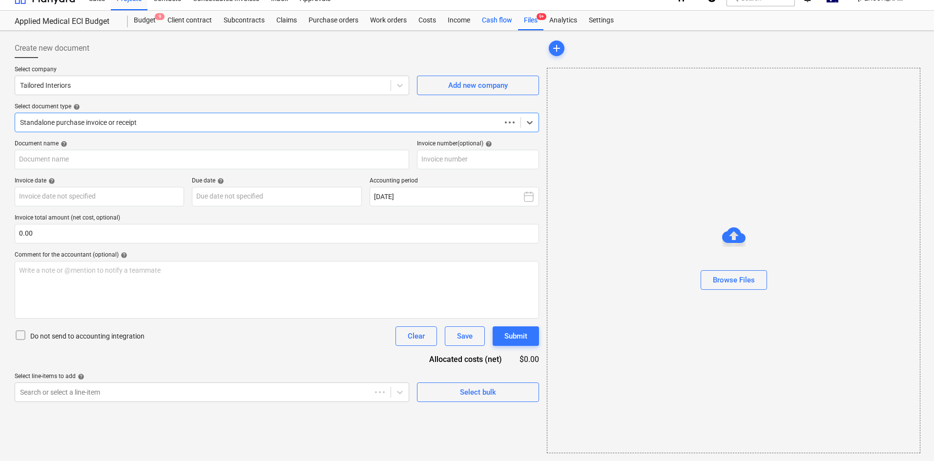
type input "INV-7066"
type input "25 Sep 2025"
type input "30 Oct 2025"
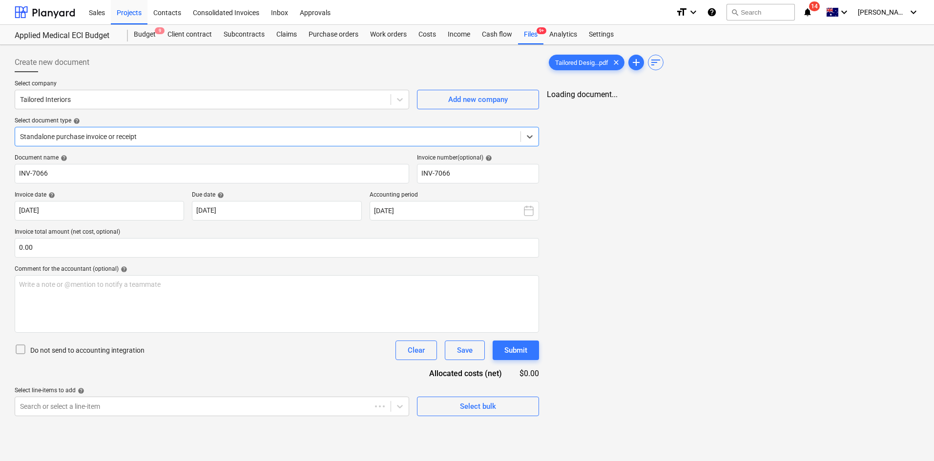
scroll to position [0, 0]
click at [860, 102] on span "zoom_out" at bounding box center [862, 104] width 12 height 12
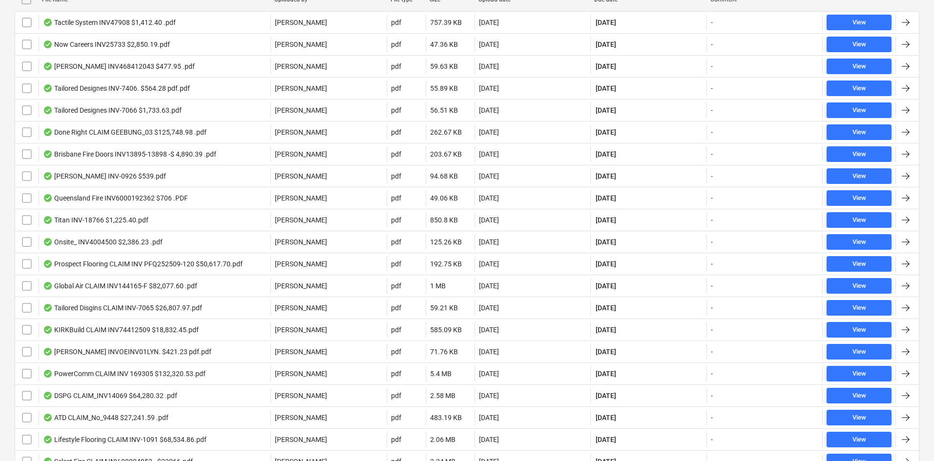
scroll to position [54, 0]
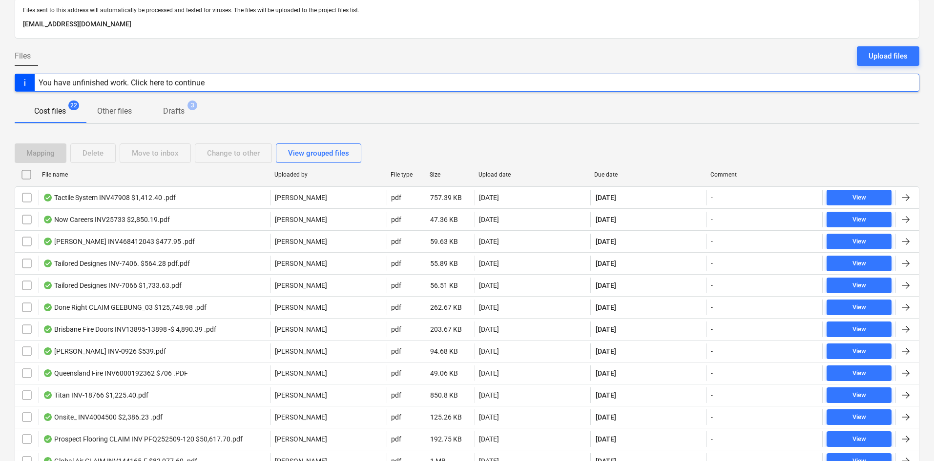
click at [59, 175] on div "File name" at bounding box center [154, 174] width 224 height 7
checkbox input "false"
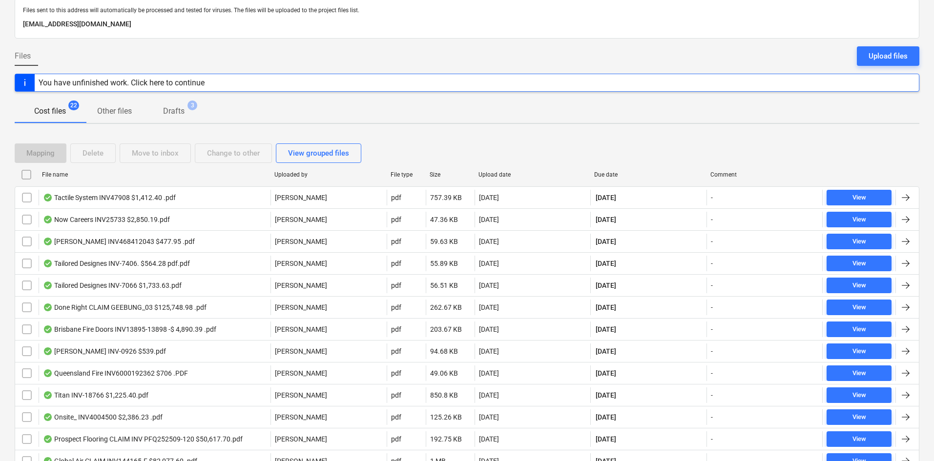
checkbox input "false"
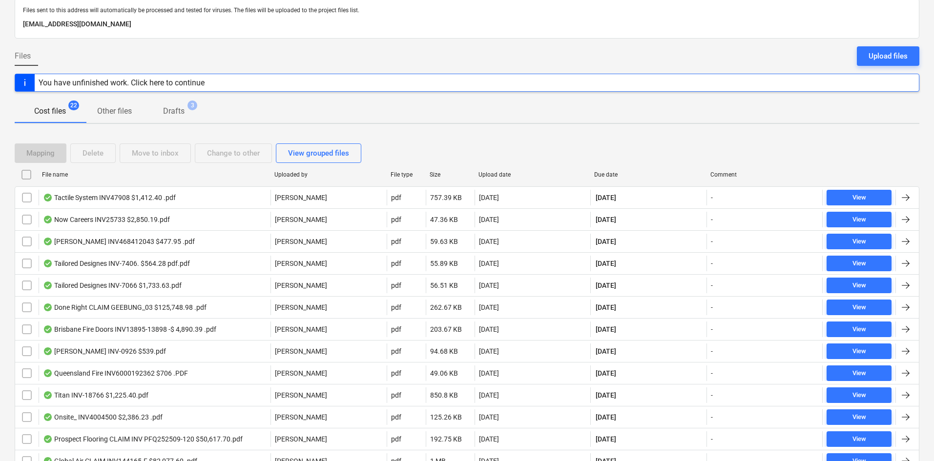
checkbox input "false"
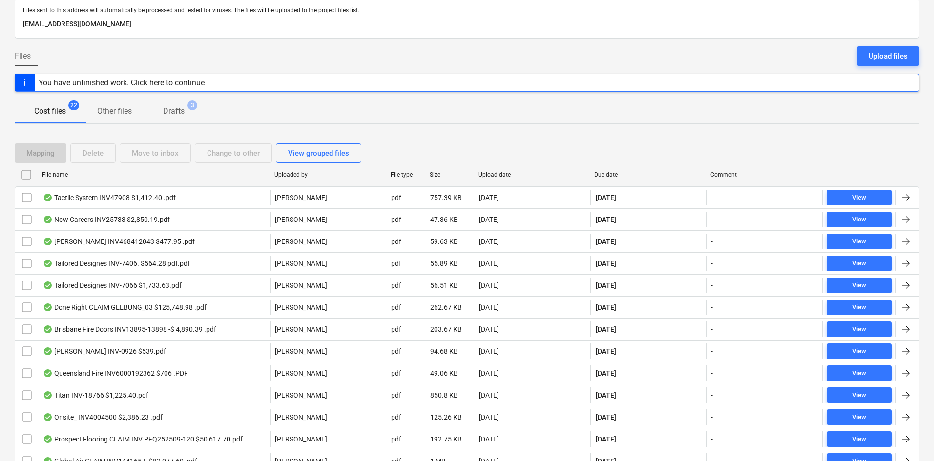
checkbox input "false"
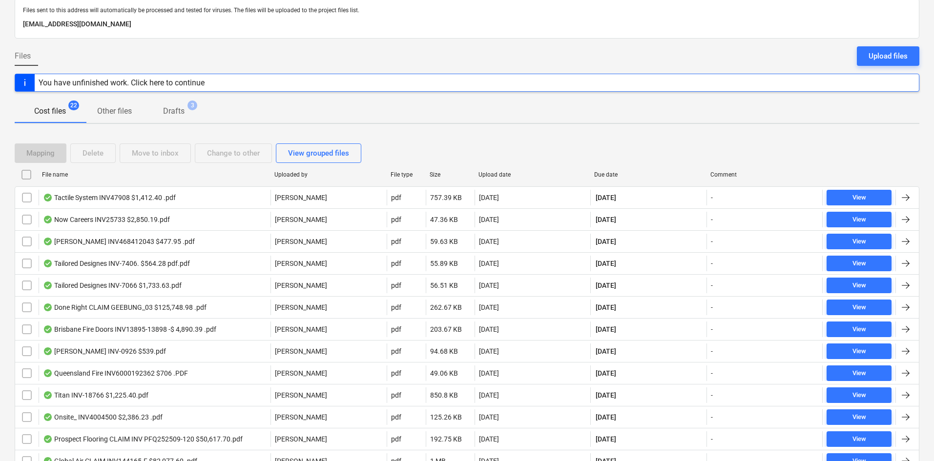
checkbox input "false"
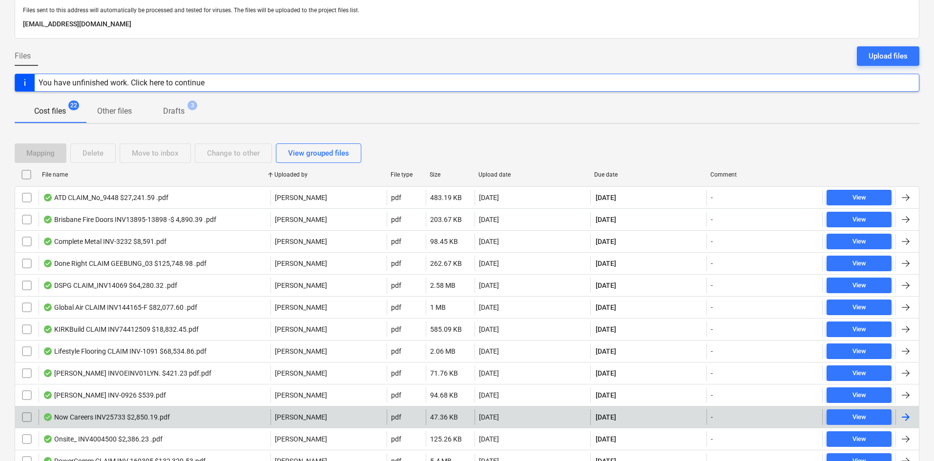
scroll to position [298, 0]
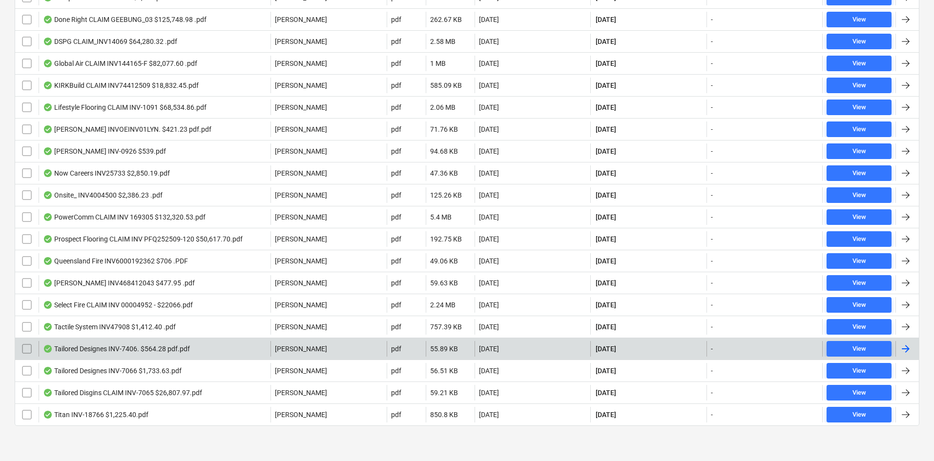
click at [106, 347] on div "Tailored Designes INV-7406. $564.28 pdf.pdf" at bounding box center [116, 349] width 147 height 8
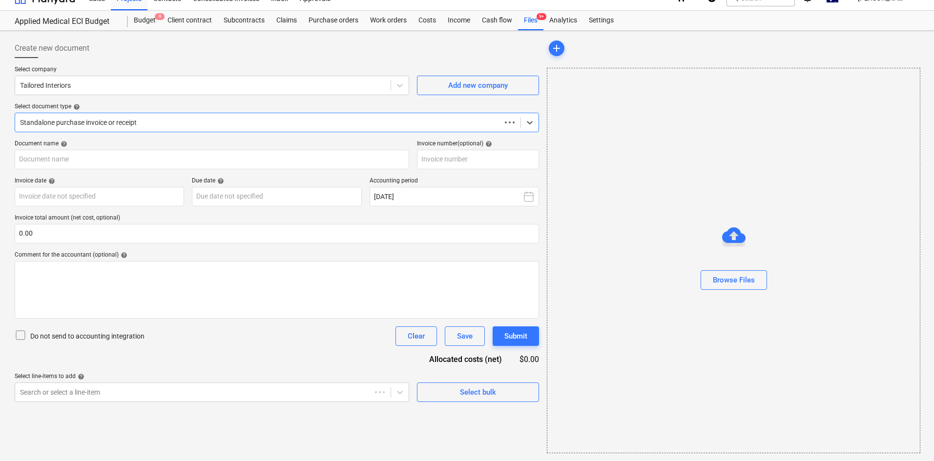
scroll to position [14, 0]
type input "INV-7406"
type input "[DATE]"
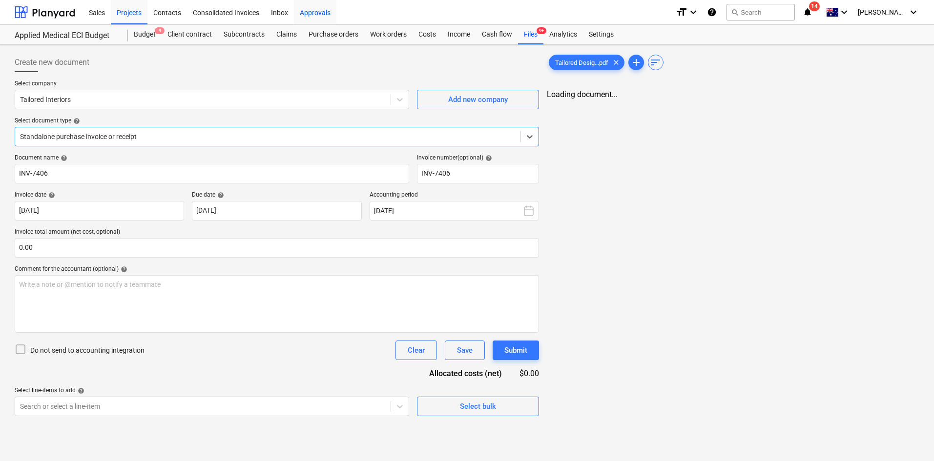
scroll to position [0, 0]
click at [866, 102] on span "zoom_out" at bounding box center [862, 104] width 12 height 12
click at [865, 102] on span "zoom_out" at bounding box center [862, 104] width 12 height 12
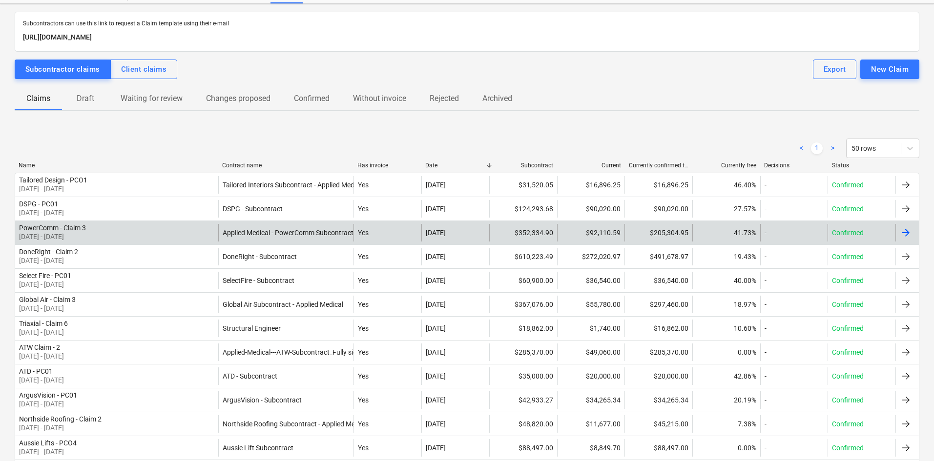
scroll to position [98, 0]
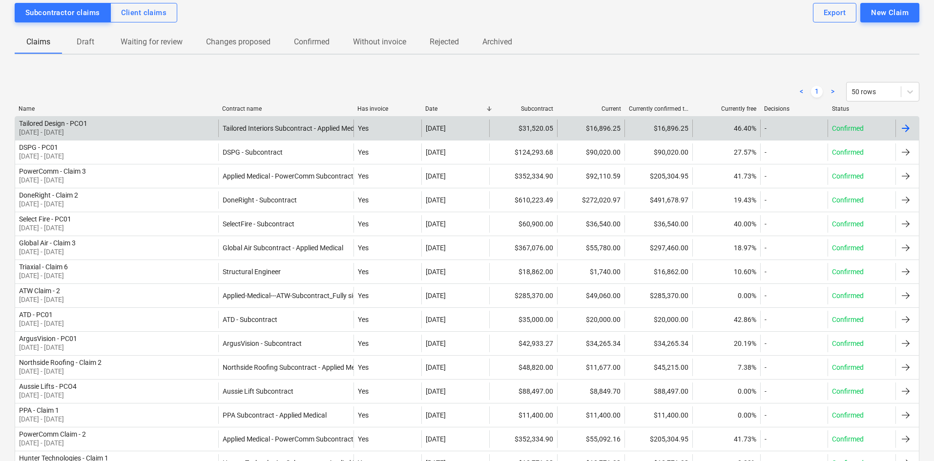
click at [243, 123] on div "Tailored Interiors Subcontract - Applied Medical" at bounding box center [285, 129] width 135 height 18
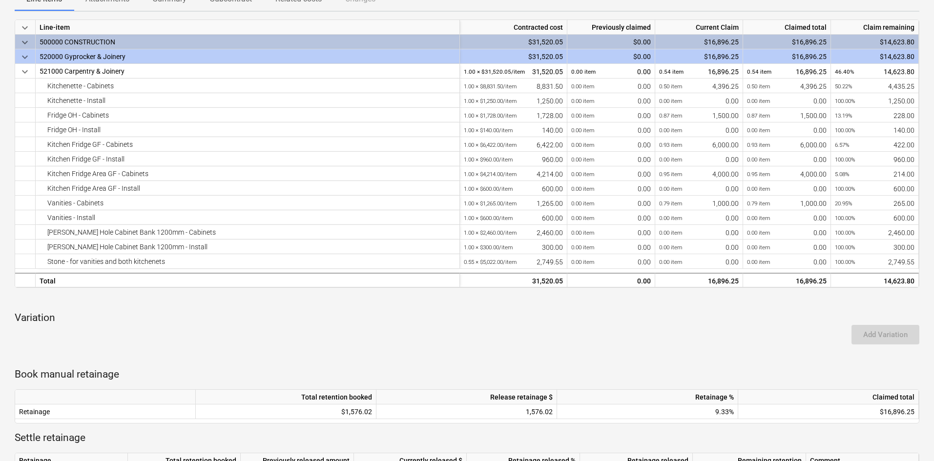
scroll to position [342, 0]
